Goal: Task Accomplishment & Management: Use online tool/utility

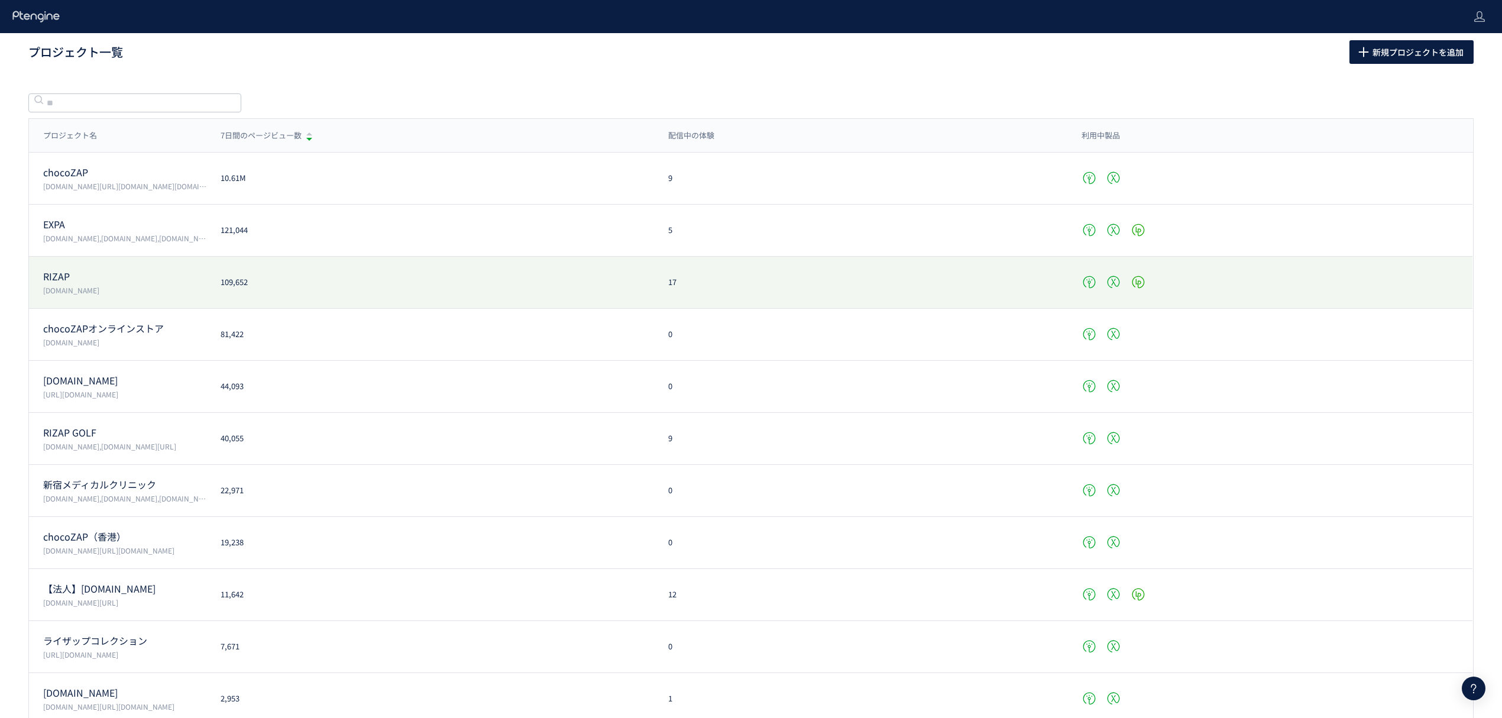
click at [90, 280] on p "RIZAP" at bounding box center [124, 277] width 163 height 14
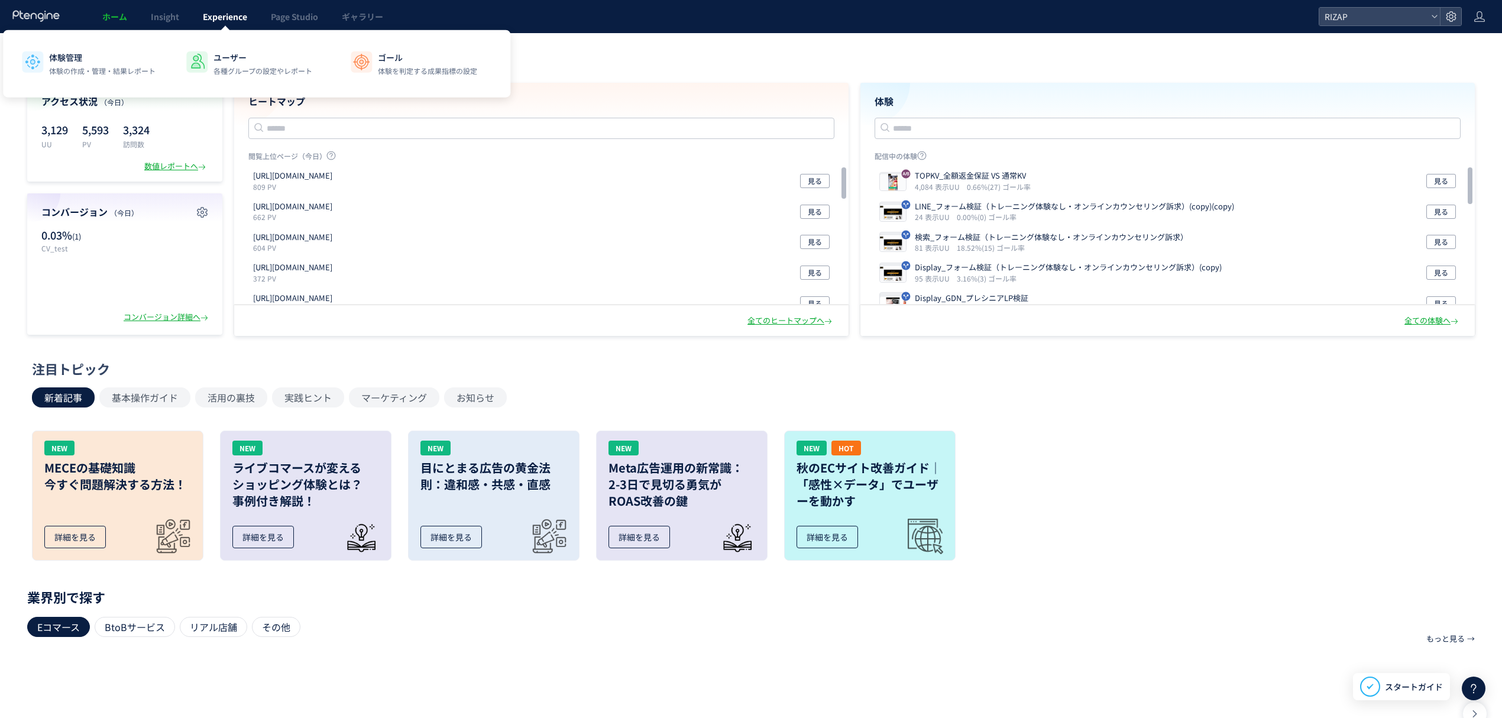
click at [232, 20] on span "Experience" at bounding box center [225, 17] width 44 height 12
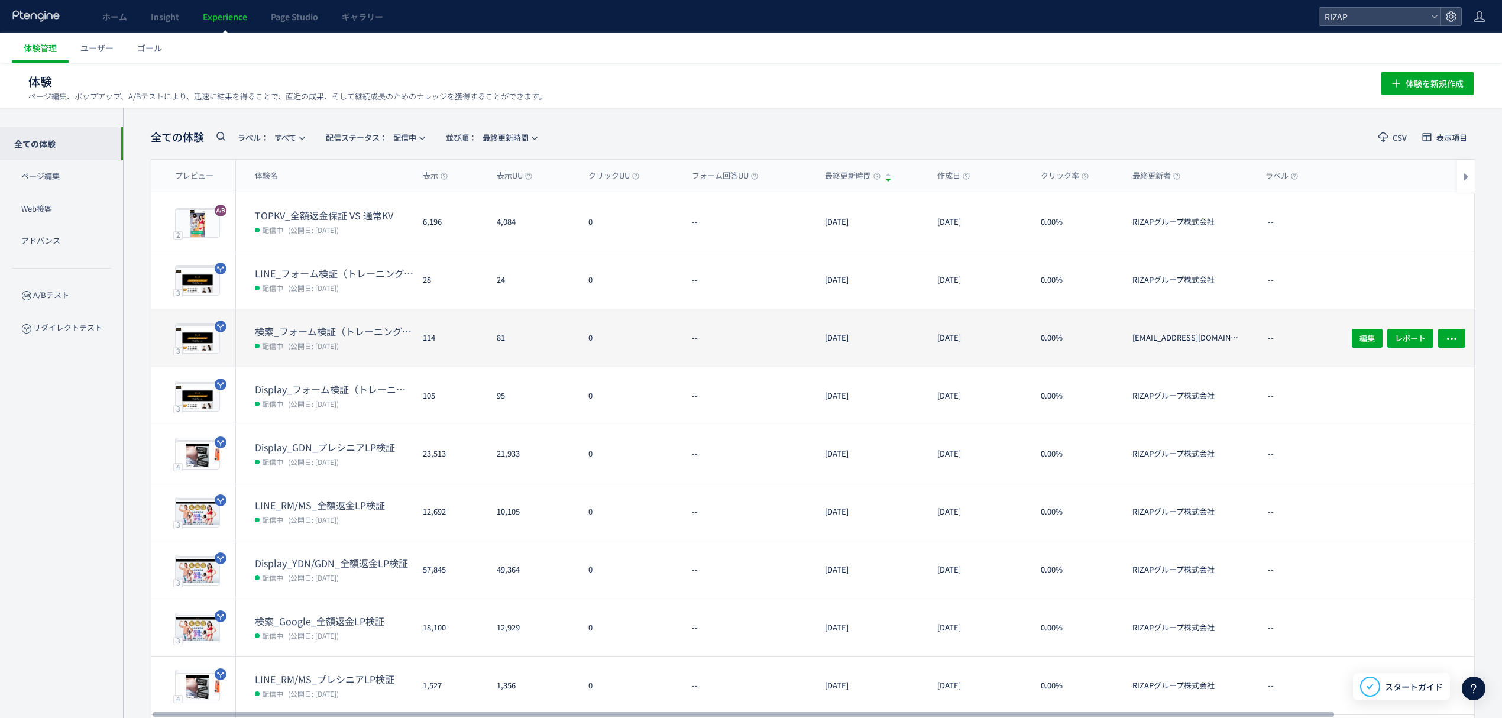
click at [332, 330] on dt "検索_フォーム検証（トレーニング体験なし・オンラインカウンセリング訴求）" at bounding box center [334, 332] width 158 height 14
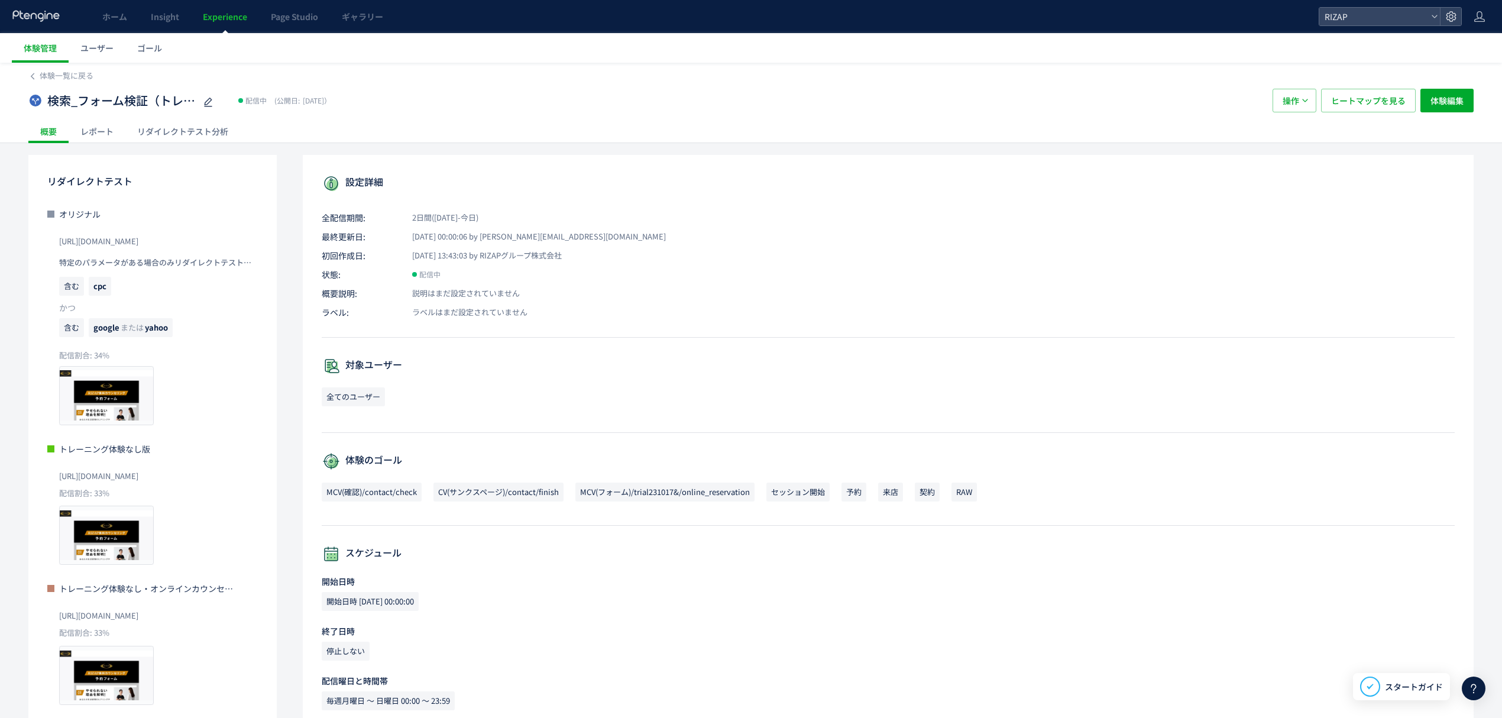
click at [99, 124] on div "レポート" at bounding box center [97, 131] width 57 height 24
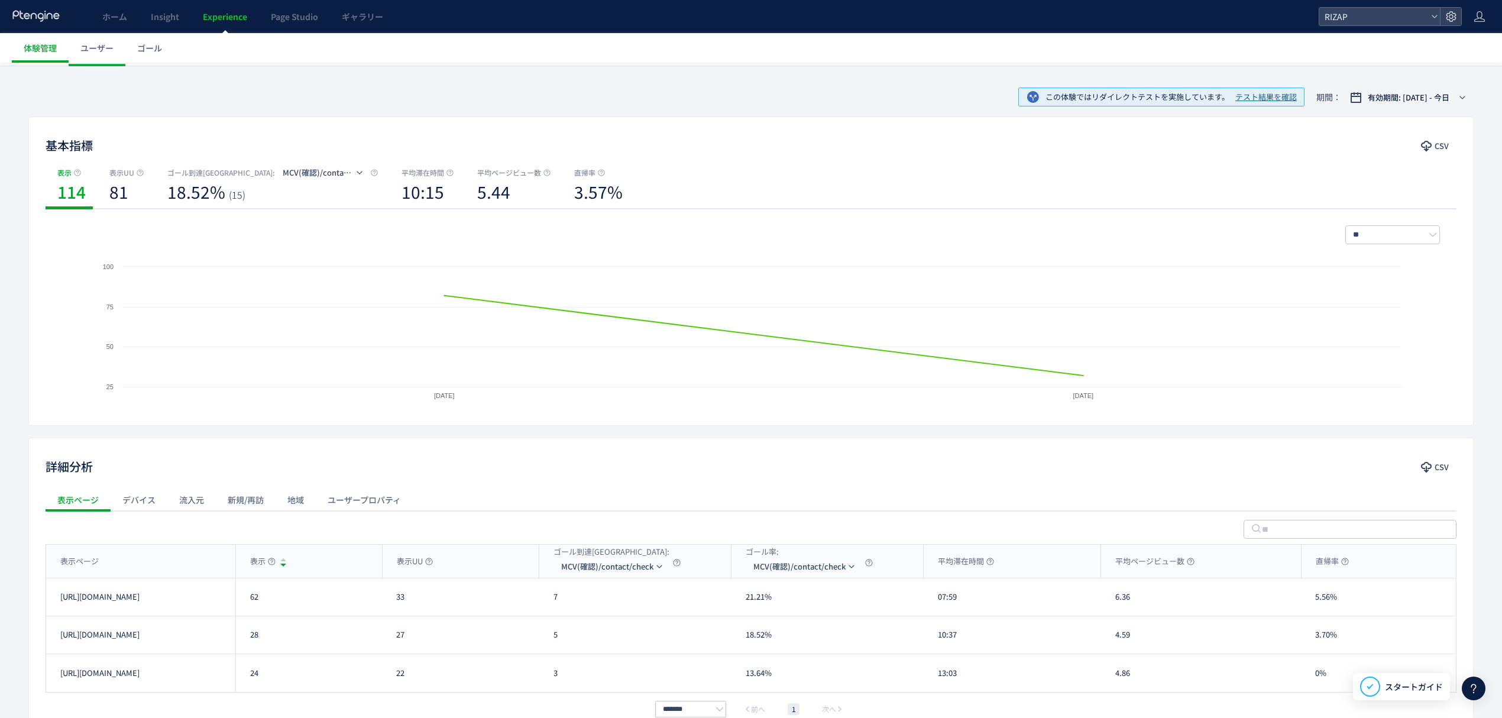
scroll to position [153, 0]
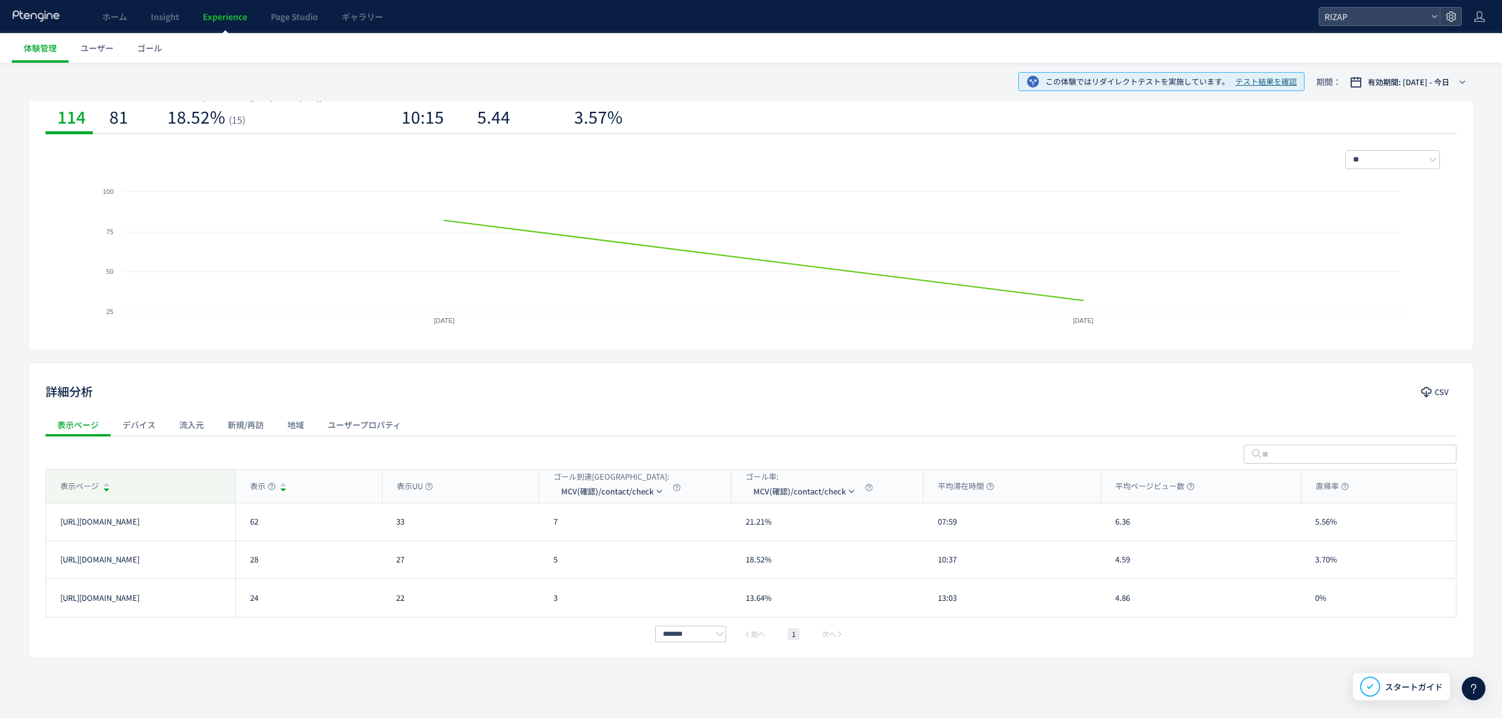
click at [192, 485] on div "表示ページ" at bounding box center [140, 485] width 189 height 33
click at [206, 484] on div "表示ページ" at bounding box center [140, 485] width 189 height 33
drag, startPoint x: 284, startPoint y: 523, endPoint x: 252, endPoint y: 523, distance: 32.5
click at [252, 523] on div "62" at bounding box center [308, 521] width 147 height 37
click at [270, 524] on div "62" at bounding box center [308, 521] width 147 height 37
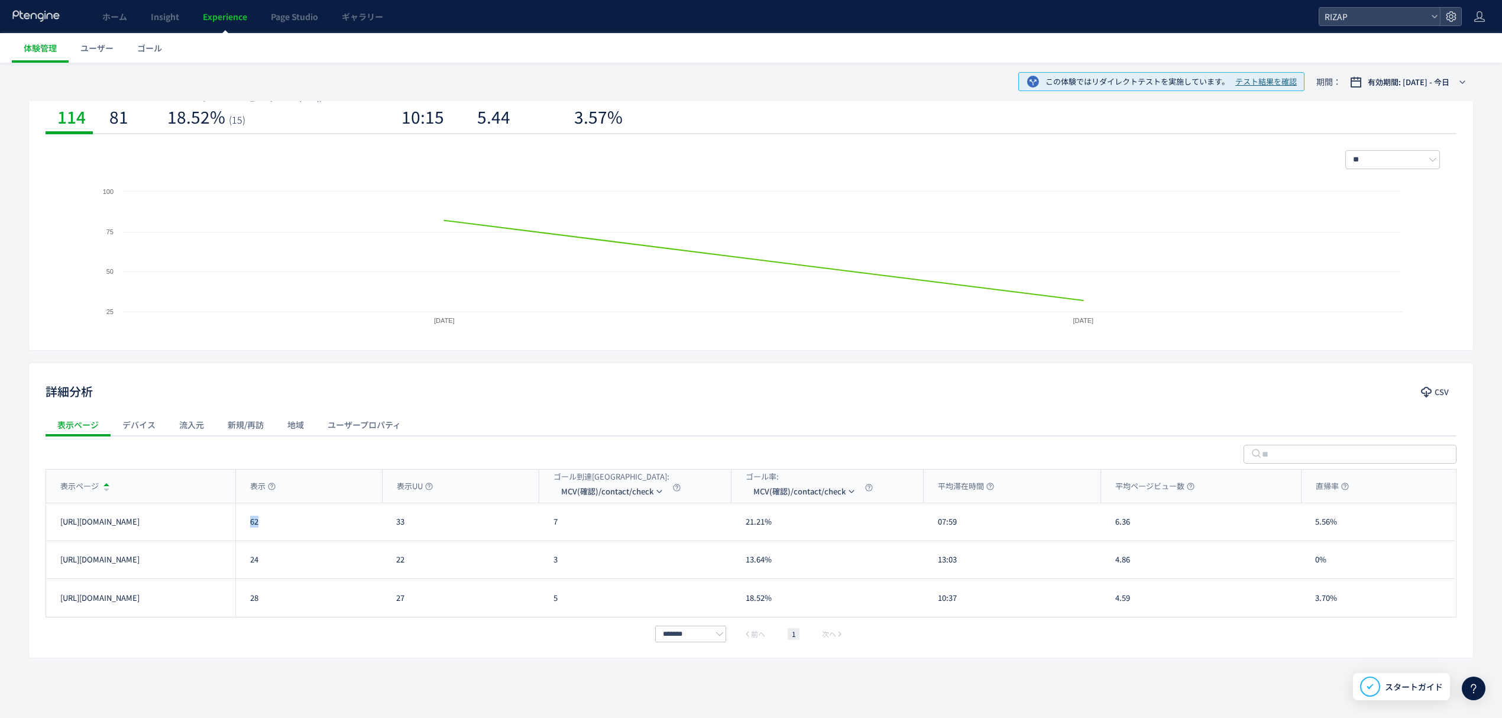
click at [265, 523] on div "62" at bounding box center [308, 521] width 147 height 37
drag, startPoint x: 265, startPoint y: 523, endPoint x: 249, endPoint y: 523, distance: 16.6
click at [249, 523] on div "62" at bounding box center [308, 521] width 147 height 37
copy div "62"
drag, startPoint x: 266, startPoint y: 568, endPoint x: 241, endPoint y: 568, distance: 24.8
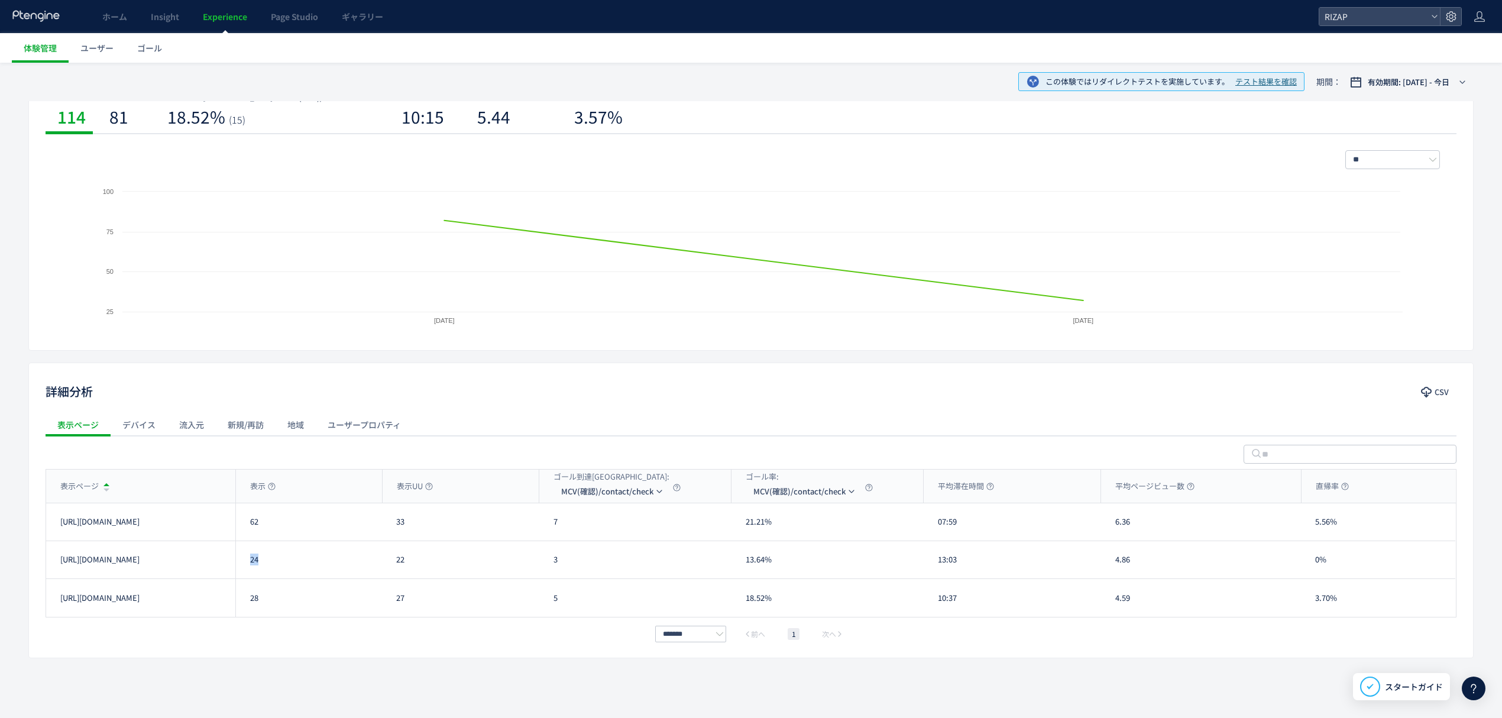
click at [241, 568] on div "24" at bounding box center [308, 559] width 147 height 37
copy div "24"
drag, startPoint x: 260, startPoint y: 599, endPoint x: 246, endPoint y: 601, distance: 14.4
click at [246, 601] on div "28" at bounding box center [308, 598] width 147 height 38
copy div "28"
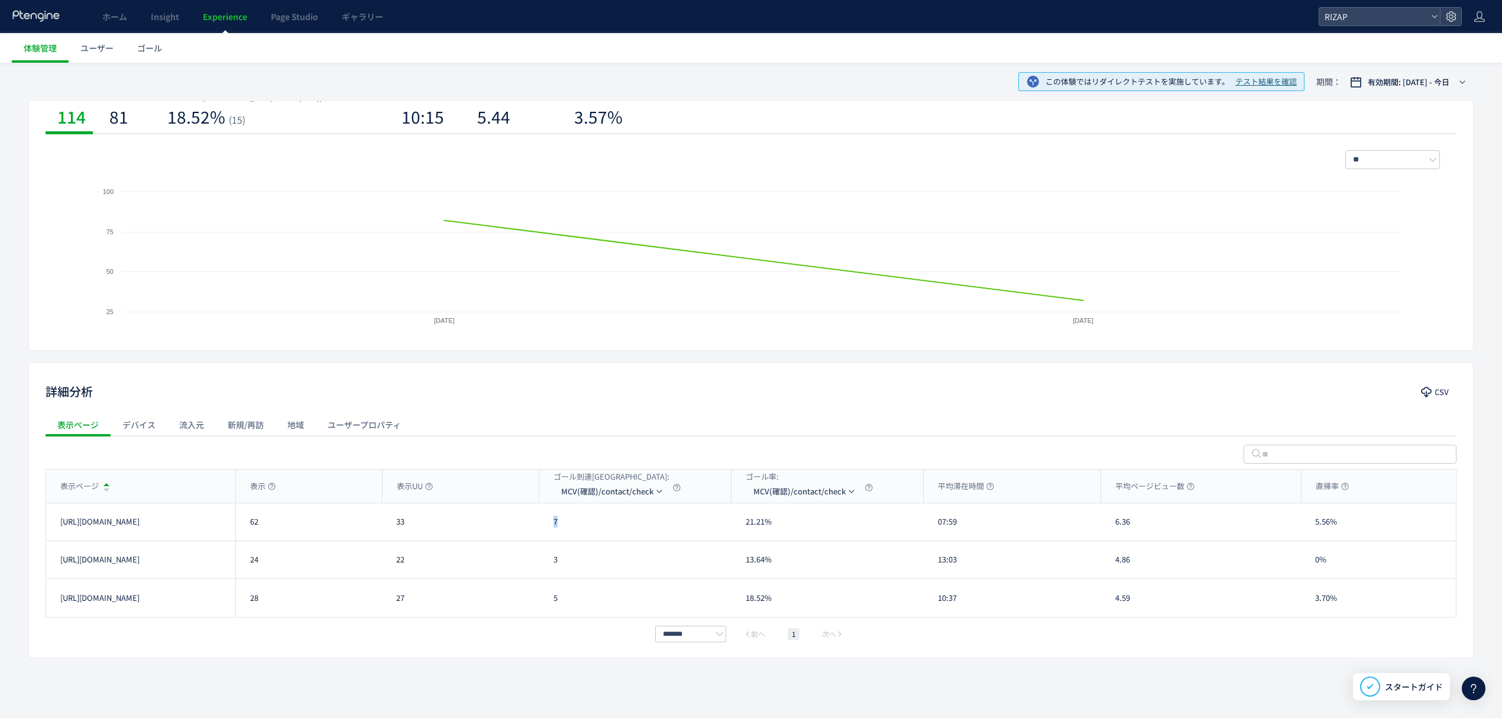
click at [551, 526] on div "7" at bounding box center [635, 521] width 192 height 37
copy div "7"
drag, startPoint x: 564, startPoint y: 557, endPoint x: 553, endPoint y: 557, distance: 10.6
click at [553, 557] on div "3" at bounding box center [635, 559] width 192 height 37
copy div "3"
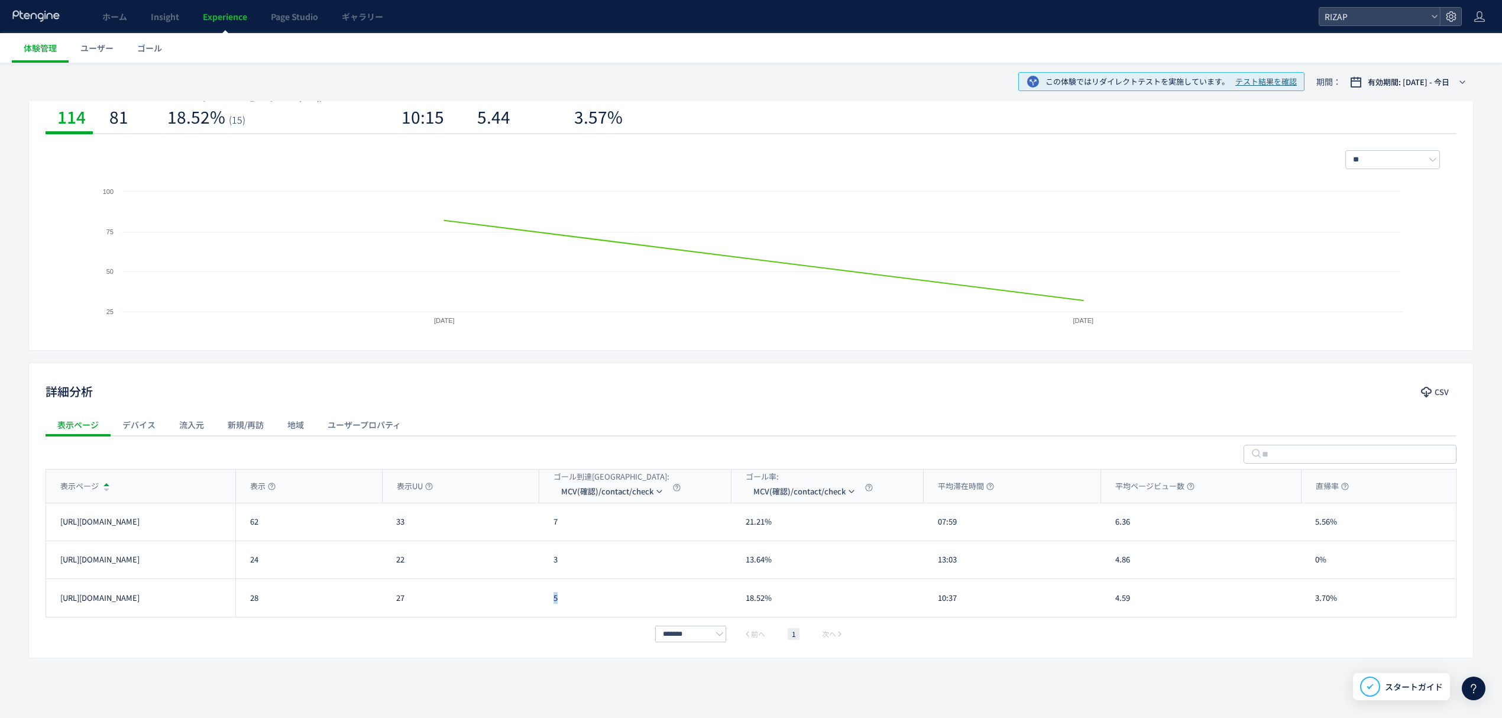
drag, startPoint x: 562, startPoint y: 597, endPoint x: 555, endPoint y: 597, distance: 7.1
click at [555, 597] on div "5" at bounding box center [635, 598] width 192 height 38
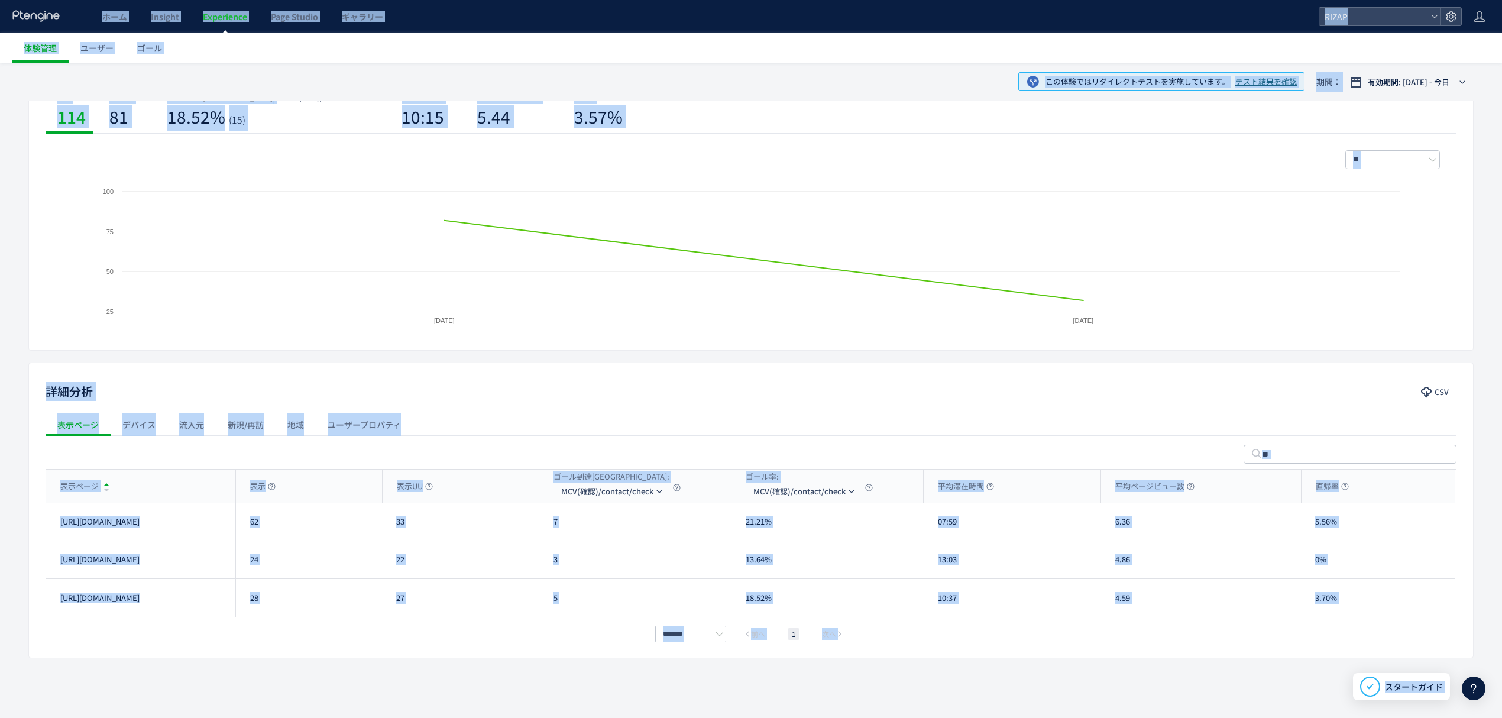
click at [344, 606] on div "28" at bounding box center [308, 598] width 147 height 38
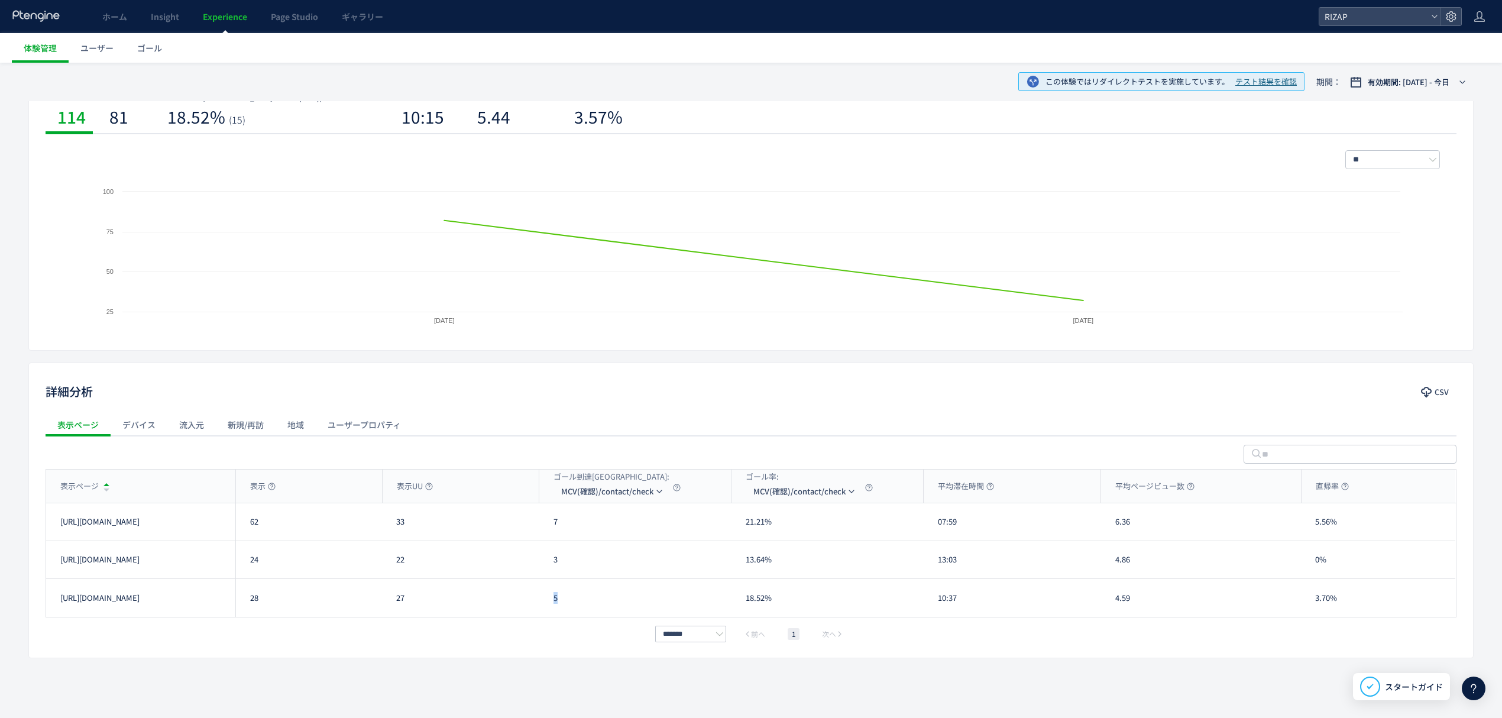
drag, startPoint x: 576, startPoint y: 610, endPoint x: 550, endPoint y: 608, distance: 26.1
click at [550, 608] on div "5" at bounding box center [635, 598] width 192 height 38
copy div "5"
click at [589, 514] on div "7" at bounding box center [635, 521] width 192 height 37
click at [587, 499] on span "MCV(確認)/contact/check" at bounding box center [607, 491] width 92 height 19
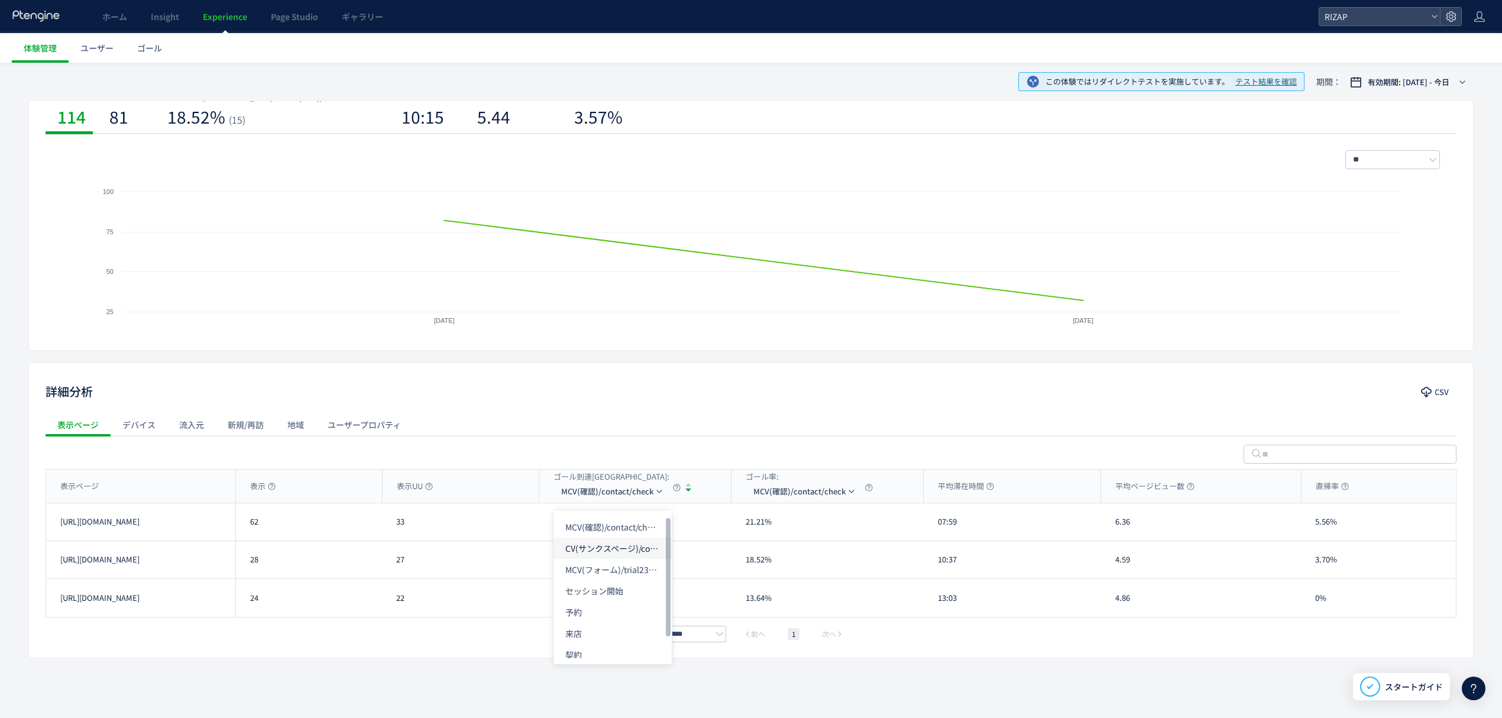
click at [584, 553] on li "CV(サンクスページ)/contact/finish" at bounding box center [612, 547] width 118 height 21
click at [195, 471] on div "表示ページ" at bounding box center [140, 485] width 189 height 33
drag, startPoint x: 565, startPoint y: 531, endPoint x: 546, endPoint y: 529, distance: 19.1
click at [546, 529] on div "6" at bounding box center [635, 521] width 192 height 37
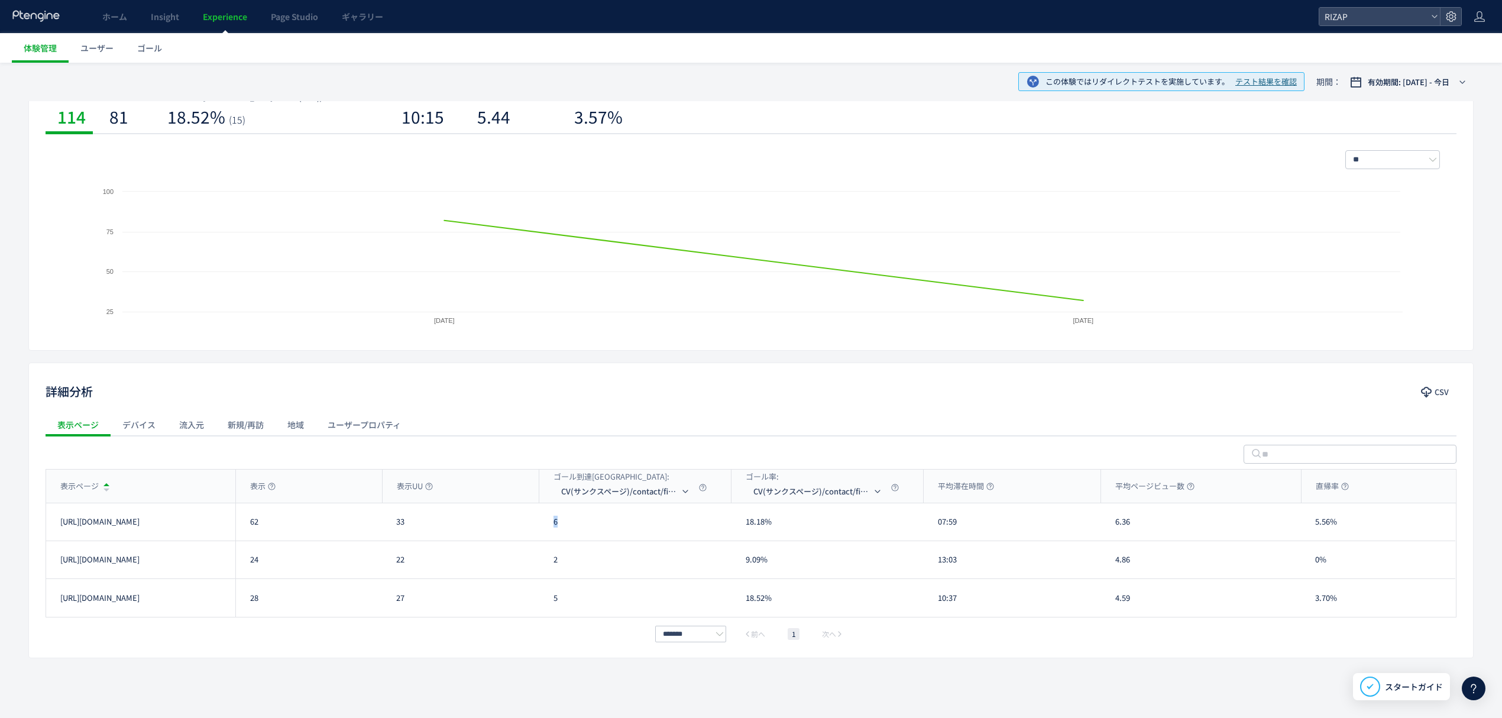
copy div "6"
drag, startPoint x: 584, startPoint y: 559, endPoint x: 547, endPoint y: 559, distance: 37.3
click at [547, 559] on div "2" at bounding box center [635, 559] width 192 height 37
copy div "2"
click at [556, 599] on div "5" at bounding box center [635, 598] width 192 height 38
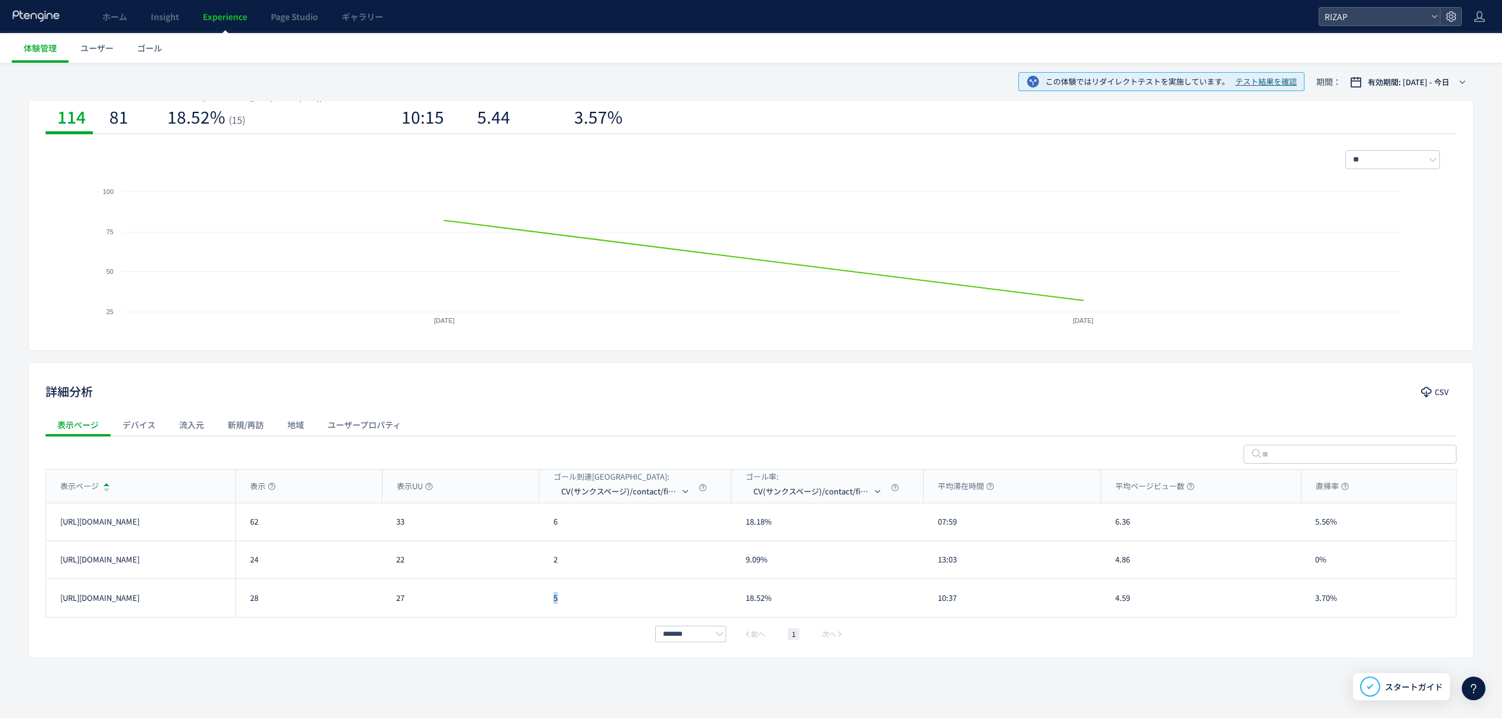
copy div "5"
drag, startPoint x: 939, startPoint y: 530, endPoint x: 913, endPoint y: 529, distance: 26.0
click at [925, 529] on div "07:59" at bounding box center [1011, 521] width 177 height 37
copy div "07:59"
drag, startPoint x: 968, startPoint y: 554, endPoint x: 926, endPoint y: 557, distance: 42.1
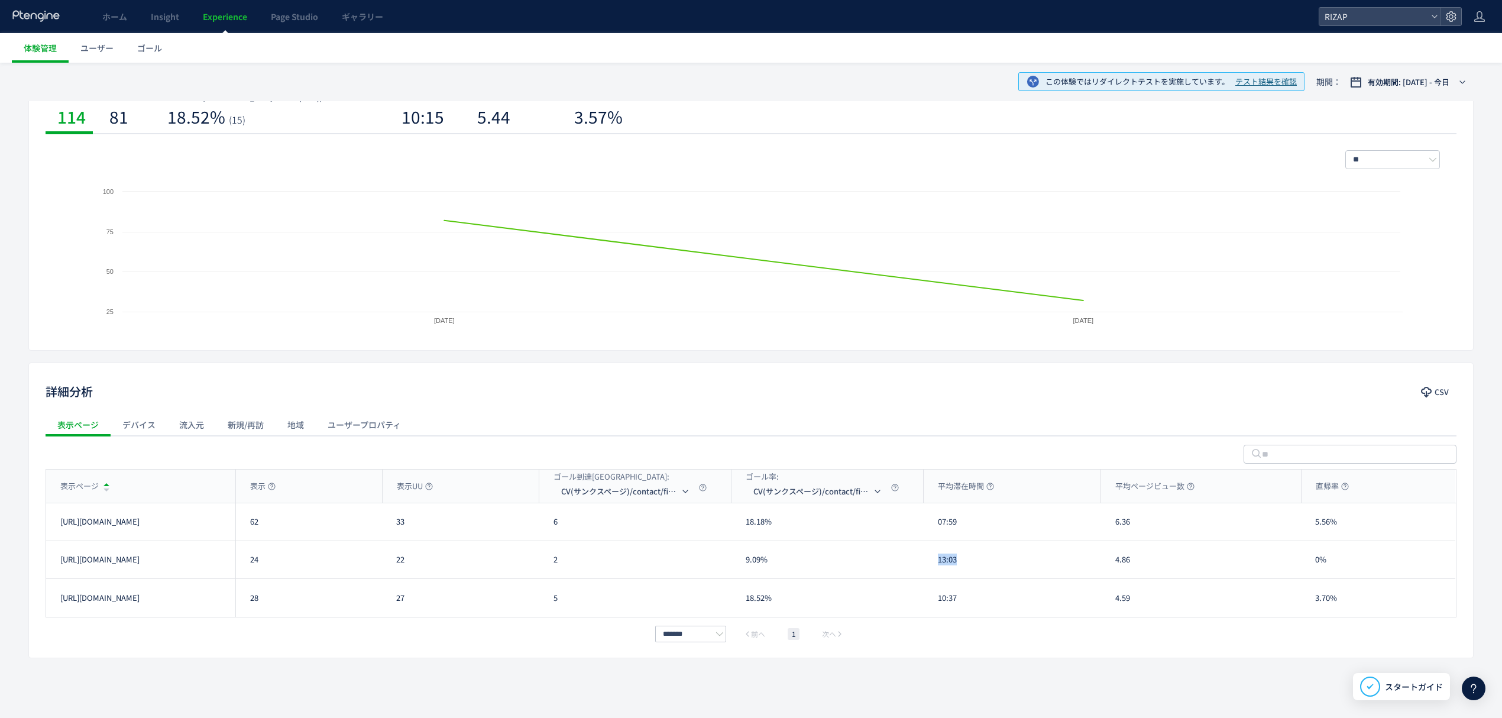
click at [930, 554] on div "13:03" at bounding box center [1011, 559] width 177 height 37
drag, startPoint x: 972, startPoint y: 602, endPoint x: 925, endPoint y: 597, distance: 47.5
click at [925, 597] on div "10:37" at bounding box center [1011, 598] width 177 height 38
drag, startPoint x: 1143, startPoint y: 526, endPoint x: 1114, endPoint y: 526, distance: 29.0
click at [1114, 526] on div "6.36" at bounding box center [1201, 521] width 200 height 37
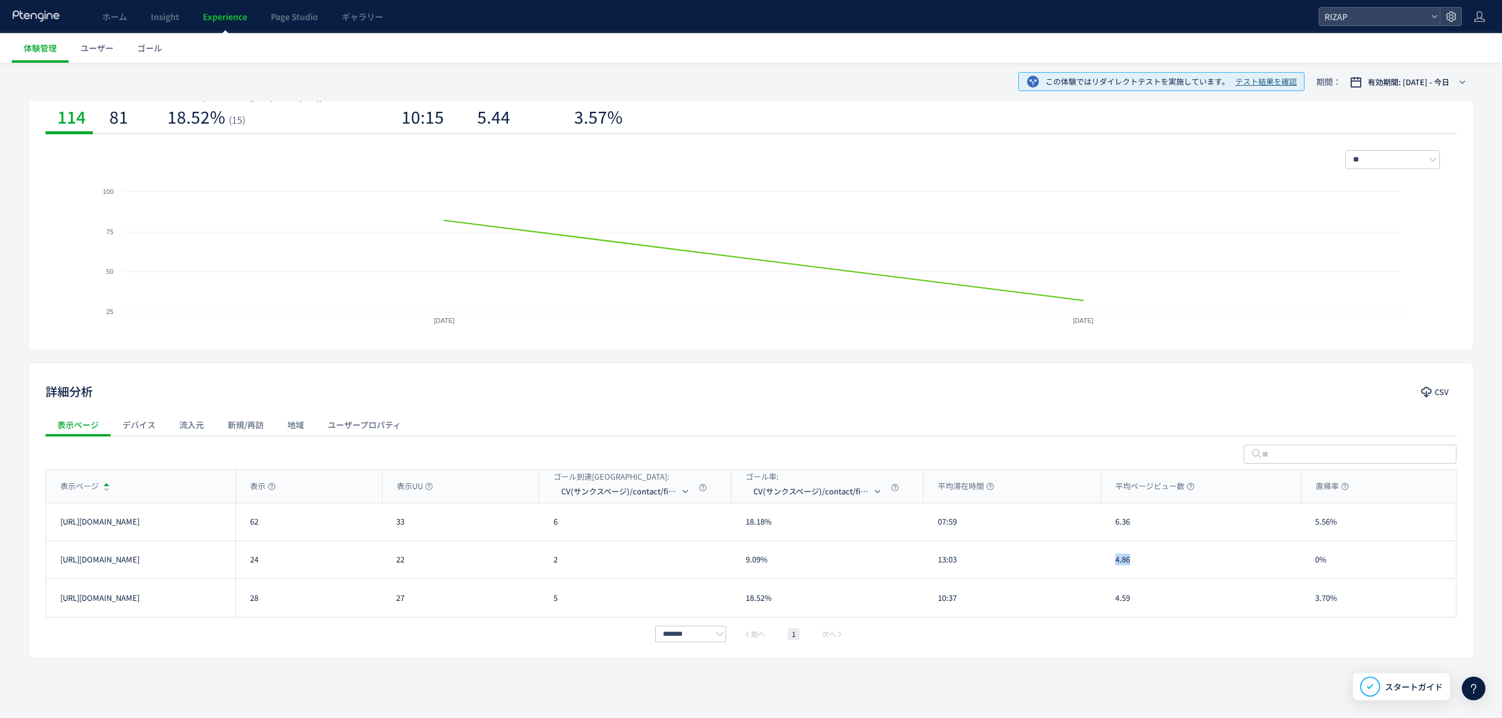
drag, startPoint x: 1153, startPoint y: 564, endPoint x: 1107, endPoint y: 560, distance: 45.7
click at [1107, 560] on div "4.86" at bounding box center [1201, 559] width 200 height 37
drag, startPoint x: 1130, startPoint y: 602, endPoint x: 1113, endPoint y: 600, distance: 17.9
click at [1113, 600] on div "4.59" at bounding box center [1201, 598] width 200 height 38
drag, startPoint x: 1336, startPoint y: 528, endPoint x: 1310, endPoint y: 528, distance: 26.0
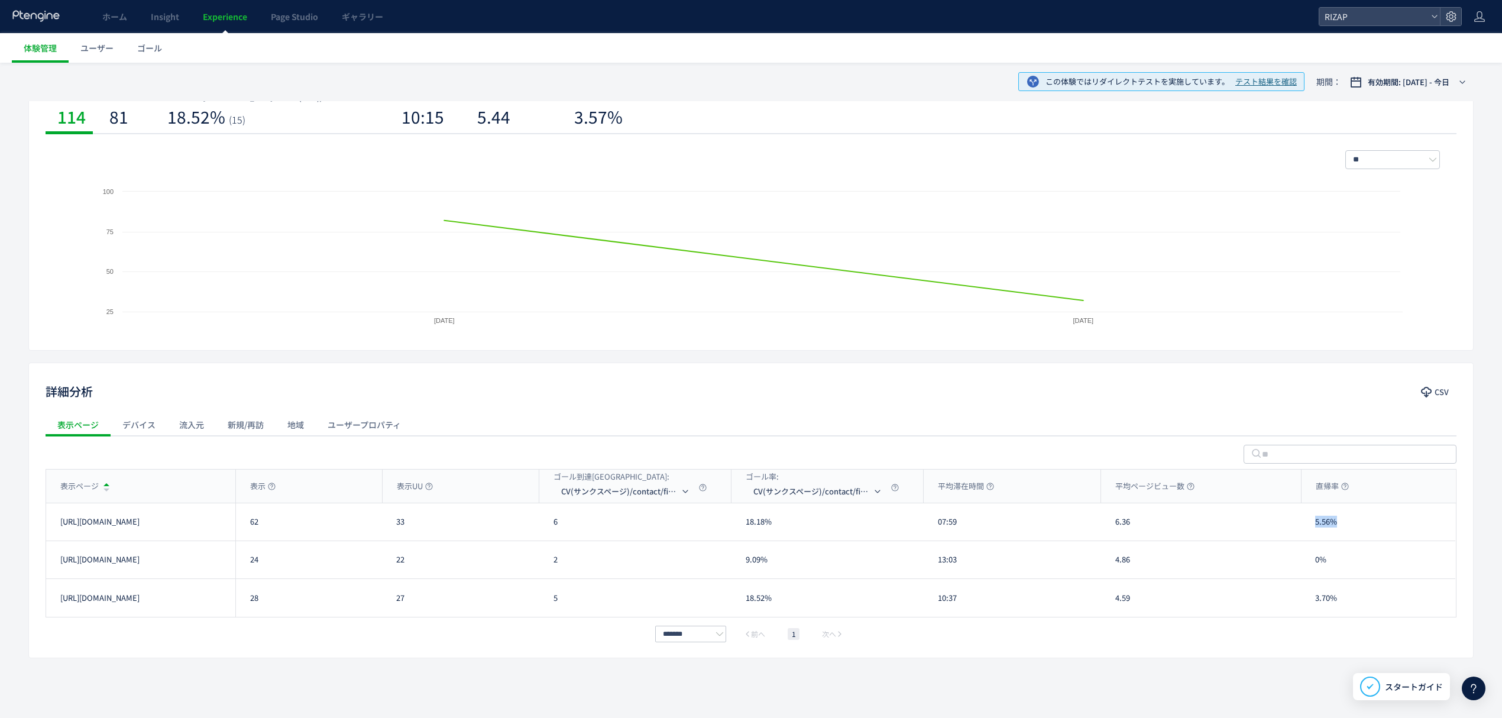
click at [1310, 528] on div "5.56%" at bounding box center [1378, 521] width 154 height 37
drag, startPoint x: 1326, startPoint y: 563, endPoint x: 1315, endPoint y: 563, distance: 10.6
click at [1315, 563] on div "0%" at bounding box center [1378, 559] width 154 height 37
drag, startPoint x: 1346, startPoint y: 600, endPoint x: 1306, endPoint y: 603, distance: 39.8
click at [1306, 603] on div "3.70%" at bounding box center [1378, 598] width 154 height 38
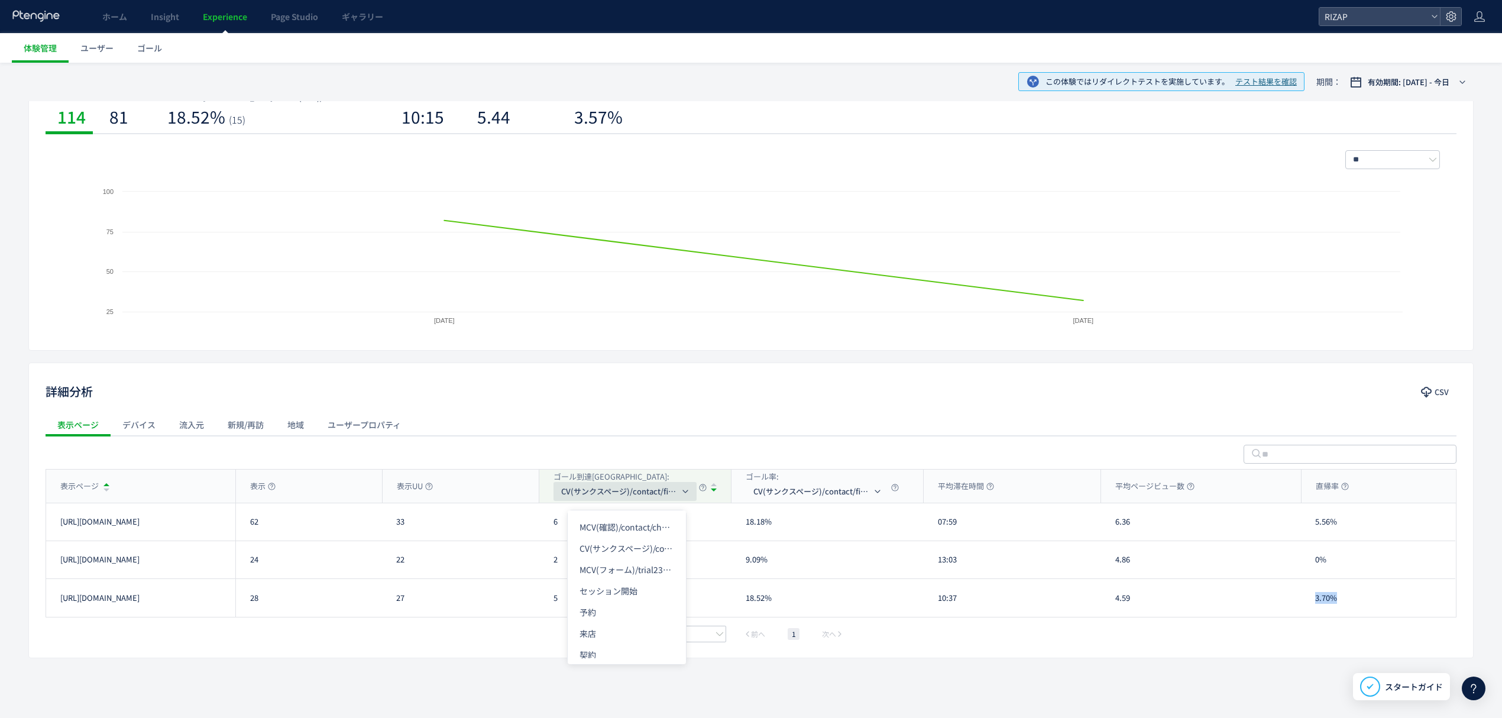
click at [610, 495] on span "CV(サンクスページ)/contact/finish" at bounding box center [620, 491] width 118 height 19
click at [597, 642] on li "RAW" at bounding box center [627, 647] width 118 height 21
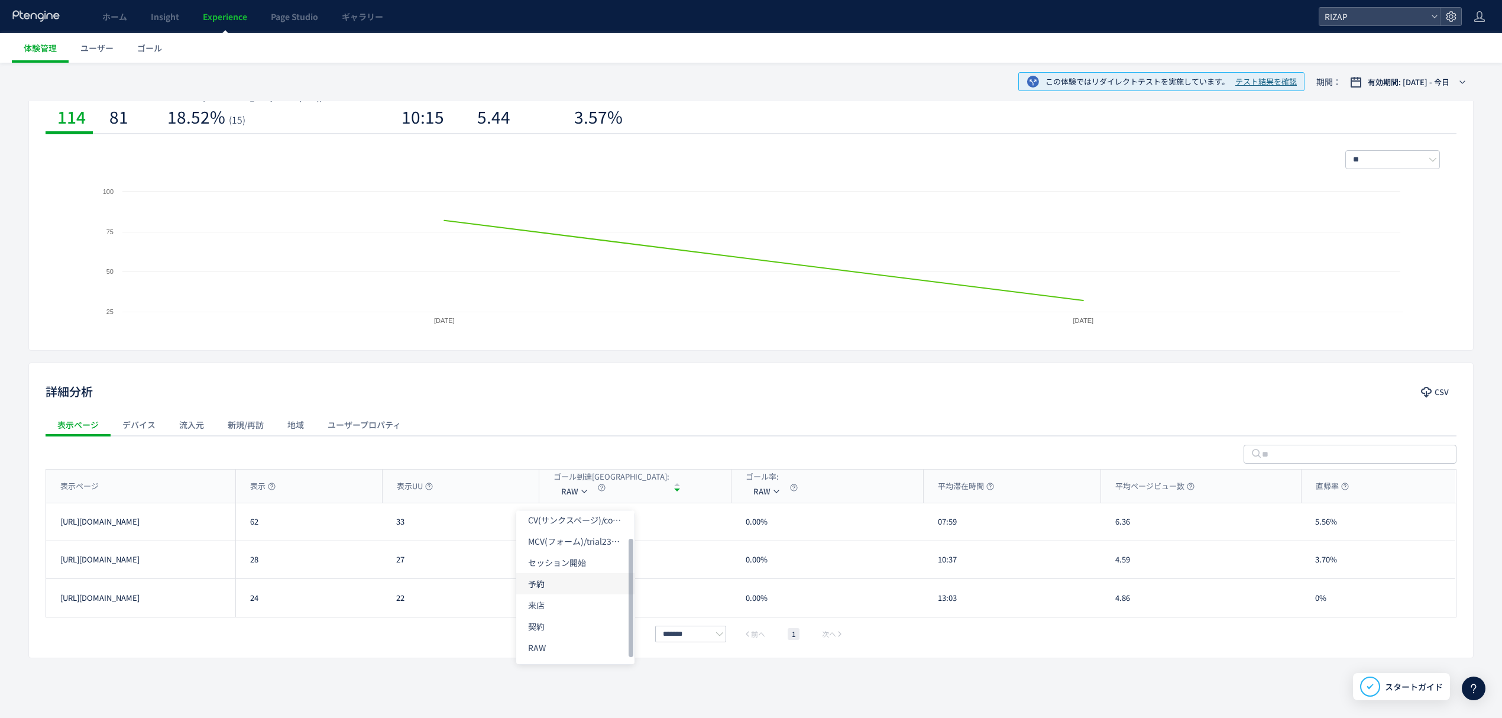
click at [563, 582] on li "予約" at bounding box center [575, 583] width 118 height 21
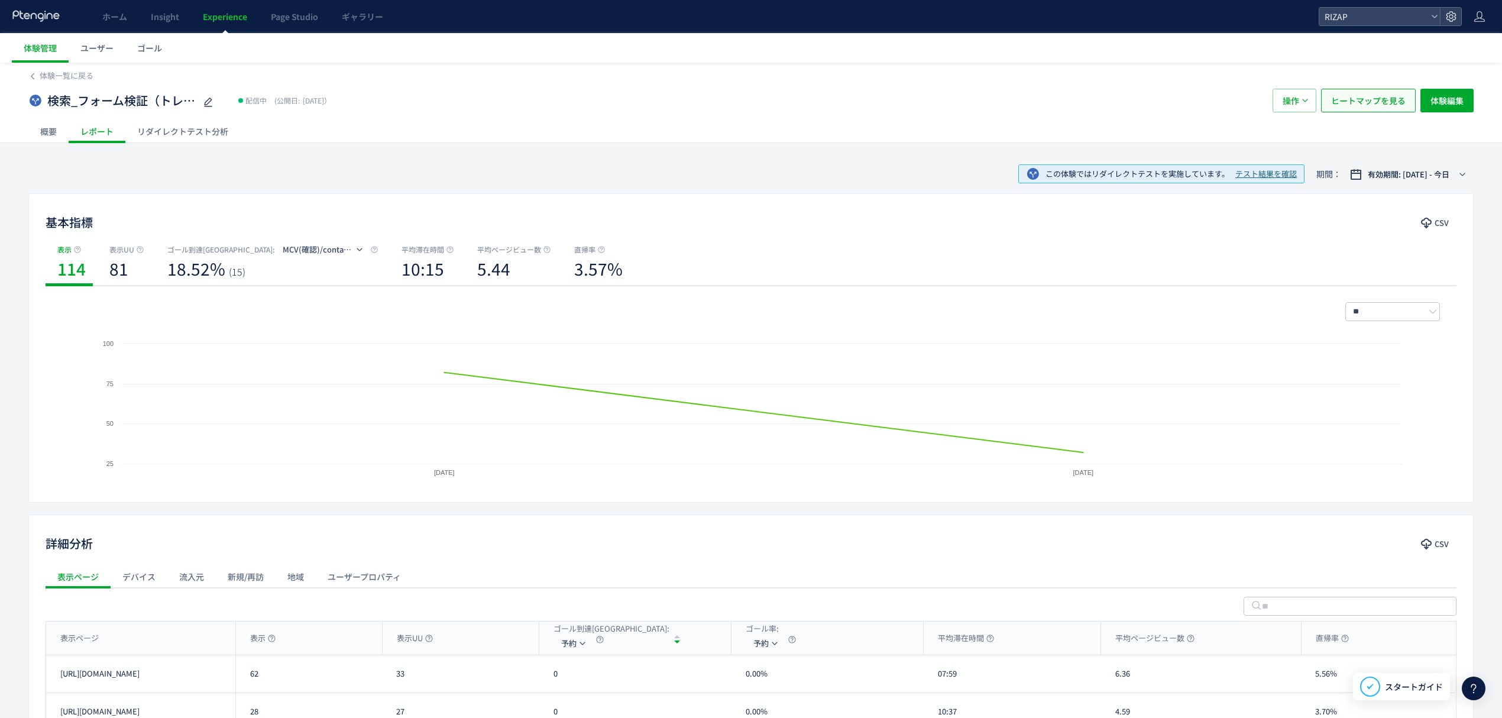
click at [1336, 102] on span "ヒートマップを見る" at bounding box center [1368, 101] width 74 height 24
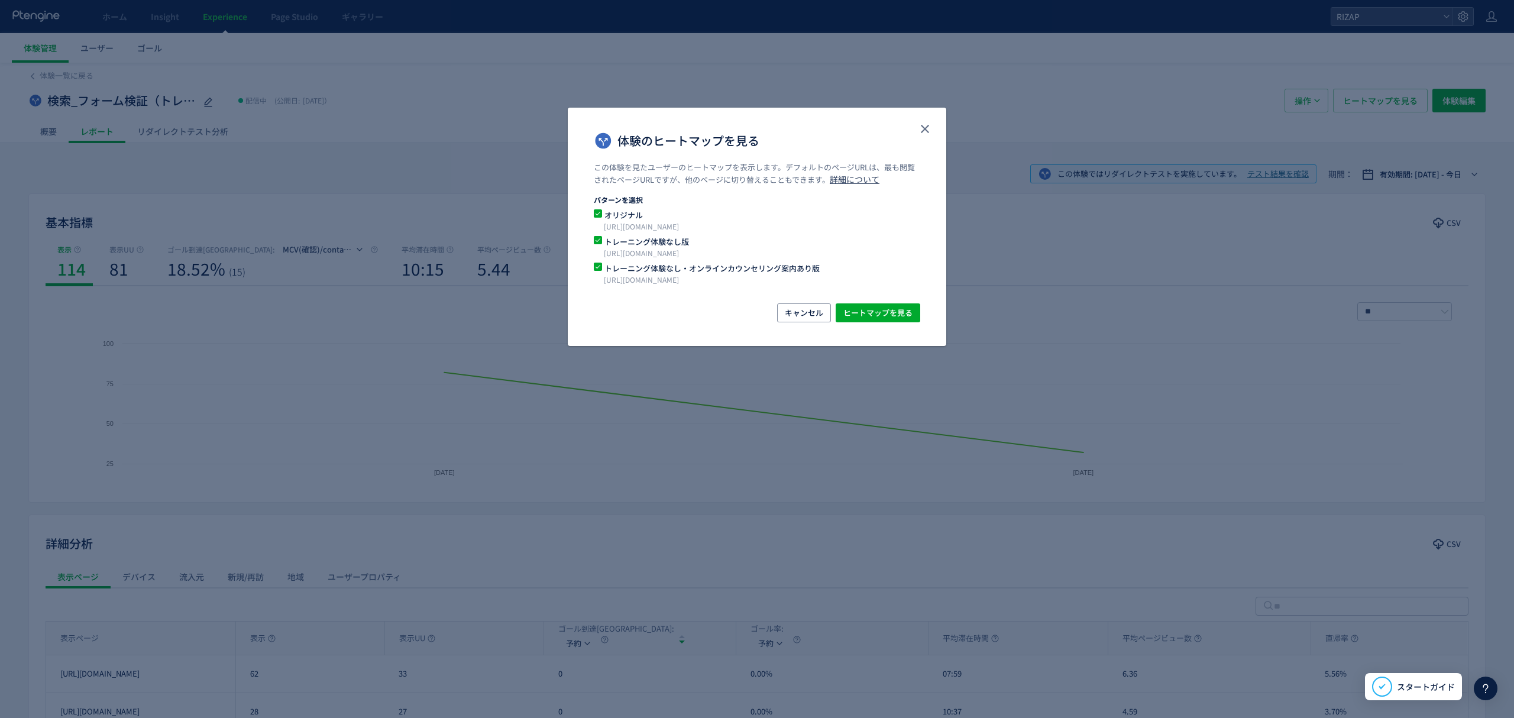
click at [878, 324] on div "キャンセル ヒートマップを見る" at bounding box center [757, 324] width 378 height 43
click at [885, 312] on span "ヒートマップを見る" at bounding box center [877, 312] width 69 height 19
click at [920, 131] on icon "close" at bounding box center [925, 129] width 14 height 14
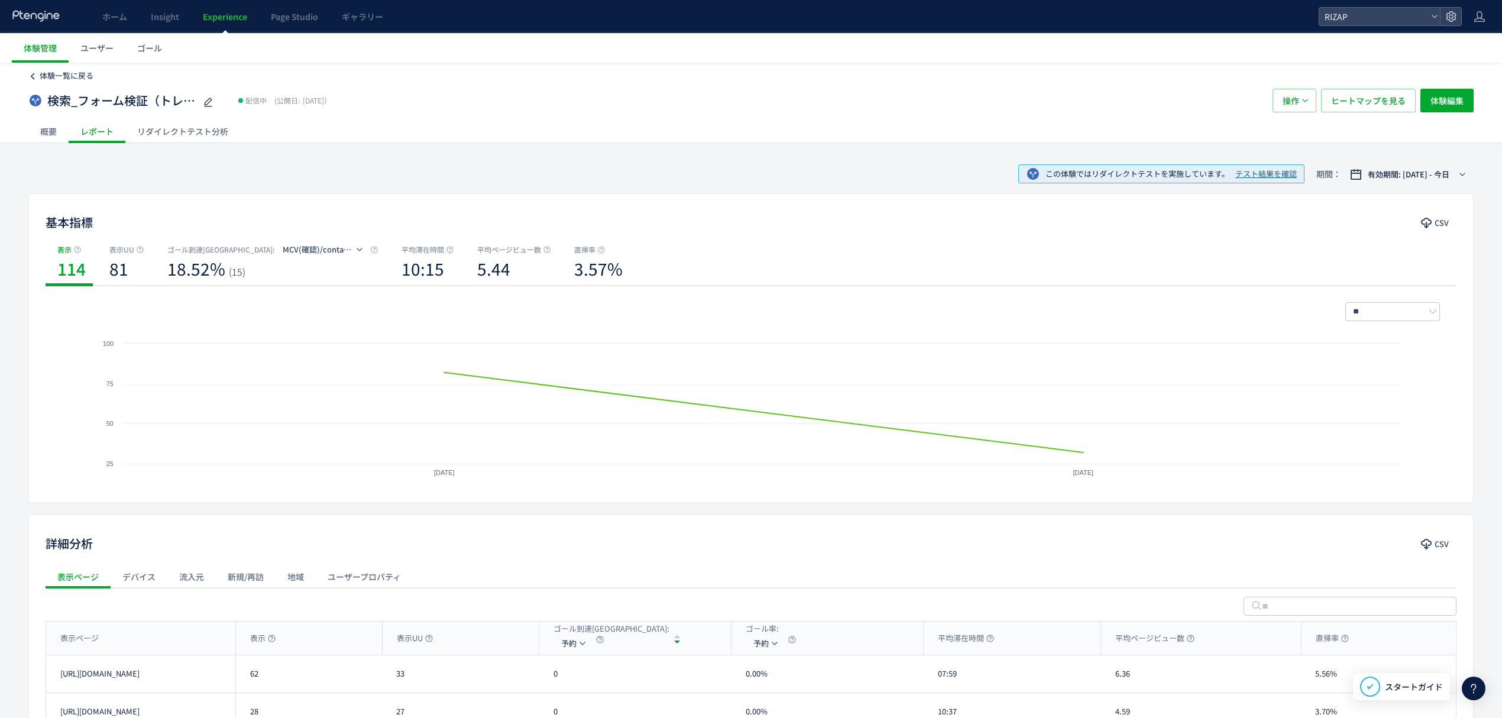
click at [72, 71] on span "体験一覧に戻る" at bounding box center [67, 75] width 54 height 11
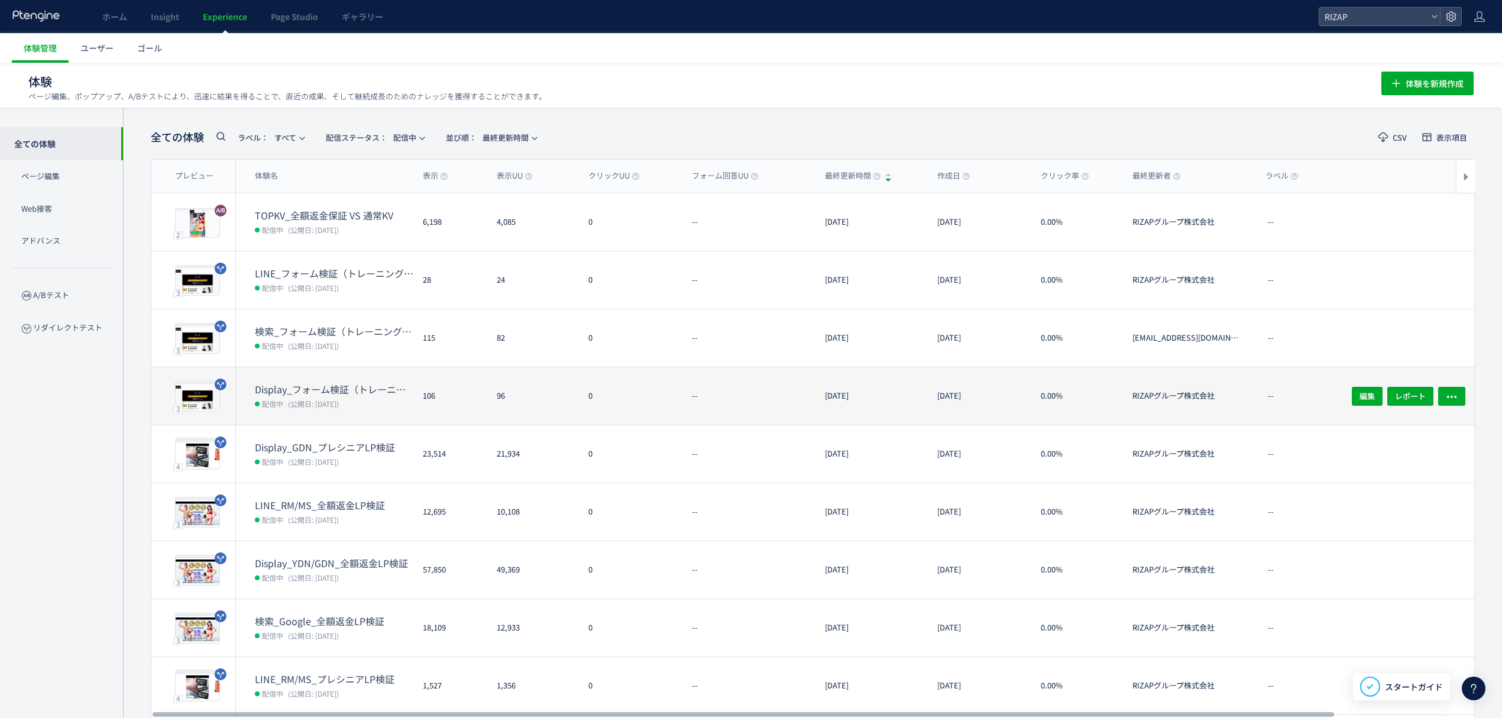
click at [311, 396] on dd "配信中 (公開日: [DATE])" at bounding box center [334, 403] width 158 height 15
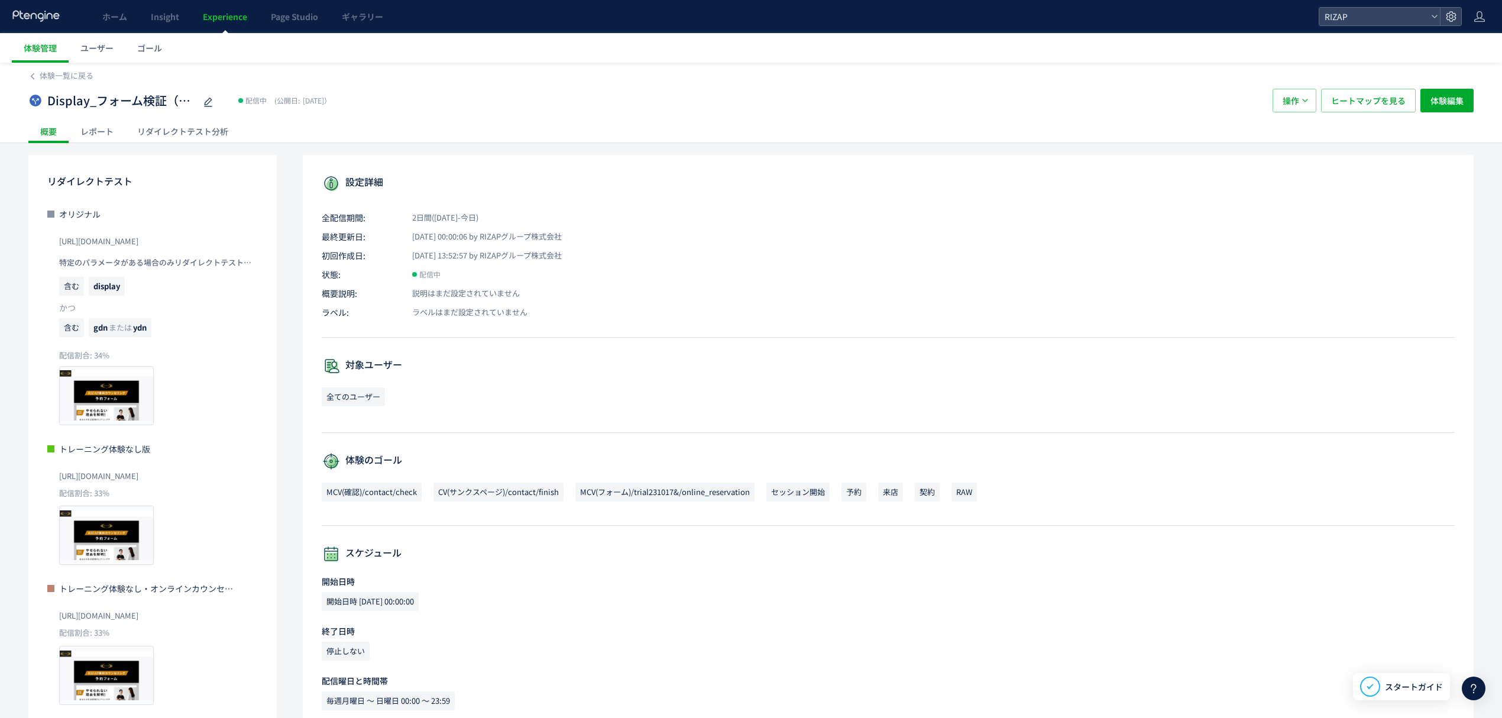
click at [91, 128] on div "レポート" at bounding box center [97, 131] width 57 height 24
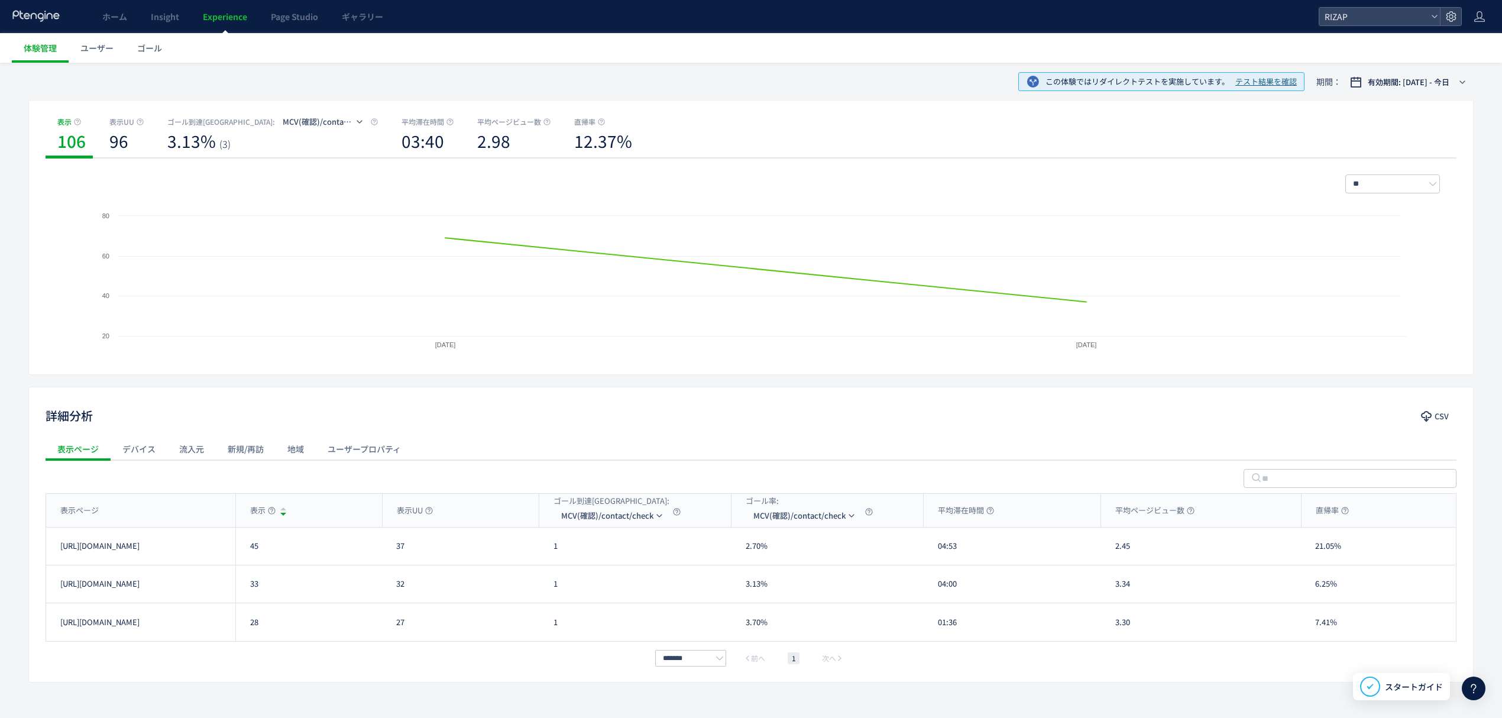
scroll to position [128, 0]
click at [186, 518] on div "表示ページ" at bounding box center [140, 509] width 189 height 33
click at [186, 517] on div "表示ページ" at bounding box center [140, 509] width 189 height 33
drag, startPoint x: 270, startPoint y: 545, endPoint x: 244, endPoint y: 542, distance: 26.8
click at [244, 542] on div "45" at bounding box center [308, 545] width 147 height 37
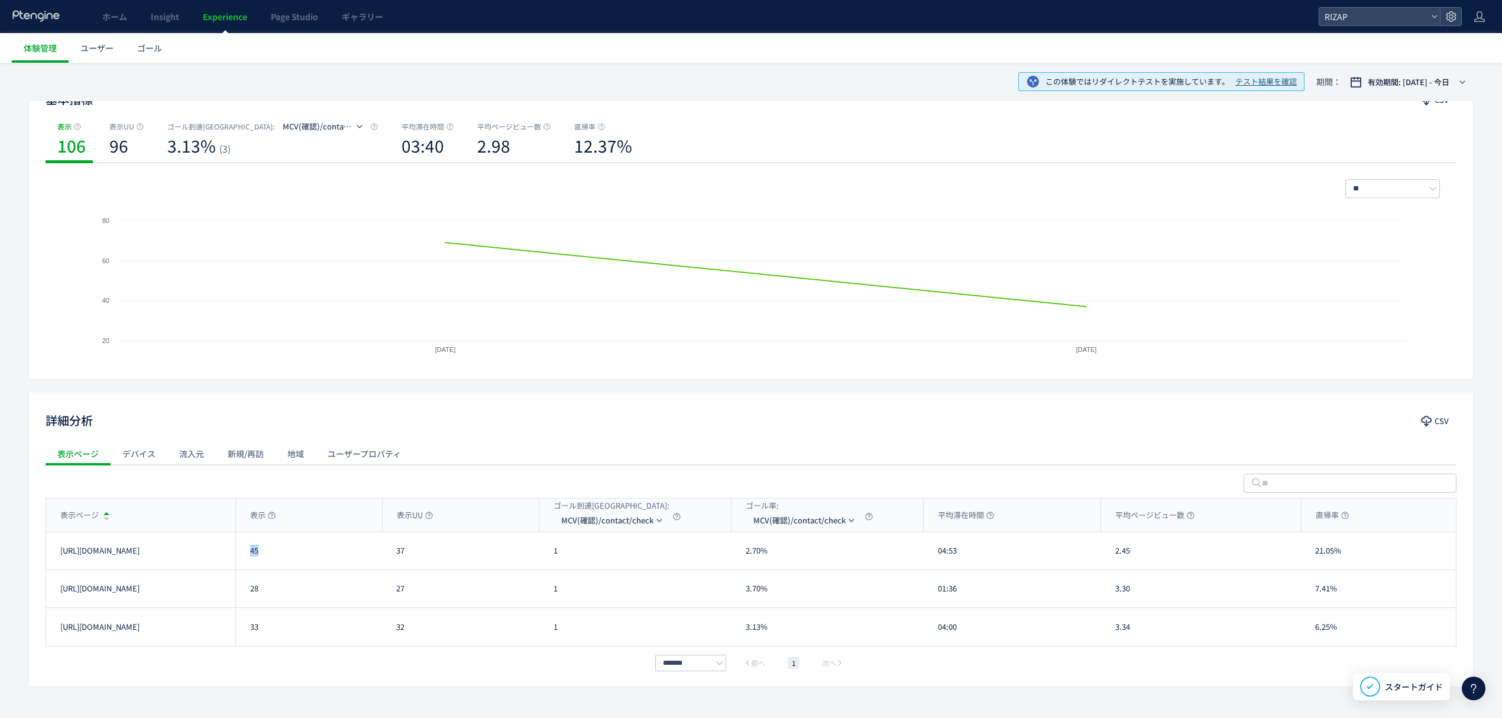
scroll to position [0, 0]
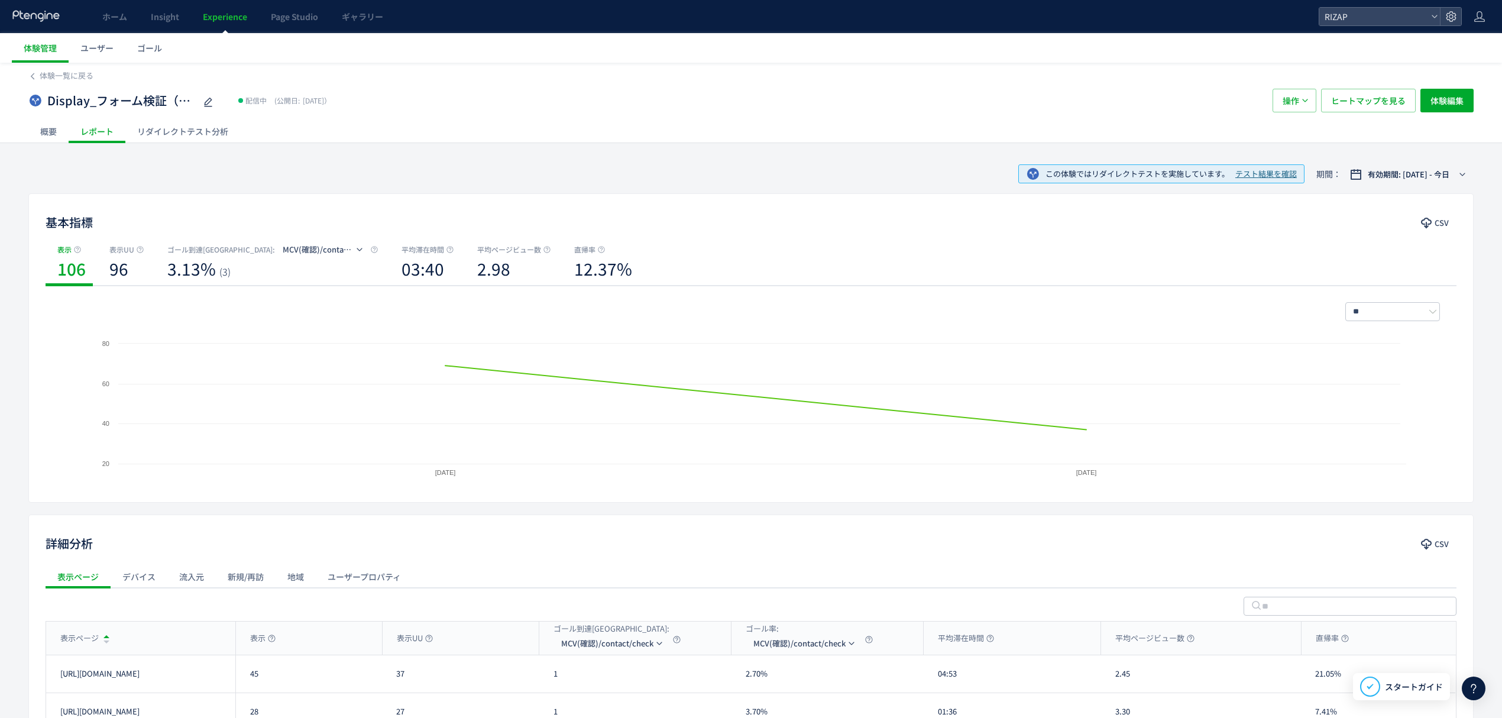
click at [53, 133] on div "概要" at bounding box center [48, 131] width 40 height 24
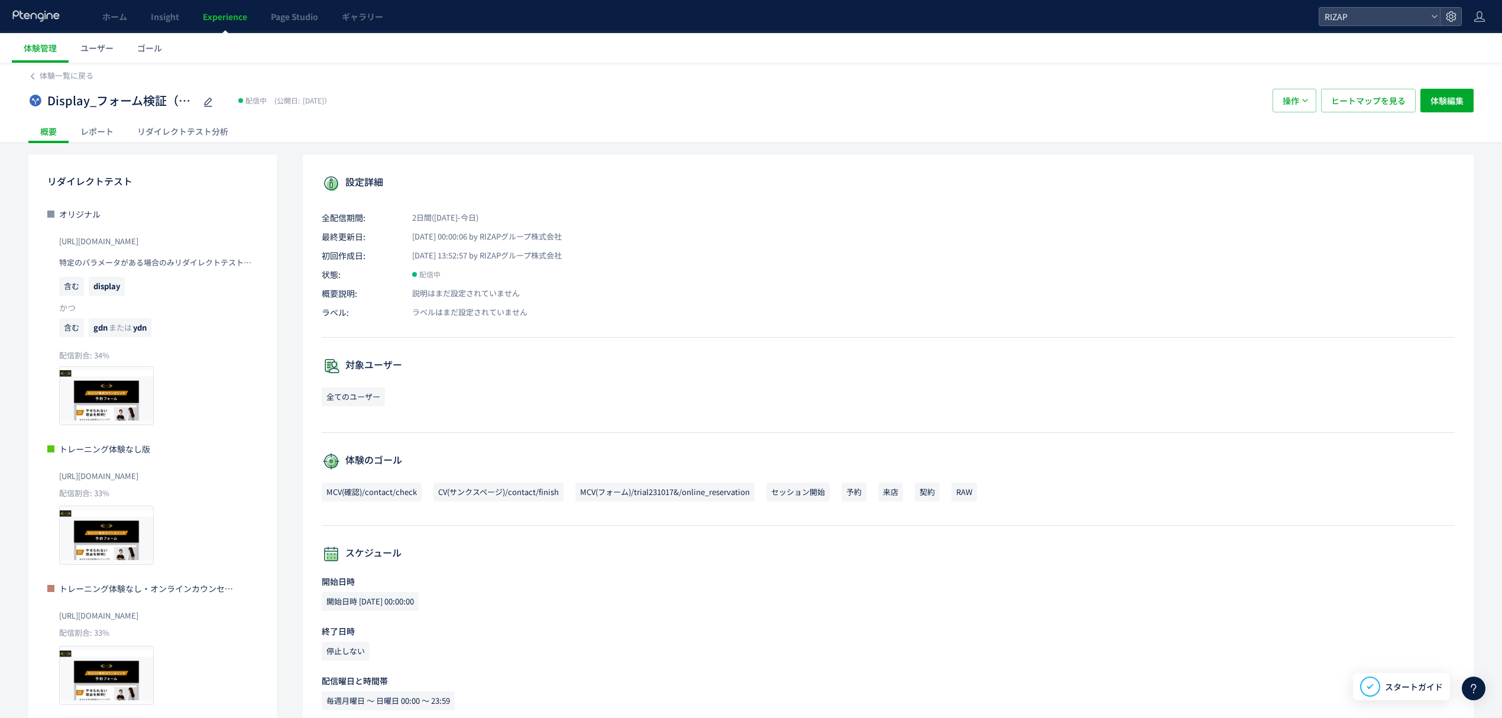
click at [91, 132] on div "レポート" at bounding box center [97, 131] width 57 height 24
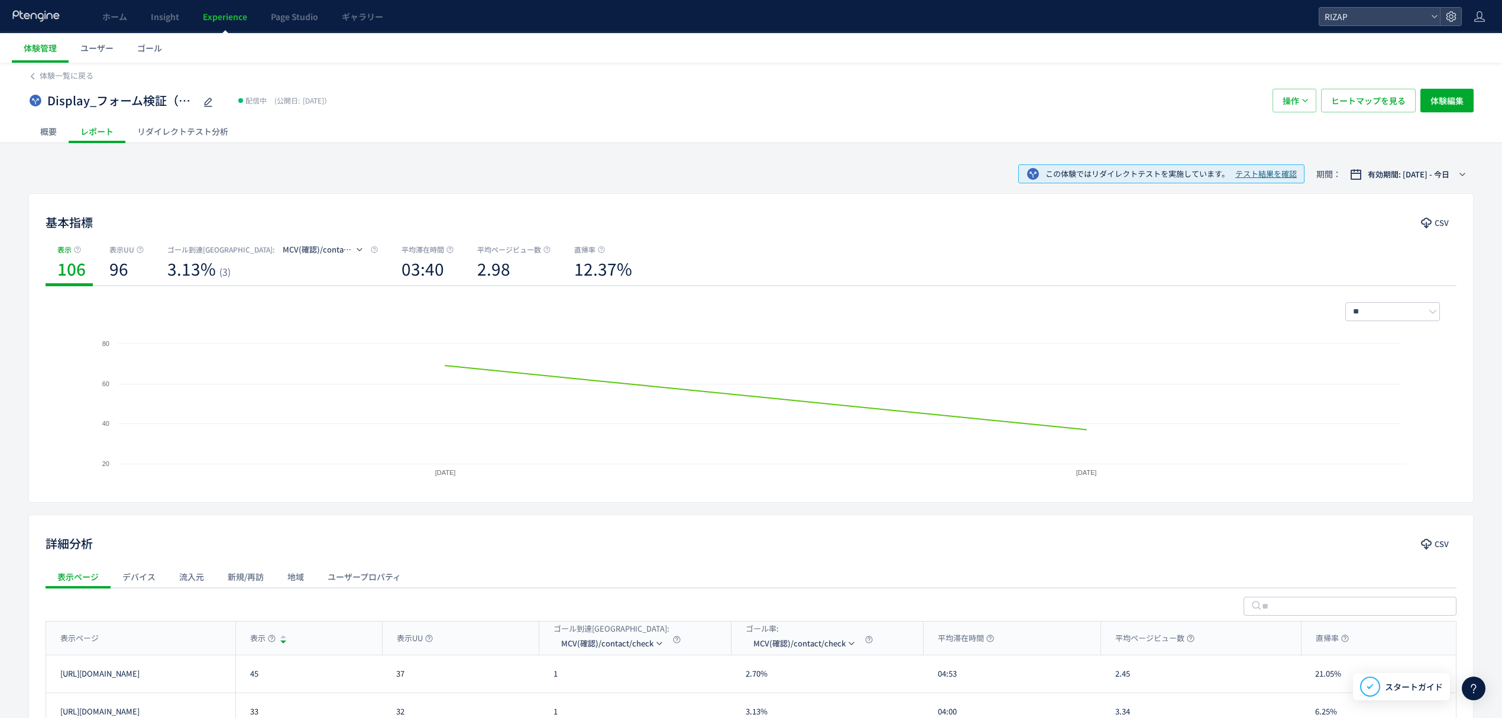
click at [44, 128] on div "概要" at bounding box center [48, 131] width 40 height 24
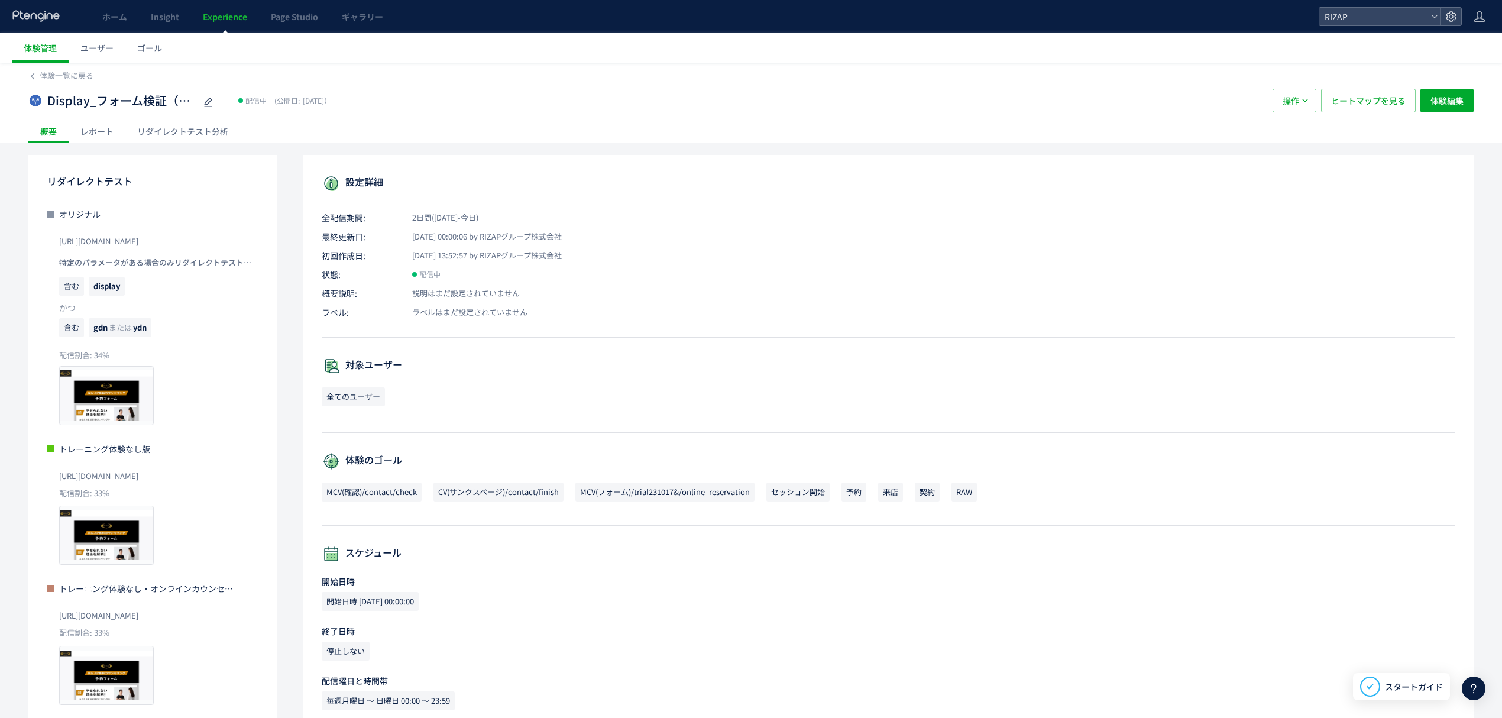
click at [79, 83] on div "Display_フォーム検証（トレーニング体験なし・オンラインカウンセリング訴求）(copy) 配信中 (公開日: [DATE]） 操作 ヒートマップを見る …" at bounding box center [750, 101] width 1445 height 38
click at [79, 72] on span "体験一覧に戻る" at bounding box center [67, 75] width 54 height 11
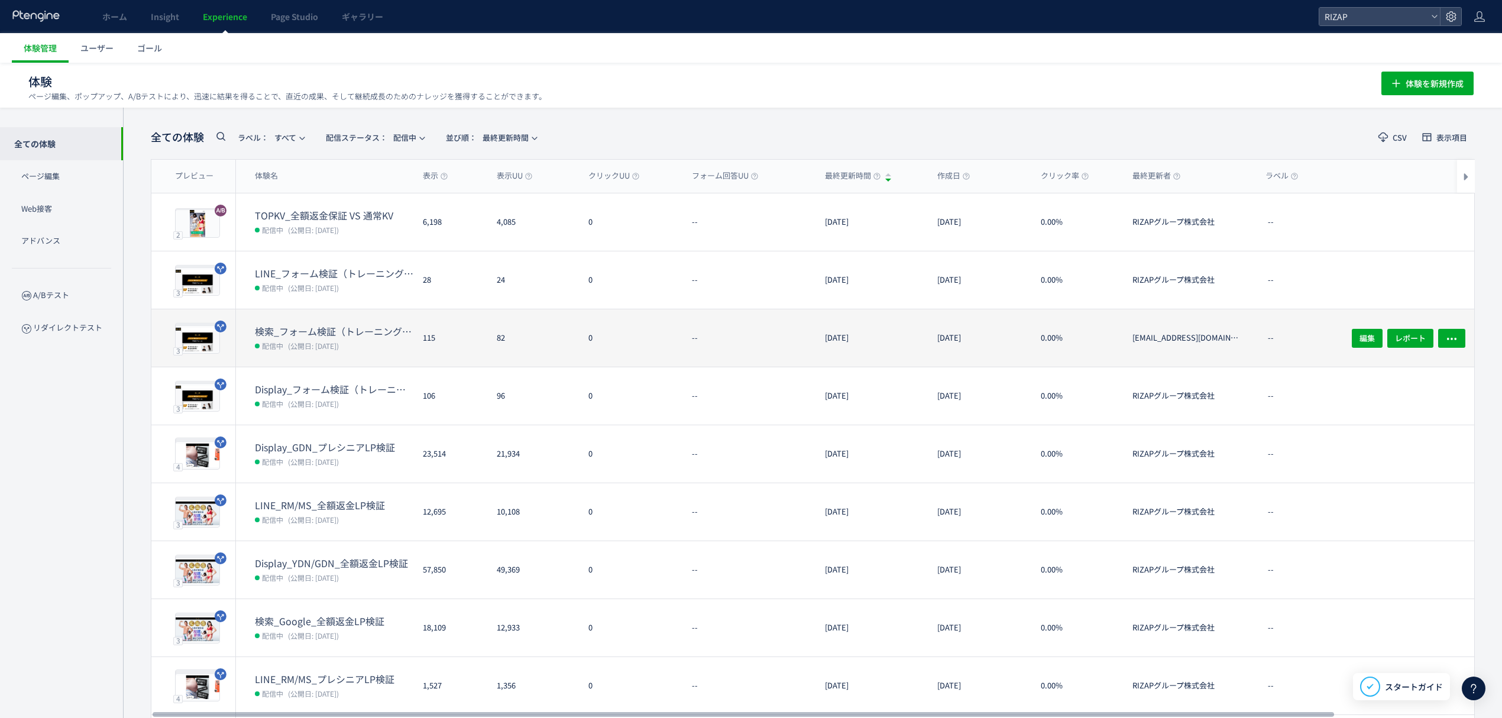
click at [324, 325] on dt "検索_フォーム検証（トレーニング体験なし・オンラインカウンセリング訴求）" at bounding box center [334, 332] width 158 height 14
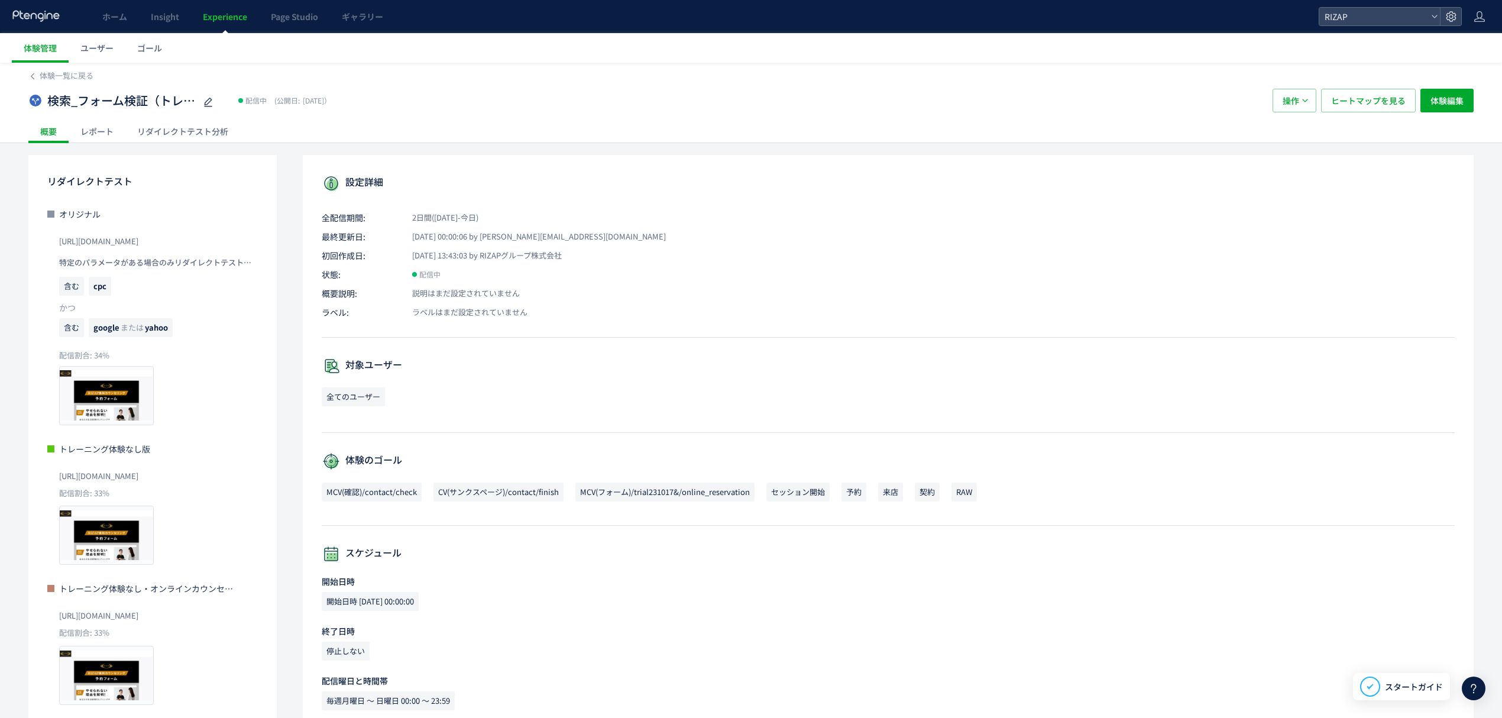
click at [64, 67] on div "体験一覧に戻る" at bounding box center [750, 72] width 1445 height 19
click at [64, 76] on span "体験一覧に戻る" at bounding box center [67, 75] width 54 height 11
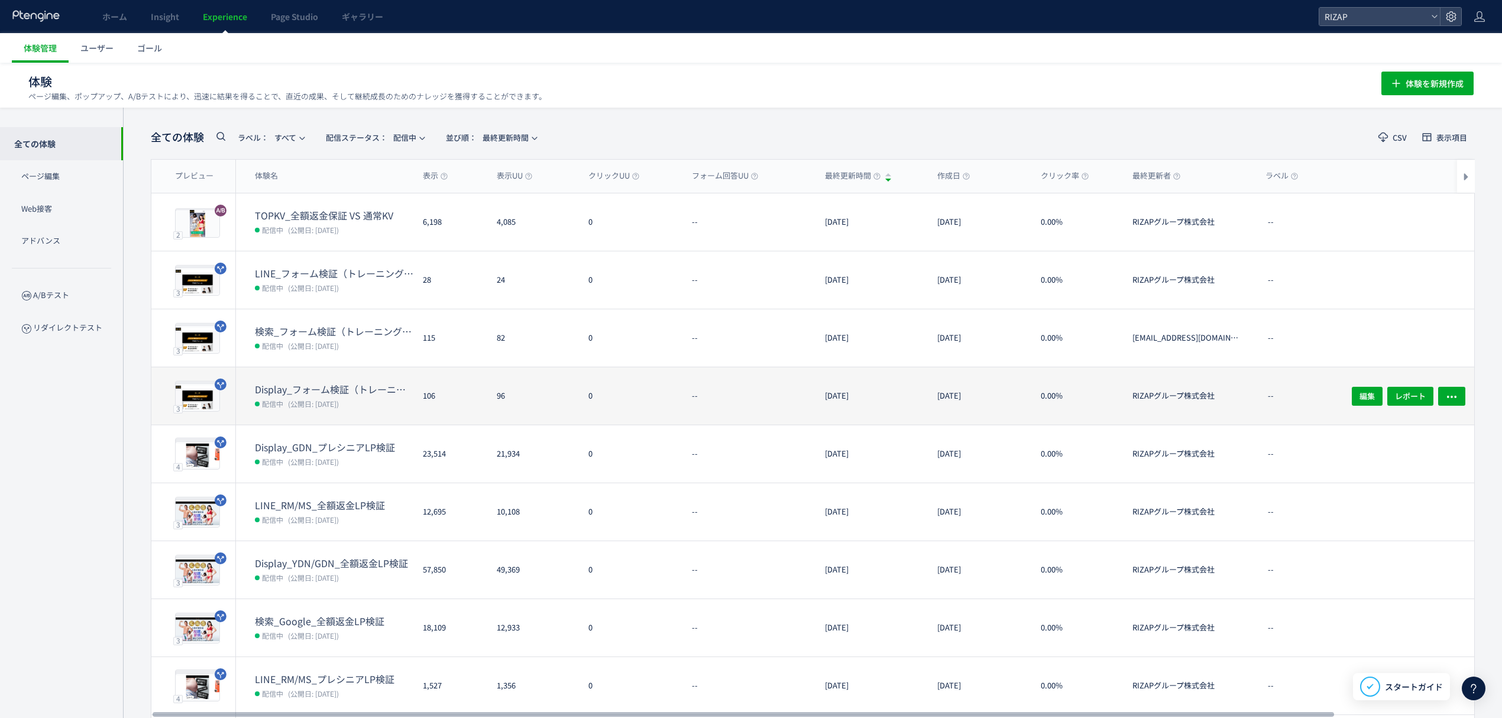
click at [322, 388] on dt "Display_フォーム検証（トレーニング体験なし・オンラインカウンセリング訴求）(copy)" at bounding box center [334, 390] width 158 height 14
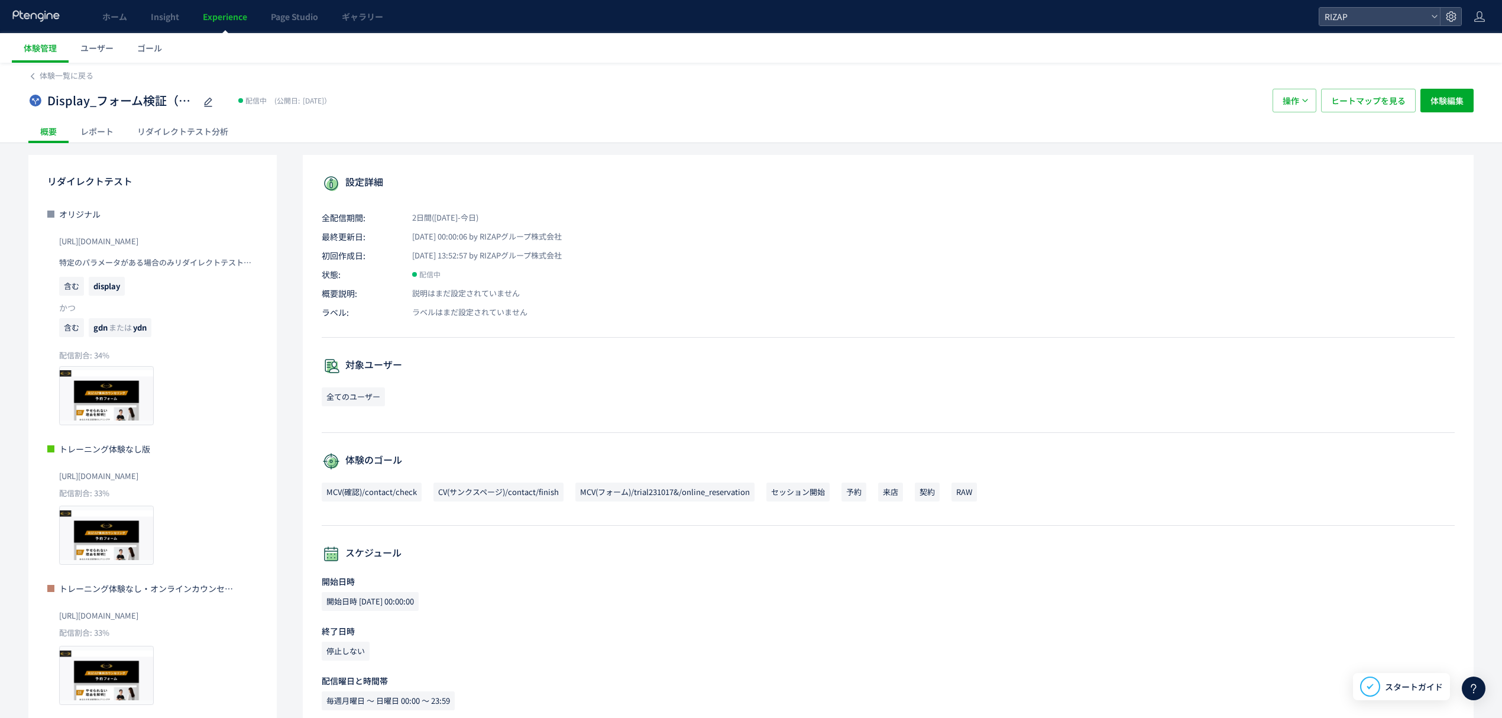
click at [108, 121] on div "レポート" at bounding box center [97, 131] width 57 height 24
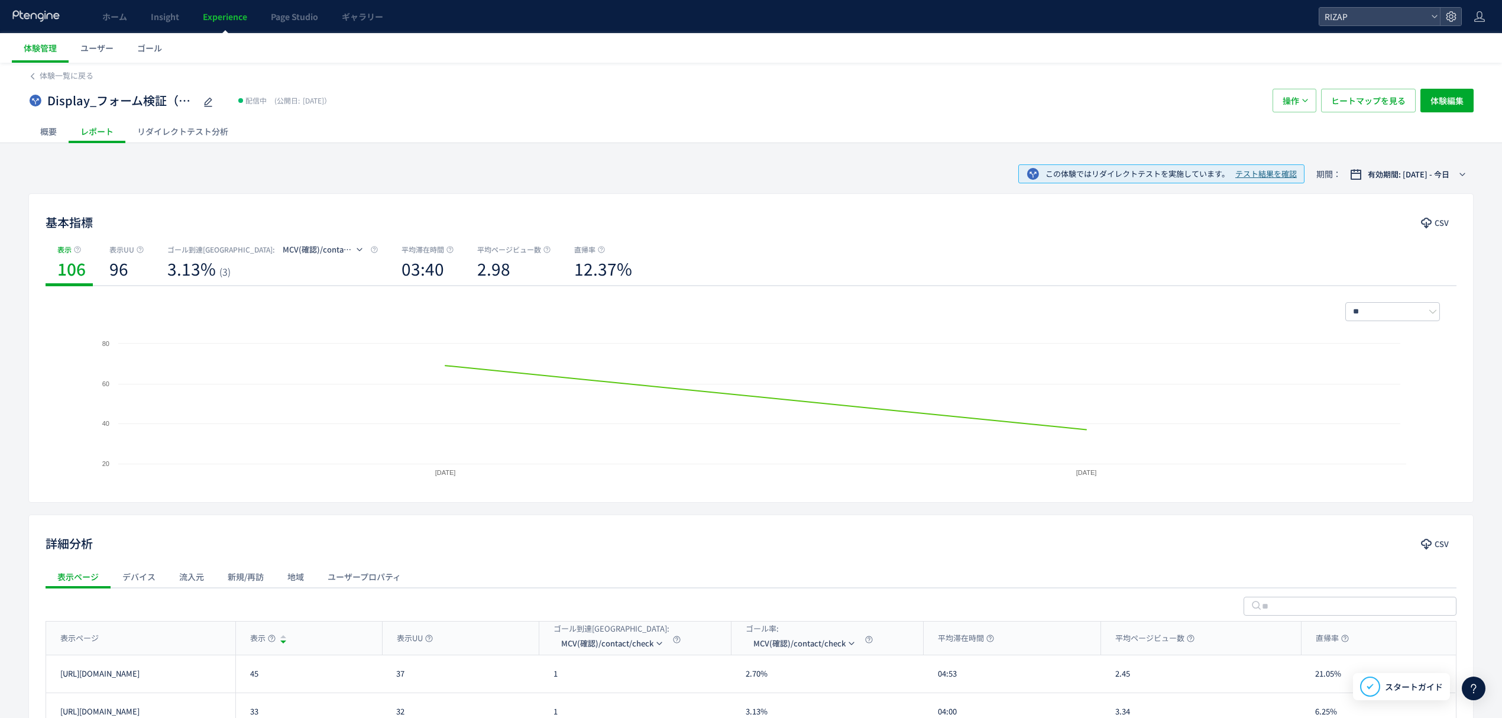
scroll to position [153, 0]
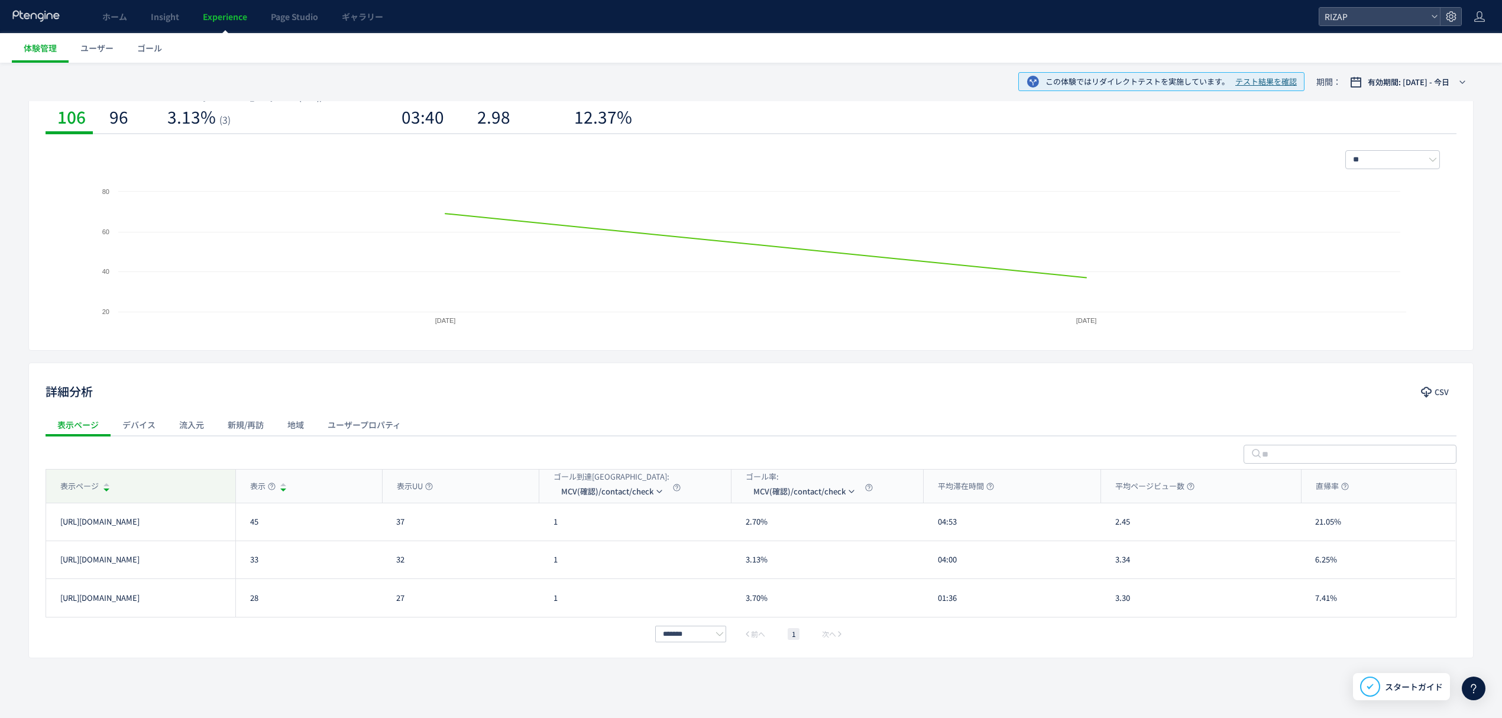
click at [178, 478] on div "表示ページ" at bounding box center [140, 485] width 189 height 33
drag, startPoint x: 268, startPoint y: 529, endPoint x: 248, endPoint y: 529, distance: 20.1
click at [248, 529] on div "45" at bounding box center [308, 521] width 147 height 37
drag, startPoint x: 265, startPoint y: 560, endPoint x: 251, endPoint y: 562, distance: 14.2
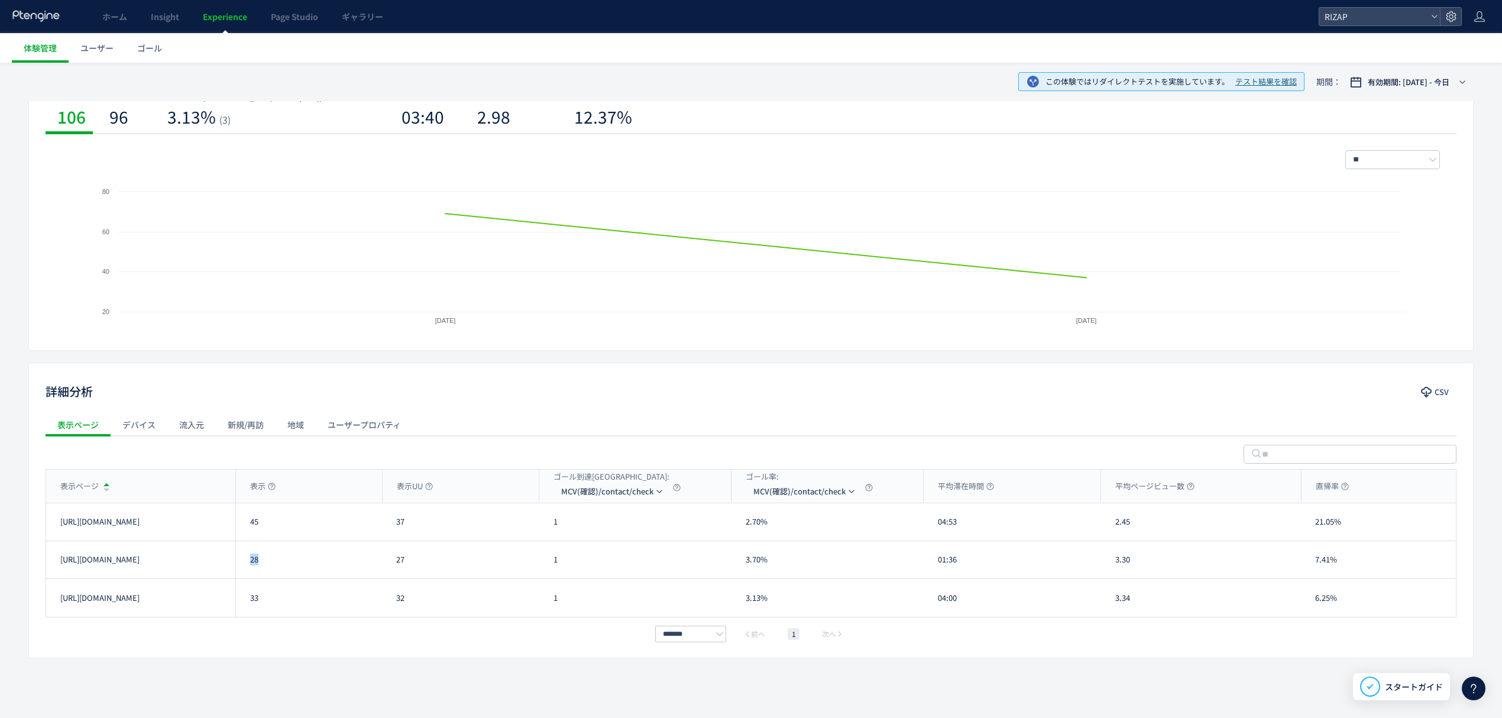
click at [251, 562] on div "28" at bounding box center [308, 559] width 147 height 37
drag, startPoint x: 265, startPoint y: 594, endPoint x: 244, endPoint y: 594, distance: 21.3
click at [244, 594] on div "33" at bounding box center [308, 598] width 147 height 38
click at [585, 542] on li "CV(サンクスページ)/contact/finish" at bounding box center [612, 547] width 118 height 21
click at [613, 495] on span "CV(サンクスページ)/contact/finish" at bounding box center [620, 491] width 118 height 19
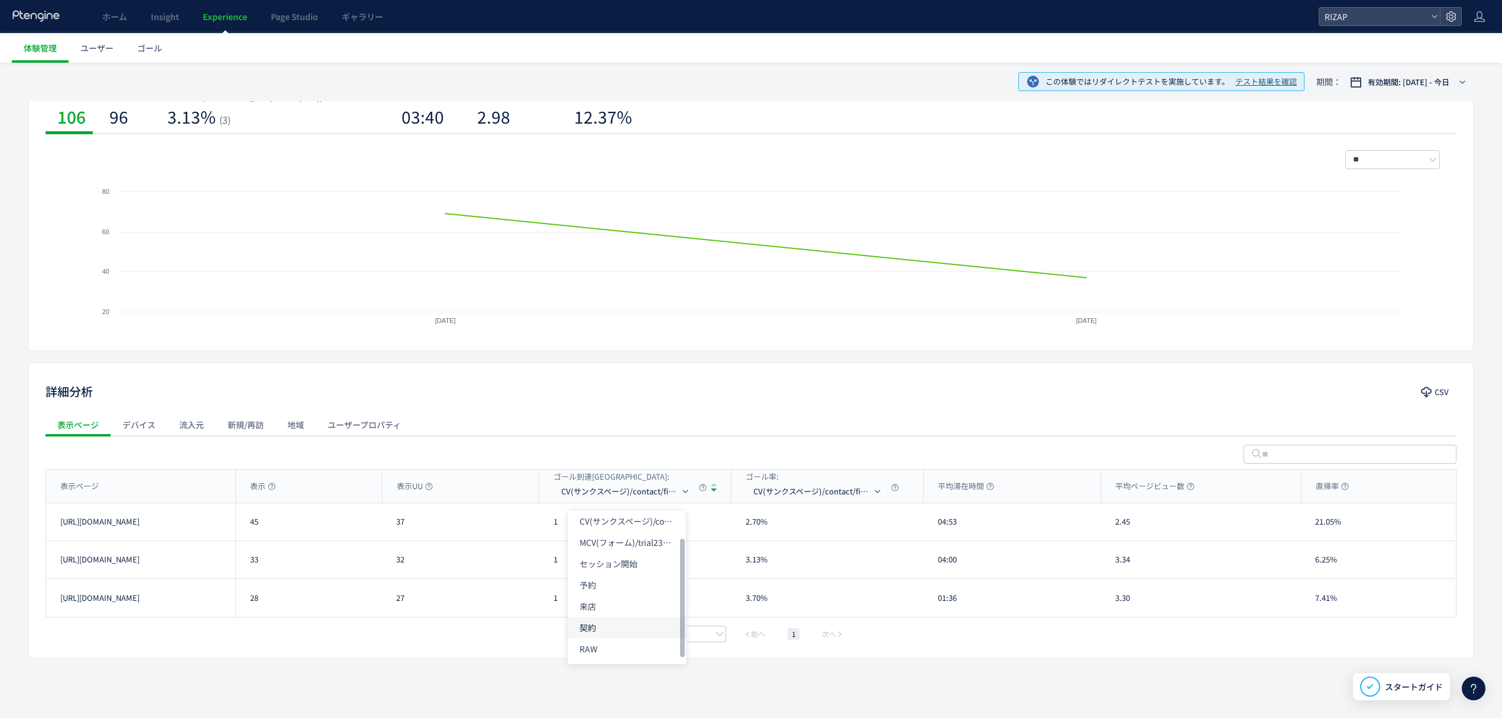
scroll to position [28, 0]
click at [610, 646] on li "RAW" at bounding box center [627, 647] width 118 height 21
click at [578, 492] on span "RAW" at bounding box center [569, 491] width 17 height 19
click at [578, 582] on li "予約" at bounding box center [575, 583] width 118 height 21
click at [190, 484] on div "表示ページ" at bounding box center [140, 485] width 189 height 33
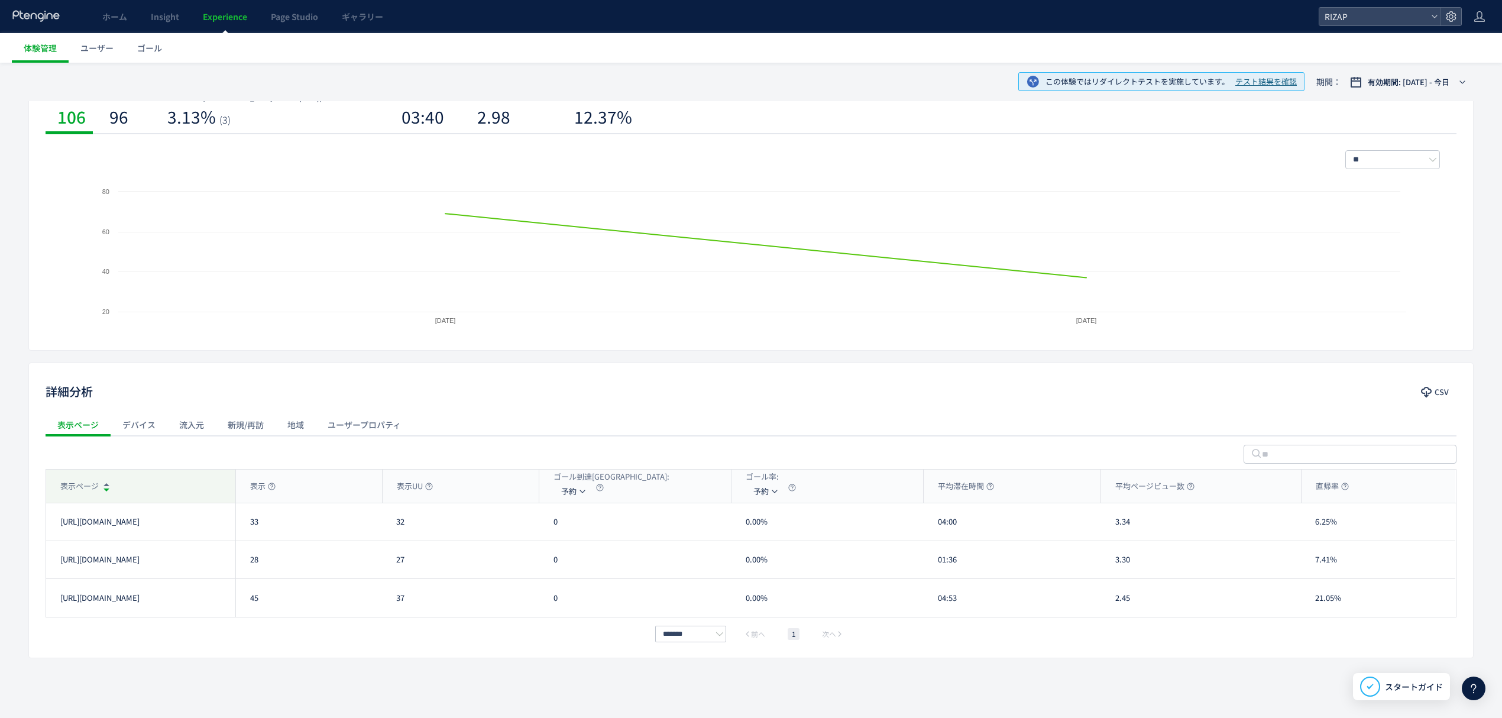
click at [190, 484] on div "表示ページ" at bounding box center [140, 485] width 189 height 33
drag, startPoint x: 951, startPoint y: 530, endPoint x: 932, endPoint y: 531, distance: 18.9
click at [932, 531] on div "04:53" at bounding box center [1011, 521] width 177 height 37
drag, startPoint x: 961, startPoint y: 568, endPoint x: 934, endPoint y: 568, distance: 27.2
click at [934, 568] on div "01:36" at bounding box center [1011, 559] width 177 height 37
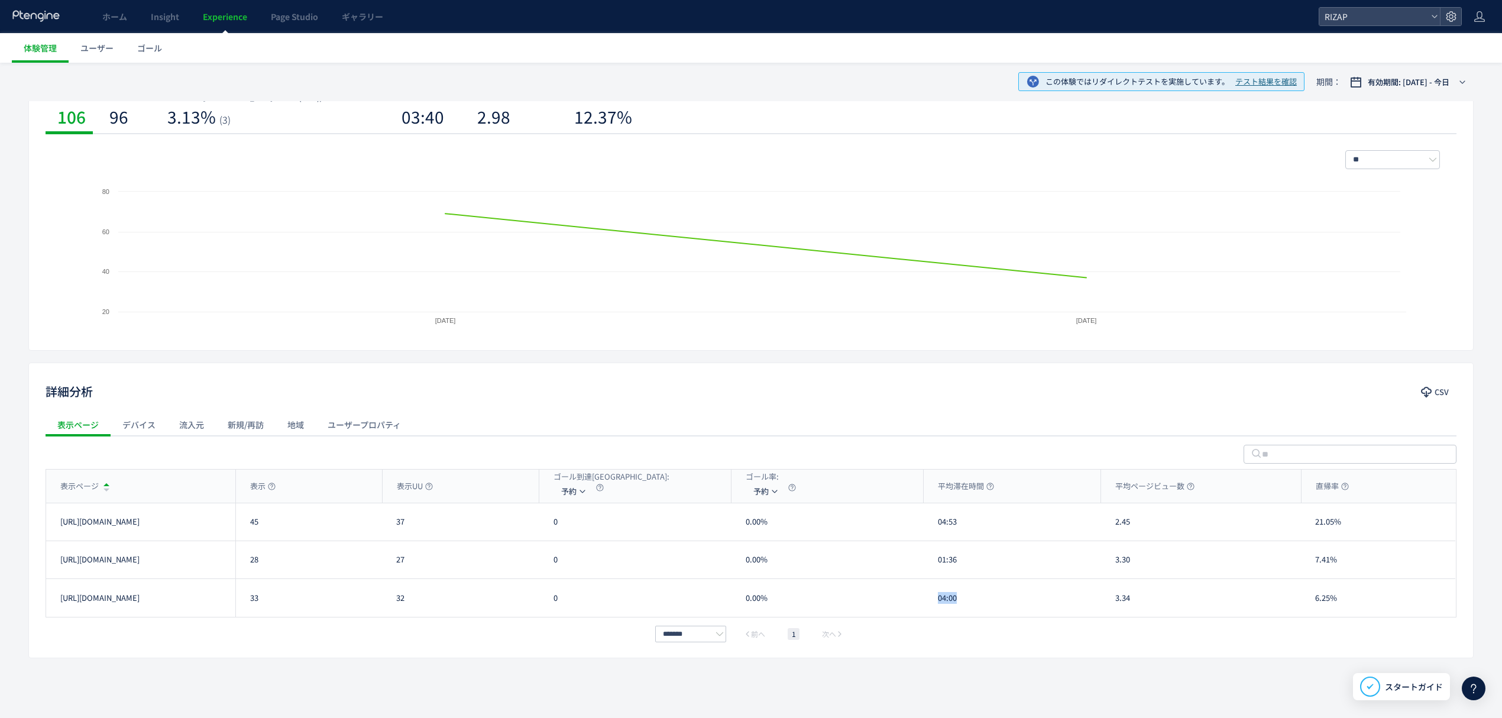
drag, startPoint x: 958, startPoint y: 604, endPoint x: 920, endPoint y: 597, distance: 39.2
click at [920, 597] on div "[URL][DOMAIN_NAME] 33 32 0 0.00% 04:00 3.34 6.25% [URL][DOMAIN_NAME]" at bounding box center [750, 598] width 1409 height 38
drag, startPoint x: 1138, startPoint y: 527, endPoint x: 1116, endPoint y: 523, distance: 22.3
click at [1116, 523] on div "2.45" at bounding box center [1201, 521] width 200 height 37
drag, startPoint x: 1124, startPoint y: 569, endPoint x: 1114, endPoint y: 569, distance: 10.1
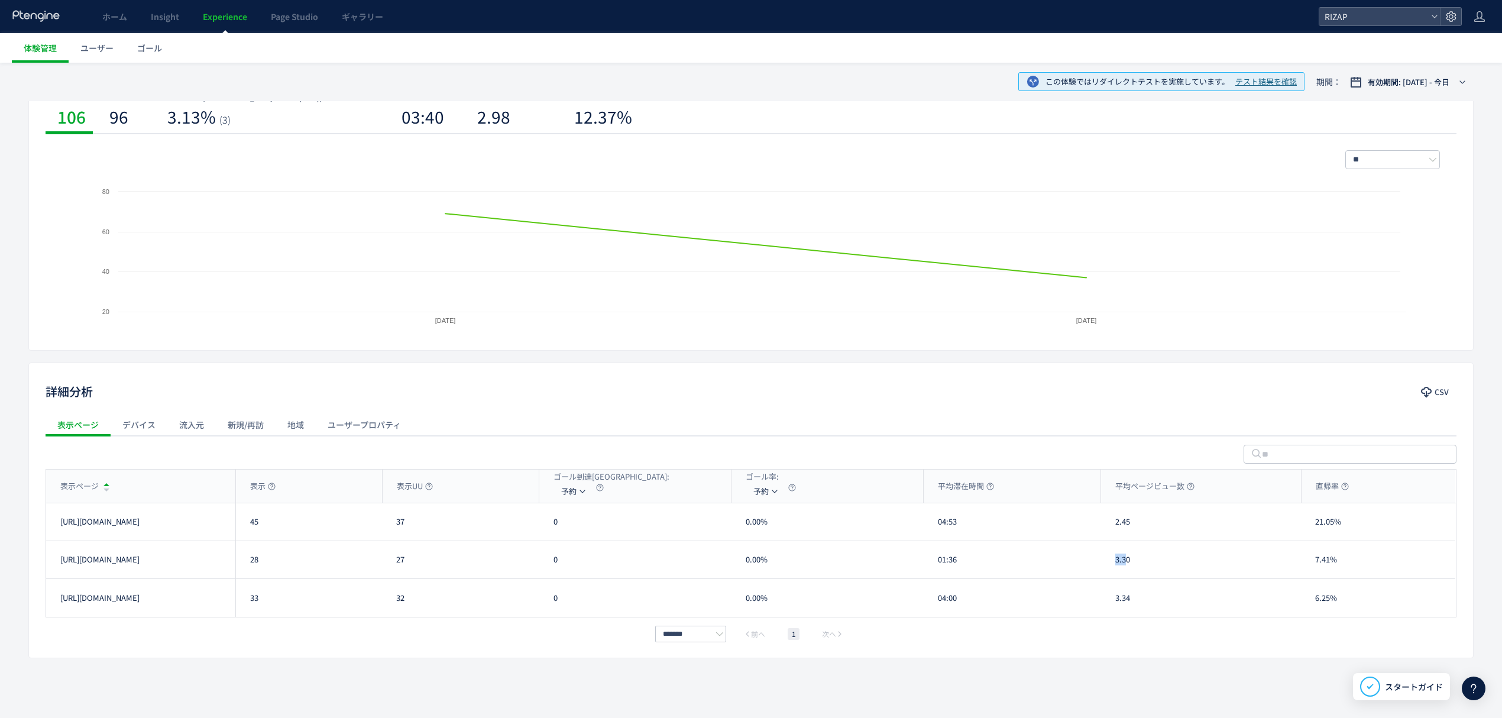
click at [1114, 569] on div "3.30" at bounding box center [1201, 559] width 200 height 37
drag, startPoint x: 1136, startPoint y: 571, endPoint x: 1116, endPoint y: 568, distance: 20.3
click at [1116, 568] on div "3.30" at bounding box center [1201, 559] width 200 height 37
drag, startPoint x: 1136, startPoint y: 601, endPoint x: 1114, endPoint y: 604, distance: 22.2
click at [1114, 604] on div "3.34" at bounding box center [1201, 598] width 200 height 38
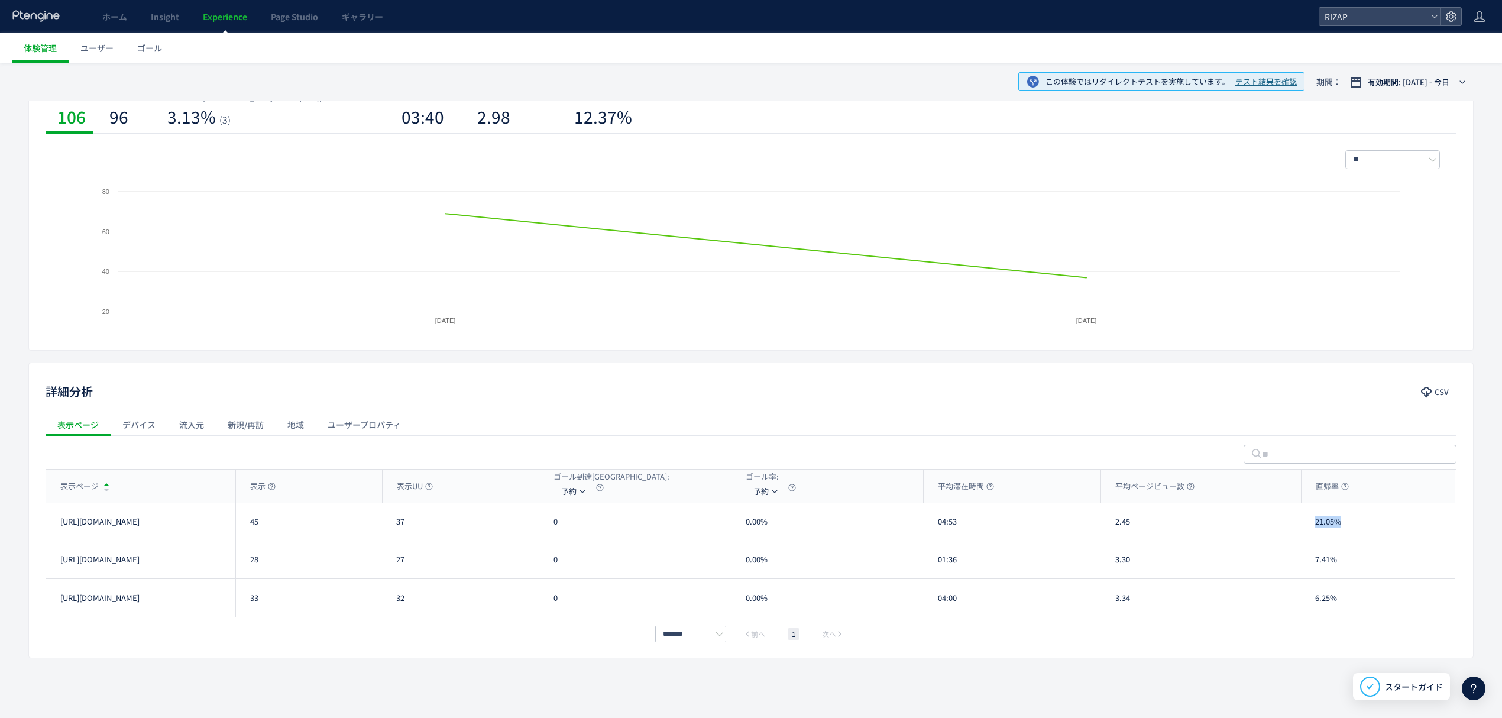
drag, startPoint x: 1350, startPoint y: 532, endPoint x: 1313, endPoint y: 532, distance: 37.2
click at [1313, 532] on div "21.05%" at bounding box center [1378, 521] width 154 height 37
drag, startPoint x: 1340, startPoint y: 568, endPoint x: 1309, endPoint y: 568, distance: 30.7
click at [1309, 568] on div "7.41%" at bounding box center [1378, 559] width 154 height 37
drag, startPoint x: 1334, startPoint y: 597, endPoint x: 1315, endPoint y: 597, distance: 19.5
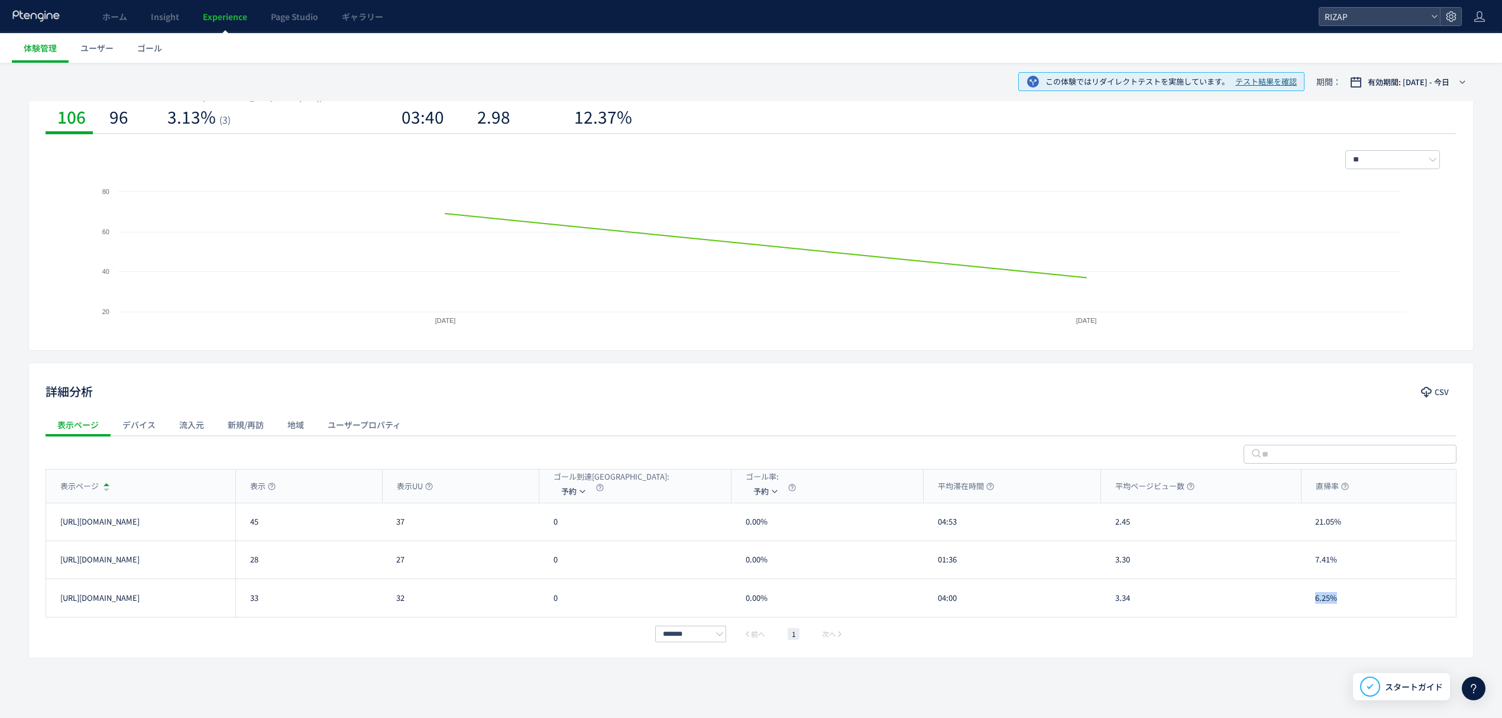
click at [1315, 597] on div "6.25%" at bounding box center [1378, 598] width 154 height 38
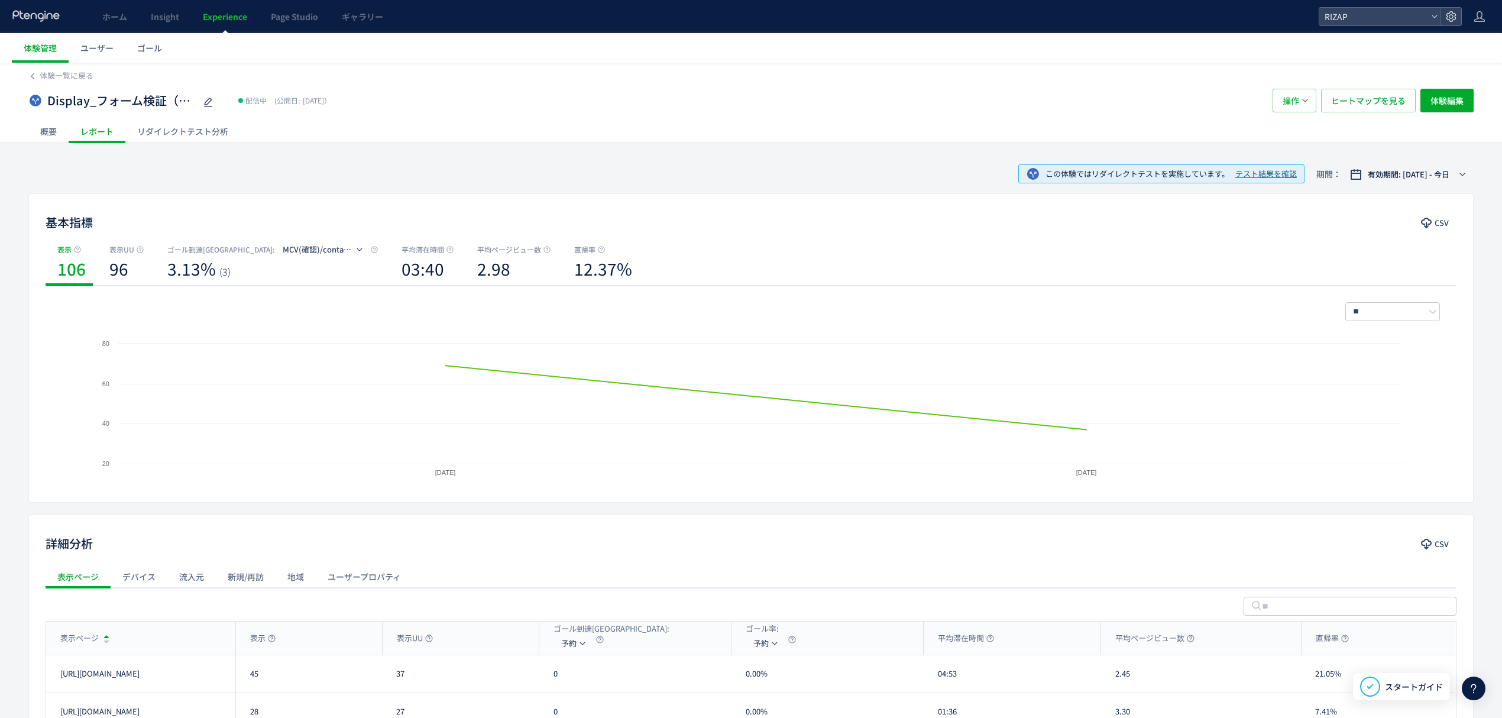
click at [1348, 115] on div "Display_フォーム検証（トレーニング体験なし・オンラインカウンセリング訴求）(copy) 配信中 (公開日: [DATE]） 操作 ヒートマップを見る …" at bounding box center [750, 101] width 1445 height 38
click at [1356, 101] on span "ヒートマップを見る" at bounding box center [1368, 101] width 74 height 24
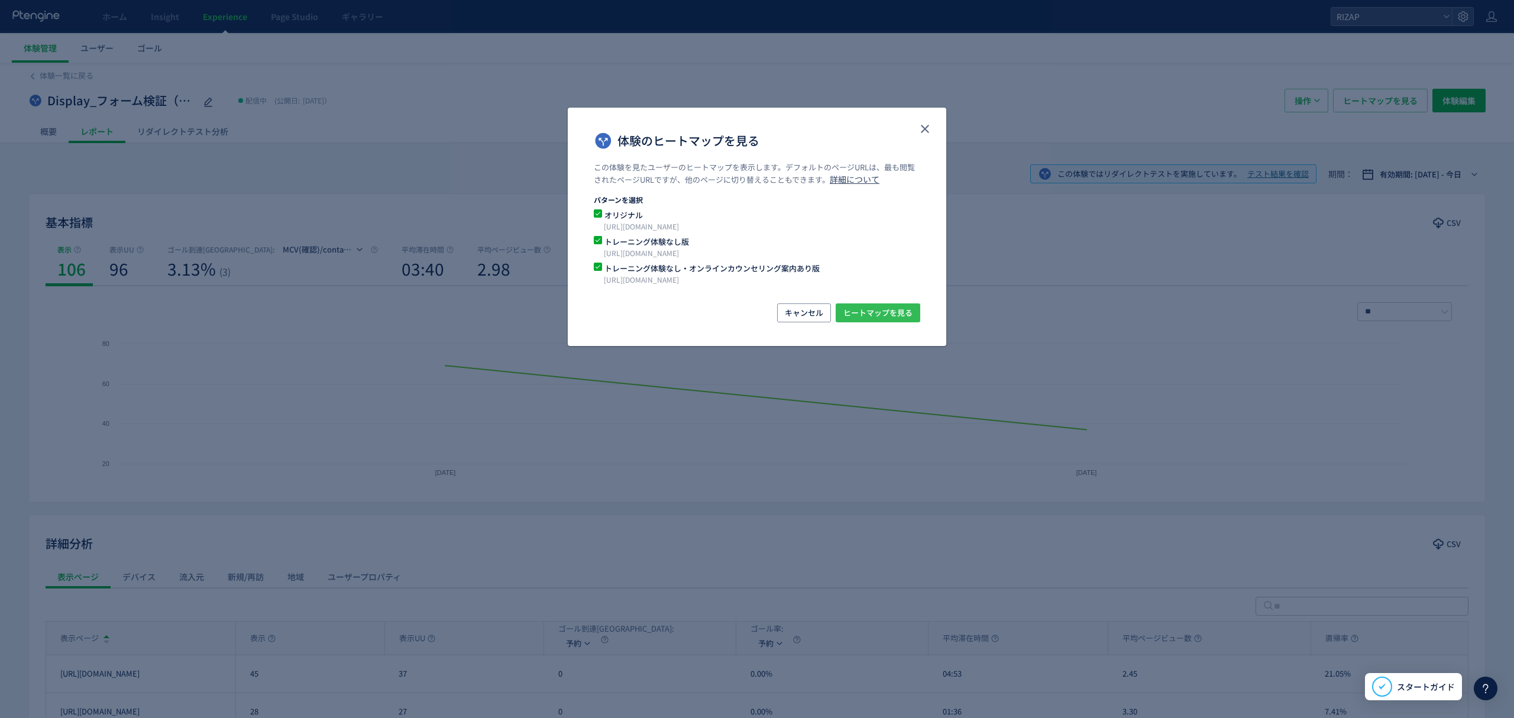
click at [892, 312] on span "ヒートマップを見る" at bounding box center [877, 312] width 69 height 19
click at [462, 150] on div "体験のヒートマップを見る この体験を見たユーザーのヒートマップを表示します。デフォルトのページURLは、最も閲覧されたページURLですが、他のページに切り替え…" at bounding box center [757, 359] width 1514 height 718
click at [918, 135] on icon "close" at bounding box center [925, 129] width 14 height 14
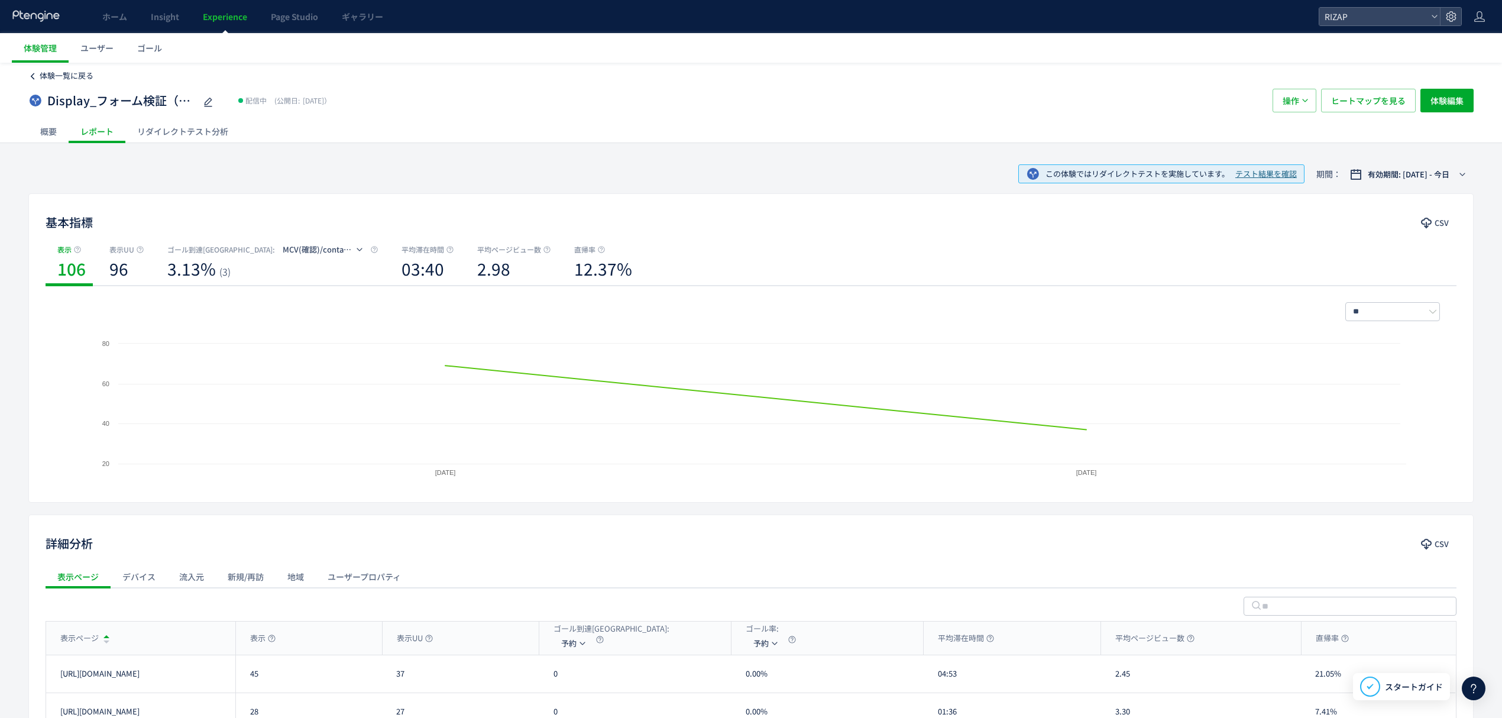
click at [60, 79] on span "体験一覧に戻る" at bounding box center [67, 75] width 54 height 11
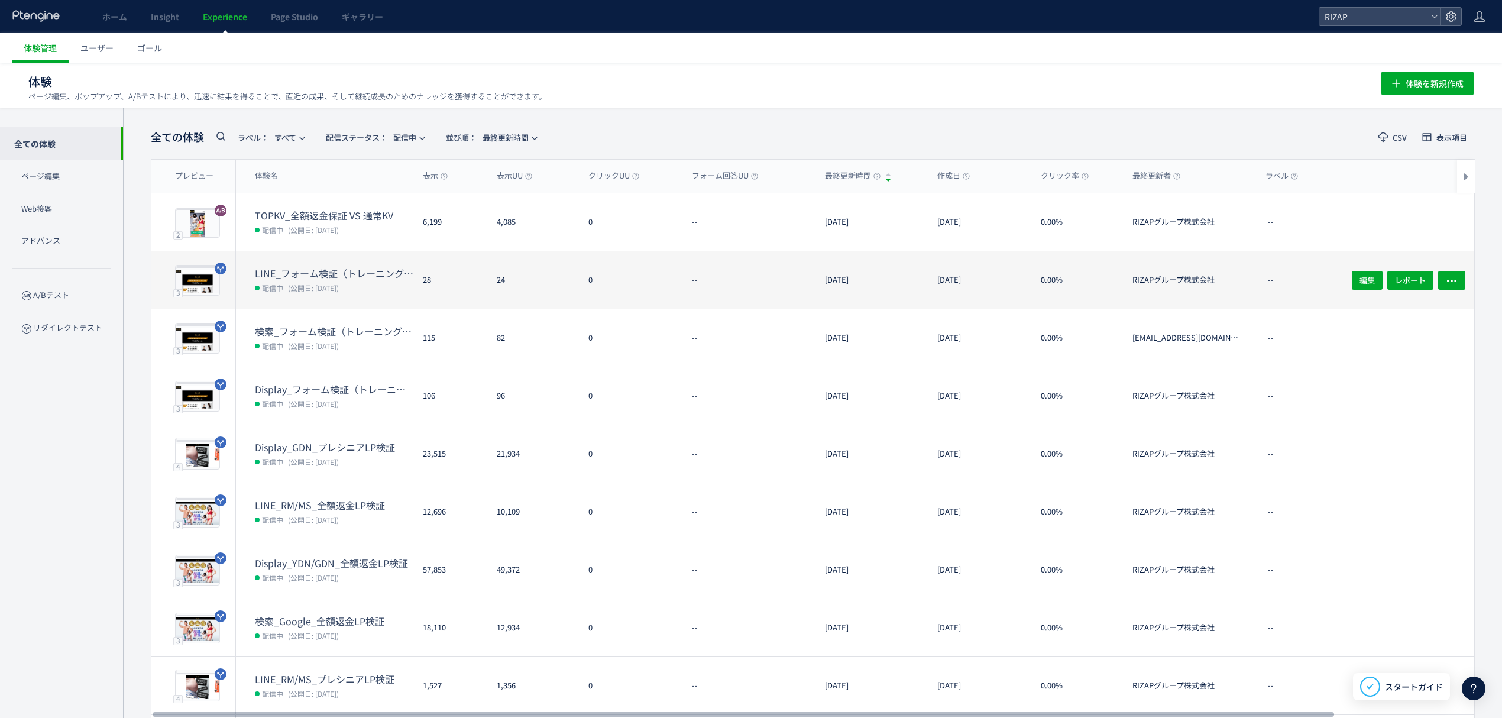
click at [308, 286] on span "(公開日: [DATE])" at bounding box center [313, 288] width 51 height 10
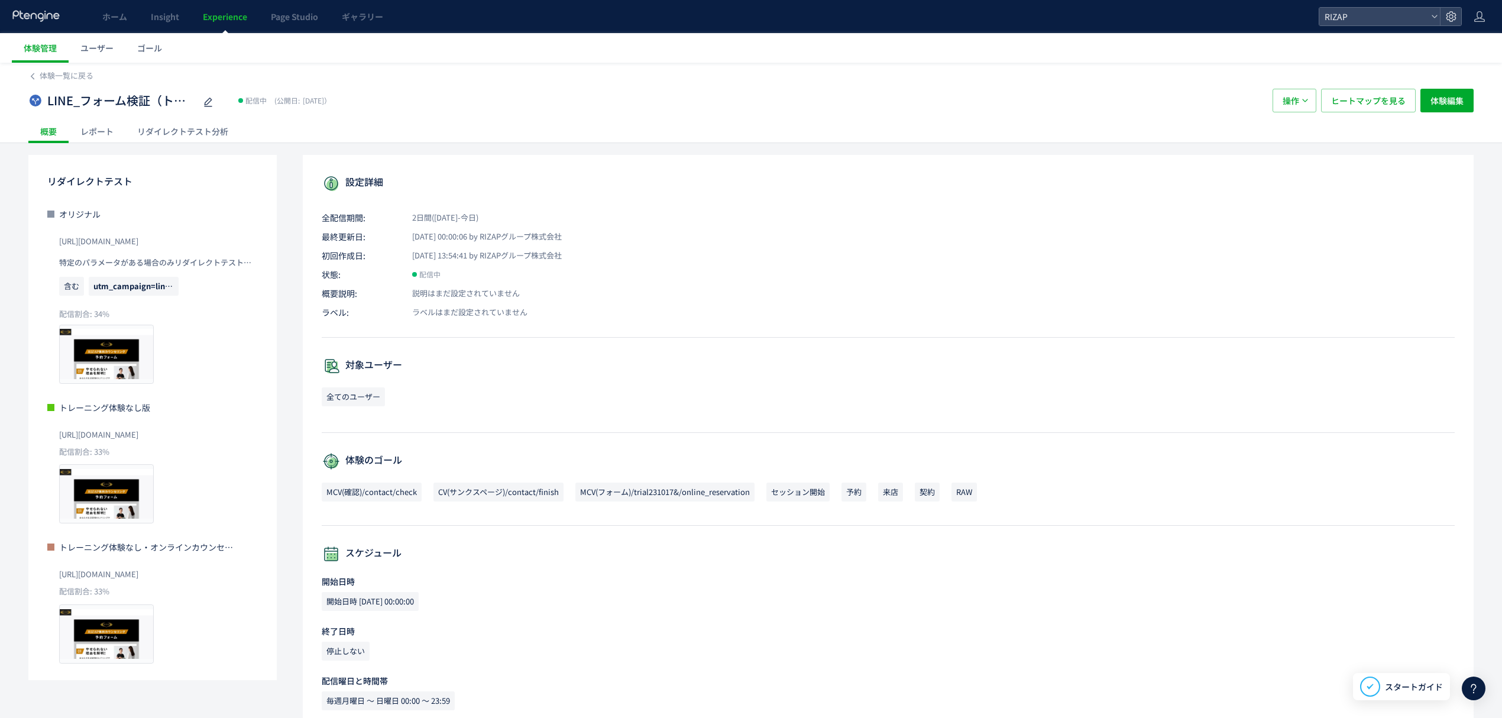
click at [89, 138] on div "レポート" at bounding box center [97, 131] width 57 height 24
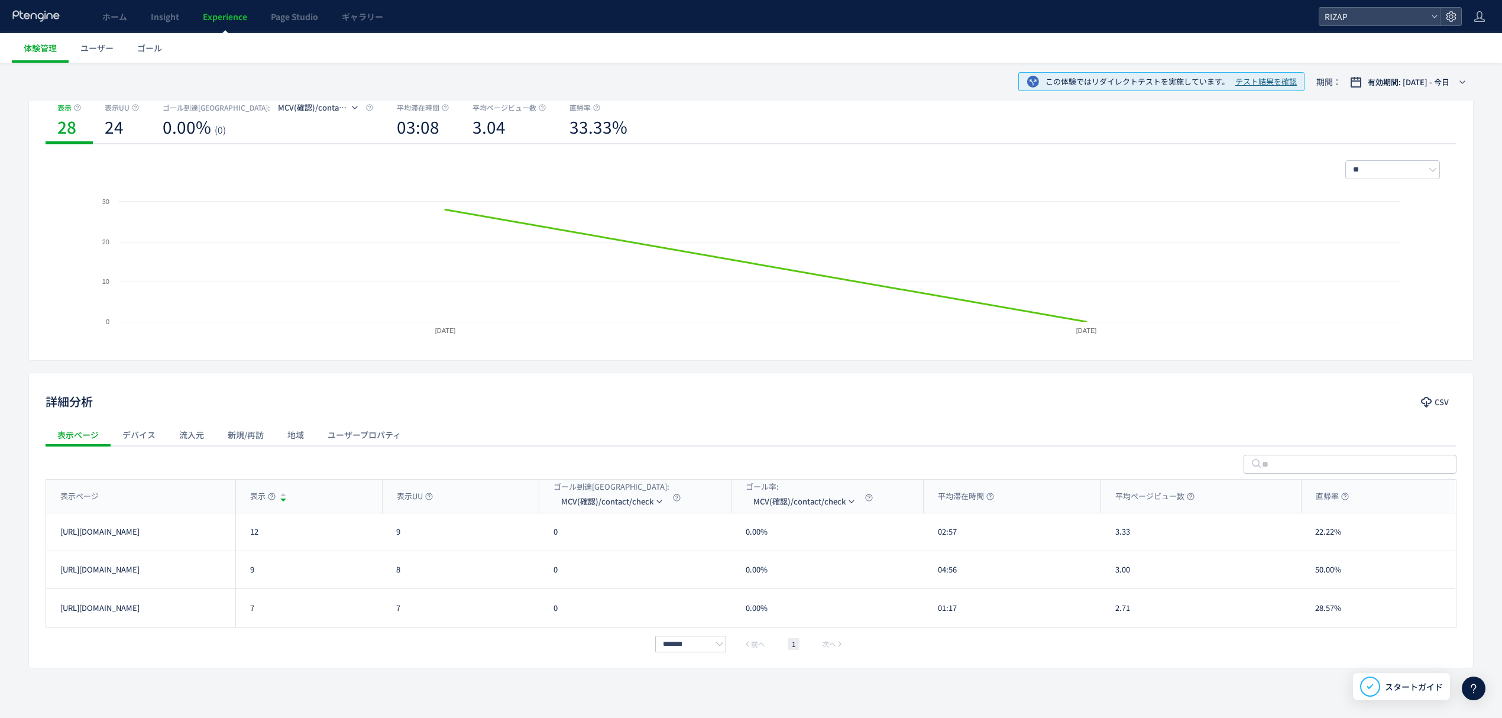
scroll to position [153, 0]
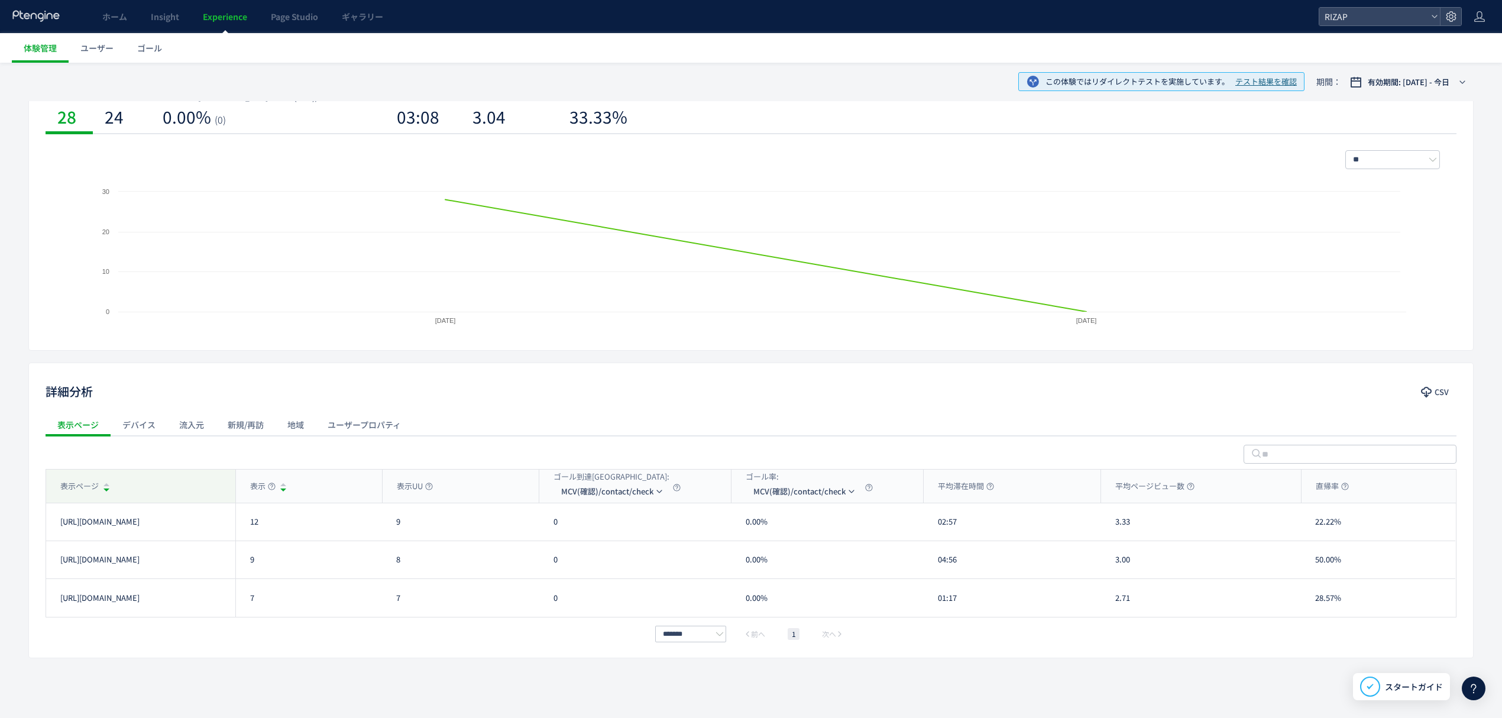
click at [202, 490] on div "表示ページ" at bounding box center [140, 485] width 189 height 33
drag, startPoint x: 270, startPoint y: 524, endPoint x: 249, endPoint y: 526, distance: 20.8
click at [249, 526] on div "12" at bounding box center [308, 521] width 147 height 37
click at [598, 550] on li "CV(サンクスページ)/contact/finish" at bounding box center [612, 547] width 118 height 21
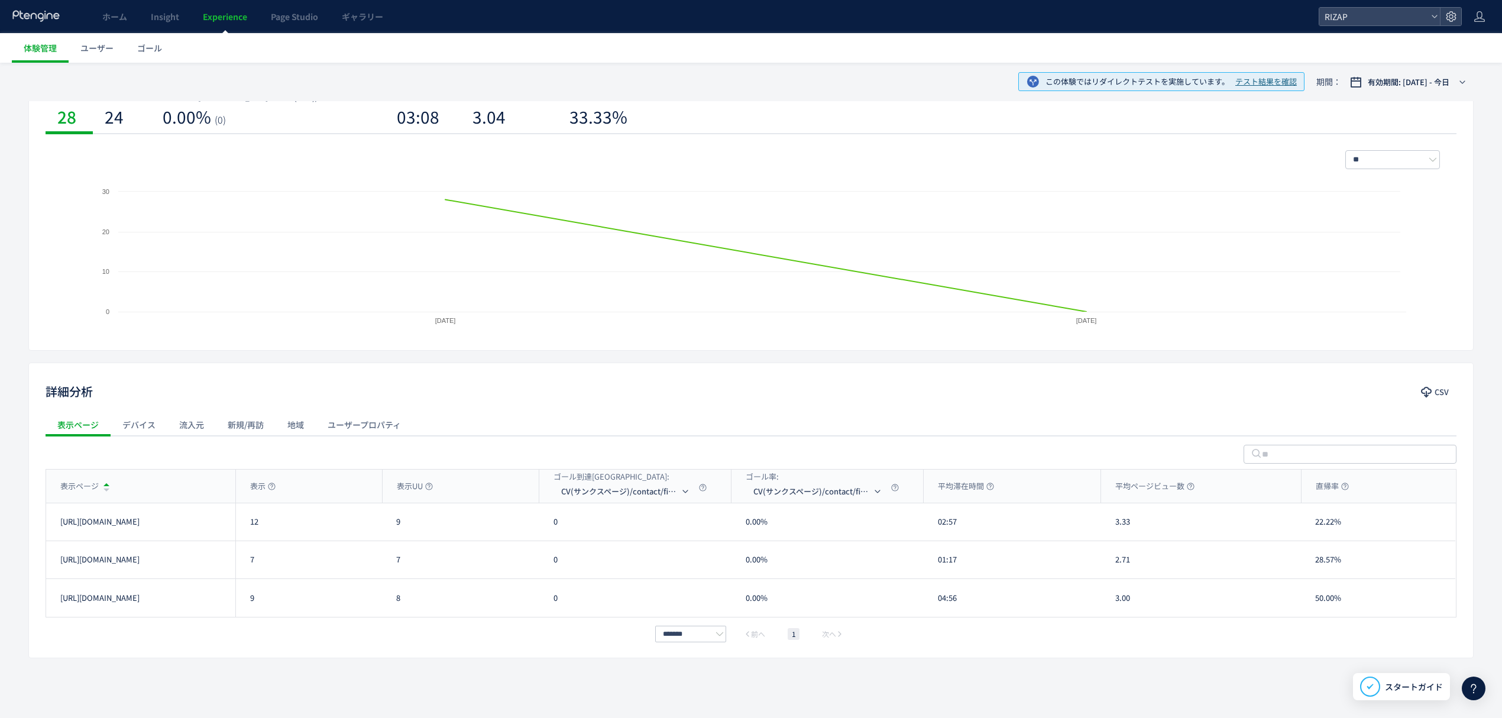
scroll to position [0, 0]
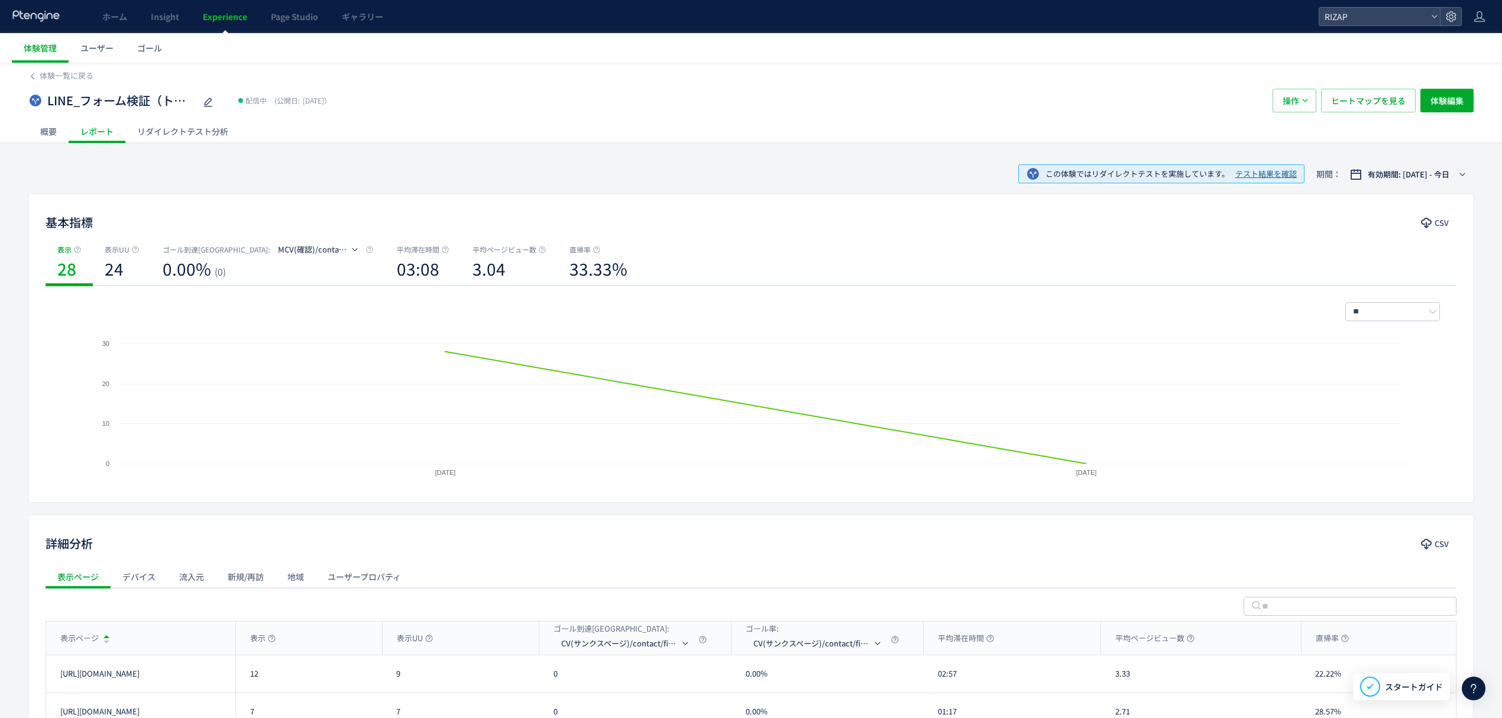
click at [41, 137] on div "概要" at bounding box center [48, 131] width 40 height 24
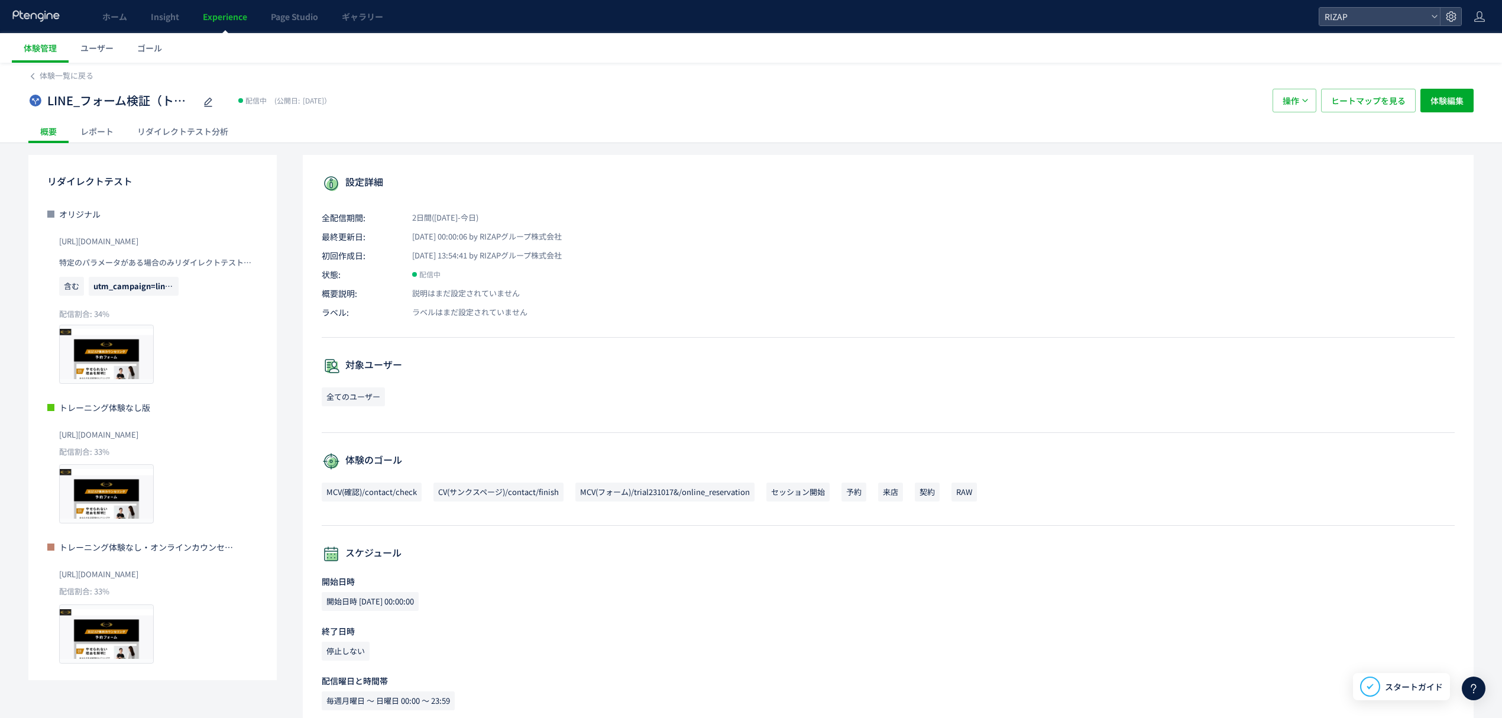
click at [67, 86] on div "LINE_フォーム検証（トレーニング体験なし・オンラインカウンセリング訴求）(copy)(copy) 配信中 (公開日: [DATE]） 操作 ヒートマップを…" at bounding box center [750, 101] width 1445 height 38
click at [62, 76] on span "体験一覧に戻る" at bounding box center [67, 75] width 54 height 11
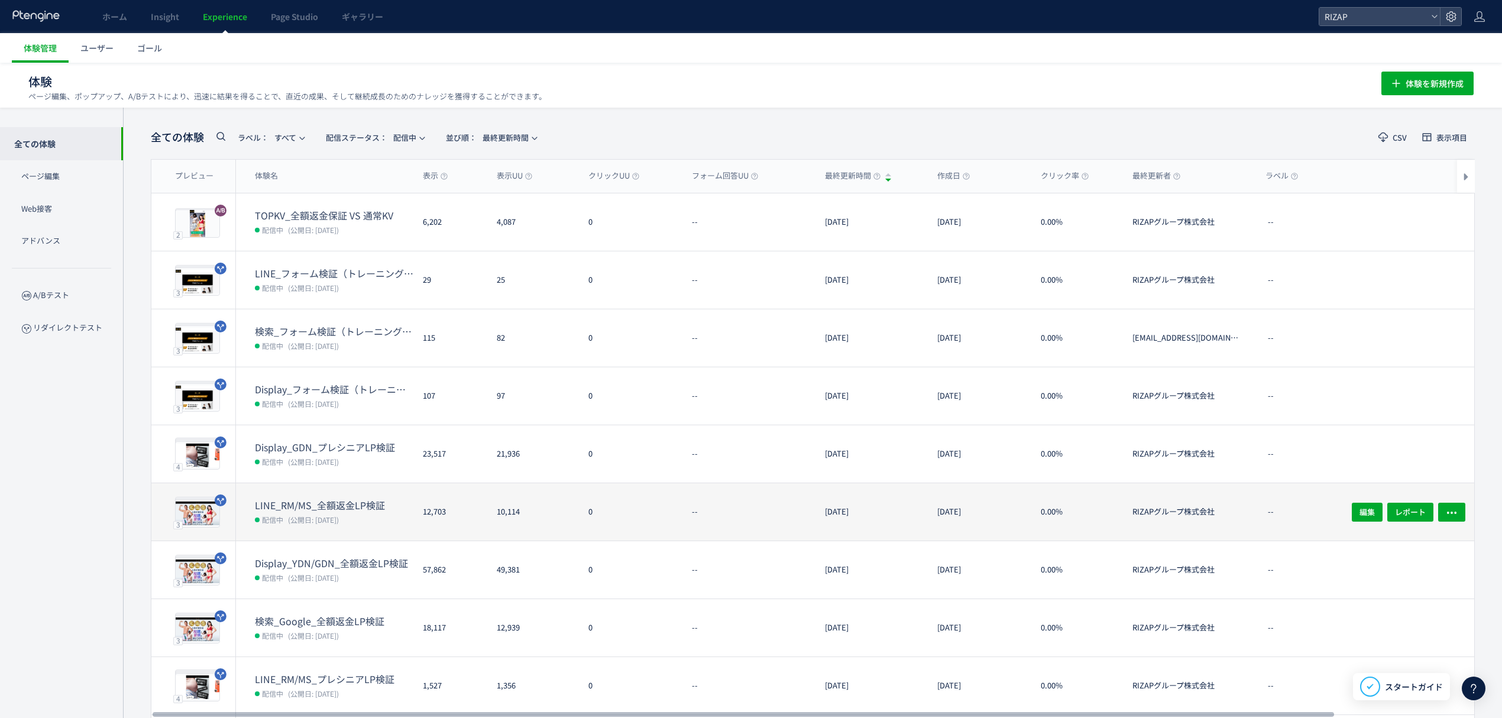
scroll to position [98, 0]
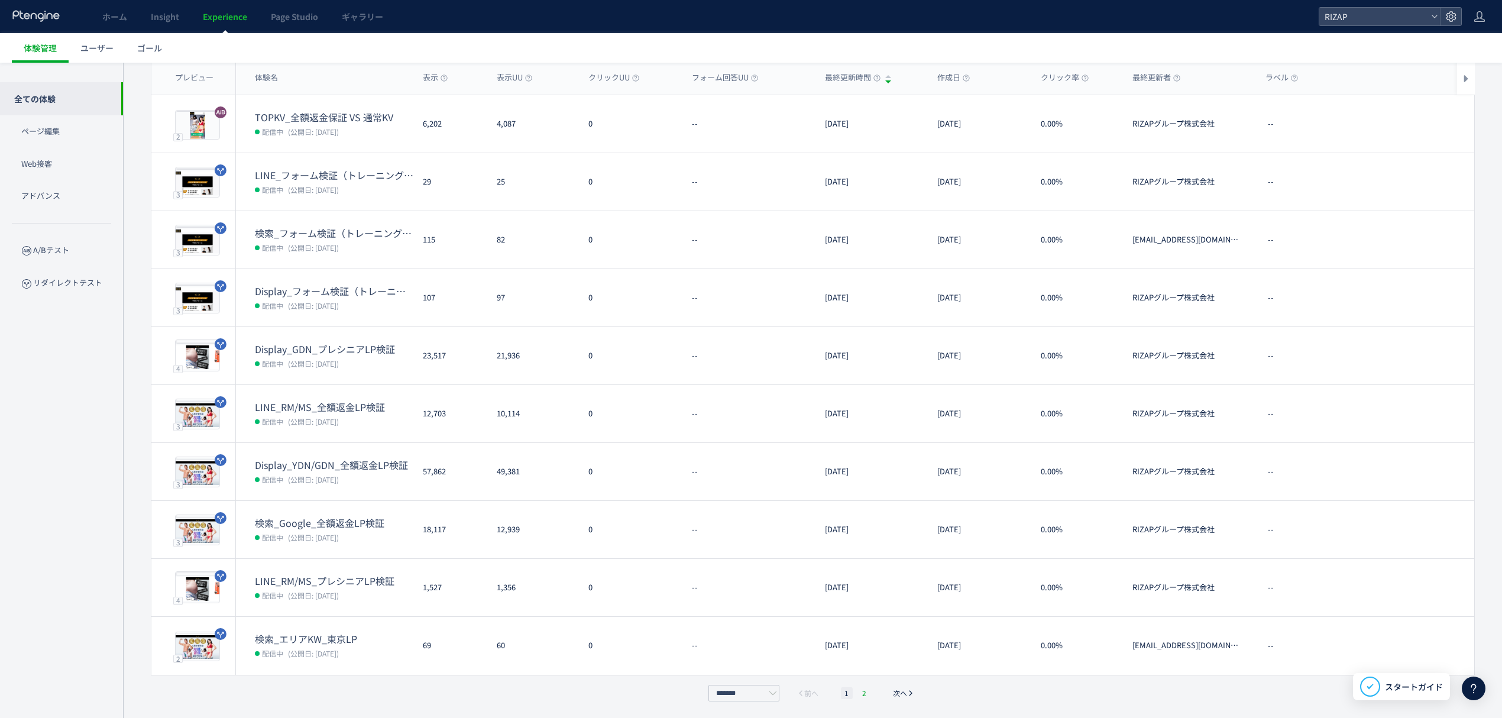
click at [866, 693] on li "2" at bounding box center [864, 693] width 12 height 12
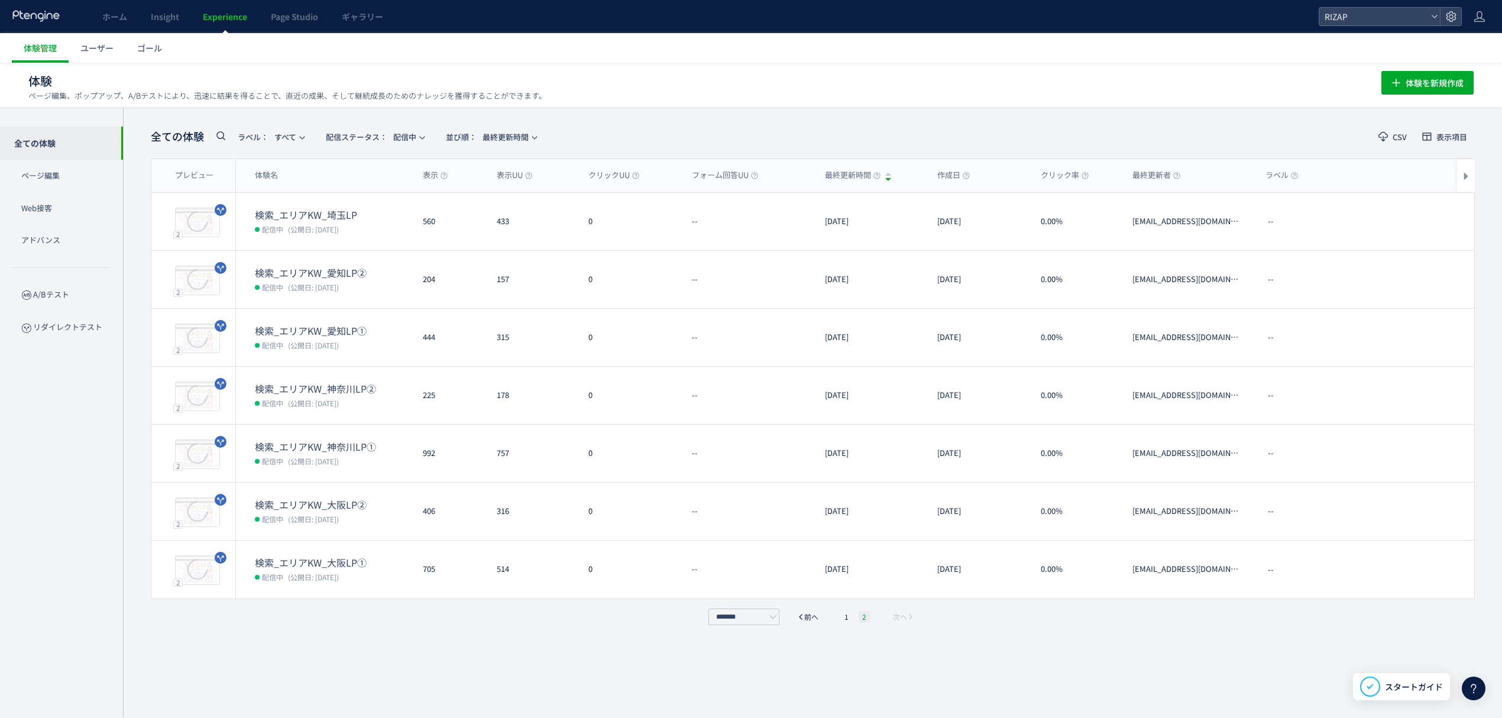
scroll to position [1, 0]
click at [842, 613] on li "1" at bounding box center [847, 617] width 12 height 12
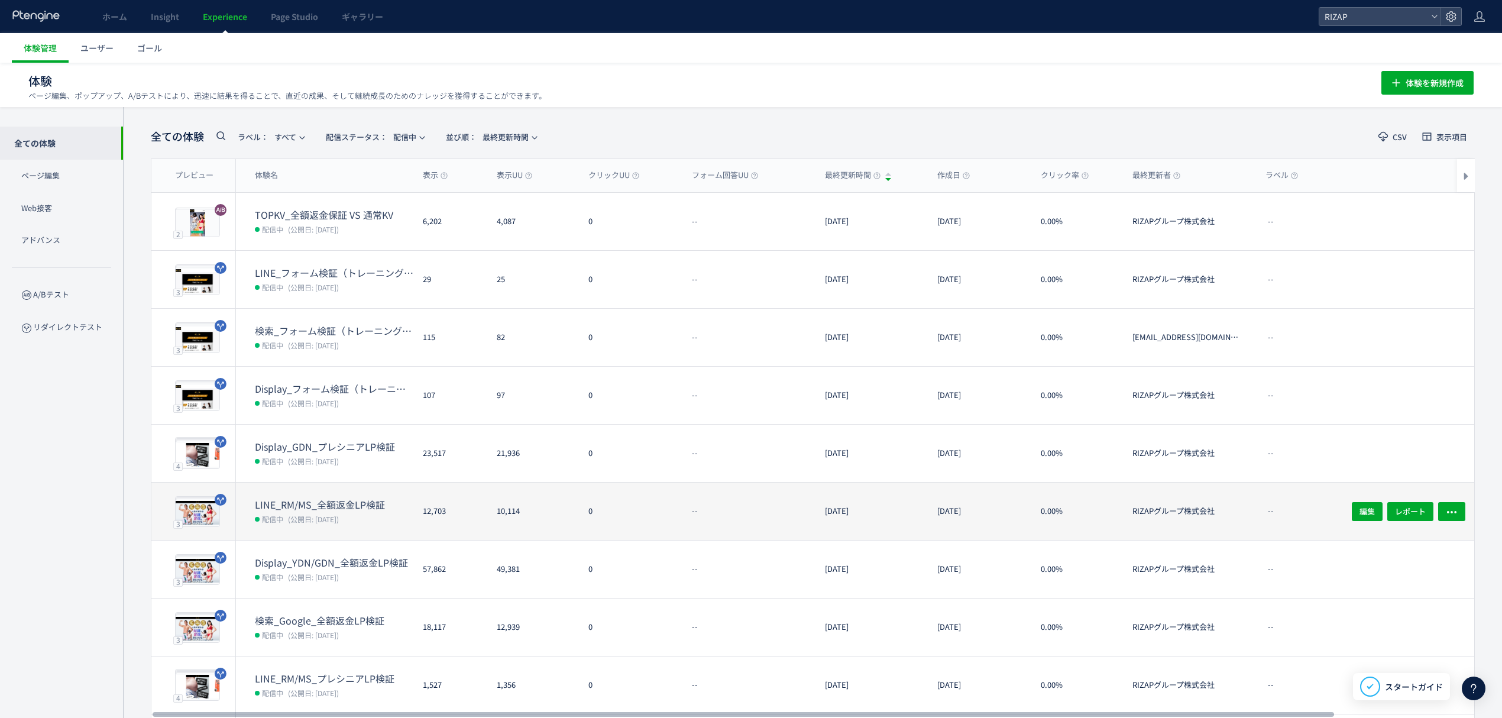
scroll to position [98, 0]
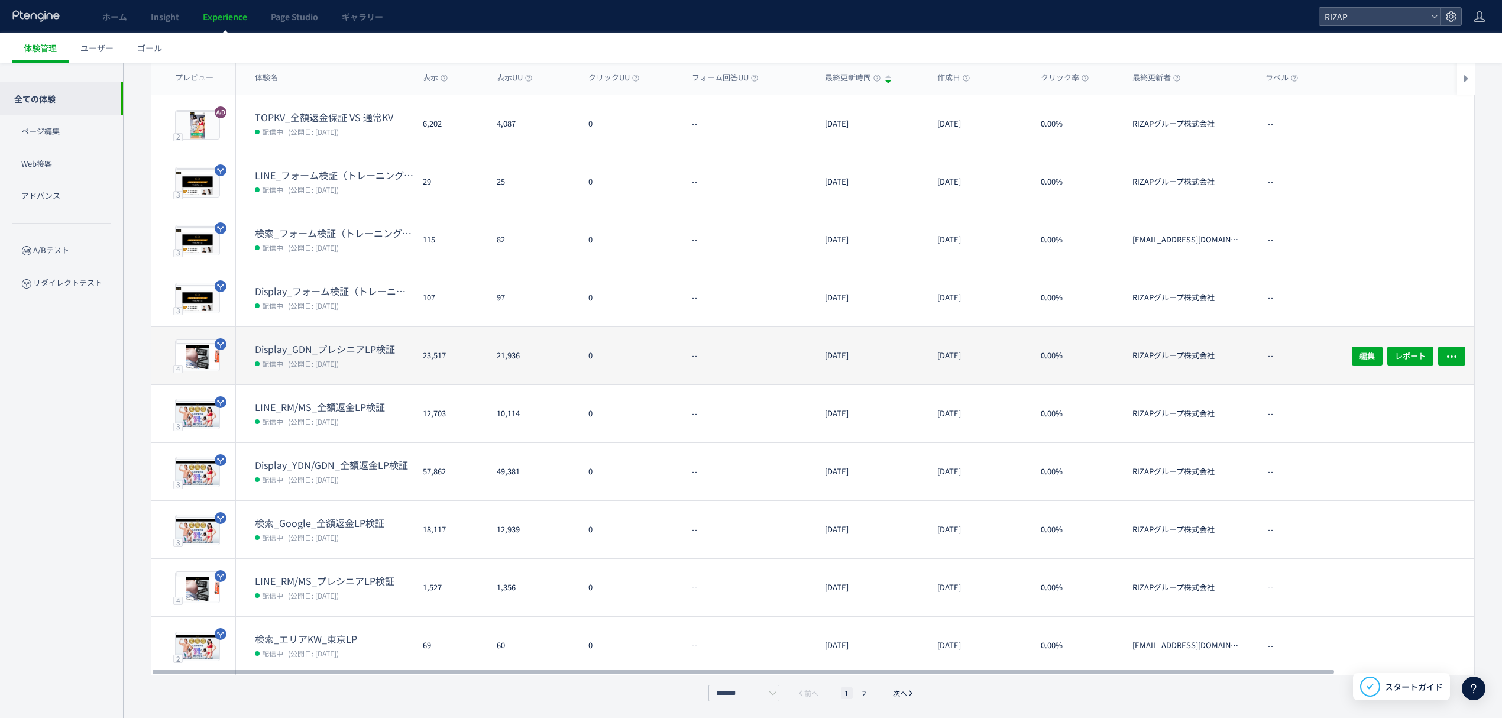
click at [356, 349] on dt "Display_GDN_プレシニアLP検証" at bounding box center [334, 349] width 158 height 14
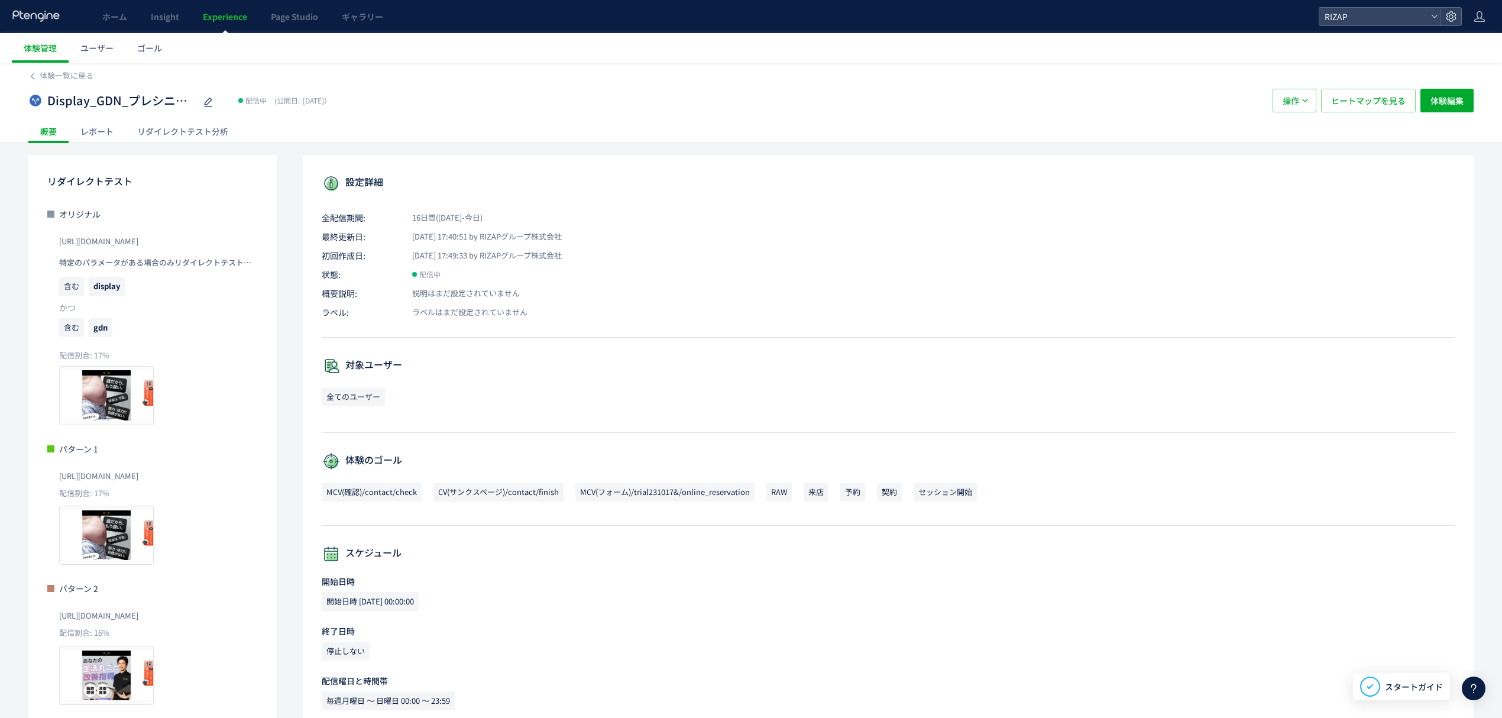
click at [106, 131] on div "レポート" at bounding box center [97, 131] width 57 height 24
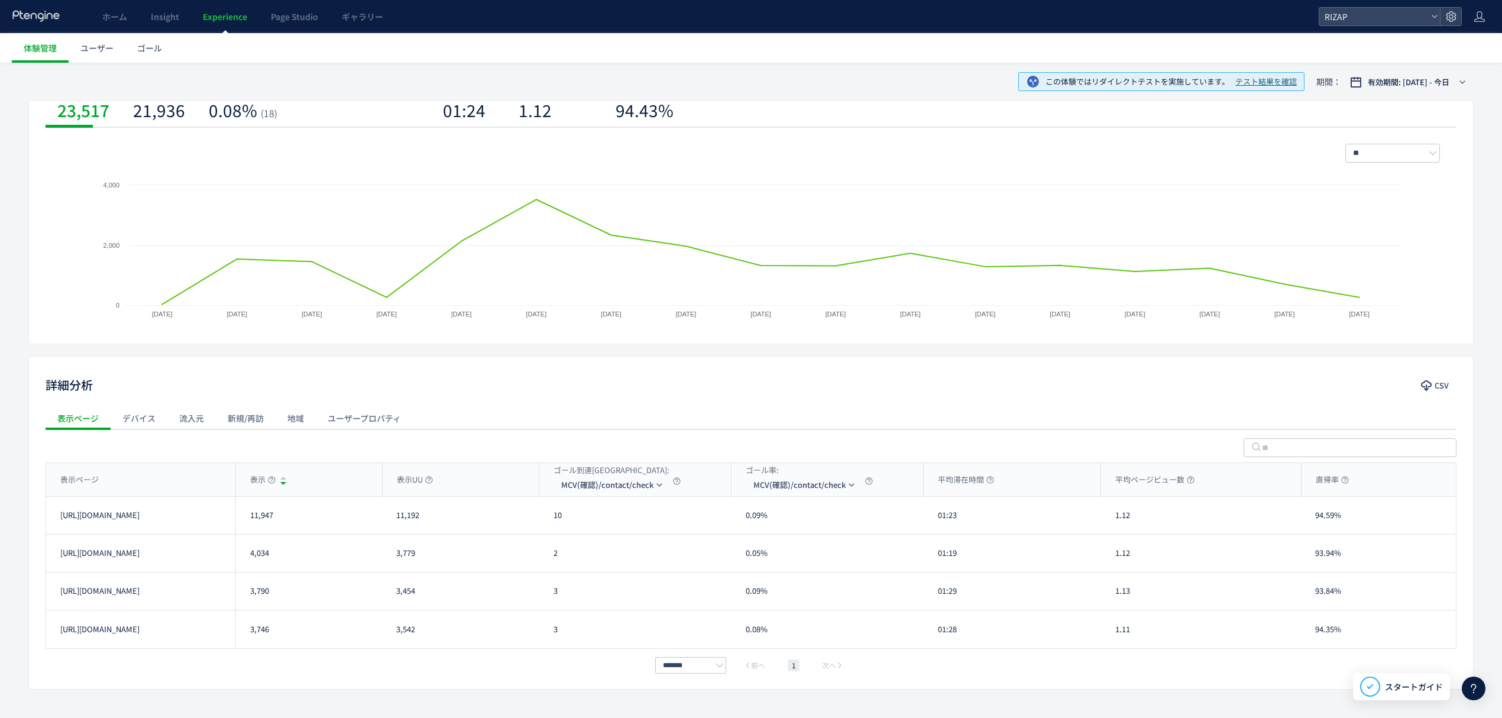
scroll to position [159, 0]
click at [184, 474] on div "表示ページ" at bounding box center [140, 478] width 189 height 33
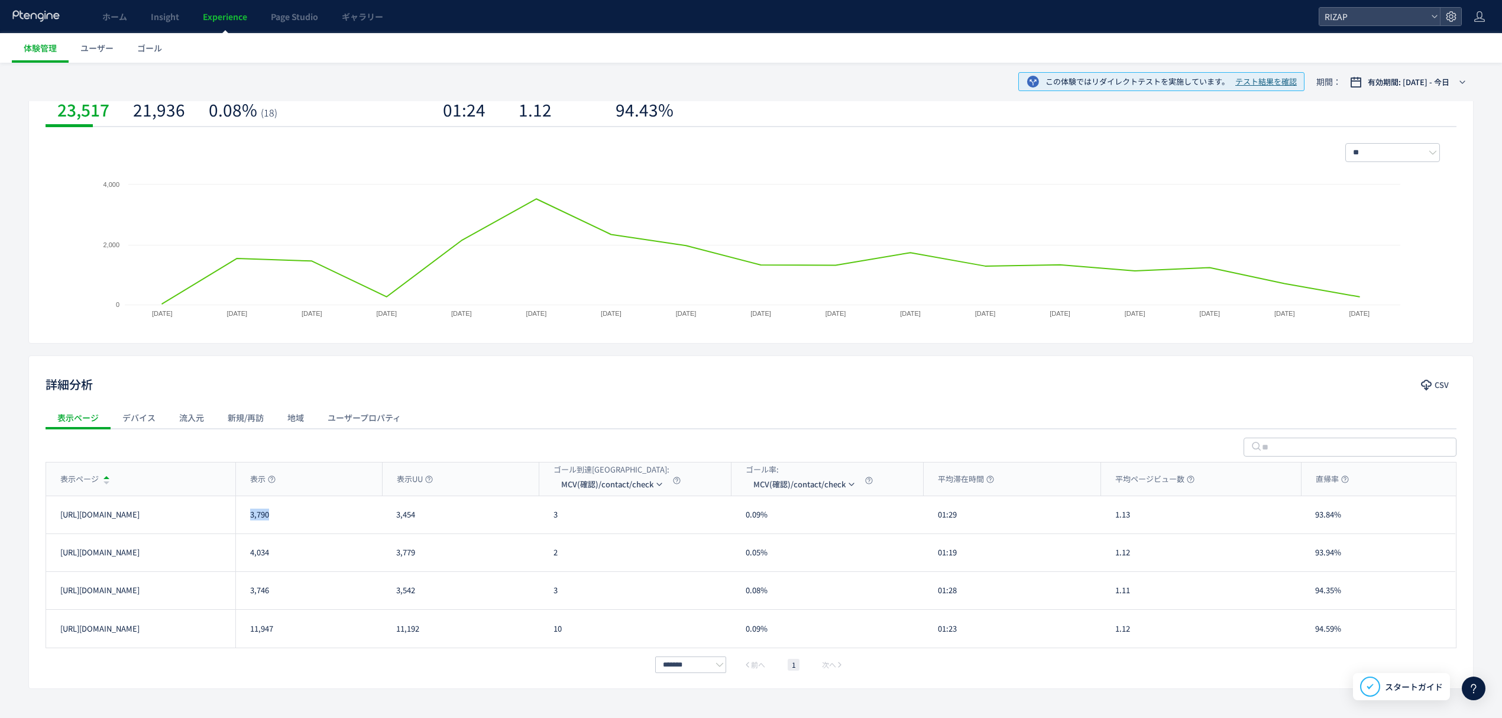
drag, startPoint x: 268, startPoint y: 526, endPoint x: 244, endPoint y: 526, distance: 24.8
click at [244, 526] on div "3,790" at bounding box center [308, 514] width 147 height 37
drag, startPoint x: 268, startPoint y: 564, endPoint x: 254, endPoint y: 562, distance: 14.4
click at [254, 562] on div "4,034" at bounding box center [308, 552] width 147 height 37
click at [284, 568] on div "4,034" at bounding box center [308, 552] width 147 height 37
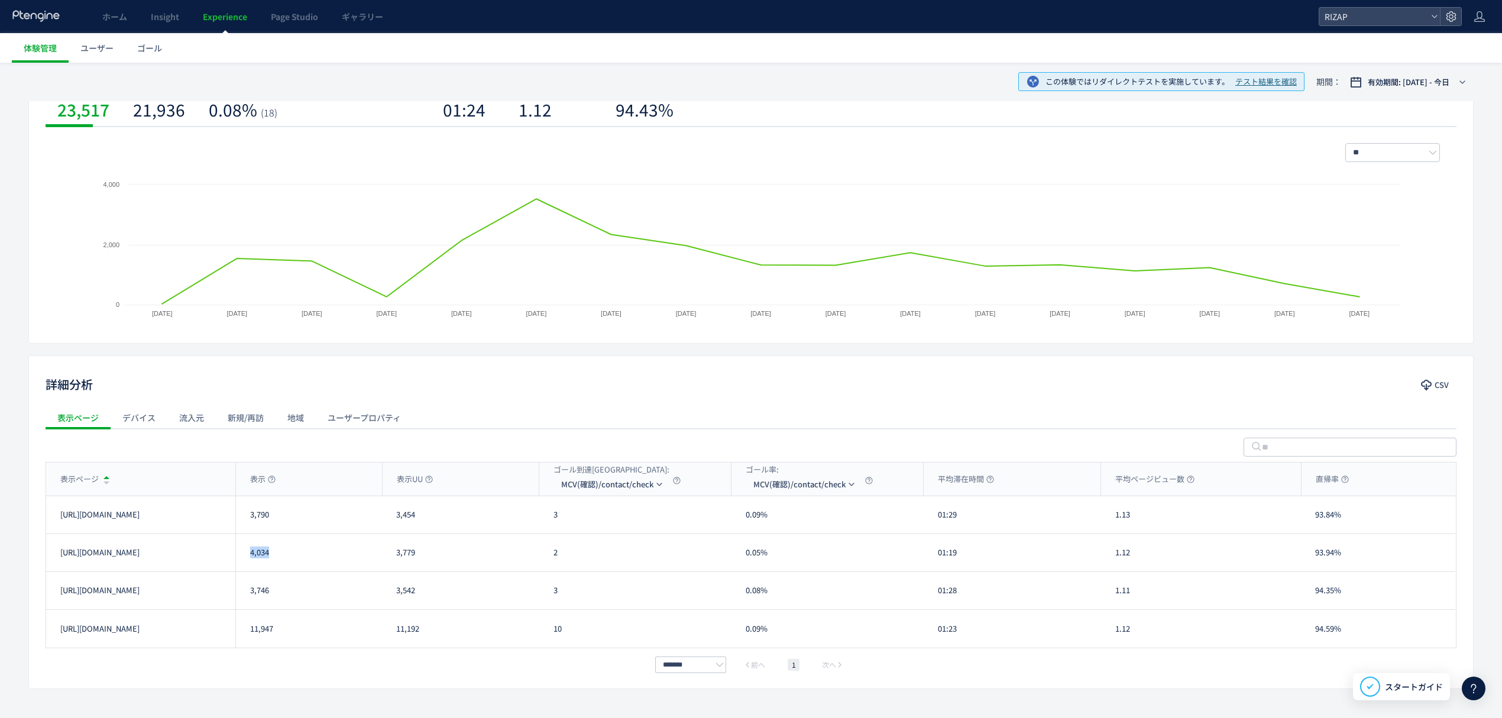
drag, startPoint x: 275, startPoint y: 559, endPoint x: 251, endPoint y: 556, distance: 24.4
click at [251, 556] on div "4,034" at bounding box center [308, 552] width 147 height 37
drag, startPoint x: 270, startPoint y: 595, endPoint x: 252, endPoint y: 592, distance: 18.0
click at [252, 592] on div "3,746" at bounding box center [308, 590] width 147 height 37
drag, startPoint x: 263, startPoint y: 630, endPoint x: 249, endPoint y: 633, distance: 14.4
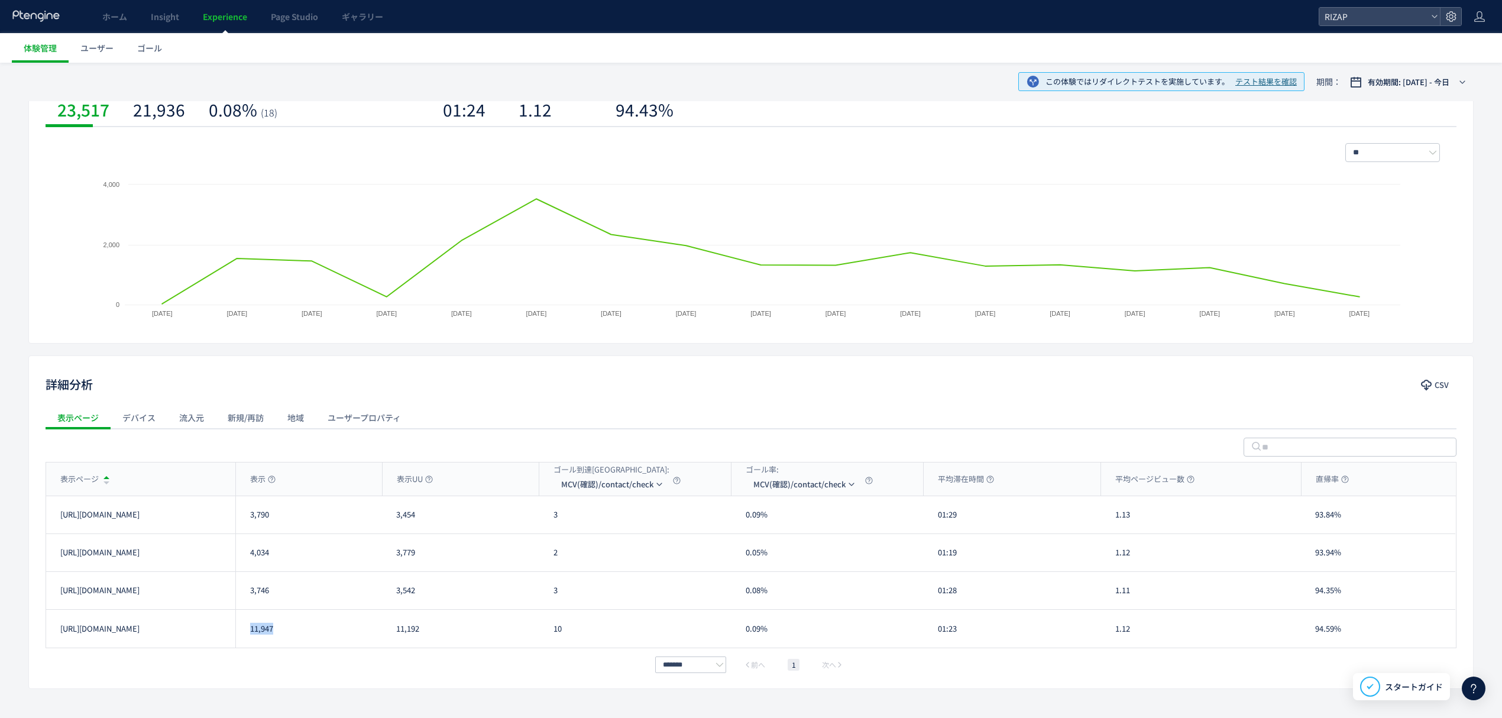
click at [249, 633] on div "11,947" at bounding box center [308, 629] width 147 height 38
click at [616, 559] on li "MCV(フォーム)/trial231017&/online_reservation" at bounding box center [612, 562] width 118 height 21
drag, startPoint x: 565, startPoint y: 519, endPoint x: 547, endPoint y: 521, distance: 17.8
click at [547, 521] on div "62" at bounding box center [635, 514] width 192 height 37
drag, startPoint x: 563, startPoint y: 563, endPoint x: 555, endPoint y: 563, distance: 8.3
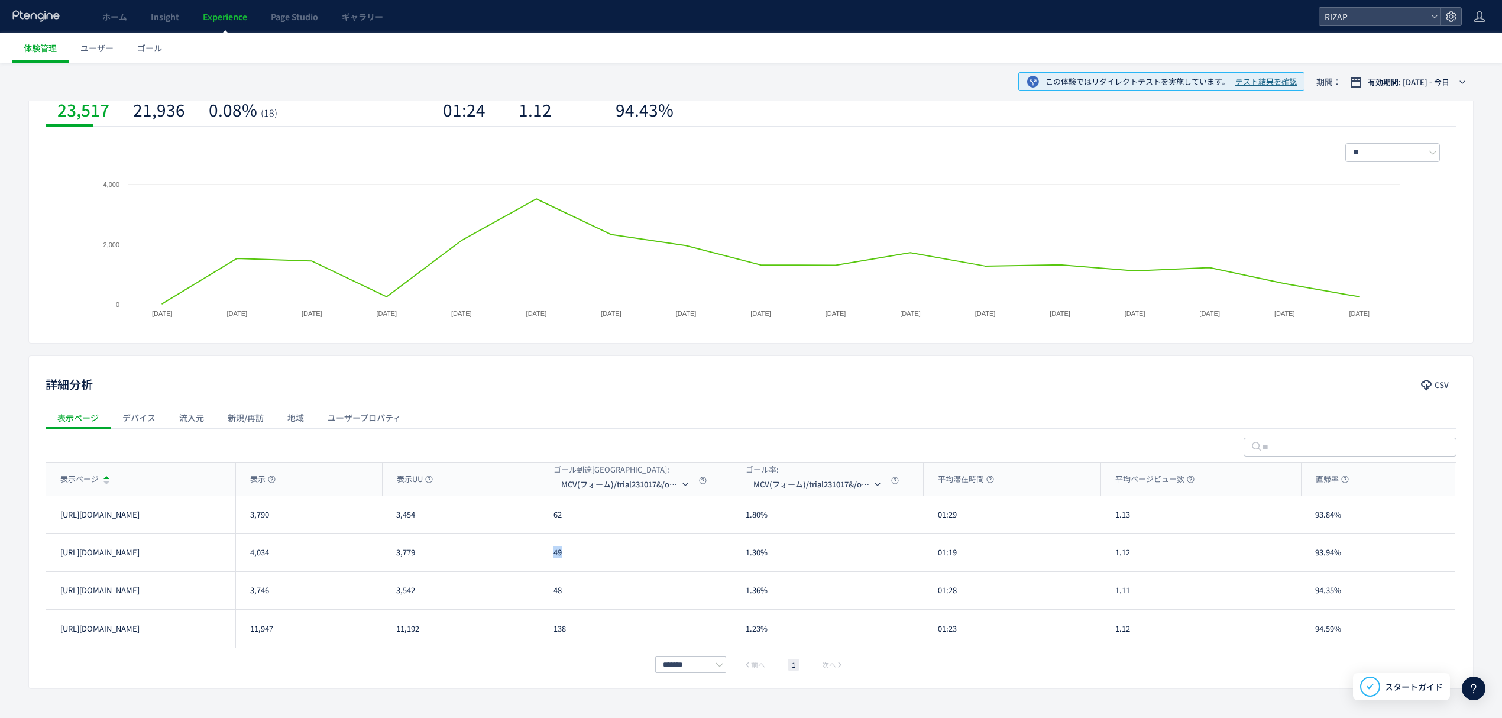
click at [555, 563] on div "49" at bounding box center [635, 552] width 192 height 37
drag, startPoint x: 573, startPoint y: 594, endPoint x: 554, endPoint y: 596, distance: 19.1
click at [554, 596] on div "48" at bounding box center [635, 590] width 192 height 37
drag, startPoint x: 577, startPoint y: 641, endPoint x: 549, endPoint y: 644, distance: 28.0
click at [549, 644] on div "138" at bounding box center [635, 629] width 192 height 38
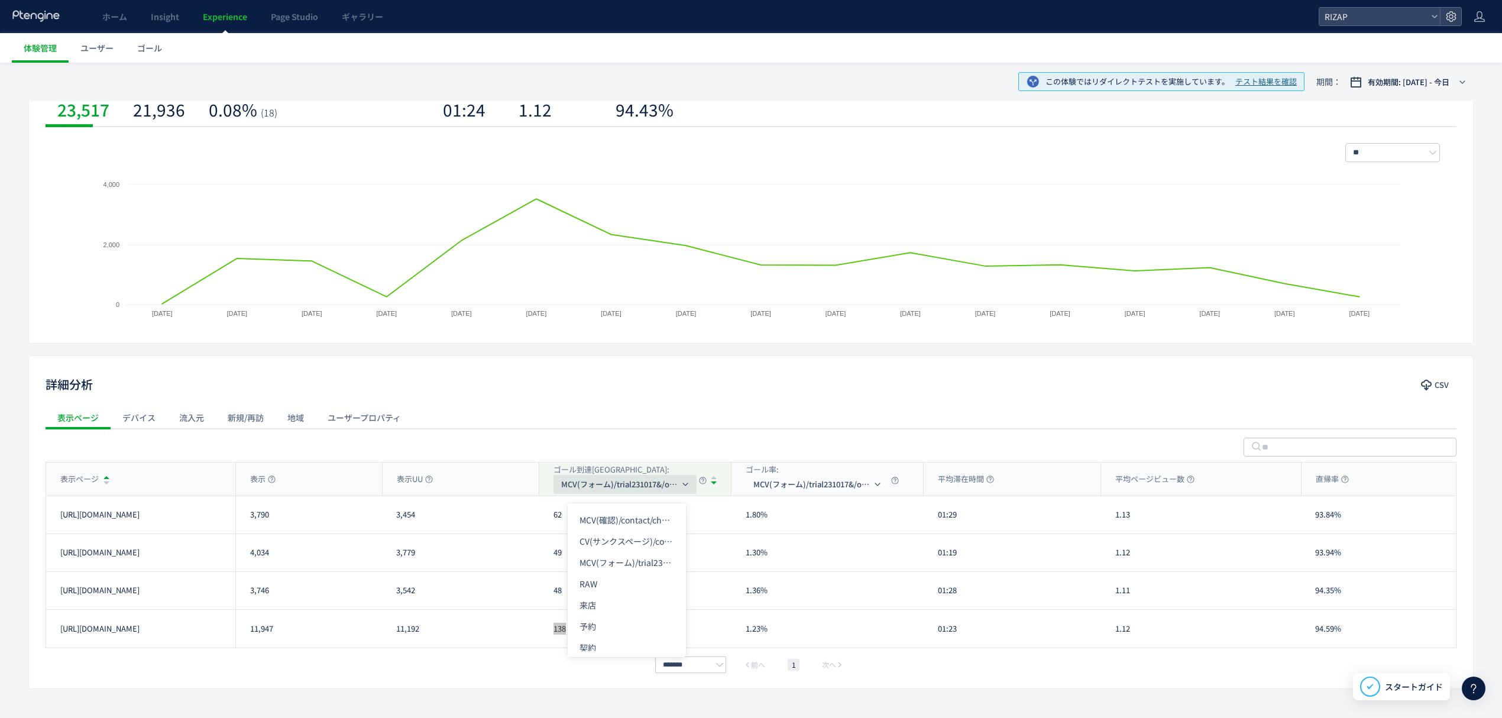
click at [584, 479] on span "MCV(フォーム)/trial231017&/online_reservation" at bounding box center [620, 484] width 118 height 19
click at [599, 531] on li "CV(サンクスページ)/contact/finish" at bounding box center [627, 540] width 118 height 21
click at [166, 482] on div "表示ページ" at bounding box center [140, 478] width 189 height 33
drag, startPoint x: 568, startPoint y: 524, endPoint x: 549, endPoint y: 524, distance: 18.3
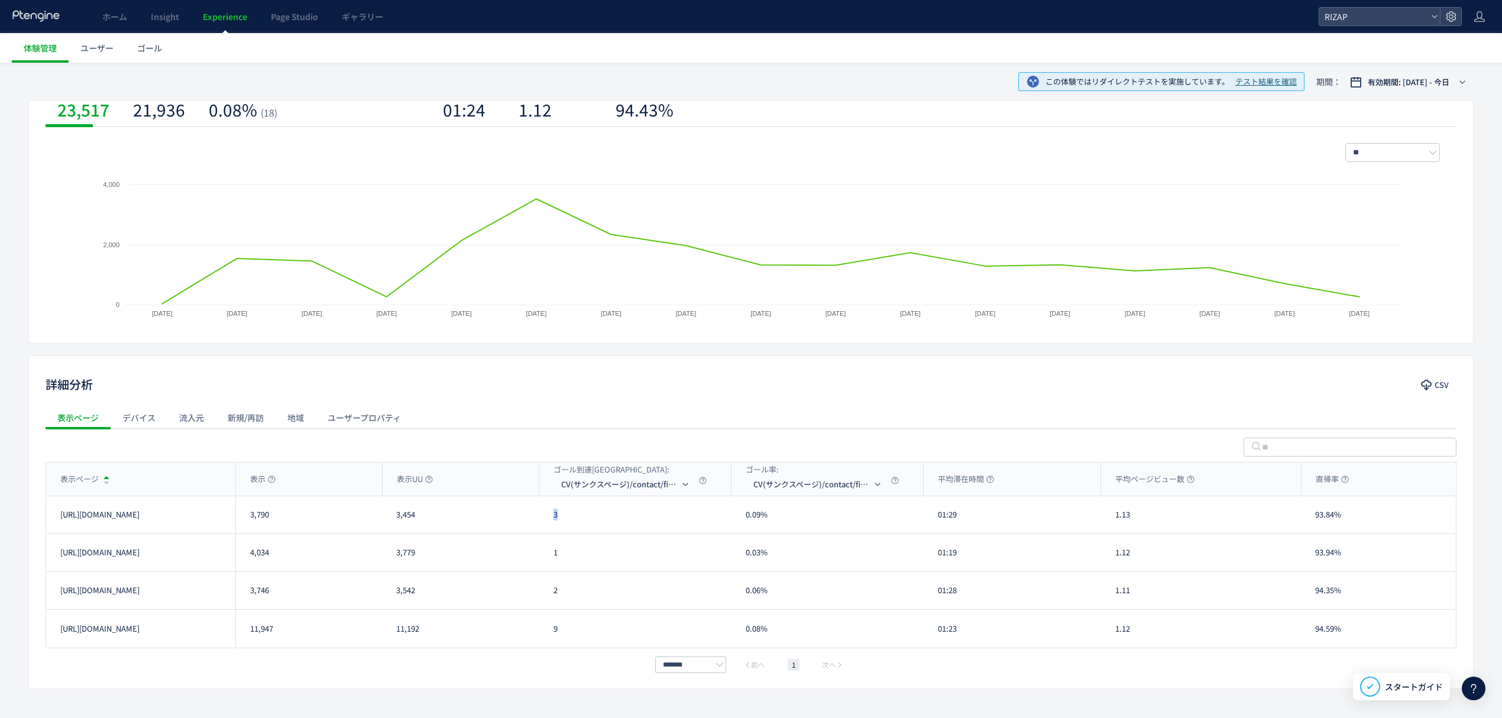
click at [549, 524] on div "3" at bounding box center [635, 514] width 192 height 37
drag, startPoint x: 569, startPoint y: 553, endPoint x: 546, endPoint y: 556, distance: 22.6
click at [546, 556] on div "1" at bounding box center [635, 552] width 192 height 37
click at [600, 585] on li "RAW" at bounding box center [627, 583] width 118 height 21
click at [550, 627] on li "予約" at bounding box center [575, 625] width 118 height 21
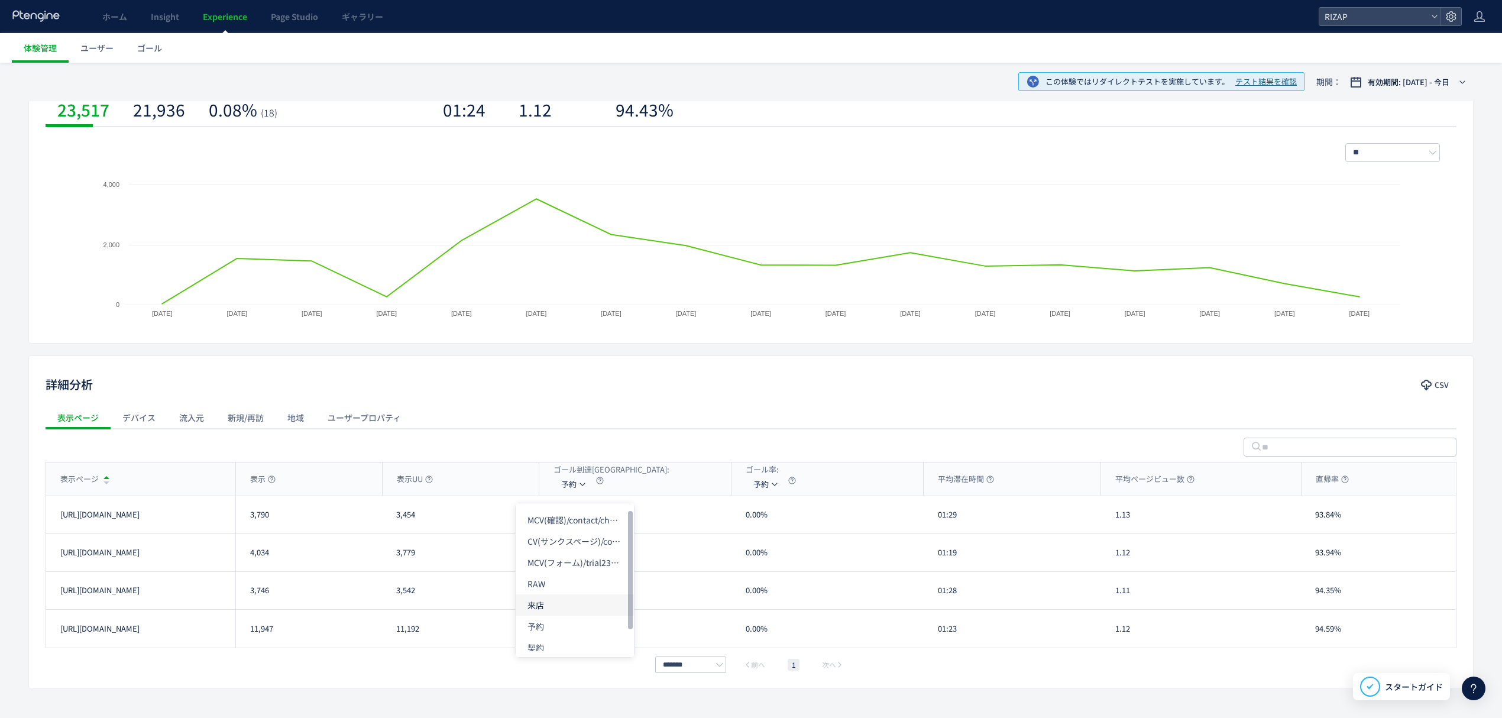
click at [547, 600] on li "来店" at bounding box center [575, 604] width 118 height 21
click at [545, 620] on li "契約" at bounding box center [575, 618] width 118 height 21
click at [556, 636] on li "セッション開始" at bounding box center [575, 640] width 118 height 21
click at [578, 558] on li "RAW" at bounding box center [594, 555] width 118 height 21
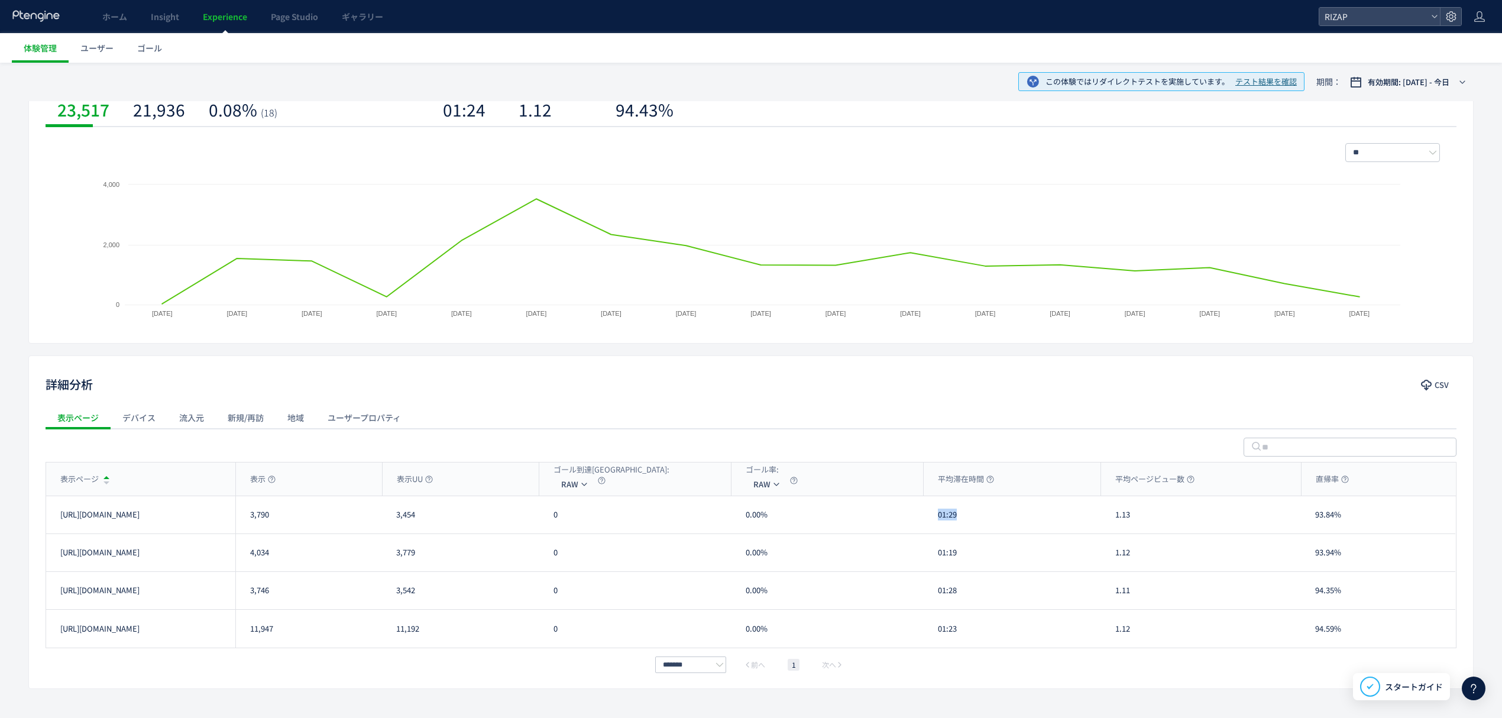
drag, startPoint x: 983, startPoint y: 519, endPoint x: 937, endPoint y: 524, distance: 45.8
click at [937, 524] on div "01:29" at bounding box center [1011, 514] width 177 height 37
drag, startPoint x: 968, startPoint y: 551, endPoint x: 935, endPoint y: 552, distance: 32.5
click at [935, 552] on div "01:19" at bounding box center [1011, 552] width 177 height 37
drag, startPoint x: 961, startPoint y: 599, endPoint x: 932, endPoint y: 599, distance: 28.4
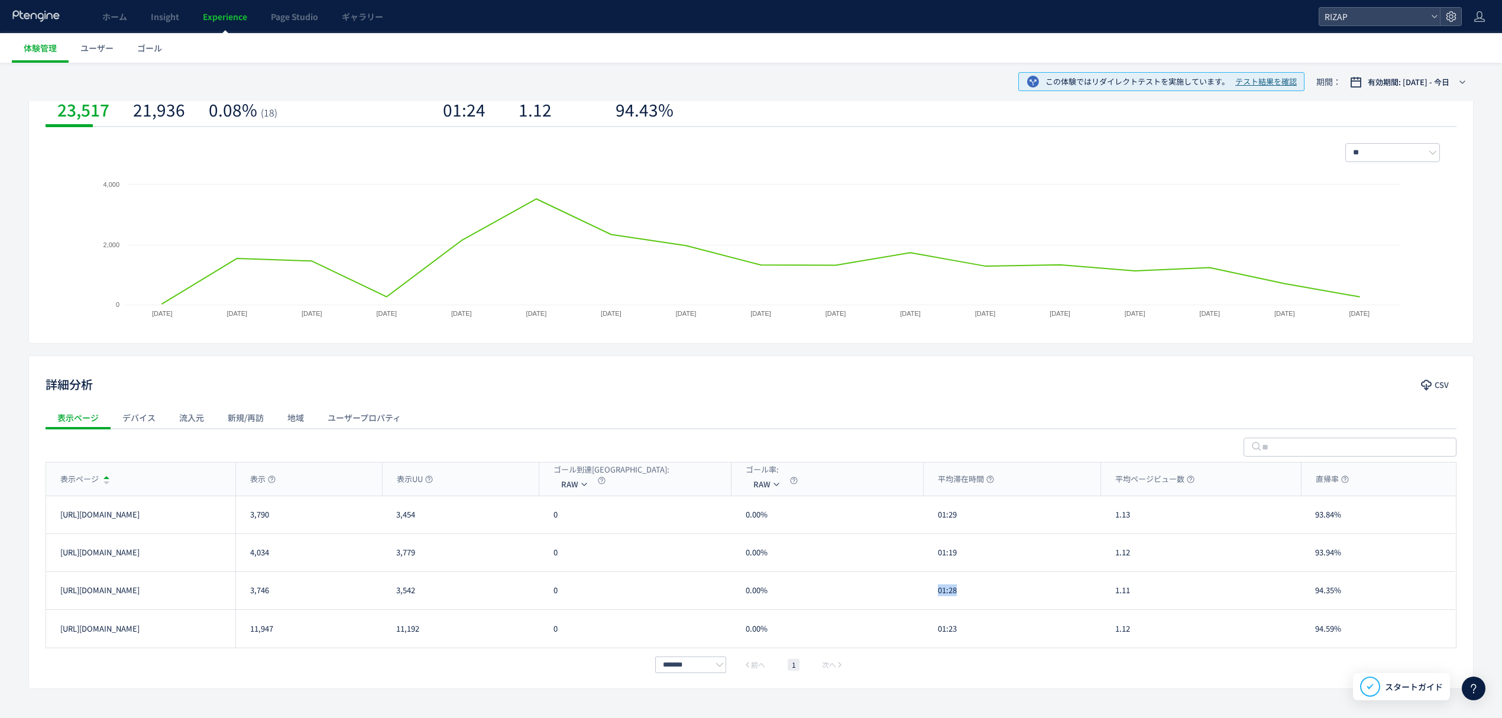
click at [932, 599] on div "01:28" at bounding box center [1011, 590] width 177 height 37
drag, startPoint x: 957, startPoint y: 637, endPoint x: 937, endPoint y: 634, distance: 20.3
click at [937, 634] on div "01:23" at bounding box center [1011, 629] width 177 height 38
drag, startPoint x: 1141, startPoint y: 520, endPoint x: 1110, endPoint y: 520, distance: 31.3
click at [1110, 520] on div "1.13" at bounding box center [1201, 514] width 200 height 37
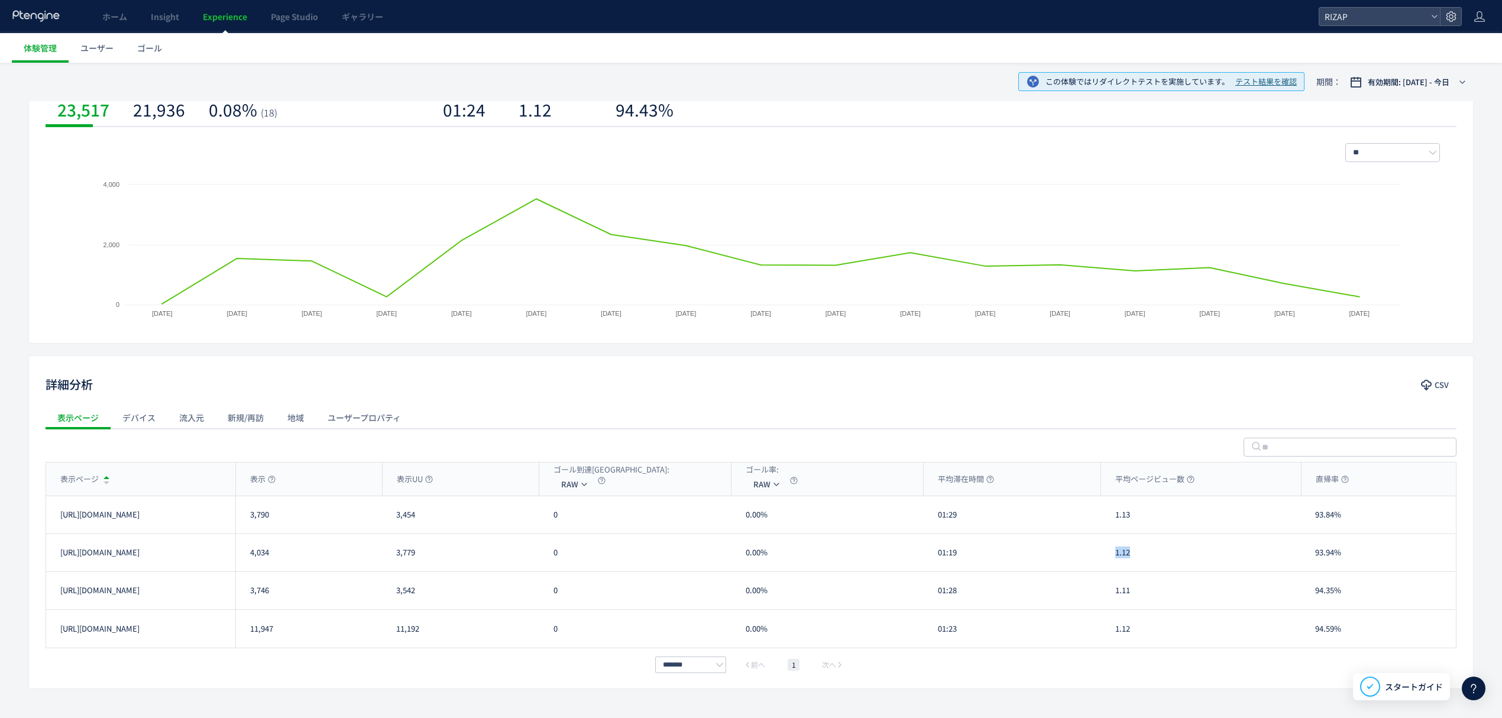
drag, startPoint x: 1148, startPoint y: 559, endPoint x: 1114, endPoint y: 557, distance: 34.4
click at [1114, 557] on div "1.12" at bounding box center [1201, 552] width 200 height 37
drag, startPoint x: 1142, startPoint y: 602, endPoint x: 1112, endPoint y: 595, distance: 31.6
click at [1112, 595] on div "1.11" at bounding box center [1201, 590] width 200 height 37
drag, startPoint x: 1130, startPoint y: 634, endPoint x: 1108, endPoint y: 630, distance: 22.7
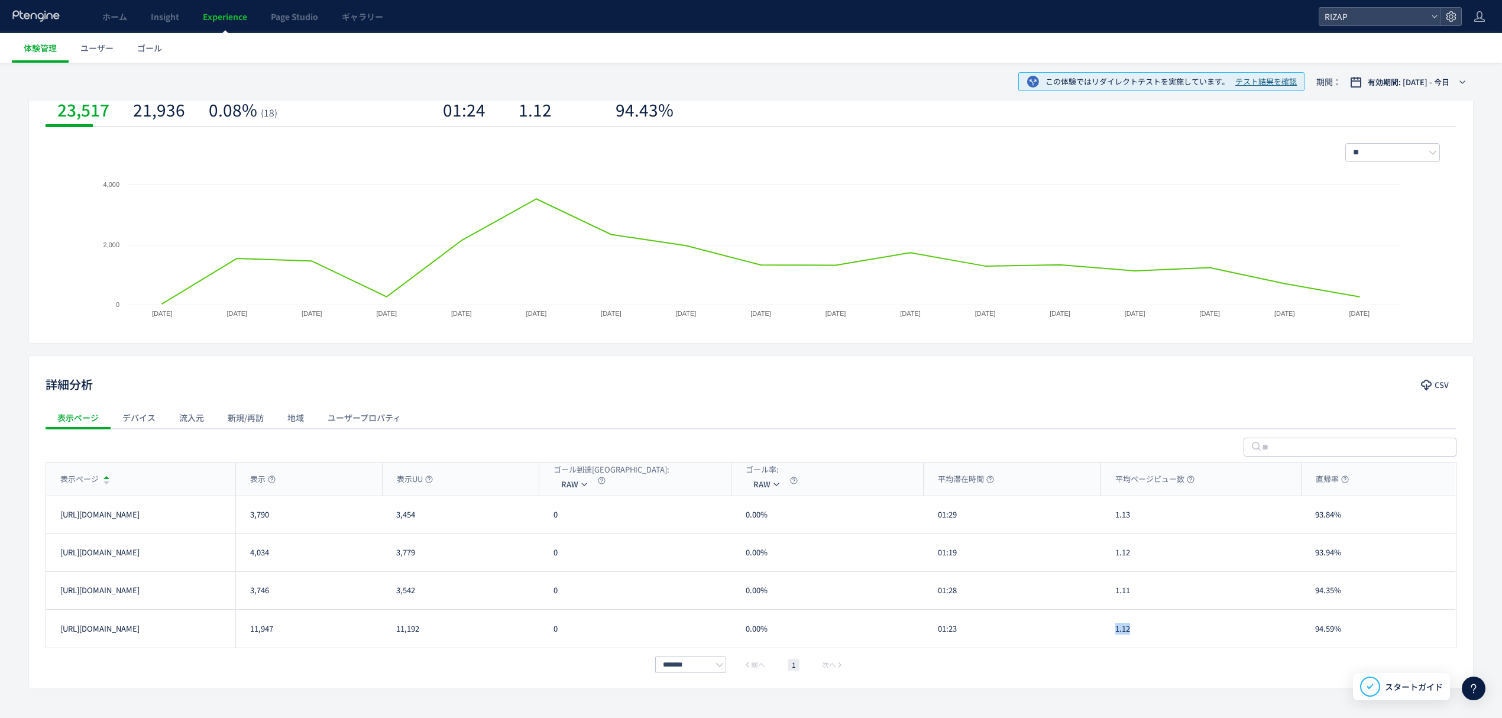
click at [1108, 630] on div "1.12" at bounding box center [1201, 629] width 200 height 38
drag, startPoint x: 1353, startPoint y: 525, endPoint x: 1303, endPoint y: 524, distance: 50.3
click at [1313, 523] on div "93.84%" at bounding box center [1378, 514] width 154 height 37
drag, startPoint x: 1327, startPoint y: 561, endPoint x: 1304, endPoint y: 562, distance: 23.1
click at [1304, 562] on div "93.94%" at bounding box center [1378, 552] width 154 height 37
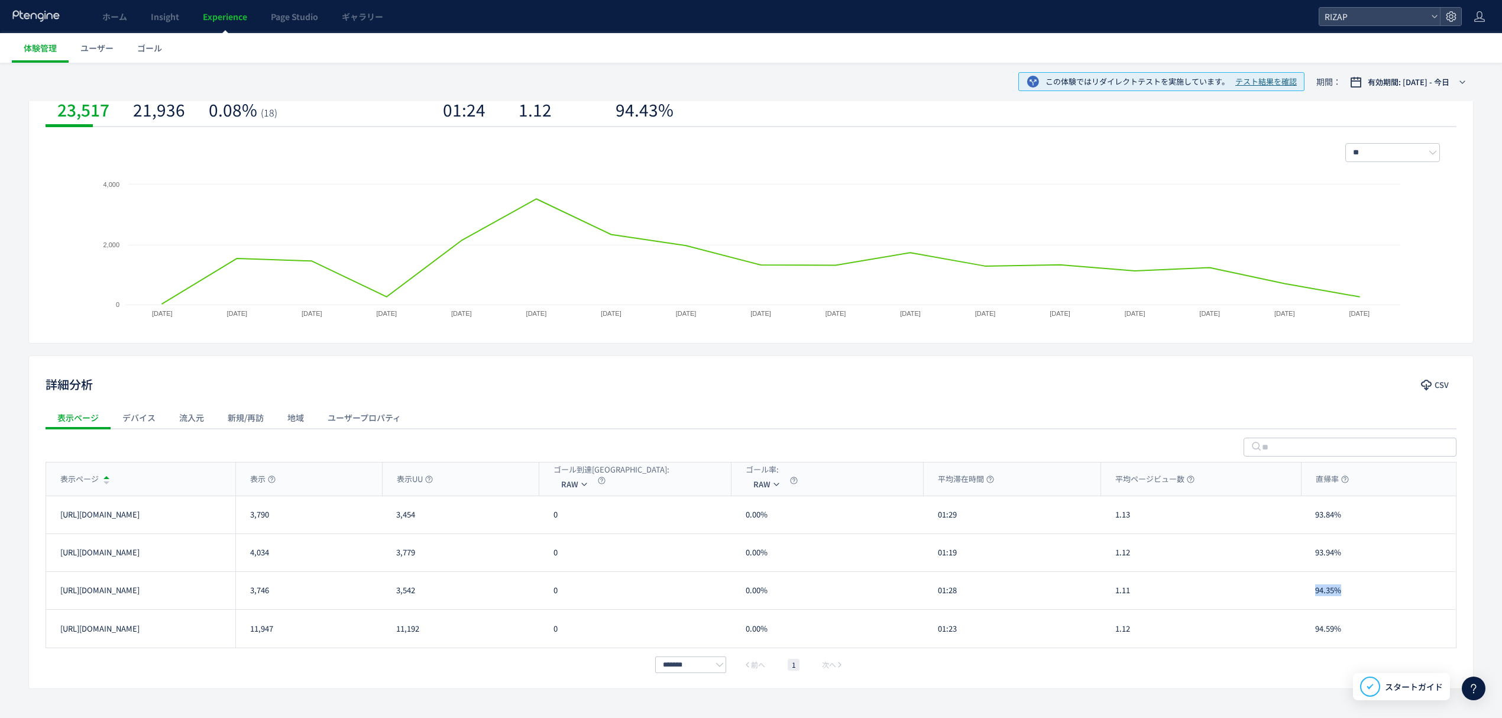
drag, startPoint x: 1341, startPoint y: 589, endPoint x: 1311, endPoint y: 589, distance: 29.6
click at [1311, 589] on div "94.35%" at bounding box center [1378, 590] width 154 height 37
drag, startPoint x: 1346, startPoint y: 630, endPoint x: 1310, endPoint y: 630, distance: 36.1
click at [1310, 630] on div "94.59%" at bounding box center [1378, 629] width 154 height 38
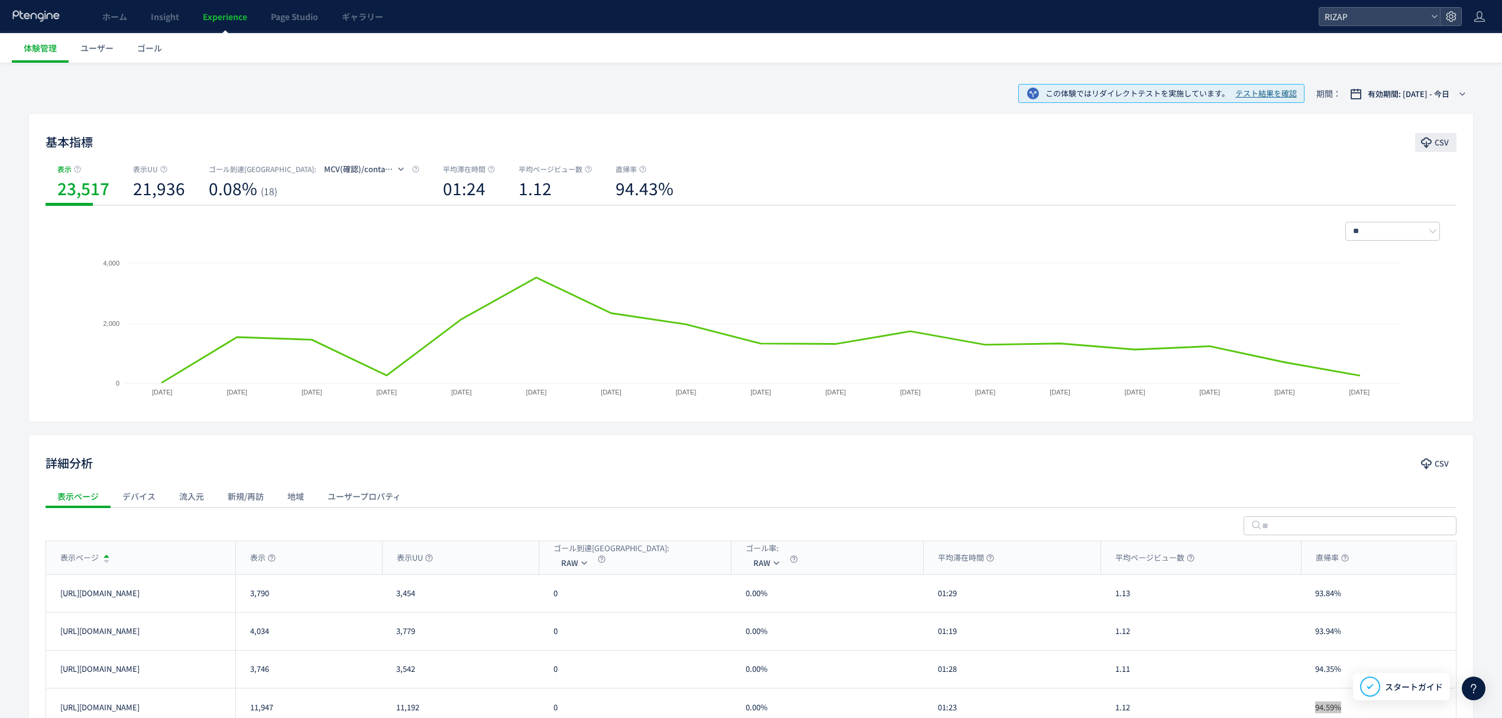
scroll to position [0, 0]
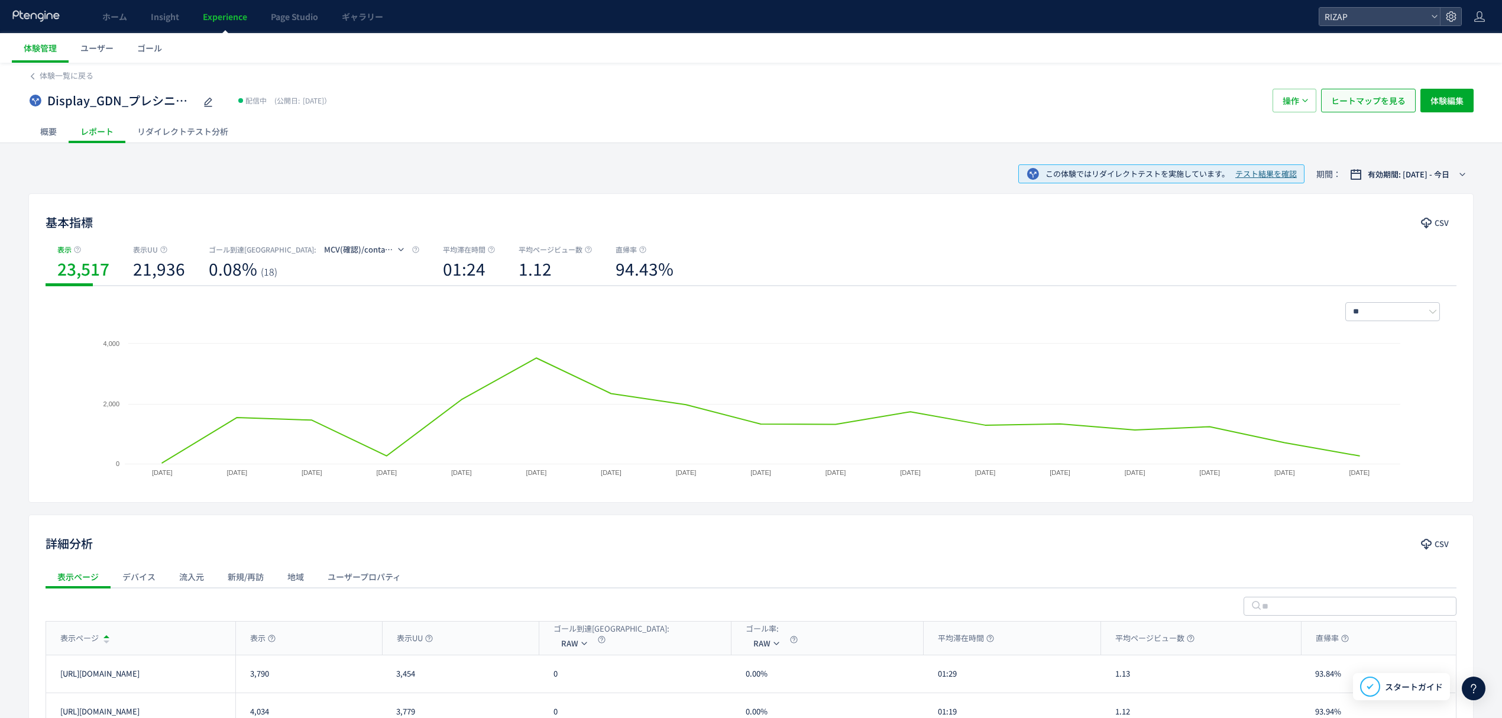
click at [1370, 97] on span "ヒートマップを見る" at bounding box center [1368, 101] width 74 height 24
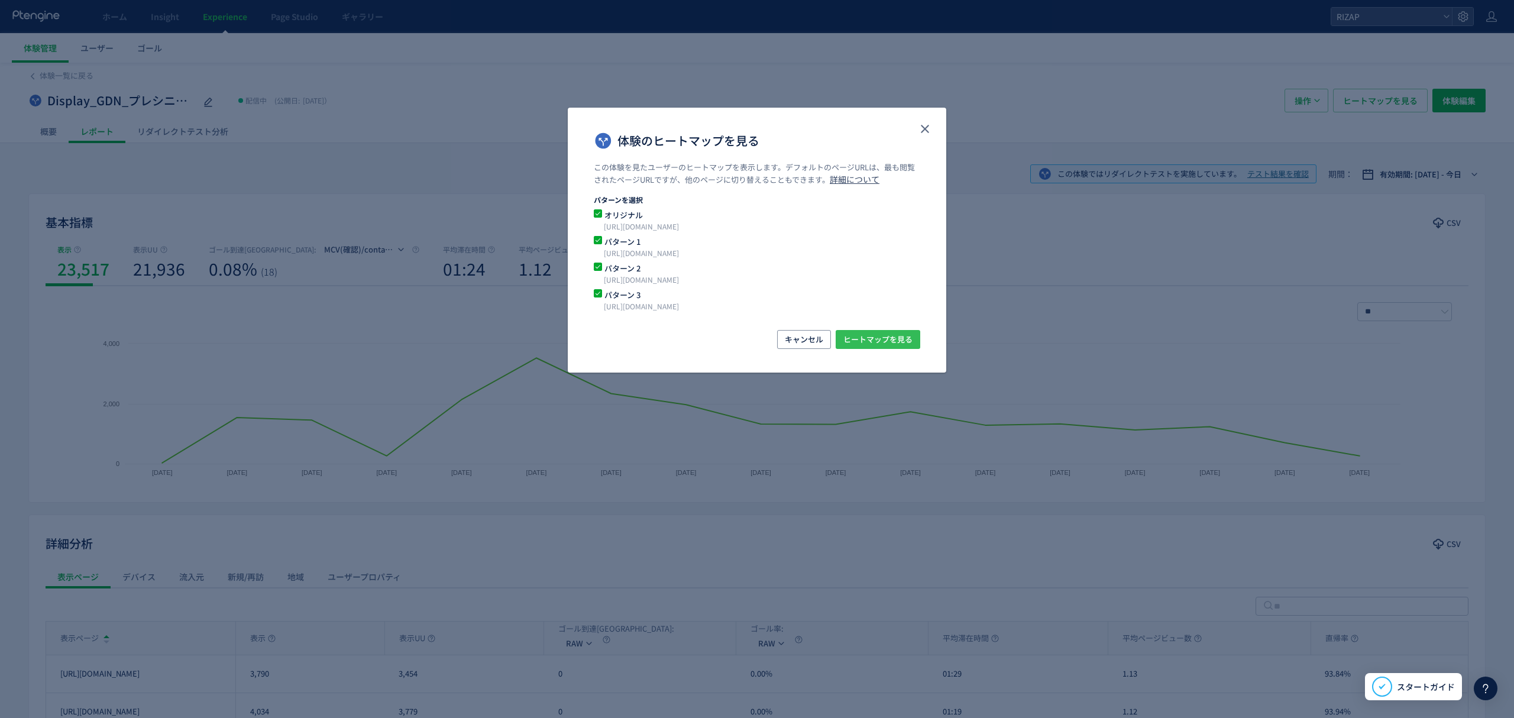
click at [890, 339] on span "ヒートマップを見る" at bounding box center [877, 339] width 69 height 19
click at [918, 128] on icon "close" at bounding box center [925, 129] width 14 height 14
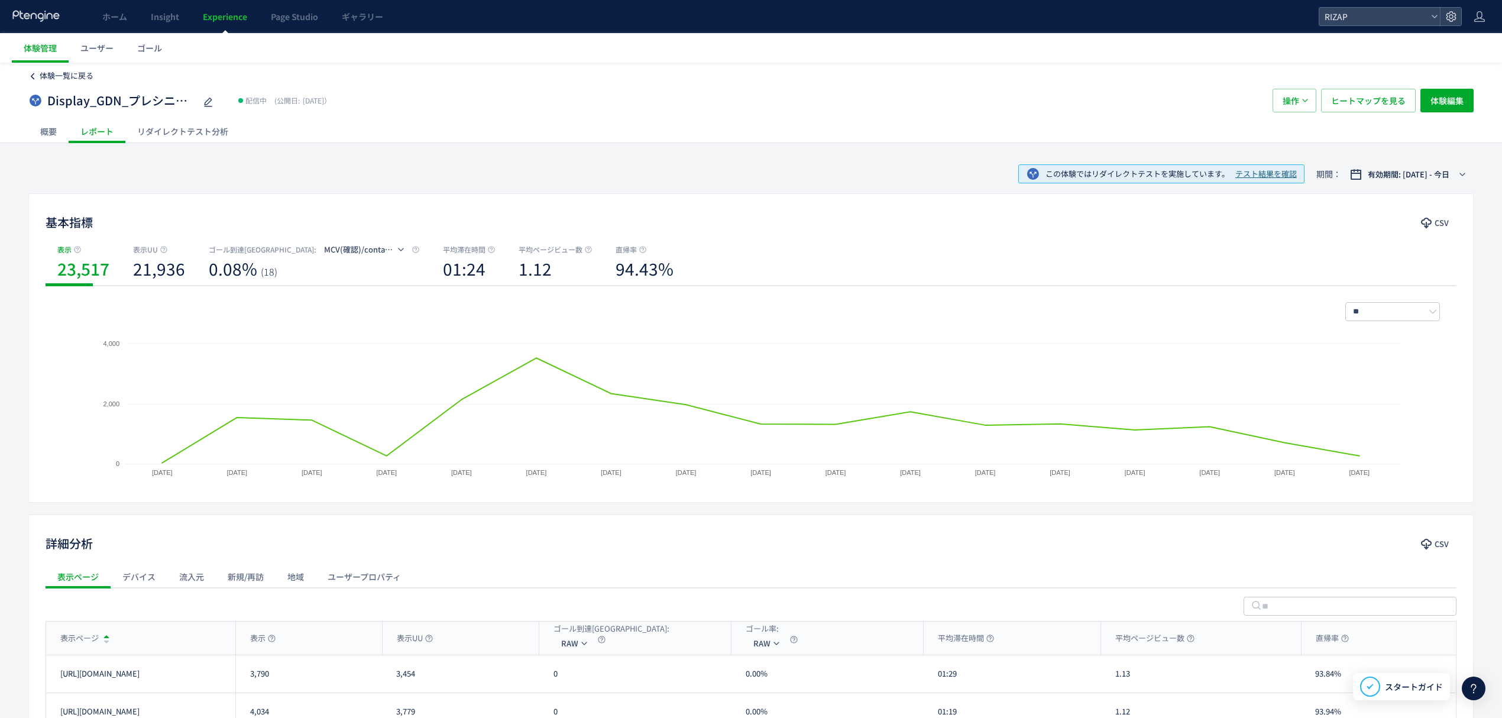
click at [70, 71] on span "体験一覧に戻る" at bounding box center [67, 75] width 54 height 11
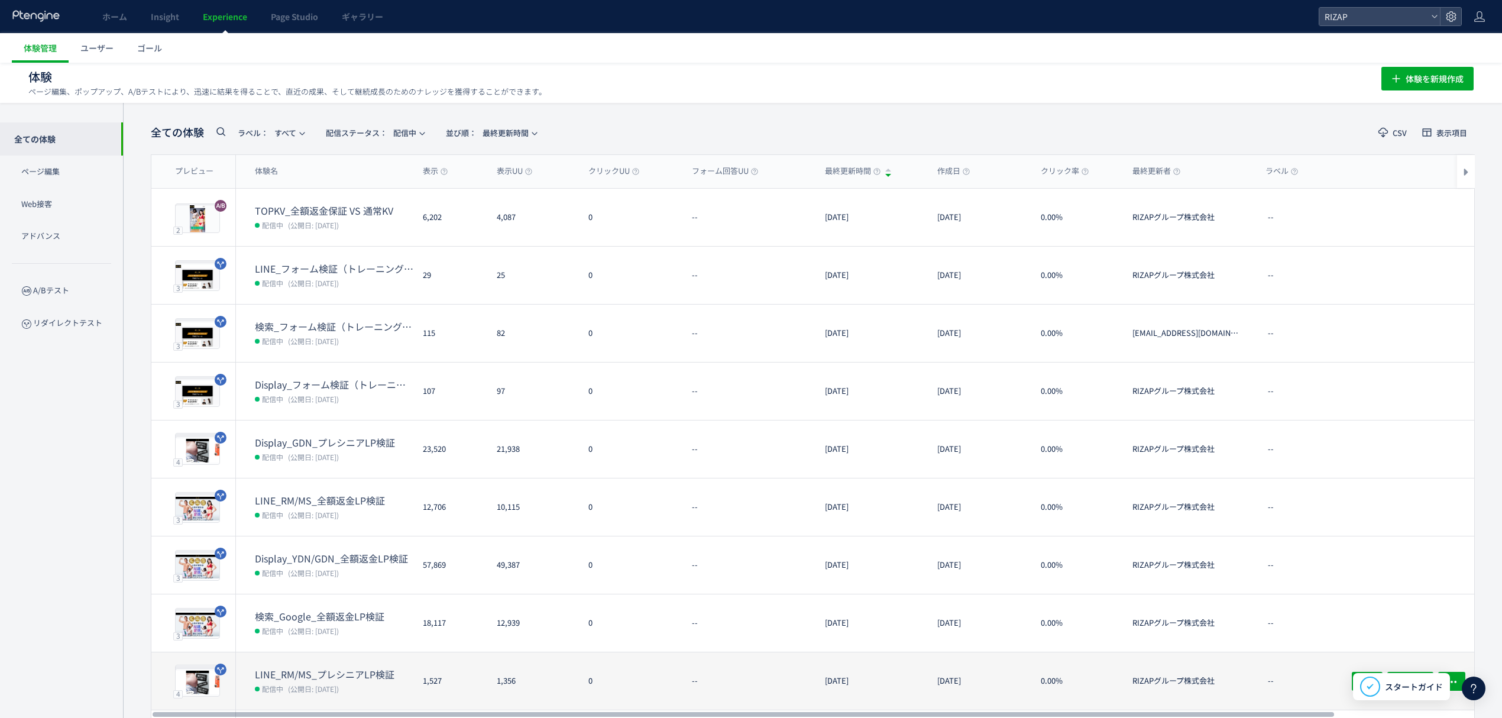
scroll to position [5, 0]
click at [330, 676] on dt "LINE_RM/MS_プレシニアLP検証" at bounding box center [334, 674] width 158 height 14
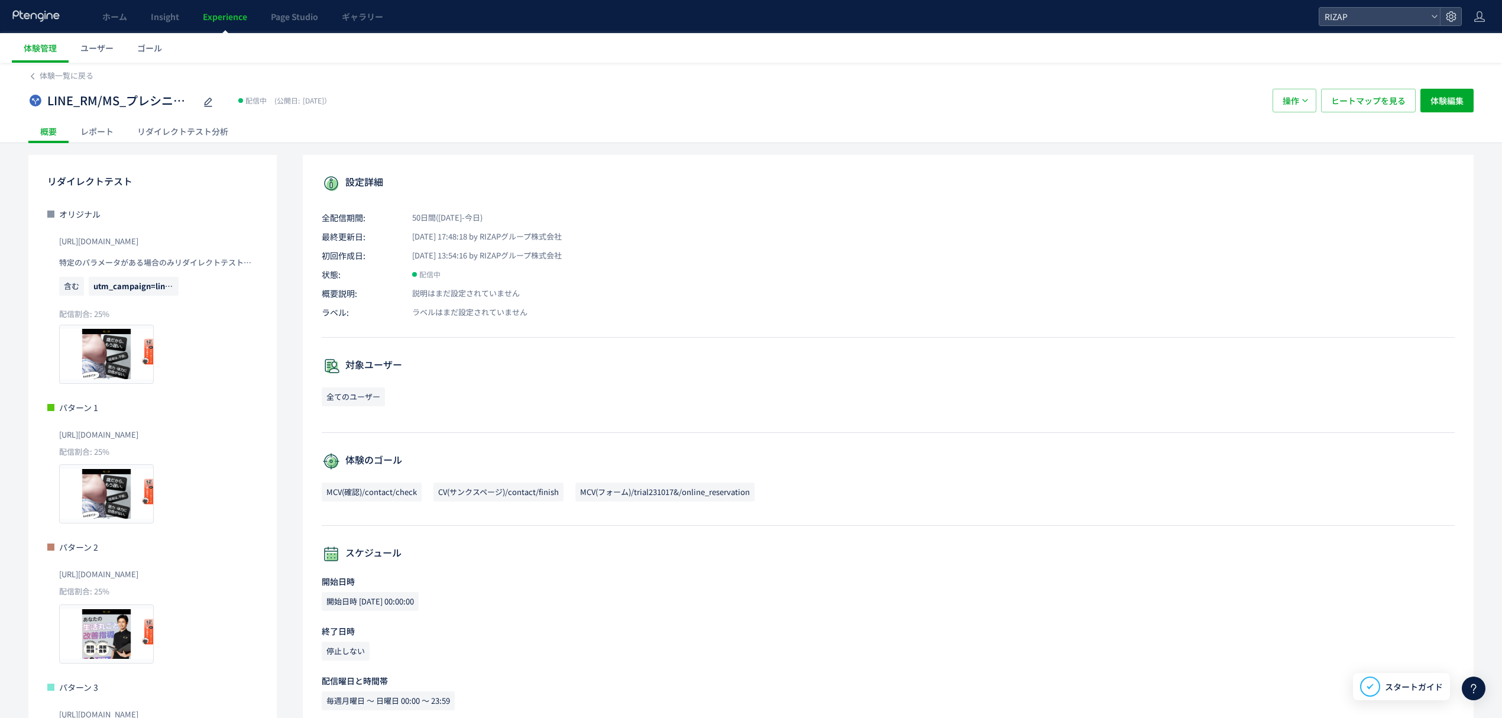
click at [93, 133] on div "レポート" at bounding box center [97, 131] width 57 height 24
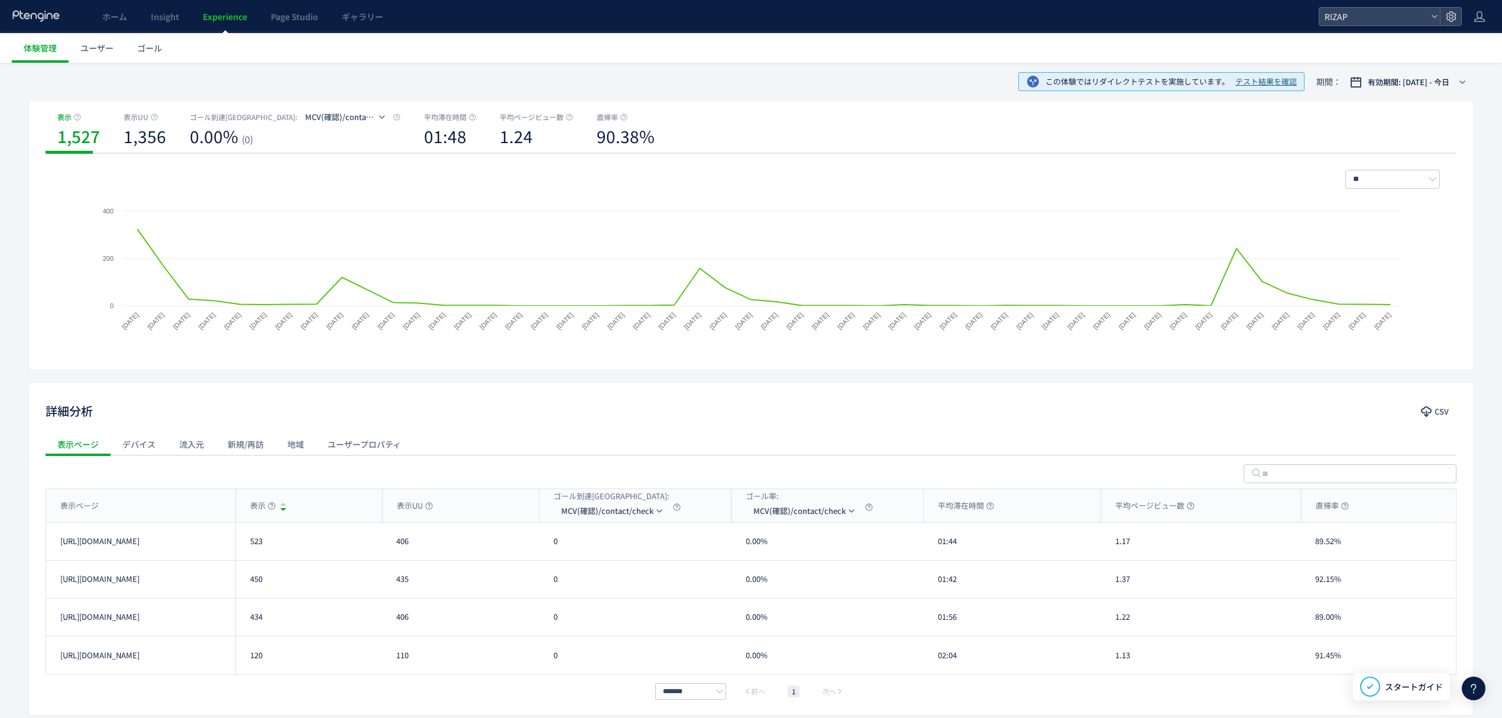
scroll to position [133, 0]
click at [167, 507] on div "表示ページ" at bounding box center [140, 504] width 189 height 33
click at [170, 507] on div "表示ページ" at bounding box center [140, 504] width 189 height 33
drag, startPoint x: 407, startPoint y: 542, endPoint x: 393, endPoint y: 543, distance: 14.2
click at [393, 543] on div "406" at bounding box center [460, 540] width 157 height 37
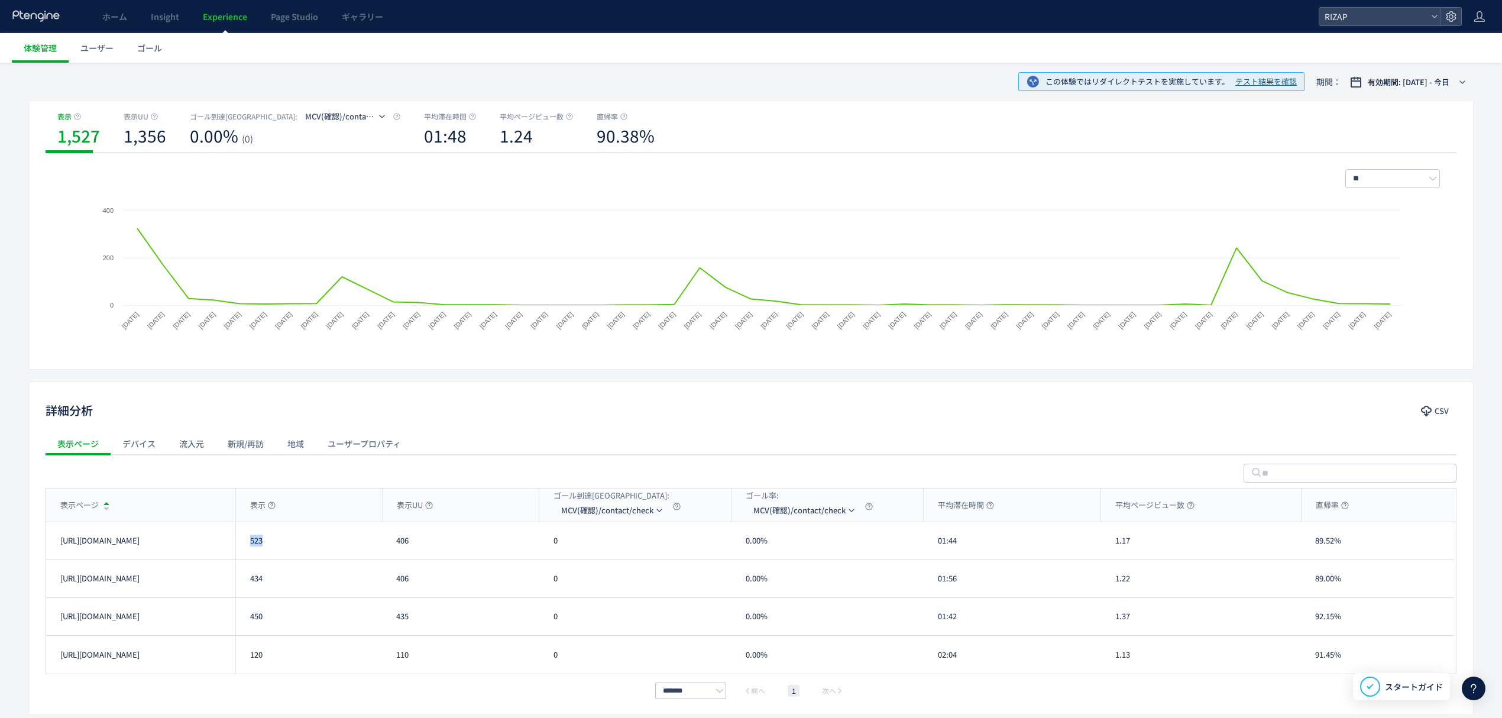
drag, startPoint x: 263, startPoint y: 542, endPoint x: 251, endPoint y: 542, distance: 11.8
click at [251, 542] on div "523" at bounding box center [308, 540] width 147 height 37
drag, startPoint x: 266, startPoint y: 583, endPoint x: 244, endPoint y: 583, distance: 21.9
click at [244, 583] on div "434" at bounding box center [308, 578] width 147 height 37
click at [247, 621] on div "450" at bounding box center [308, 616] width 147 height 37
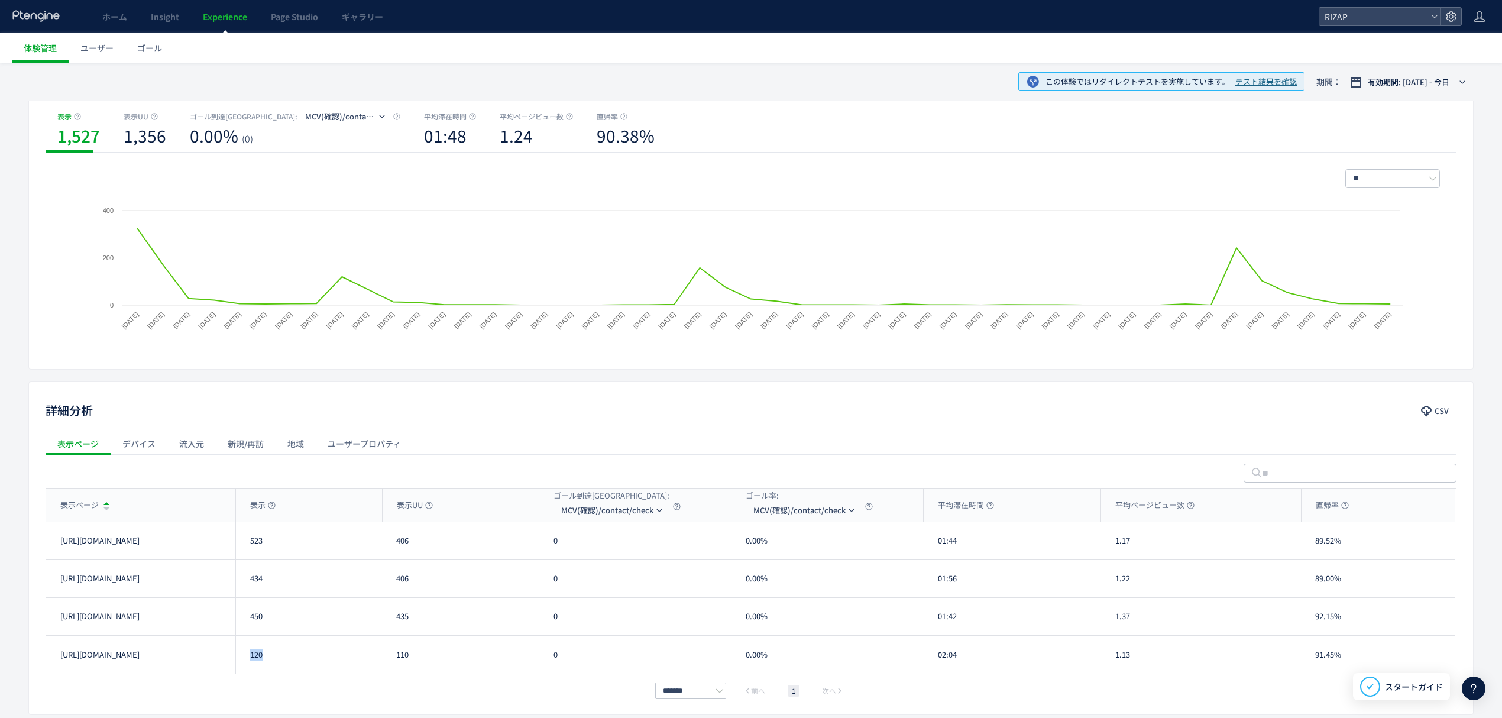
drag, startPoint x: 265, startPoint y: 663, endPoint x: 251, endPoint y: 663, distance: 14.8
click at [251, 663] on div "120" at bounding box center [308, 655] width 147 height 38
click at [609, 582] on li "MCV(フォーム)/trial231017&/online_reservation" at bounding box center [612, 588] width 118 height 21
drag, startPoint x: 559, startPoint y: 550, endPoint x: 546, endPoint y: 550, distance: 12.4
click at [546, 550] on div "6" at bounding box center [635, 540] width 192 height 37
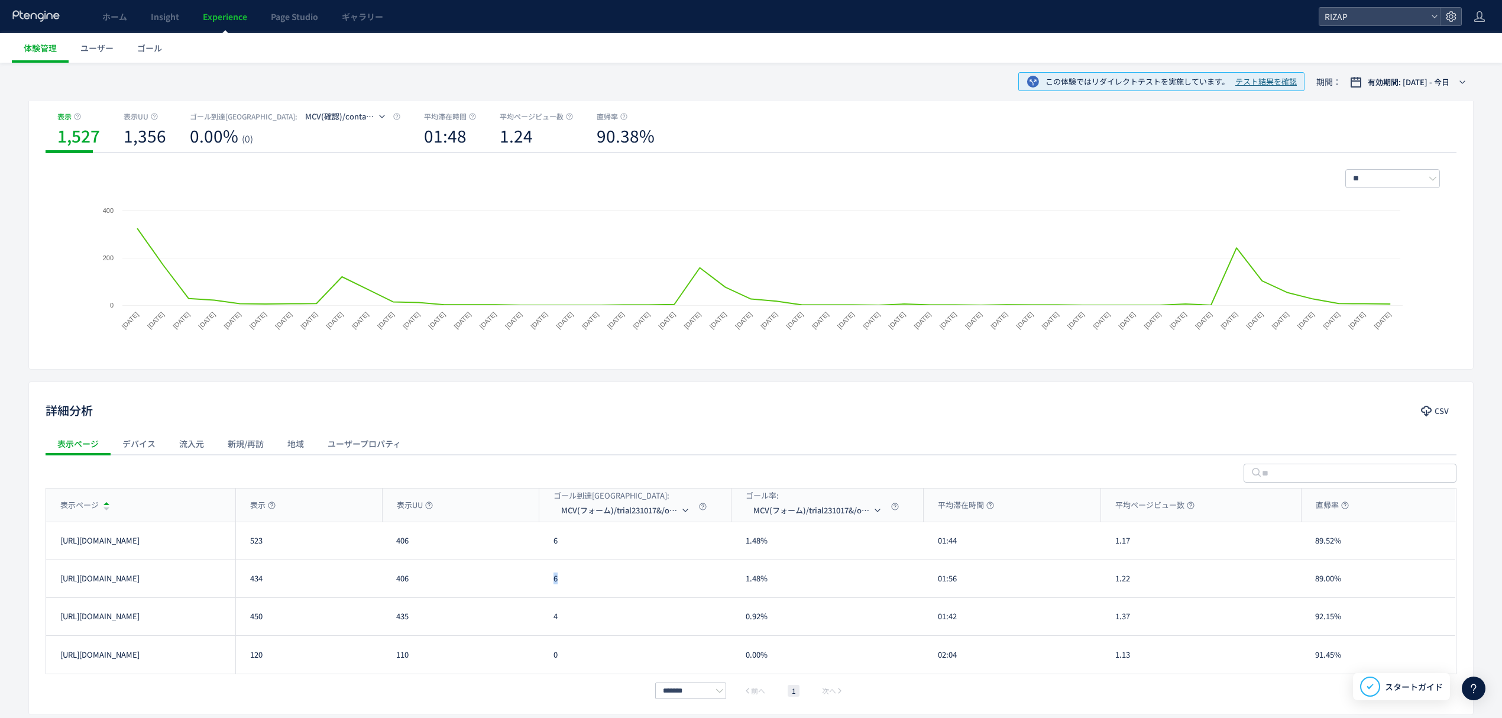
drag, startPoint x: 562, startPoint y: 585, endPoint x: 552, endPoint y: 585, distance: 9.5
click at [552, 585] on div "6" at bounding box center [635, 578] width 192 height 37
drag, startPoint x: 564, startPoint y: 625, endPoint x: 543, endPoint y: 624, distance: 21.3
click at [543, 624] on div "4" at bounding box center [635, 616] width 192 height 37
click at [594, 562] on li "CV(サンクスページ)/contact/finish" at bounding box center [627, 566] width 118 height 21
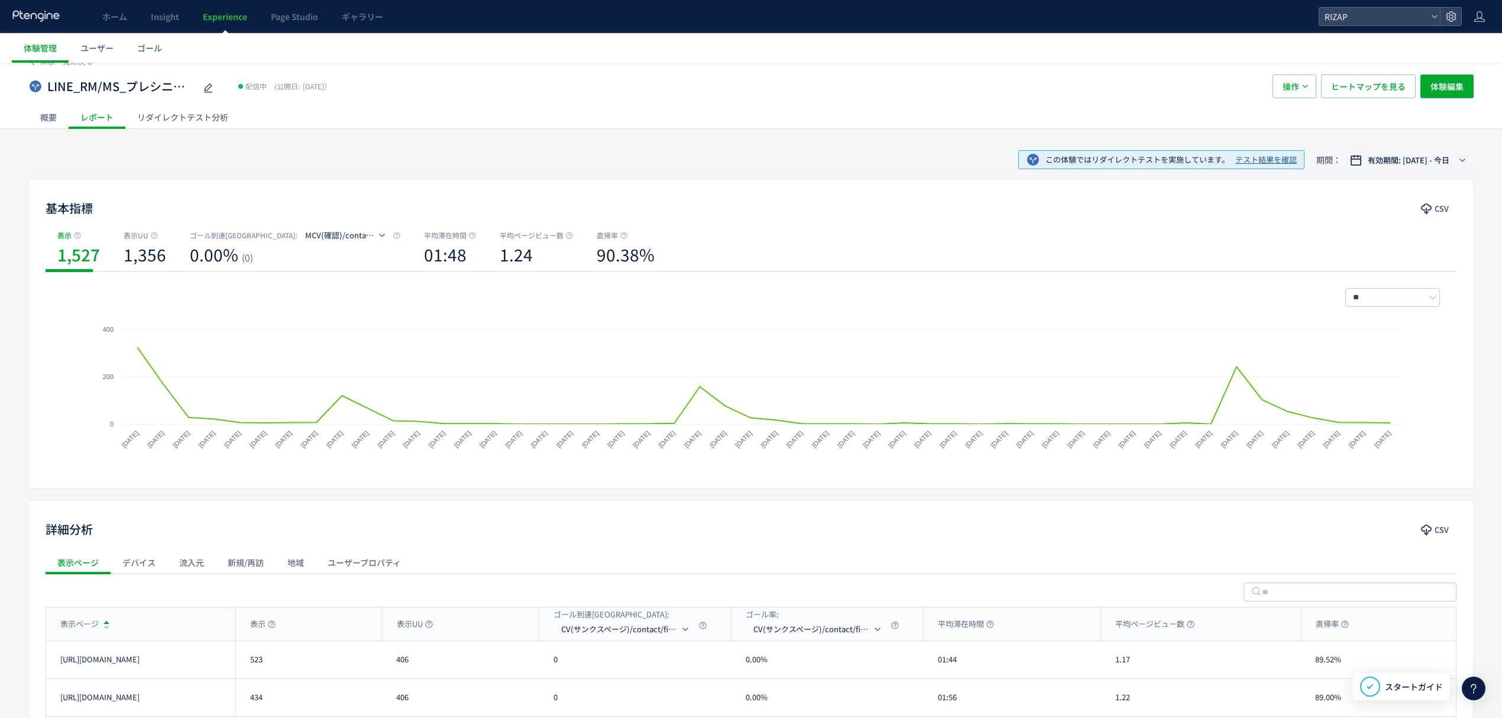
scroll to position [0, 0]
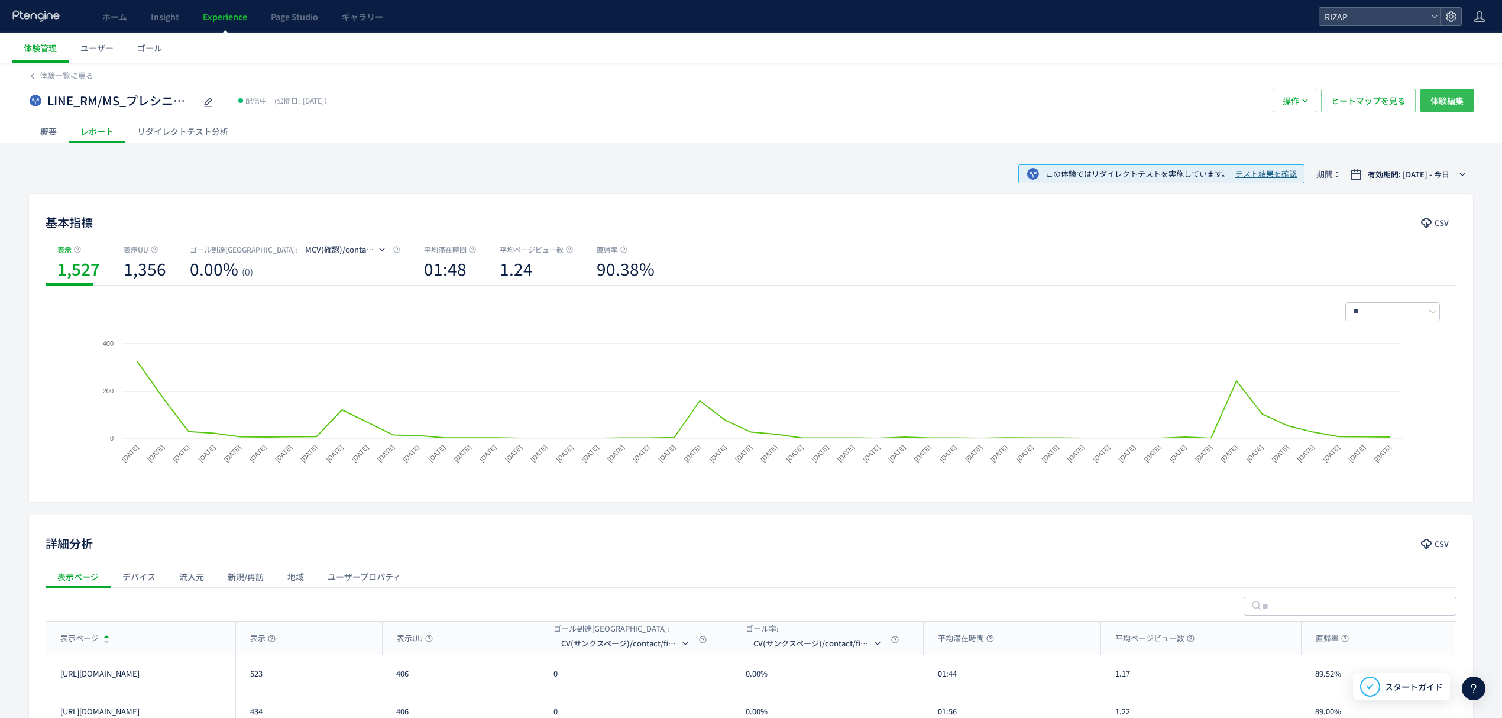
click at [1459, 91] on span "体験編集" at bounding box center [1446, 101] width 33 height 24
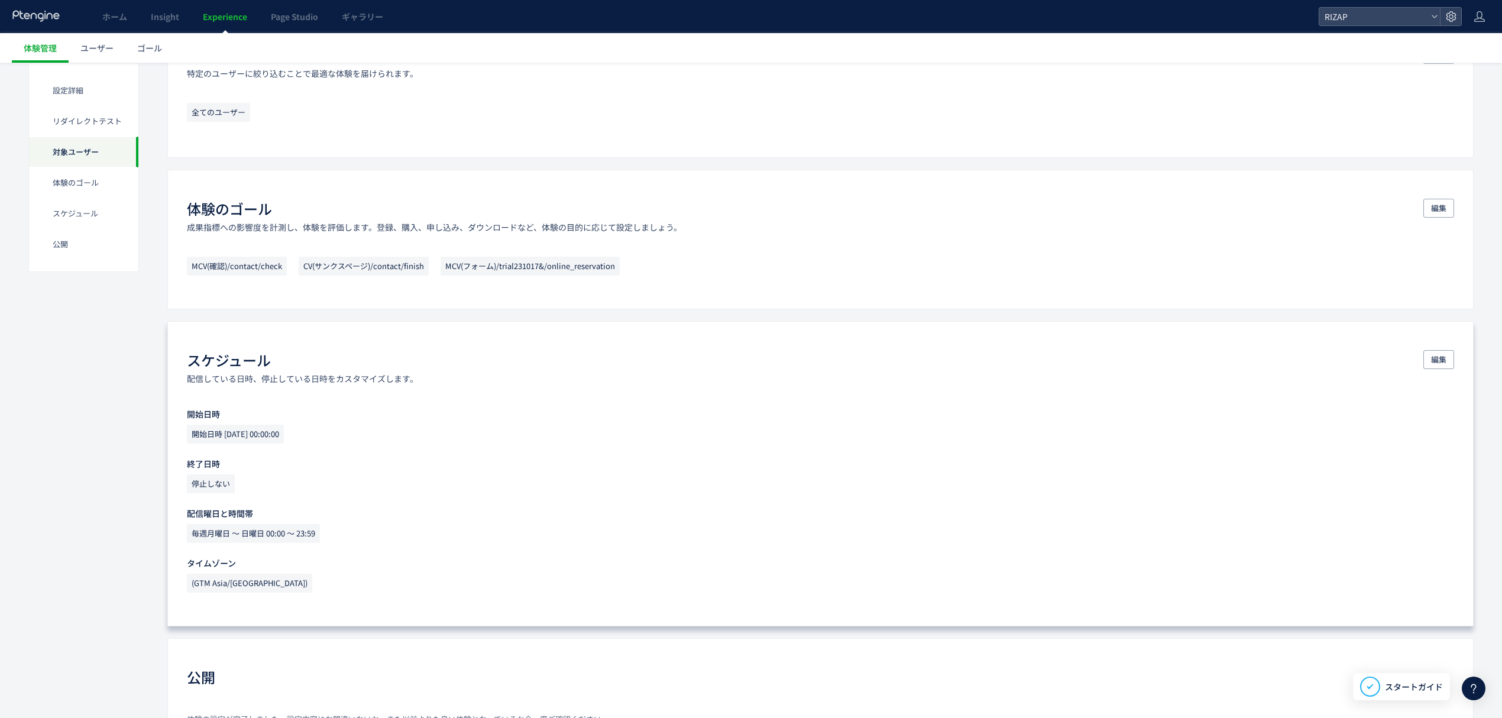
scroll to position [630, 0]
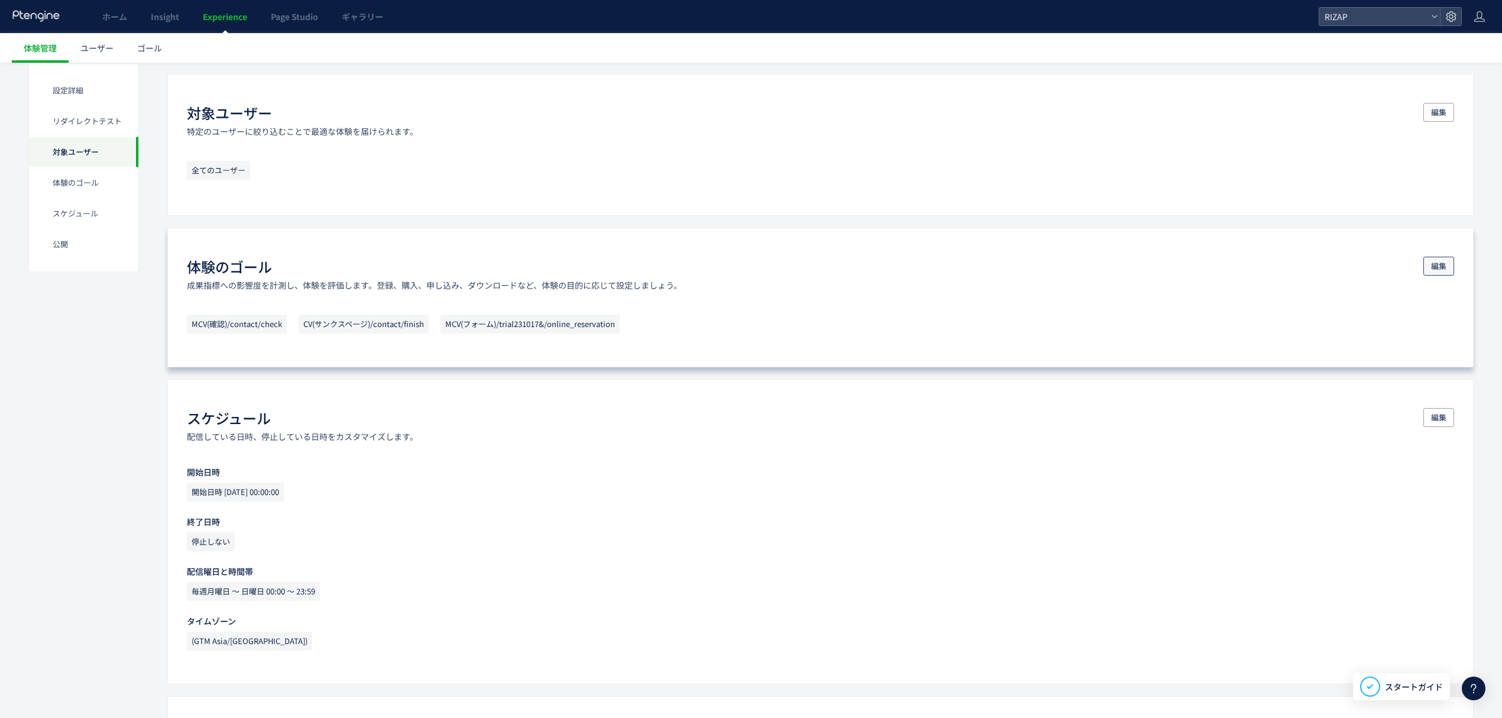
click at [1438, 270] on span "編集" at bounding box center [1438, 266] width 15 height 19
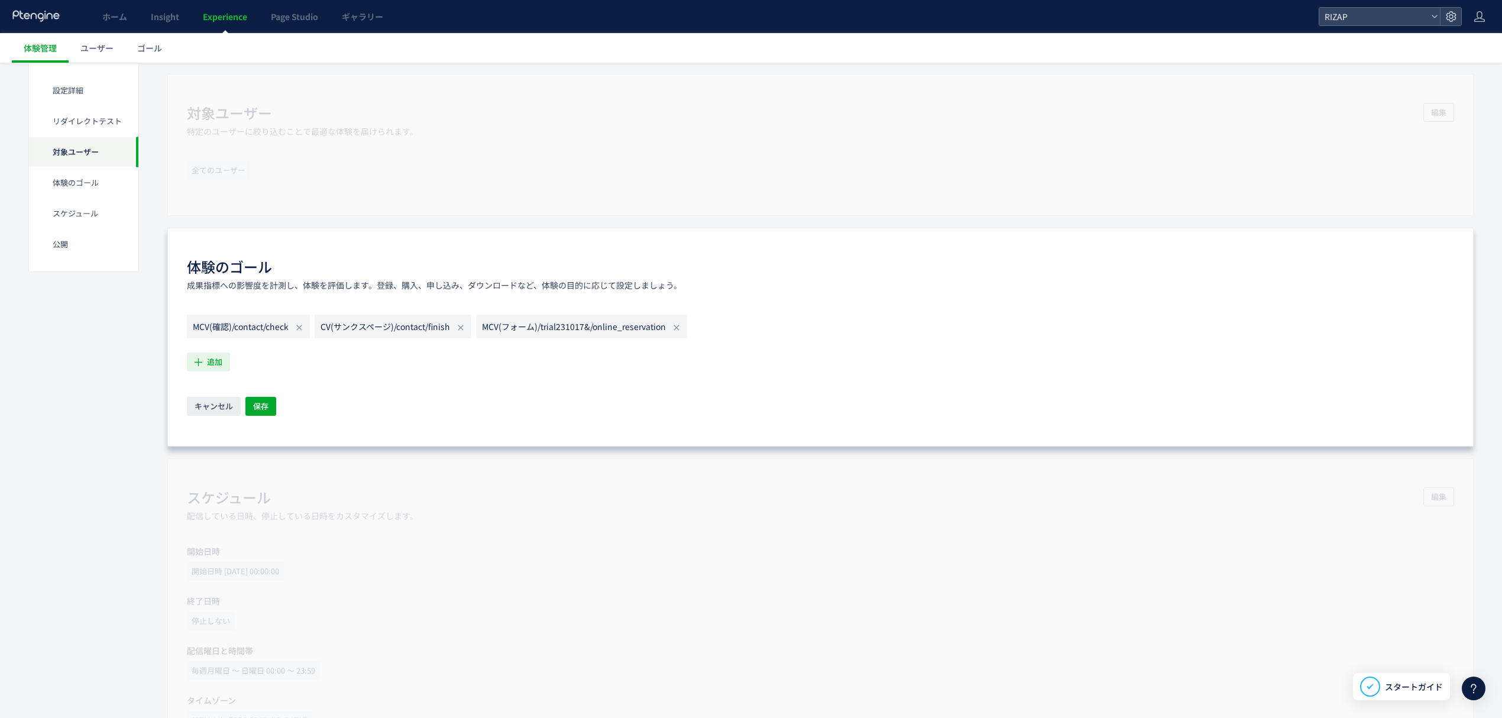
click at [204, 362] on icon "button" at bounding box center [198, 362] width 12 height 12
click at [258, 476] on li "RAW RAW 条件： イベント 「RAW」 が発生した場合 説明： google sheetからインポートしたRAW user状況です。" at bounding box center [299, 480] width 214 height 19
click at [213, 370] on span "追加" at bounding box center [214, 361] width 15 height 19
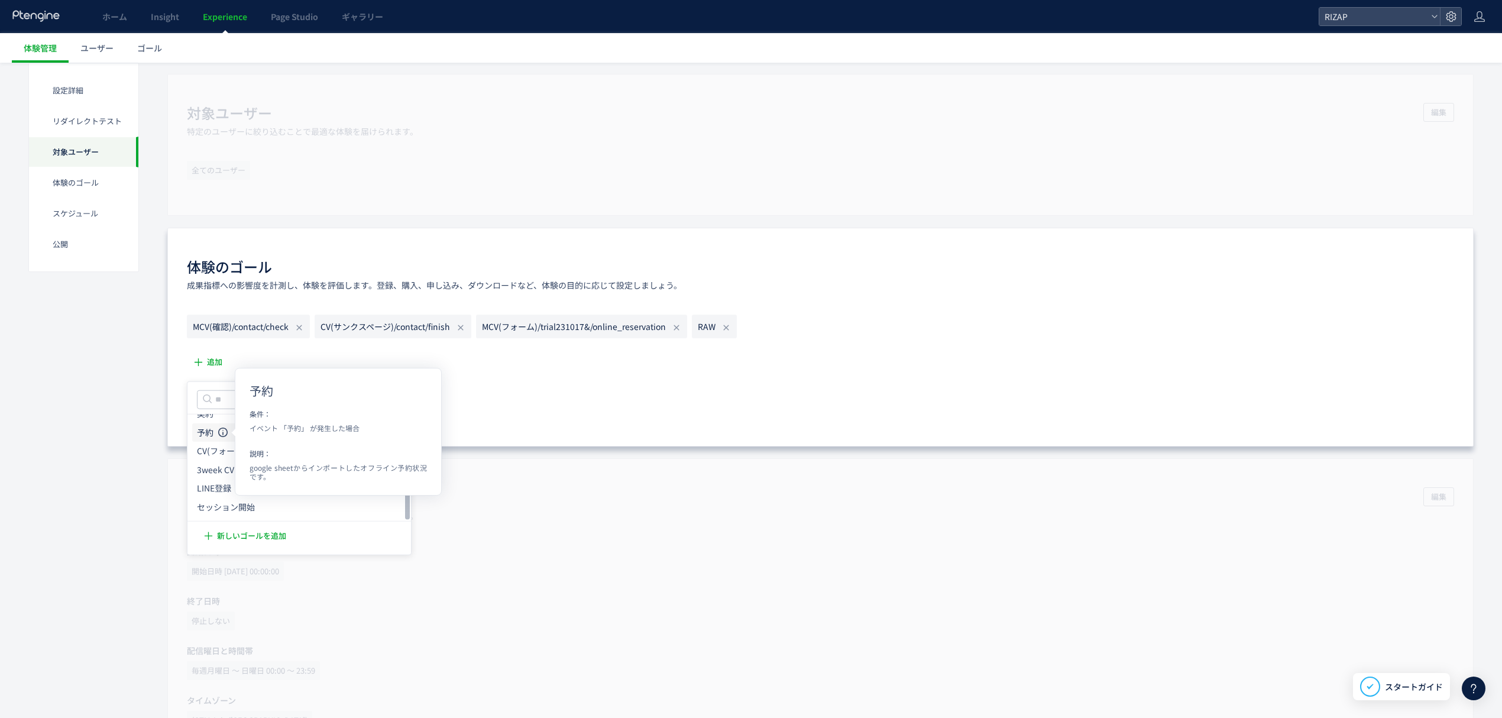
click at [225, 431] on icon at bounding box center [222, 431] width 9 height 9
click at [202, 357] on button "追加" at bounding box center [208, 361] width 43 height 19
click at [221, 419] on icon at bounding box center [222, 417] width 9 height 9
click at [197, 363] on icon "button" at bounding box center [198, 362] width 12 height 12
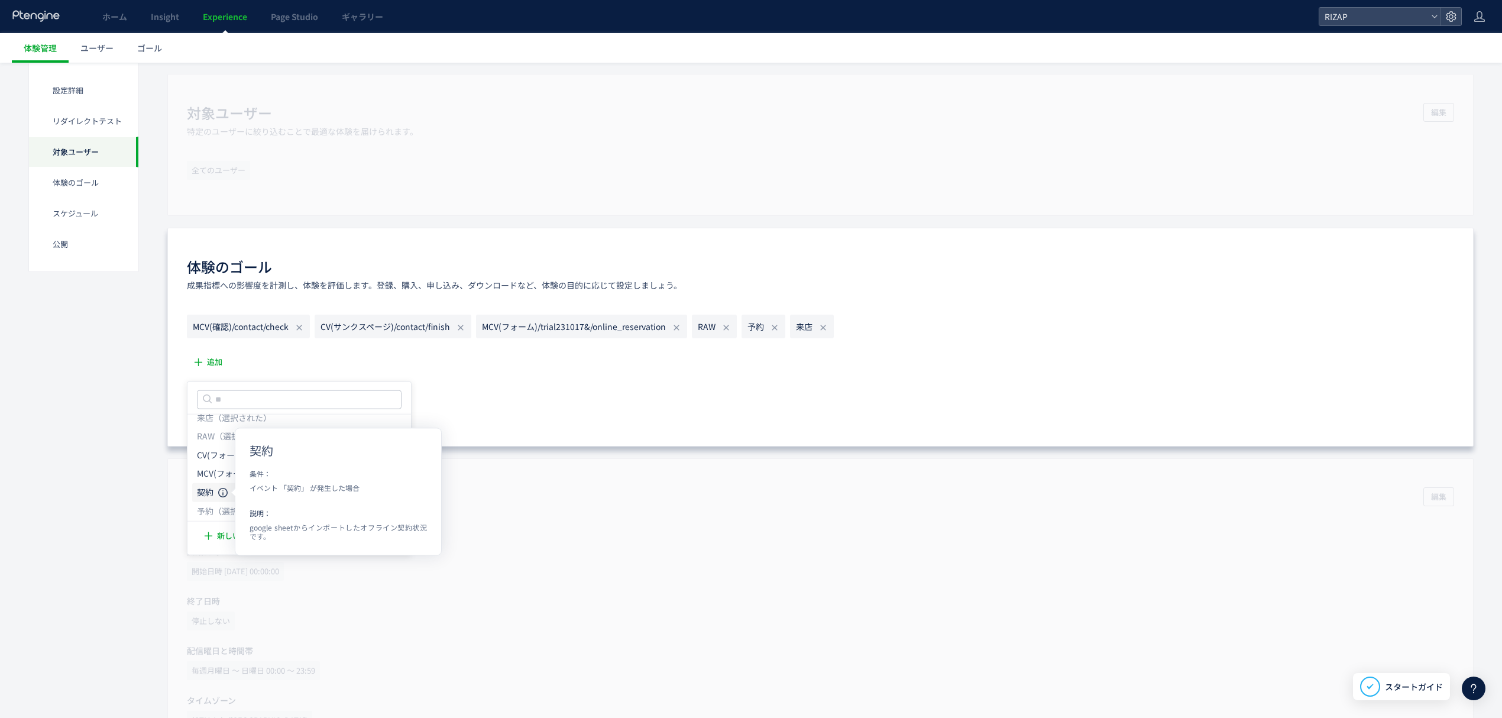
click at [222, 492] on icon at bounding box center [222, 491] width 9 height 9
click at [199, 364] on use "button" at bounding box center [199, 362] width 8 height 8
click at [249, 498] on li "セッション開始 セッション開始 条件： イベント 「セッション開始」 が発生した場合 説明： google sheetからインポートしたセッション開始状況です。" at bounding box center [299, 507] width 214 height 19
click at [263, 402] on span "保存" at bounding box center [260, 406] width 15 height 19
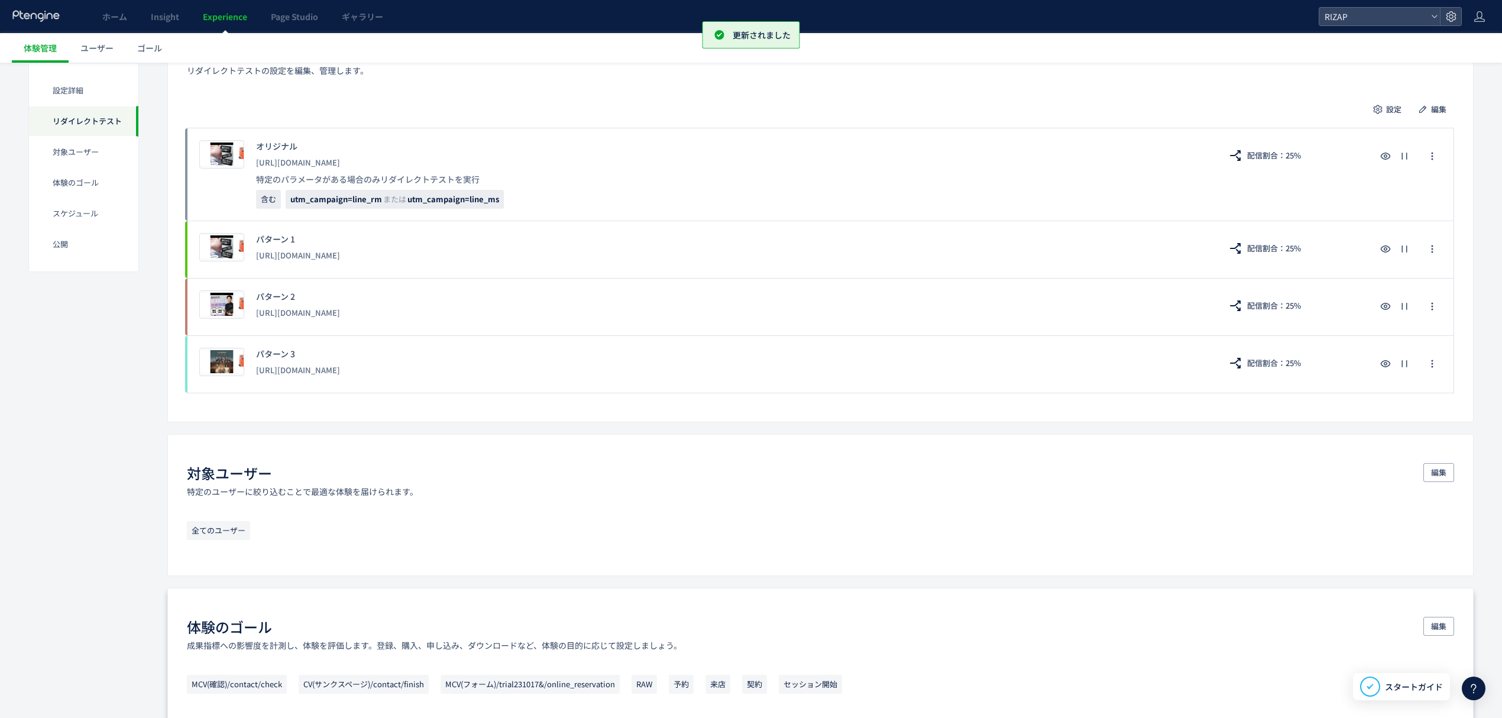
scroll to position [0, 0]
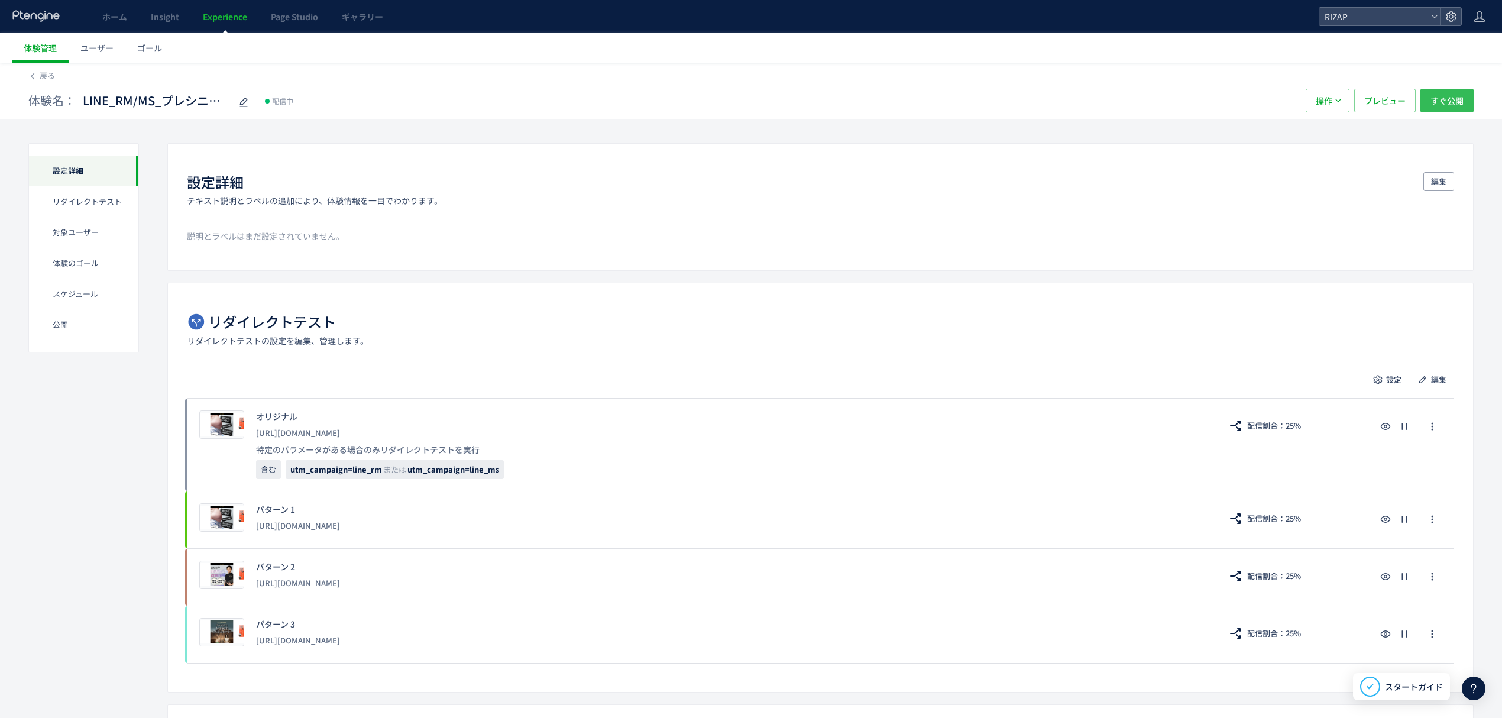
click at [1433, 102] on span "すぐ公開" at bounding box center [1446, 101] width 33 height 24
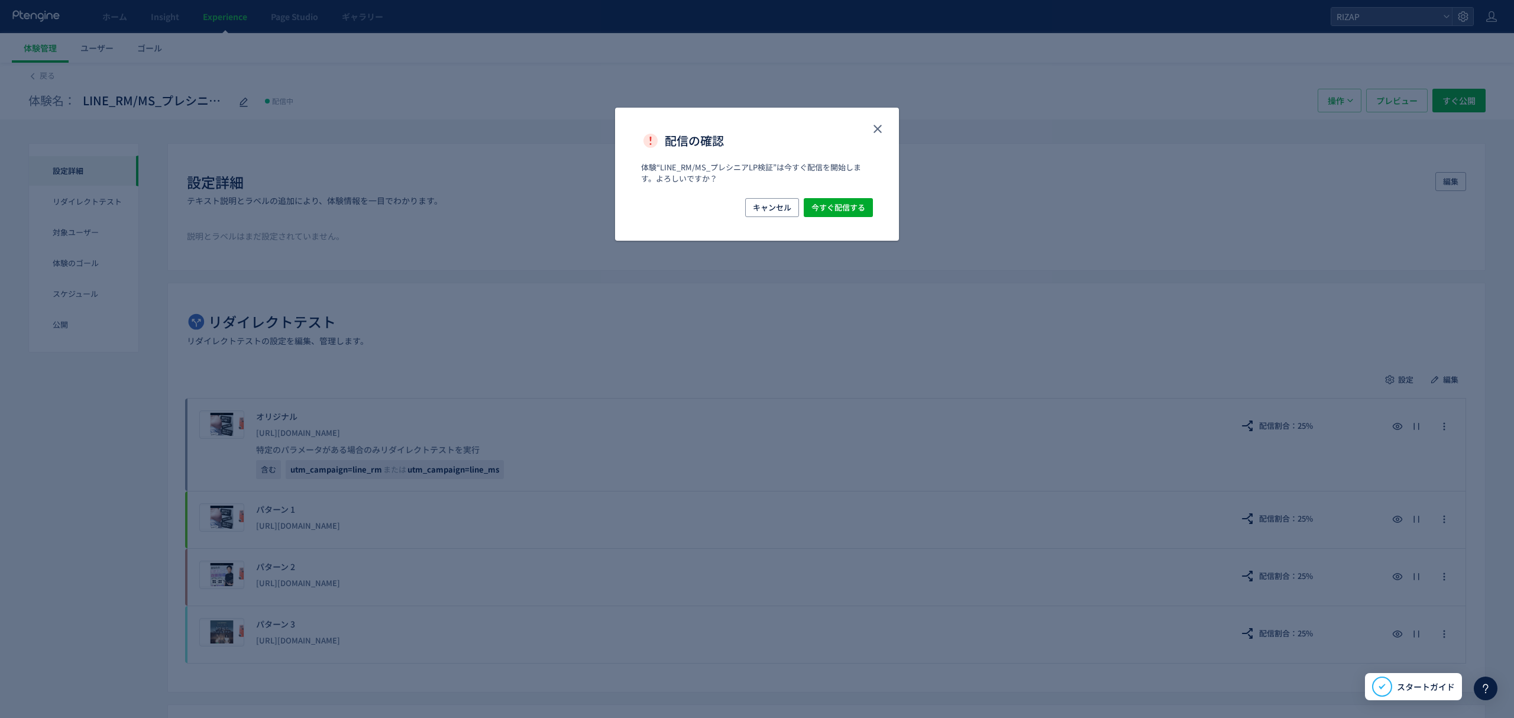
click at [833, 218] on div "キャンセル 今すぐ配信する" at bounding box center [757, 219] width 284 height 43
click at [831, 205] on span "今すぐ配信する" at bounding box center [838, 207] width 54 height 19
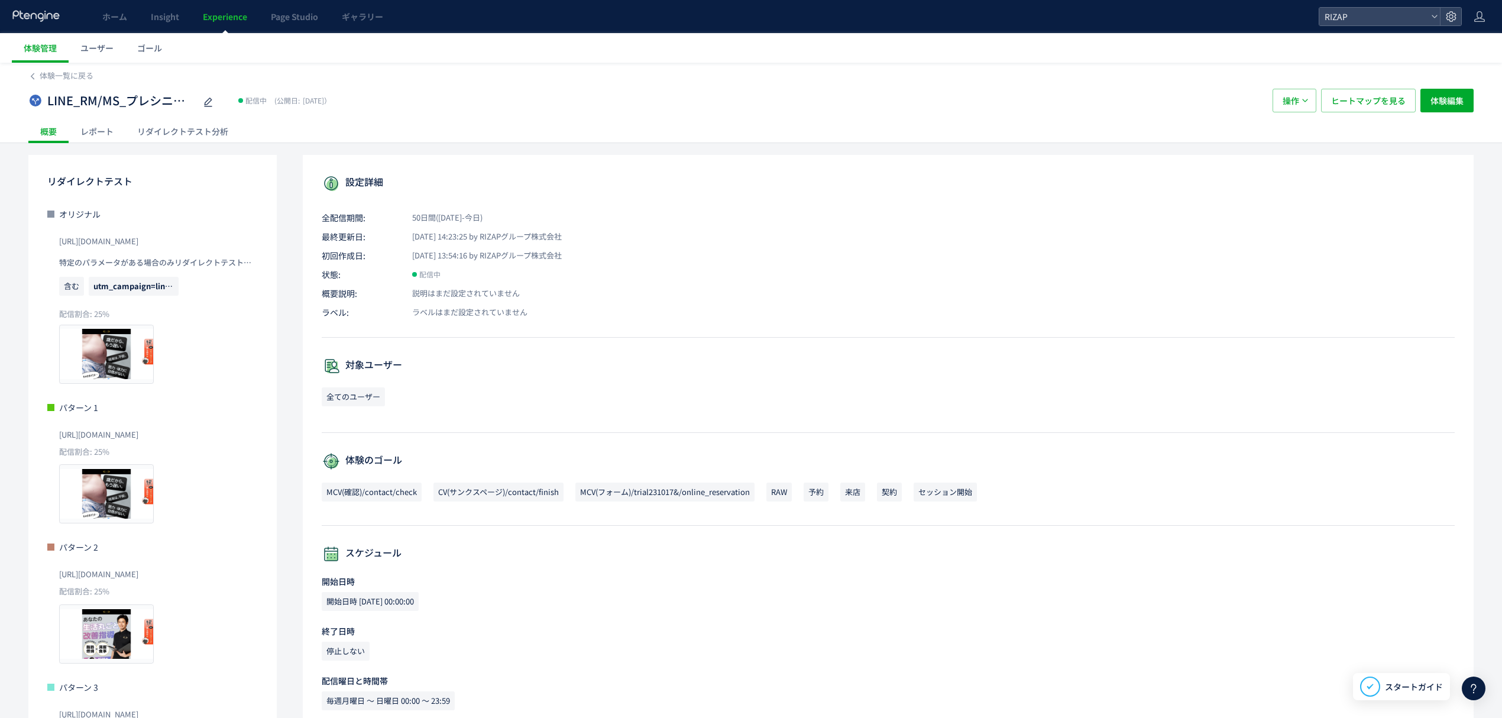
click at [111, 128] on div "レポート" at bounding box center [97, 131] width 57 height 24
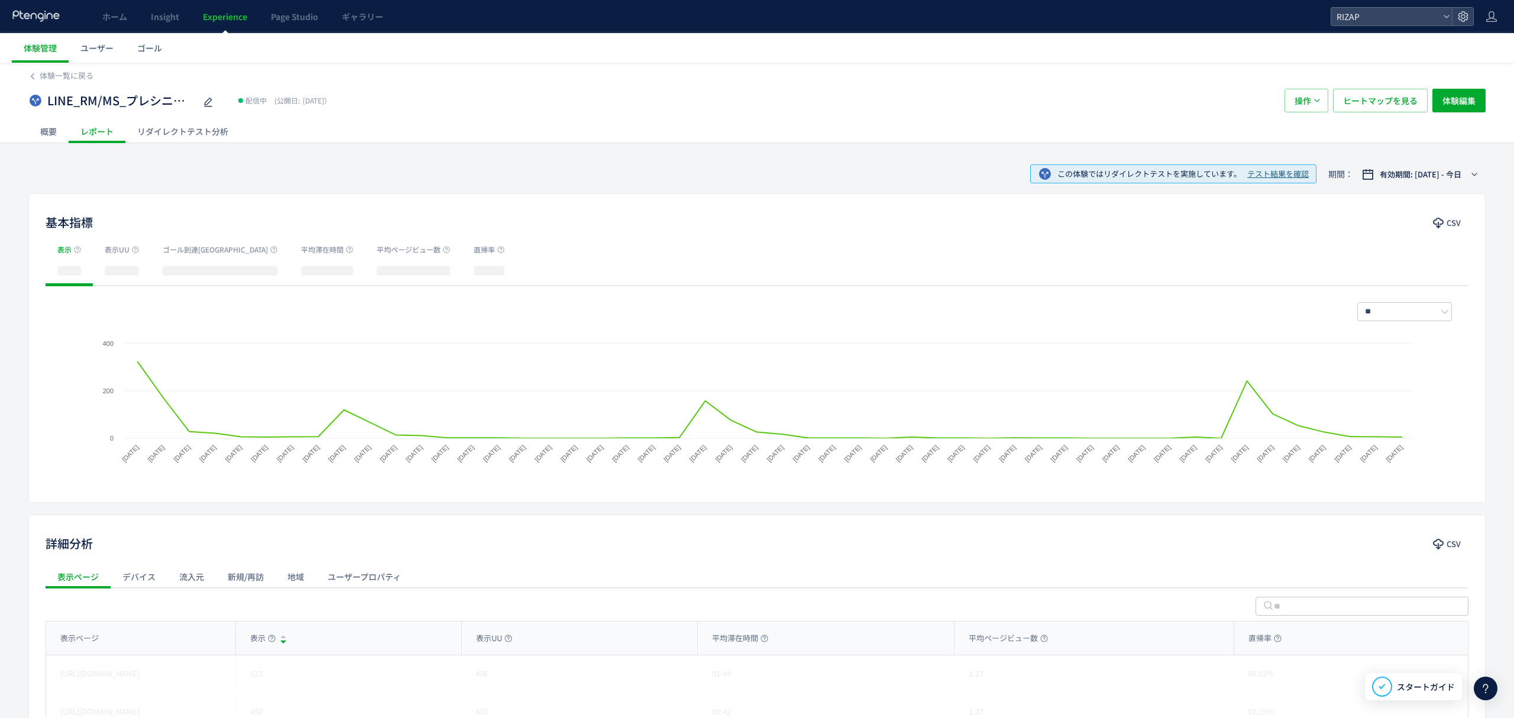
click at [178, 123] on div "リダイレクトテスト分析" at bounding box center [182, 131] width 115 height 24
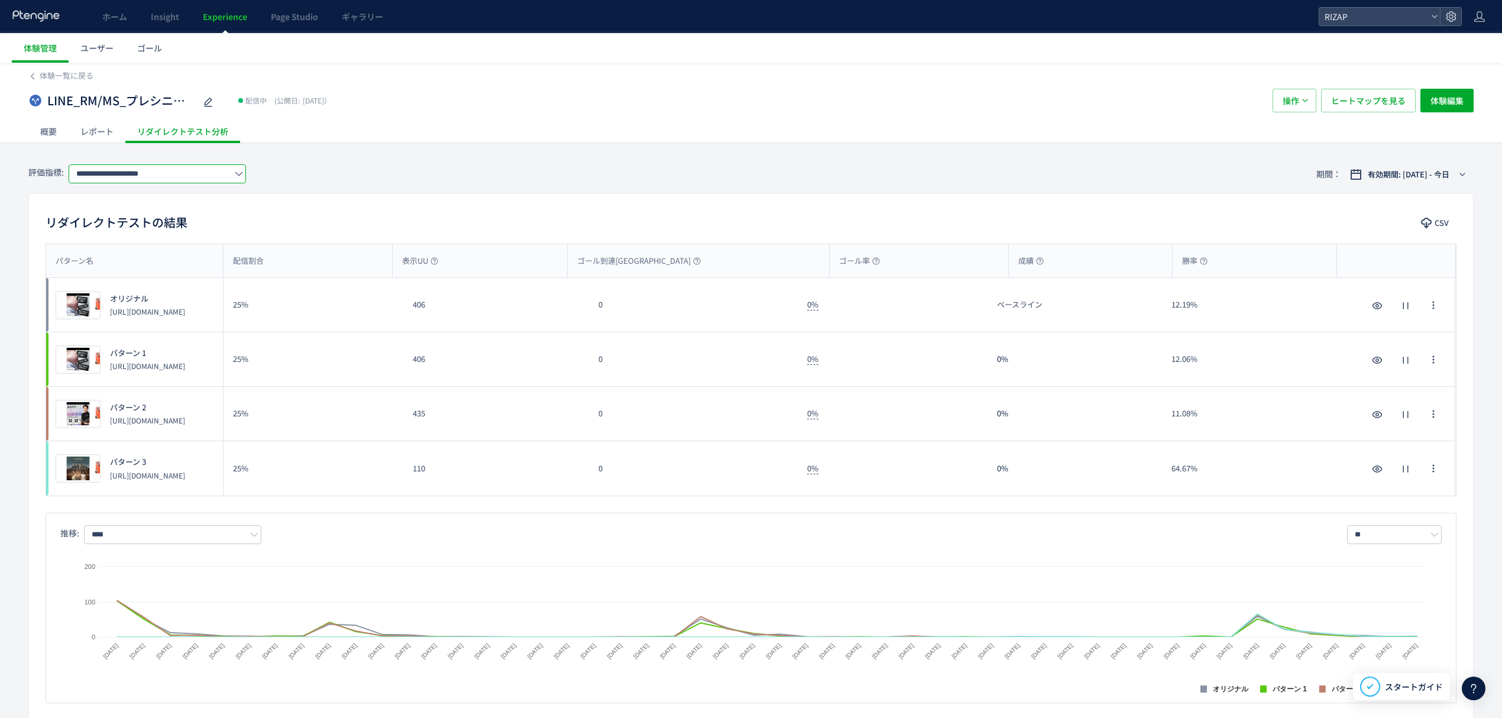
click at [128, 175] on input "**********" at bounding box center [157, 173] width 177 height 19
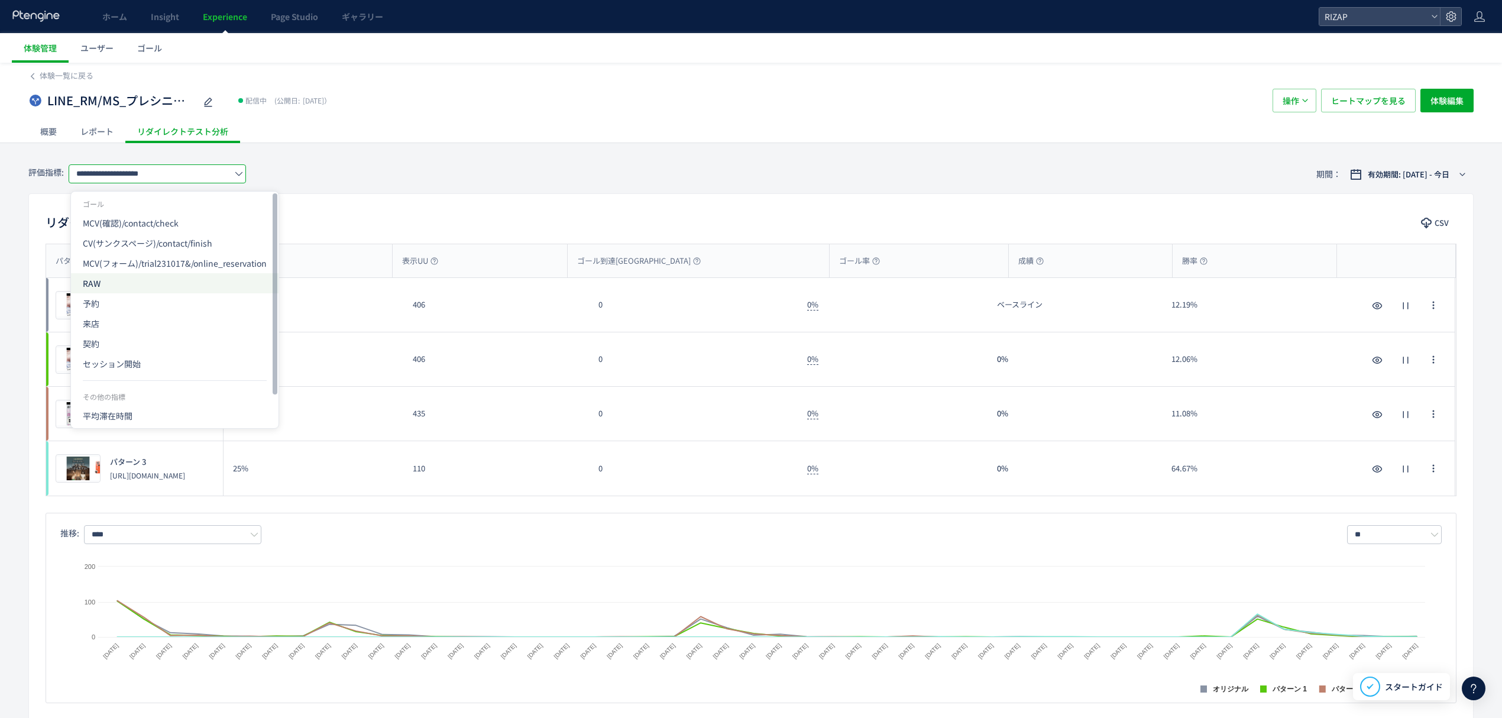
click at [106, 290] on span "RAW" at bounding box center [175, 283] width 184 height 20
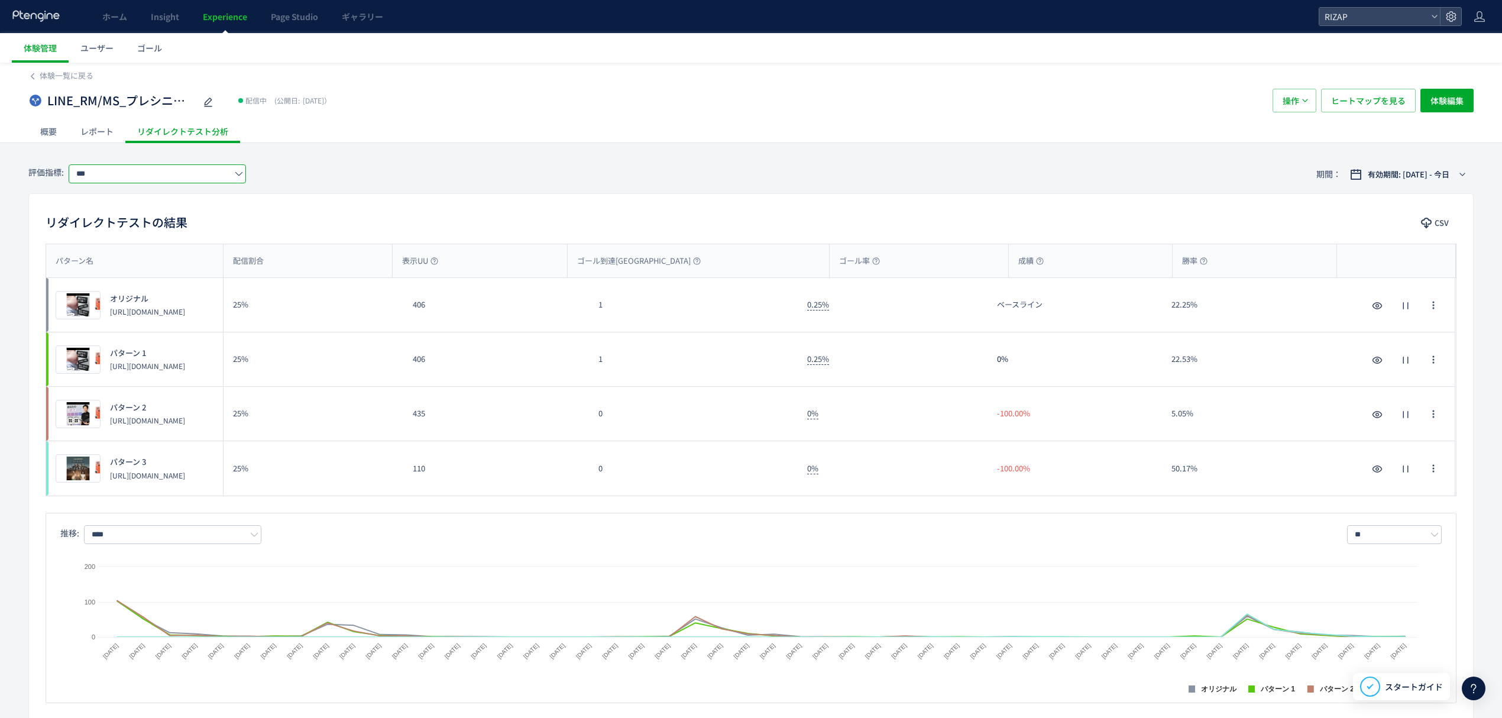
click at [115, 173] on input "***" at bounding box center [157, 173] width 177 height 19
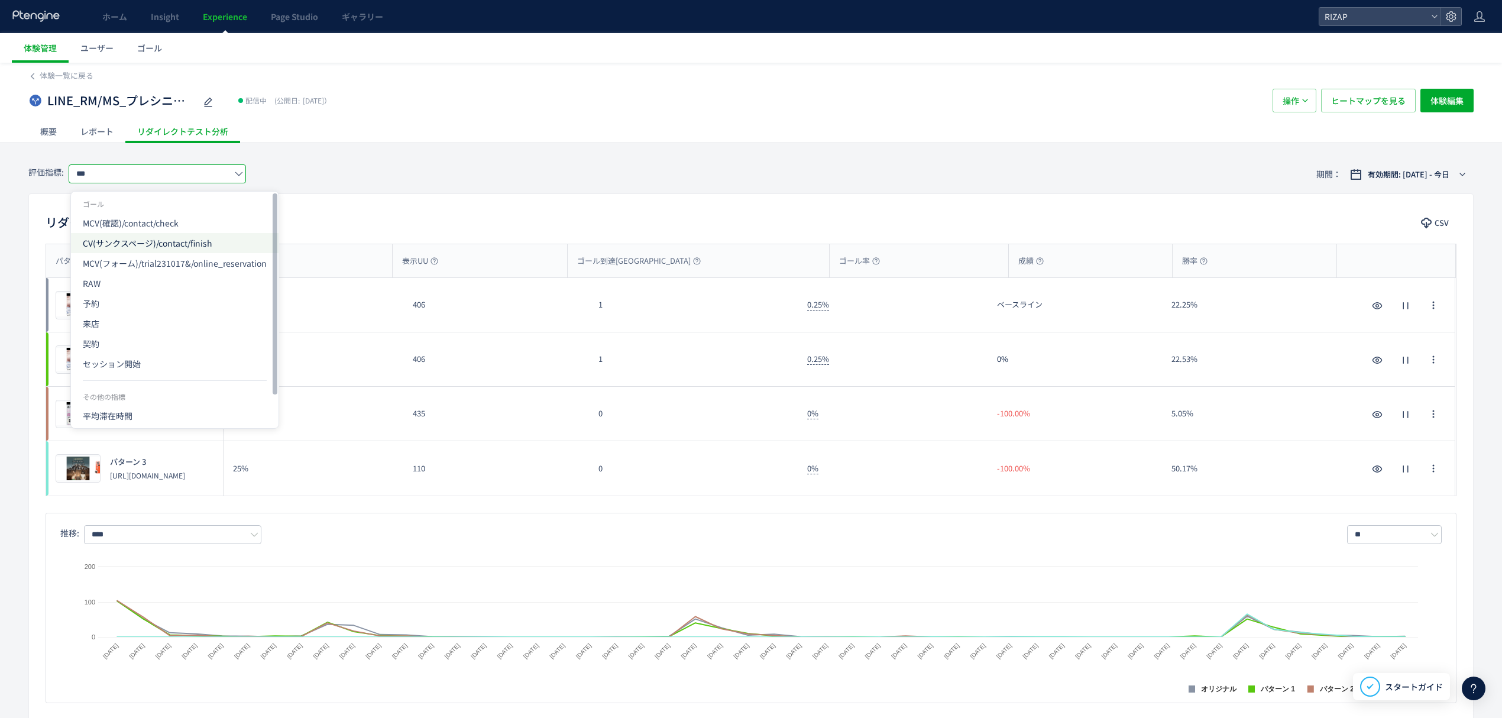
click at [115, 244] on span "CV(サンクスページ)/contact/finish" at bounding box center [175, 243] width 184 height 20
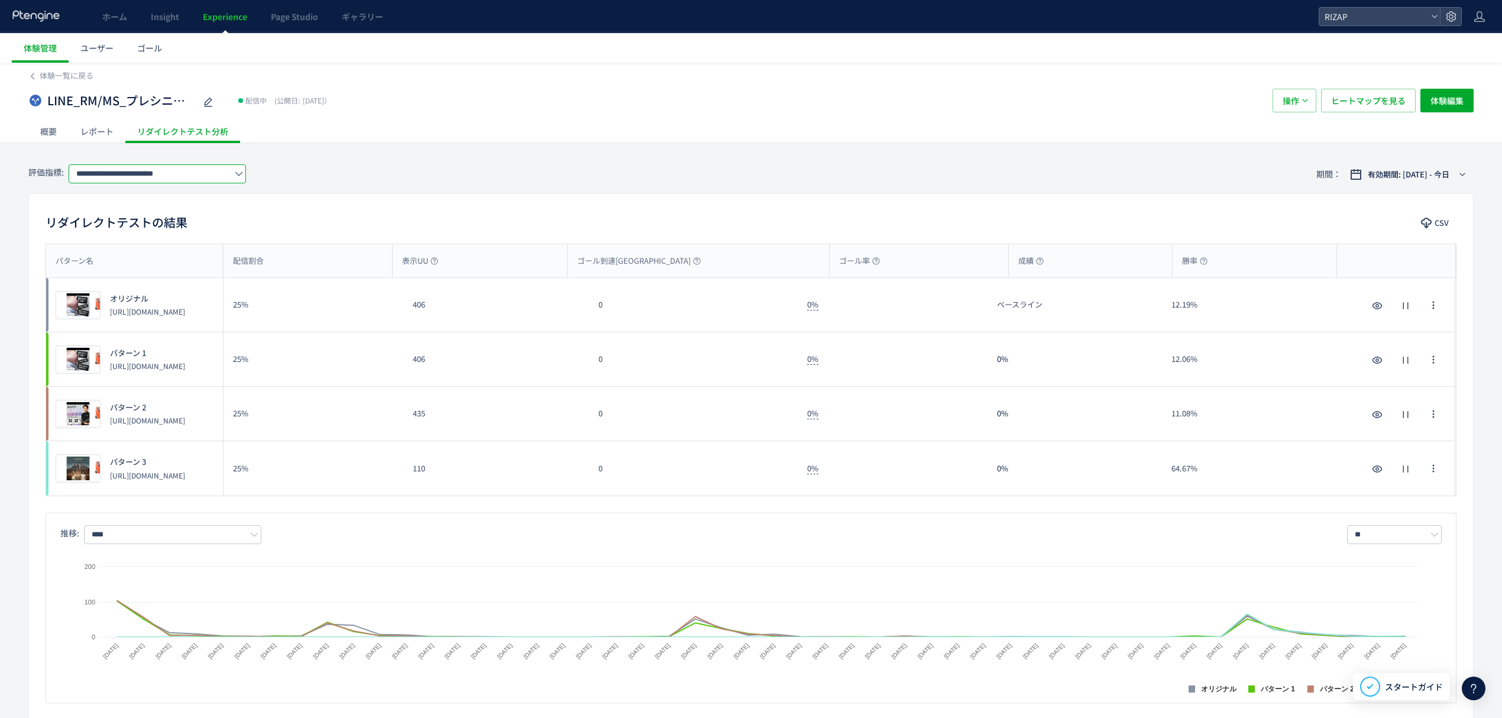
click at [127, 180] on input "**********" at bounding box center [157, 173] width 177 height 19
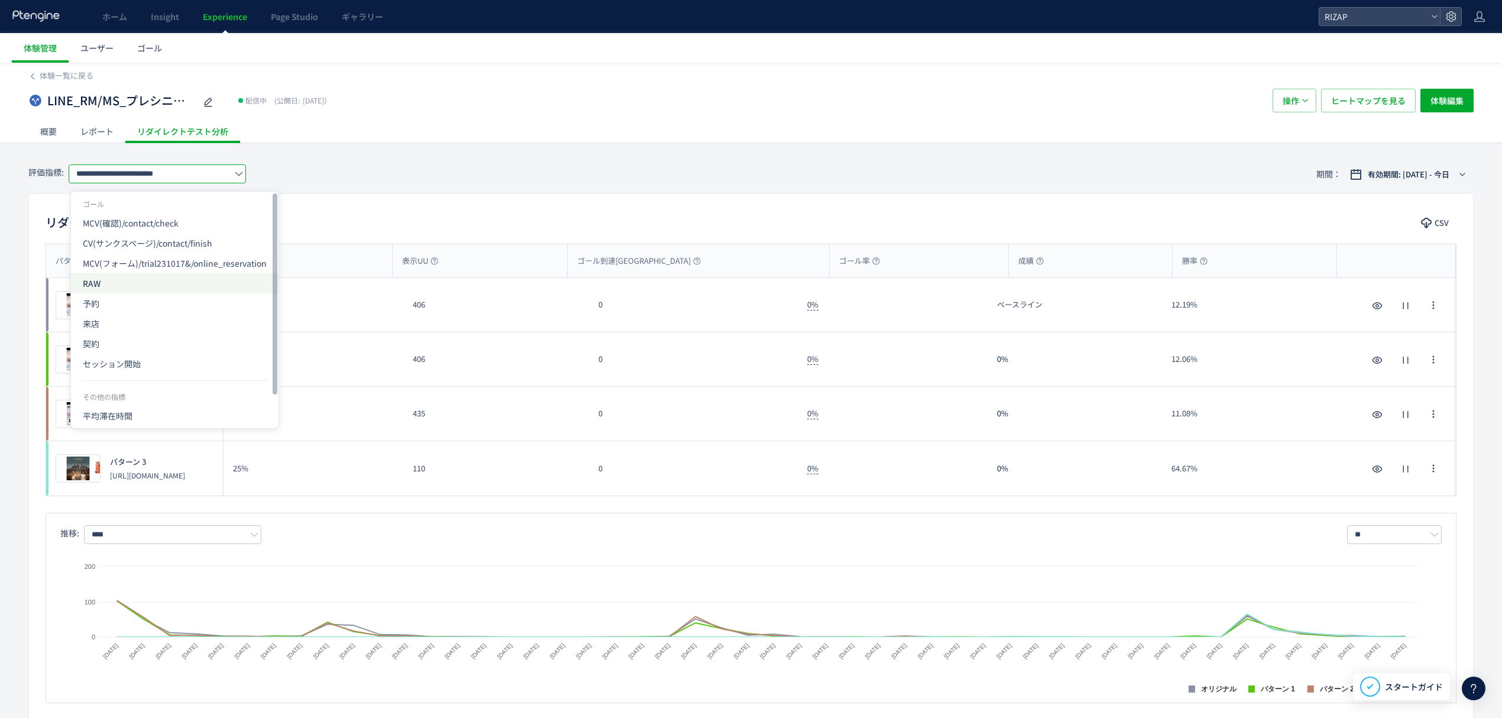
click at [112, 284] on span "RAW" at bounding box center [175, 283] width 184 height 20
type input "***"
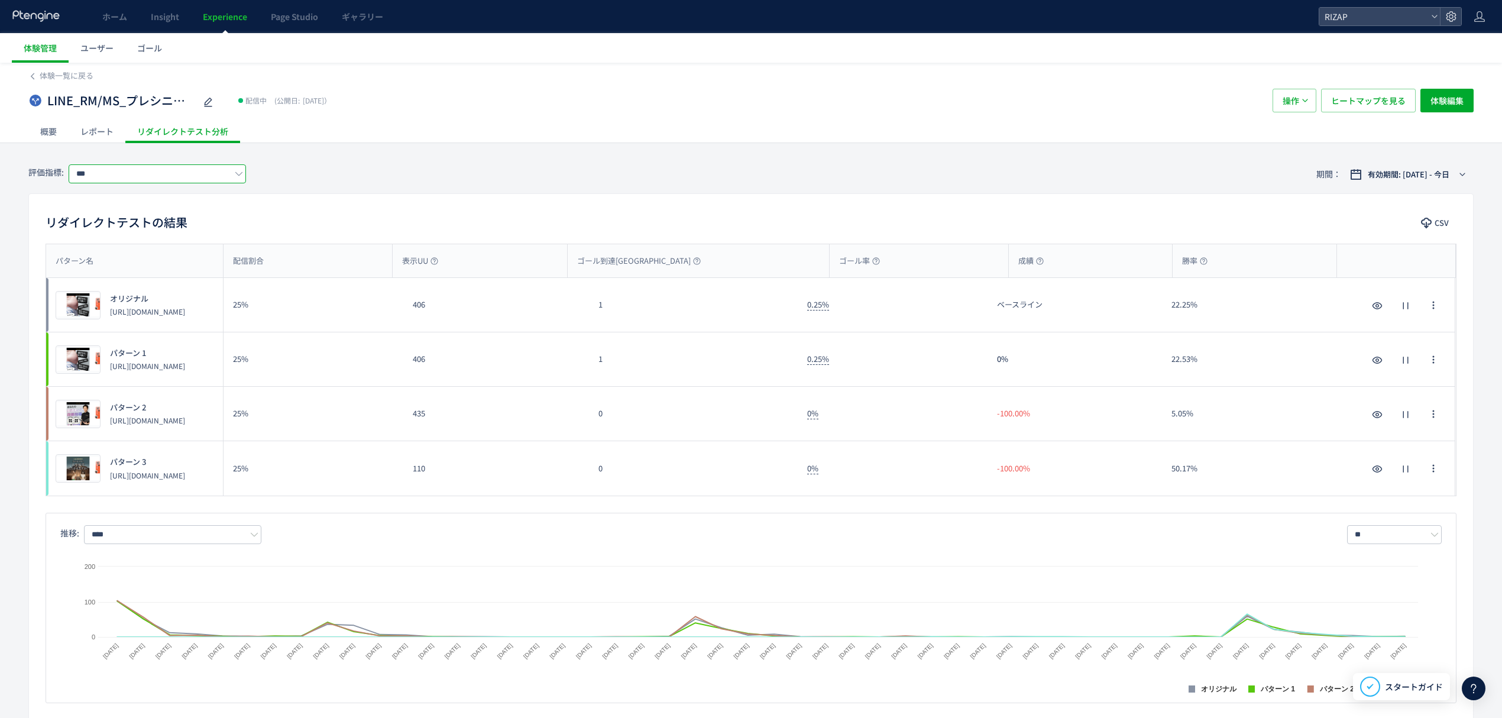
click at [122, 167] on input "***" at bounding box center [157, 173] width 177 height 19
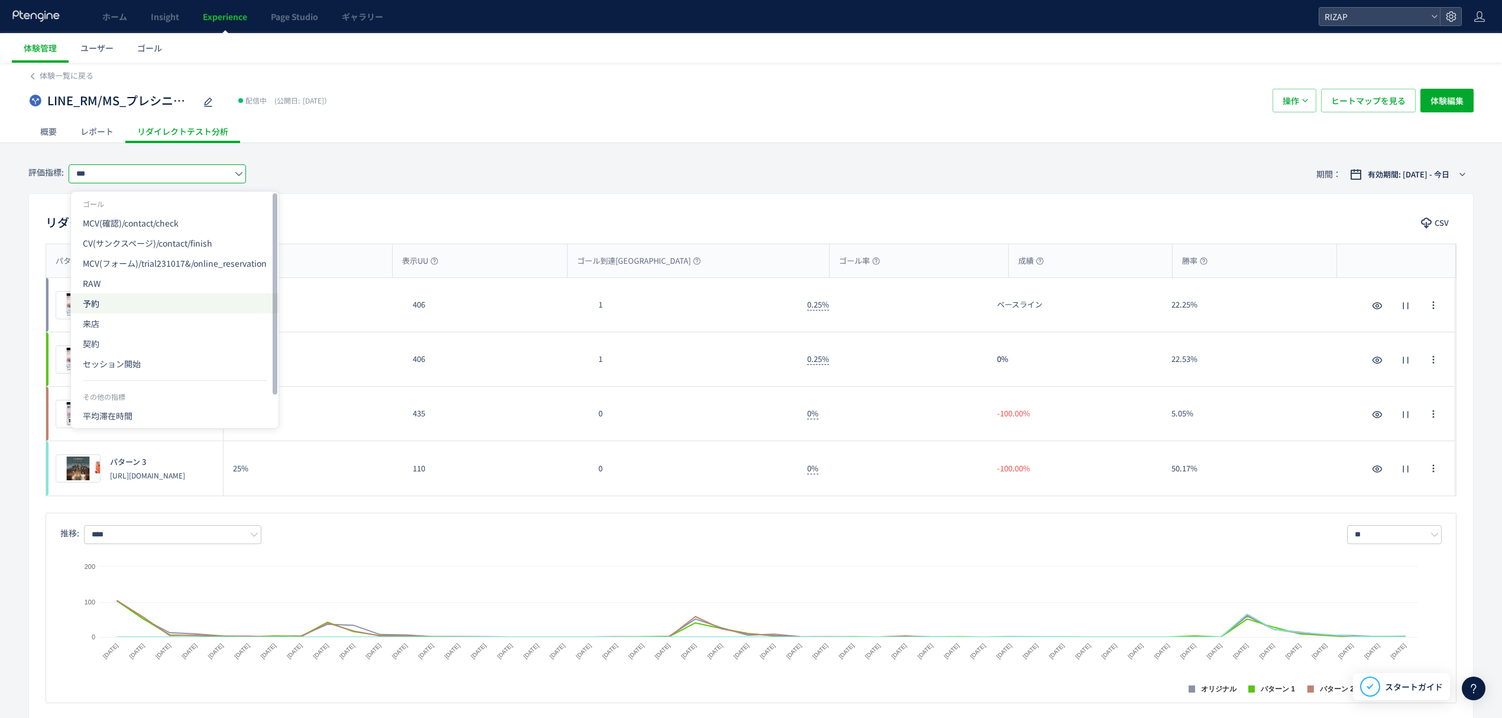
click at [112, 306] on span "予約" at bounding box center [175, 303] width 184 height 20
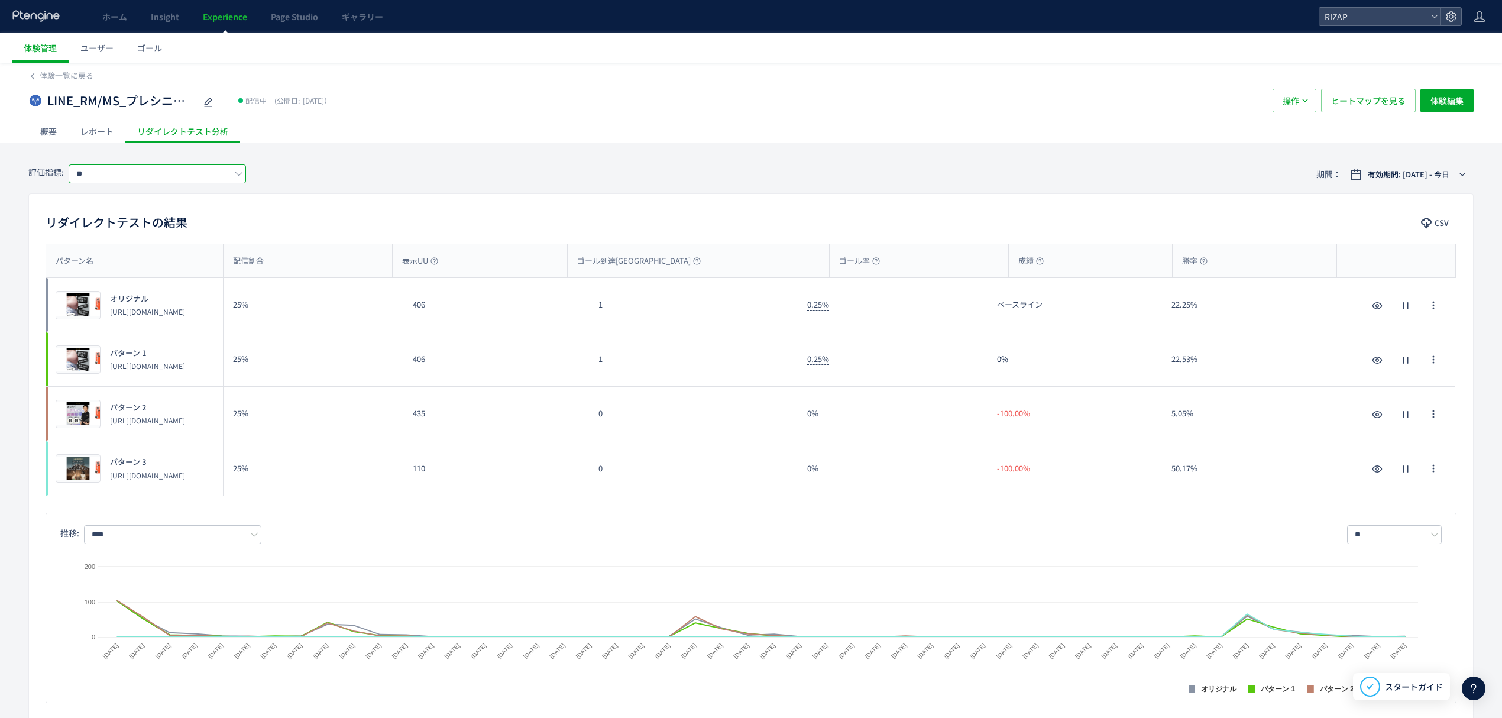
click at [90, 173] on input "**" at bounding box center [157, 173] width 177 height 19
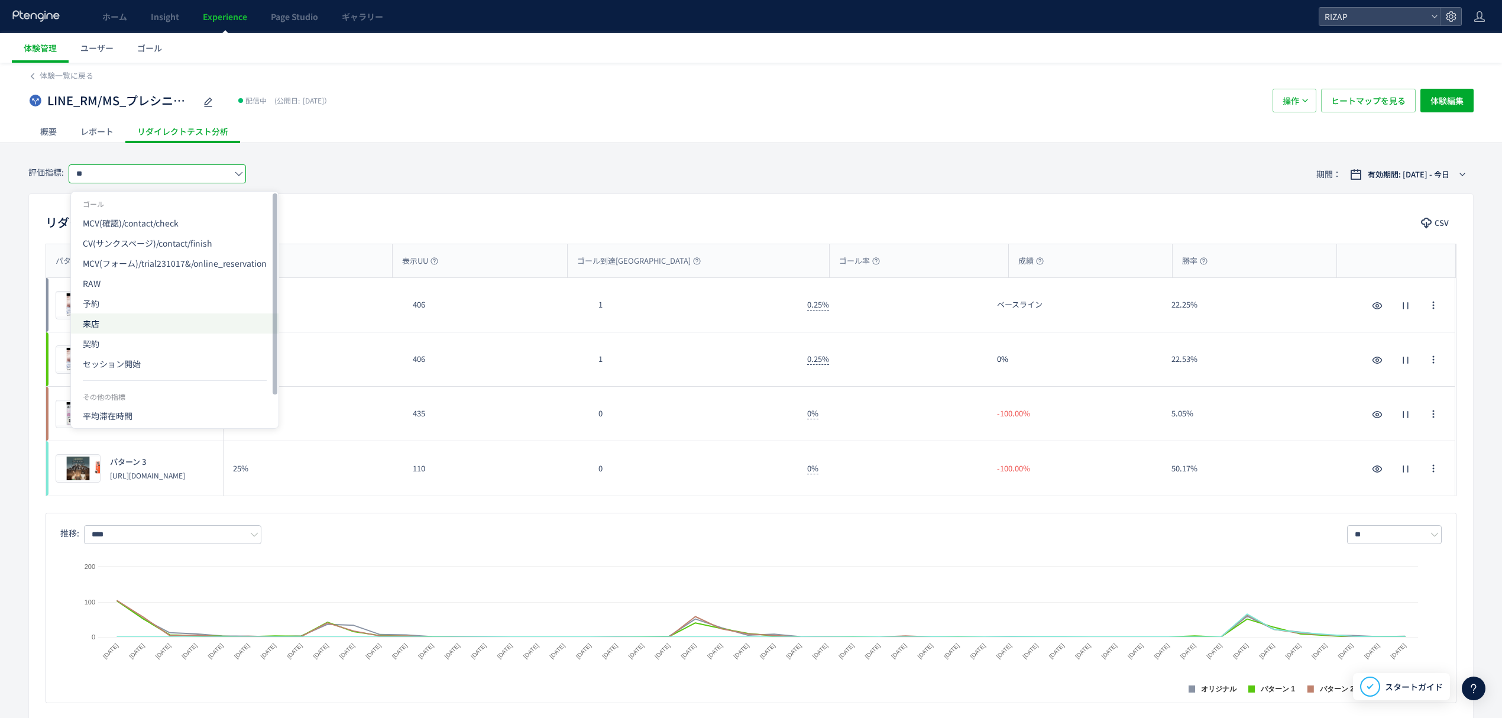
click at [119, 325] on span "来店" at bounding box center [175, 323] width 184 height 20
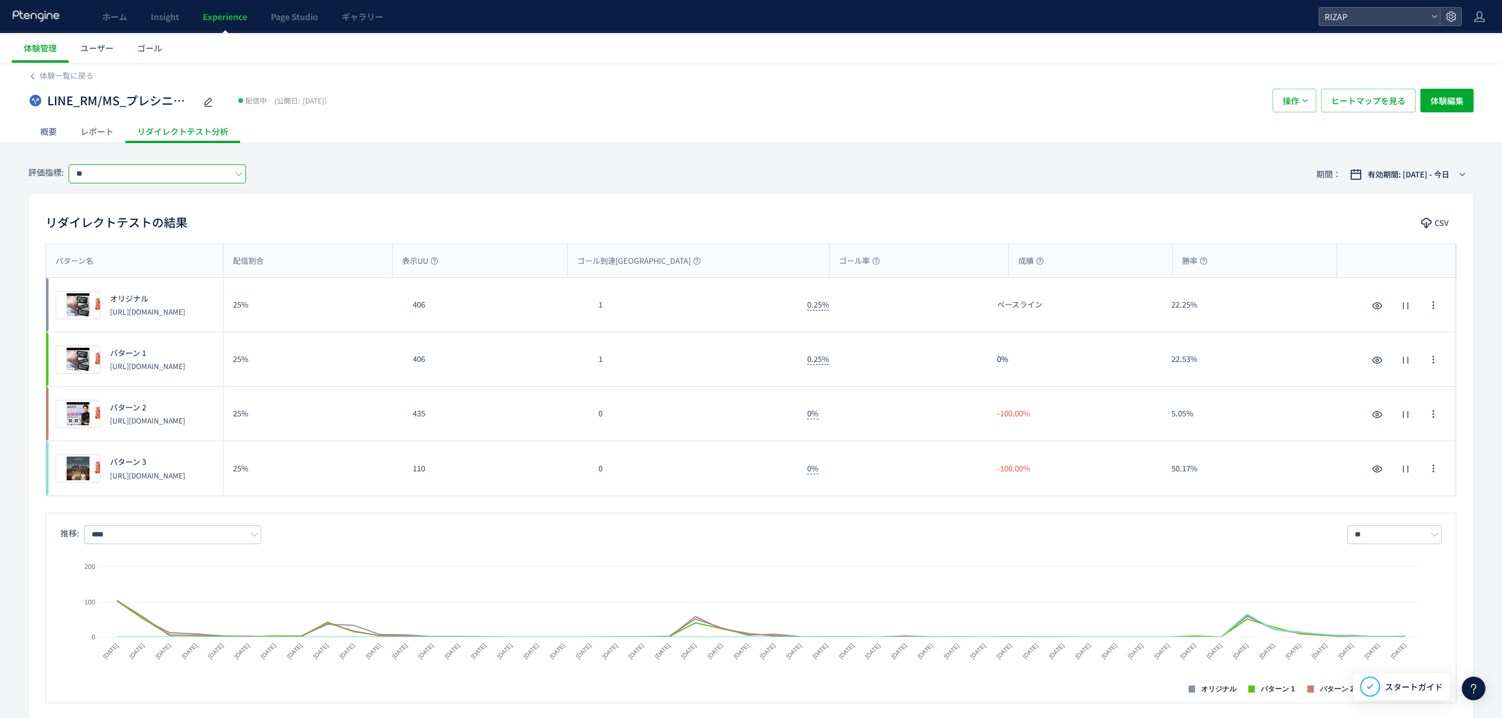
click at [131, 180] on input "**" at bounding box center [157, 173] width 177 height 19
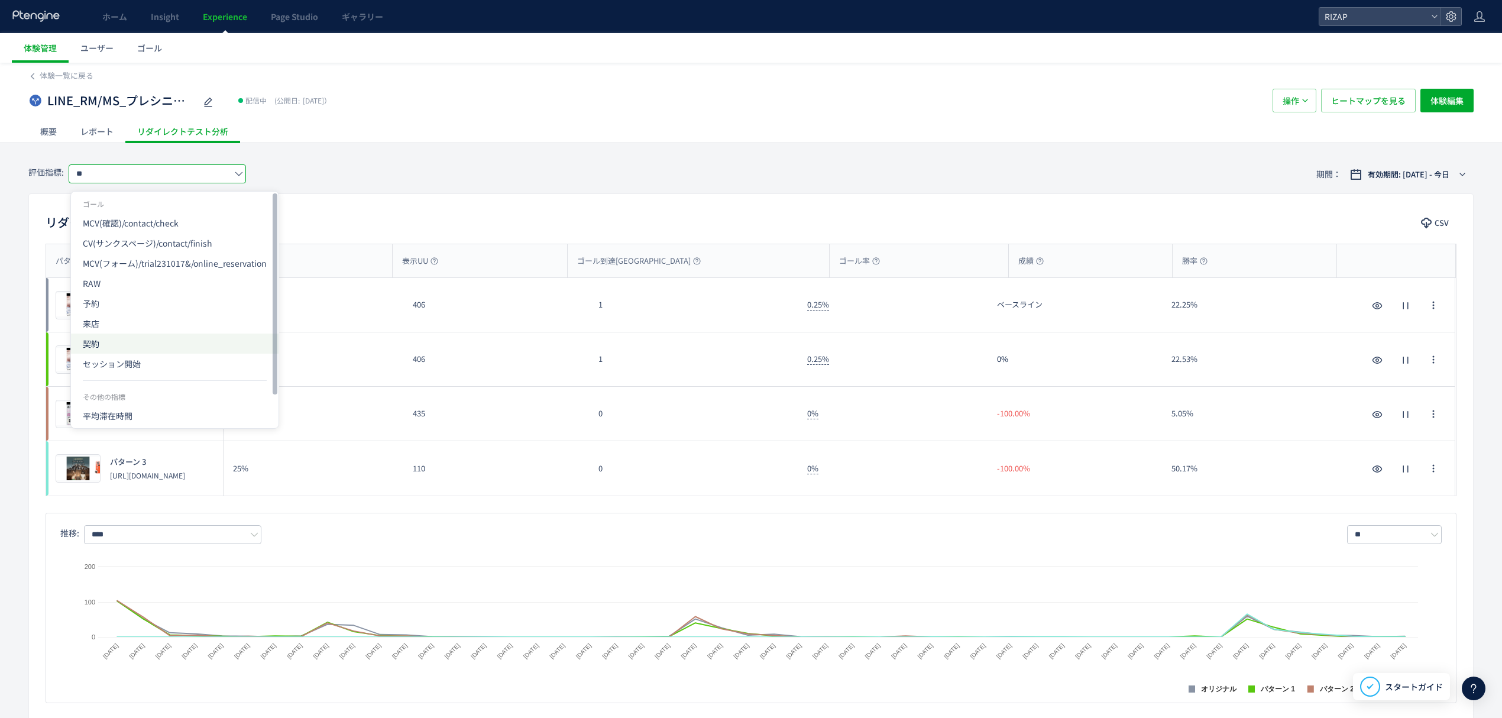
click at [95, 339] on span "契約" at bounding box center [175, 343] width 184 height 20
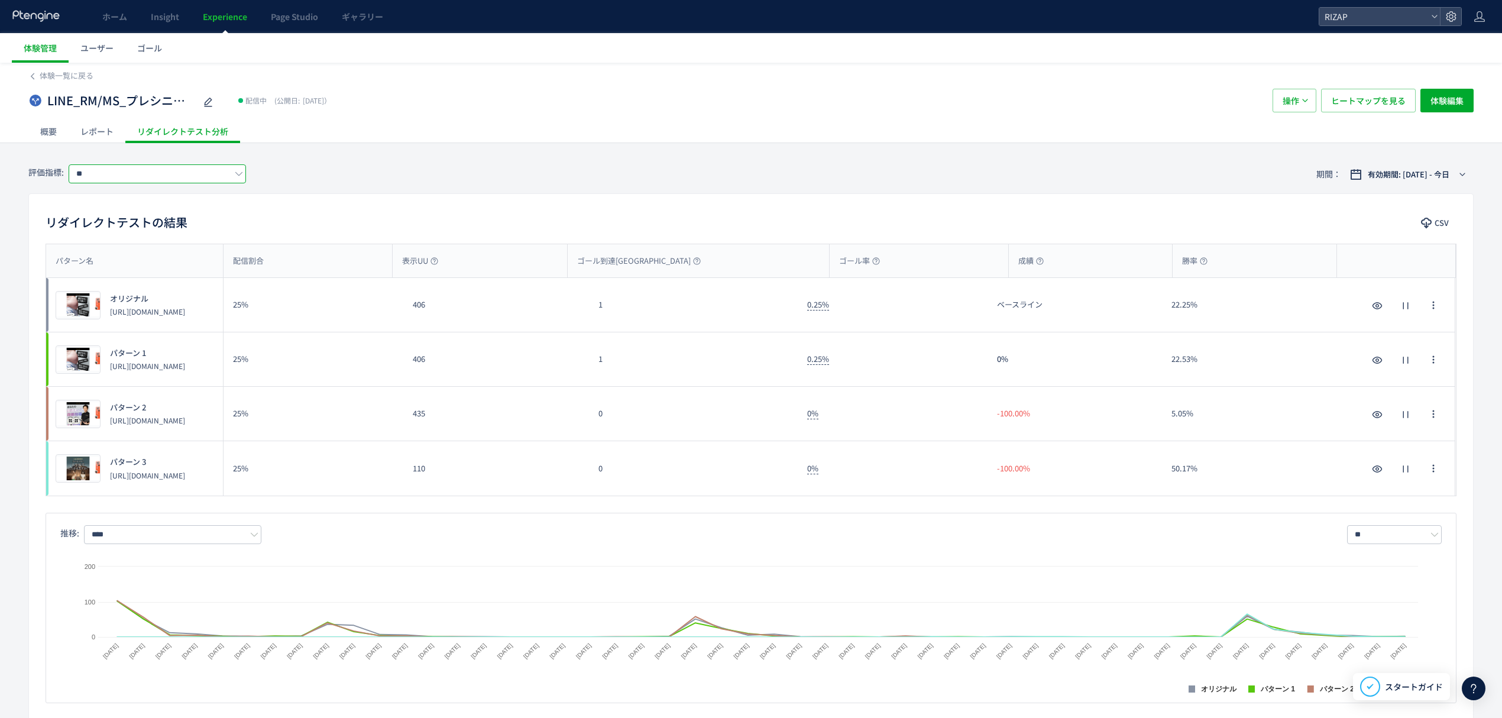
click at [119, 176] on input "**" at bounding box center [157, 173] width 177 height 19
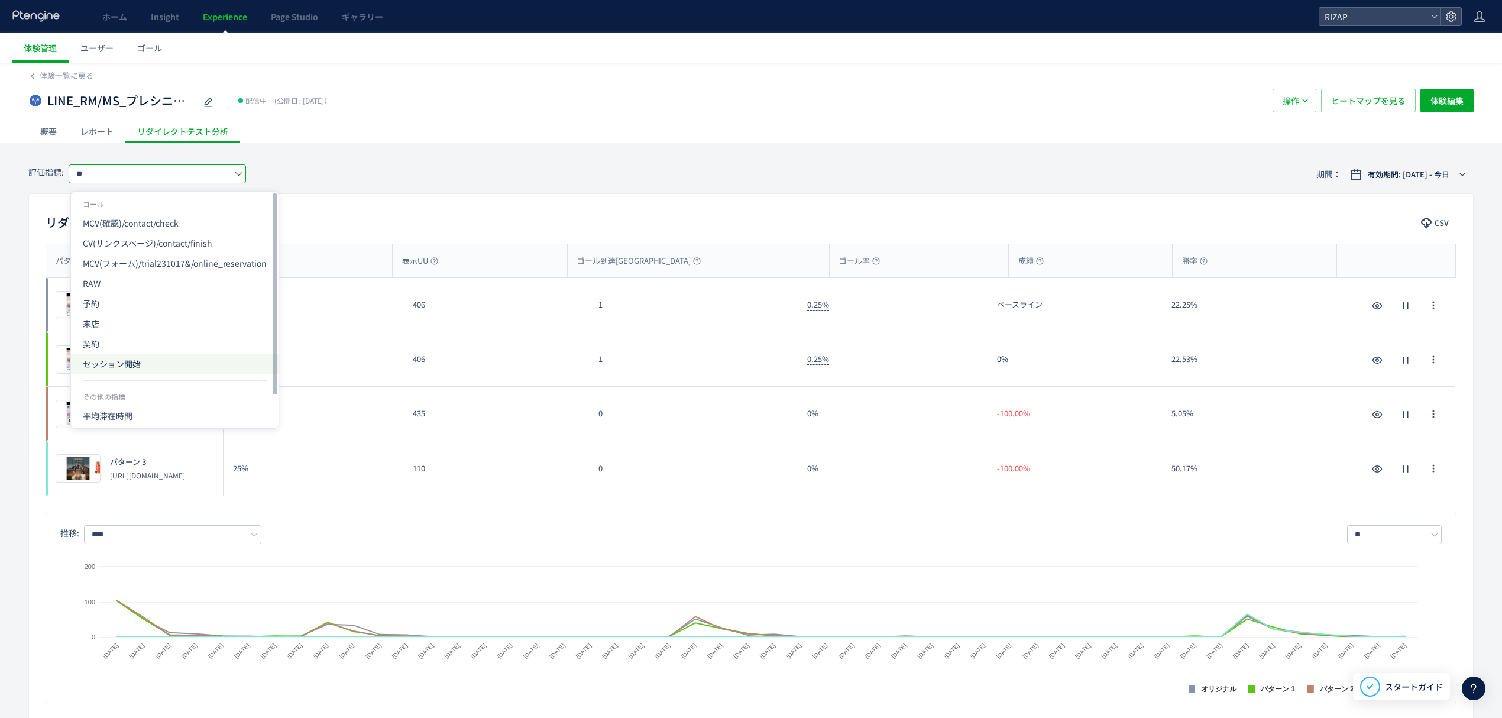
click at [109, 367] on span "セッション開始" at bounding box center [175, 364] width 184 height 20
type input "*******"
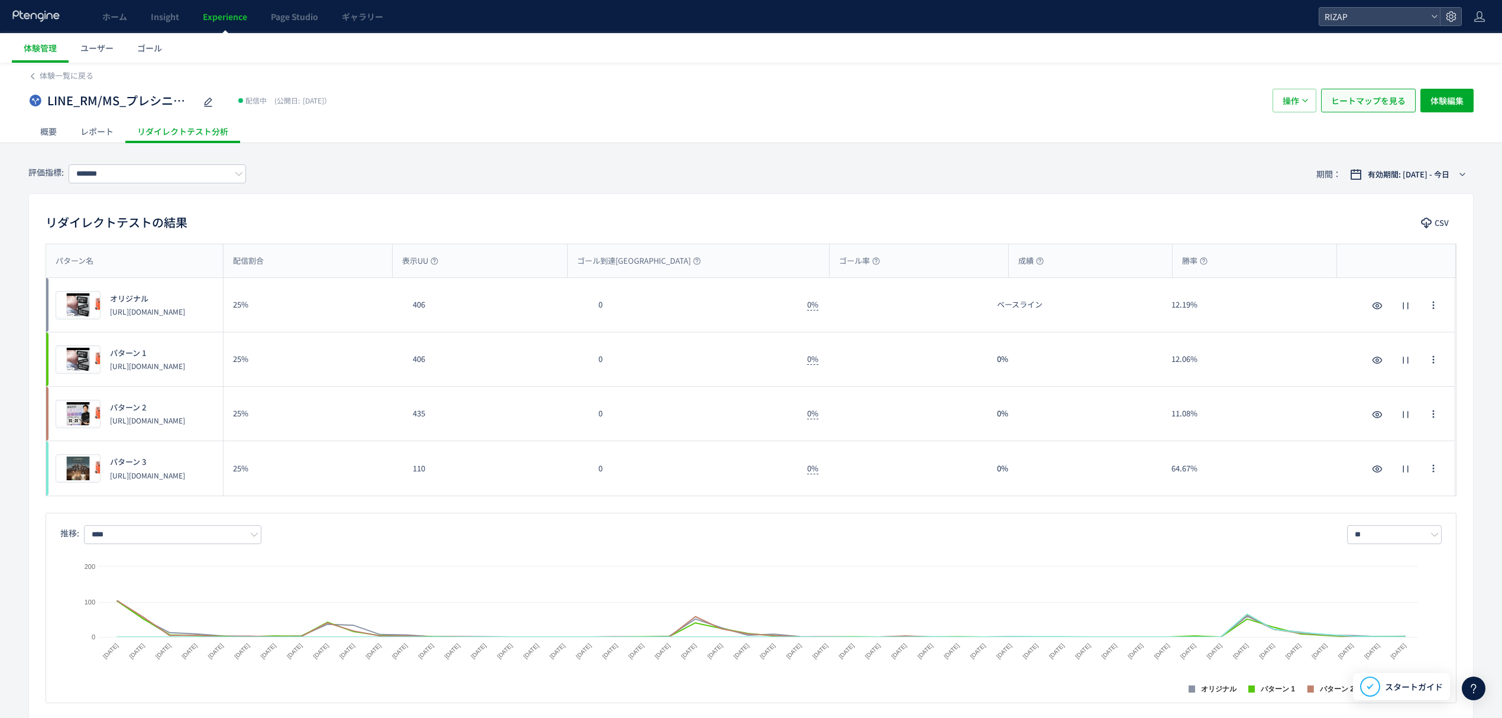
click at [1359, 98] on span "ヒートマップを見る" at bounding box center [1368, 101] width 74 height 24
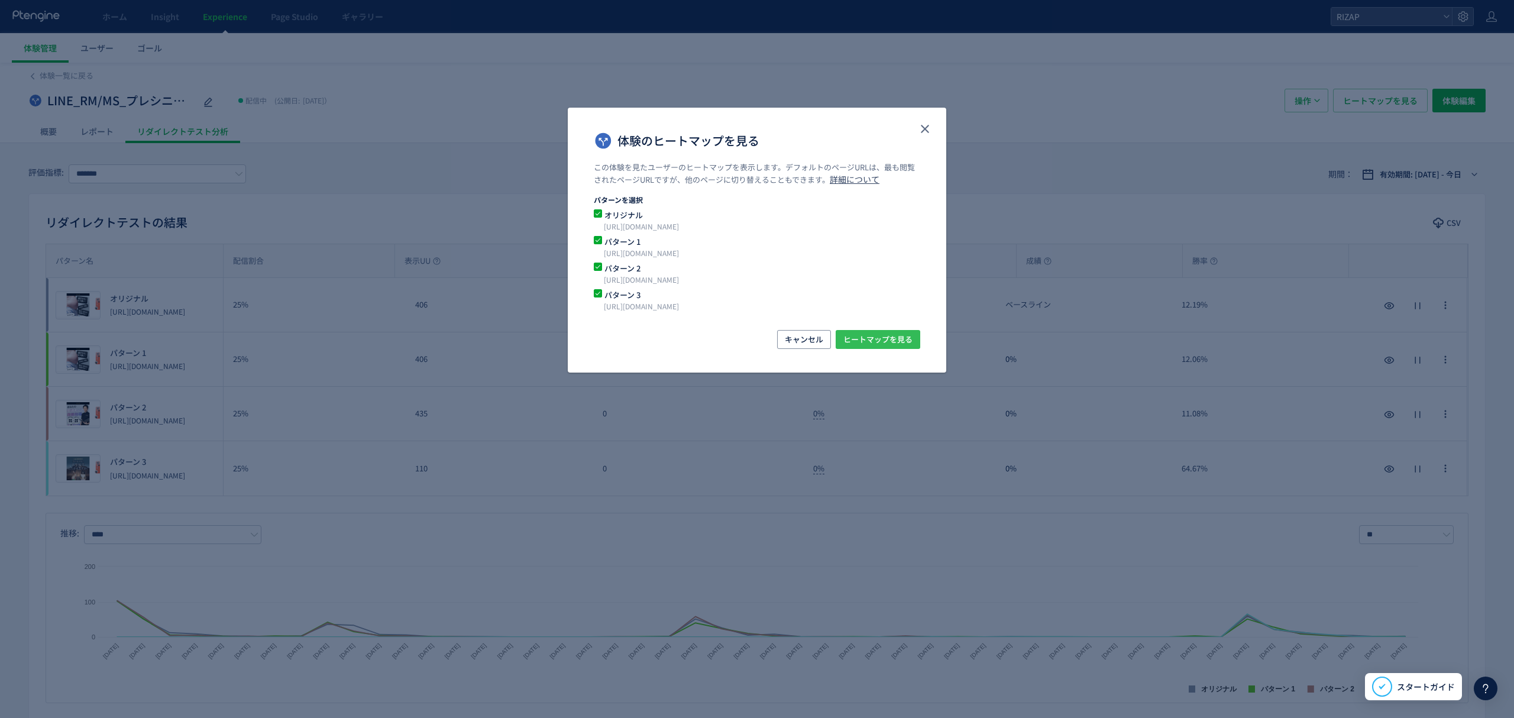
click at [883, 342] on span "ヒートマップを見る" at bounding box center [877, 339] width 69 height 19
click at [918, 135] on icon "close" at bounding box center [925, 129] width 14 height 14
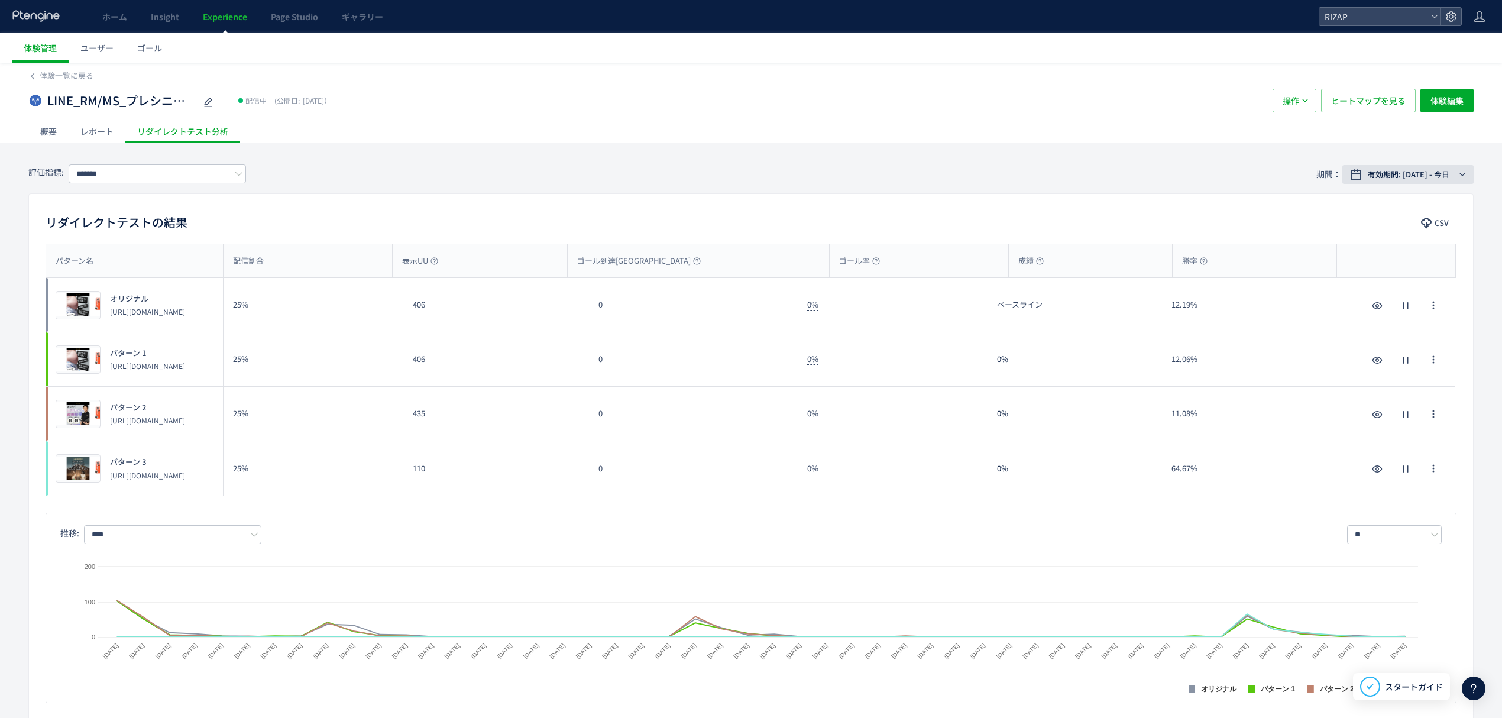
click at [1422, 180] on button "有効期間: [DATE] - 今日" at bounding box center [1407, 174] width 131 height 19
click at [1365, 369] on span "期間指定" at bounding box center [1366, 369] width 33 height 11
click at [1382, 371] on input "**********" at bounding box center [1381, 369] width 44 height 9
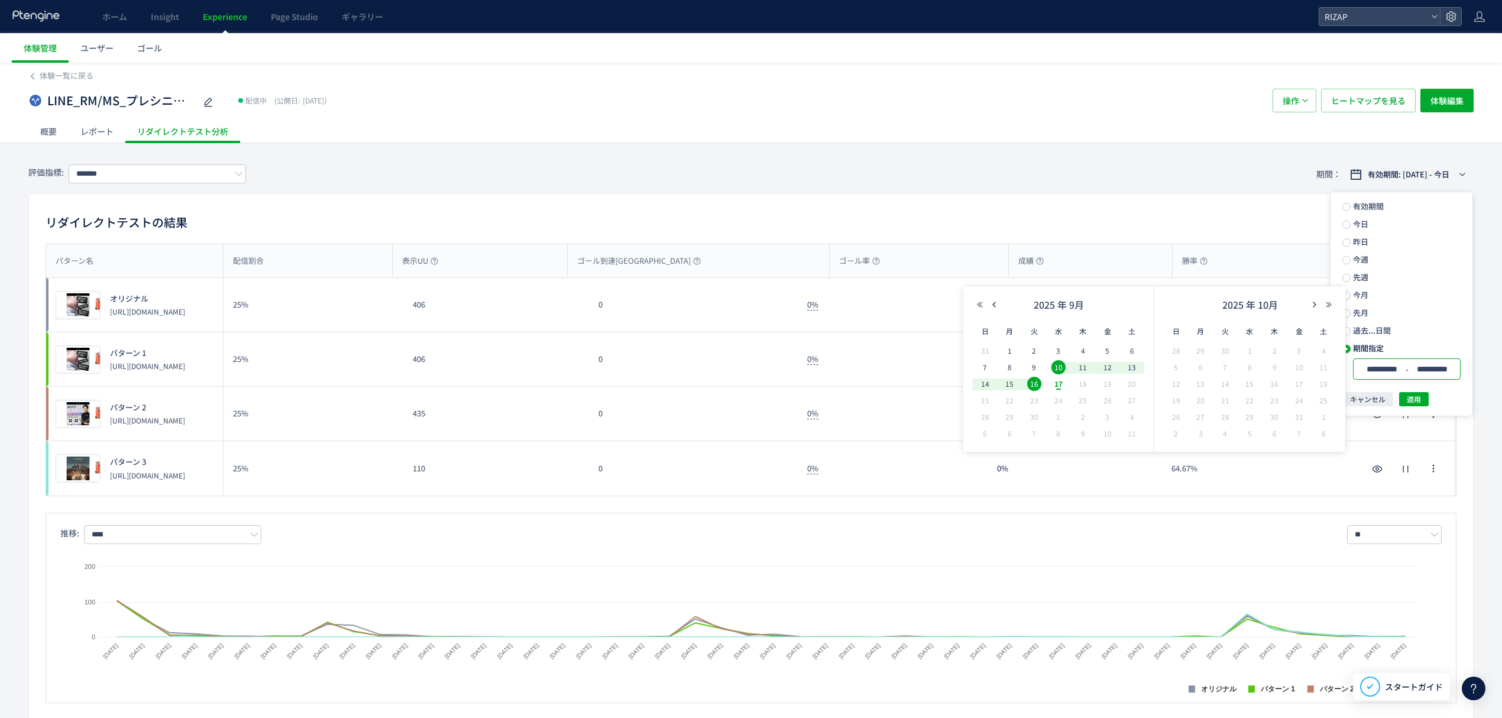
click at [992, 309] on div "2025 年 9月" at bounding box center [1058, 308] width 171 height 24
click at [1011, 353] on span "1" at bounding box center [1009, 351] width 14 height 14
click at [1058, 381] on span "17" at bounding box center [1058, 384] width 14 height 14
type input "**********"
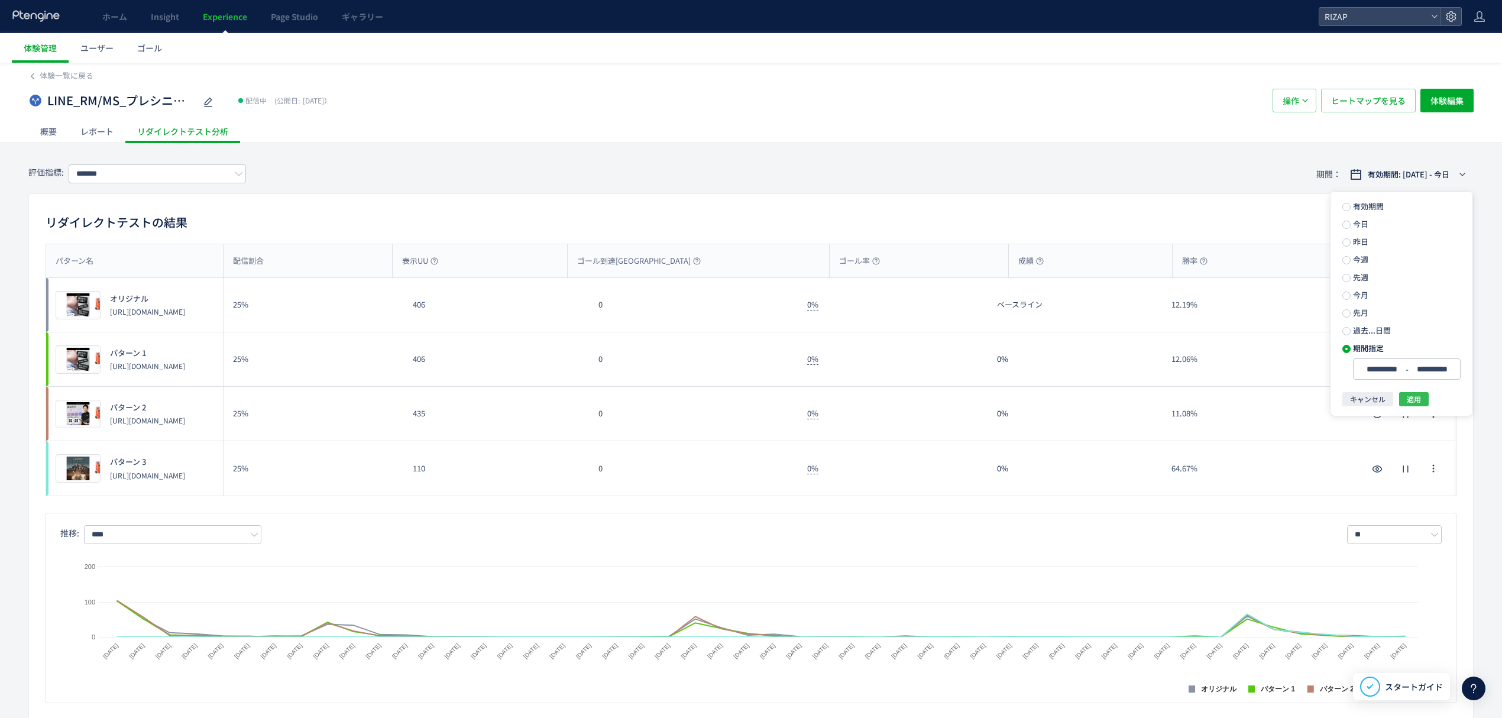
click at [1421, 400] on span "適用" at bounding box center [1414, 399] width 14 height 14
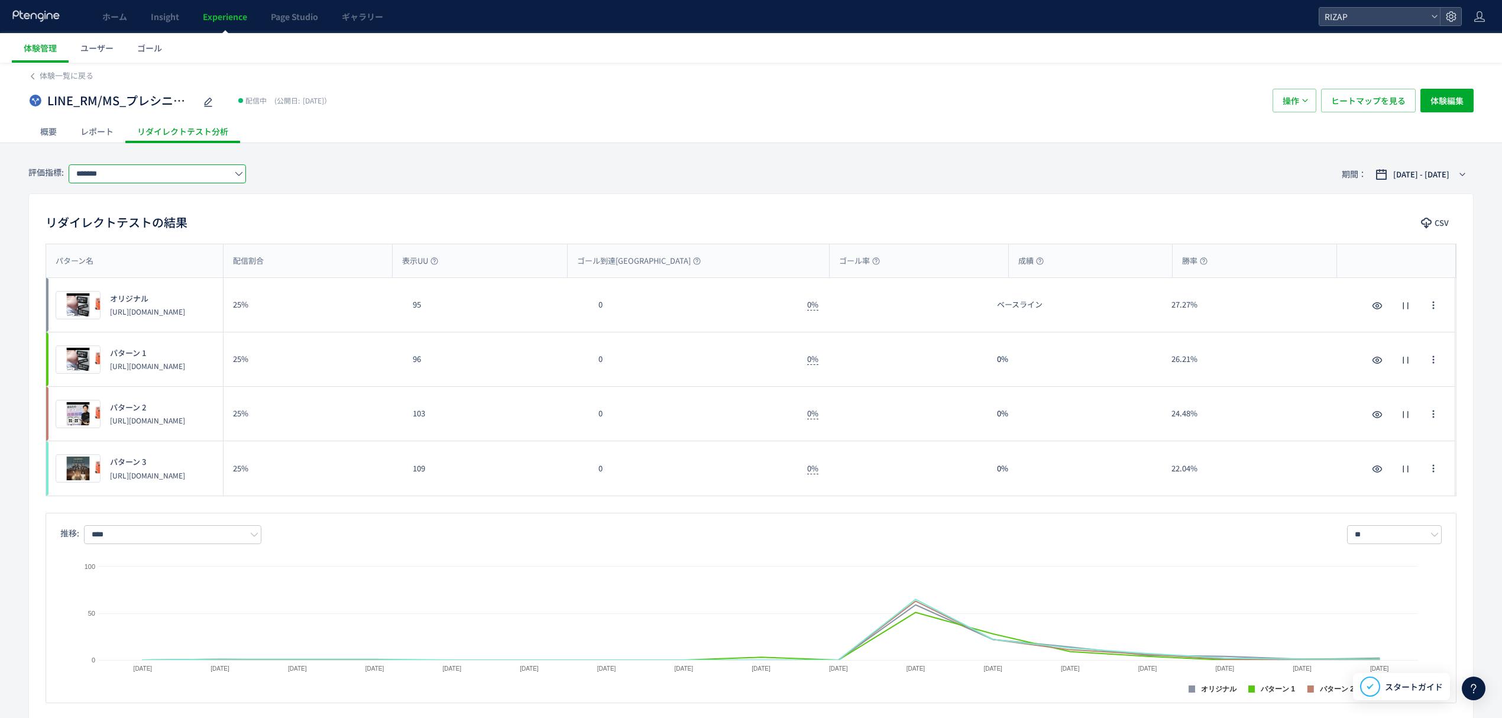
click at [145, 170] on input "*******" at bounding box center [157, 173] width 177 height 19
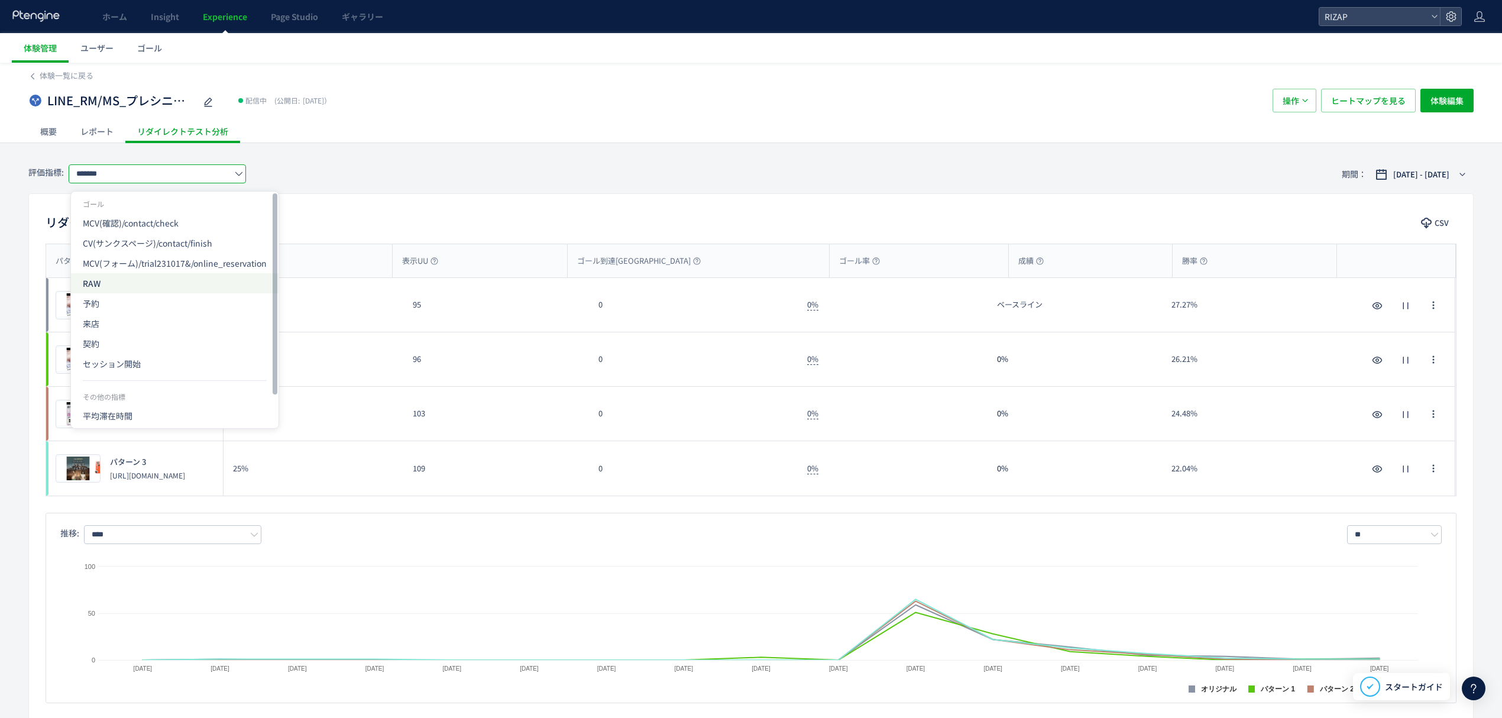
click at [129, 285] on span "RAW" at bounding box center [175, 283] width 184 height 20
type input "***"
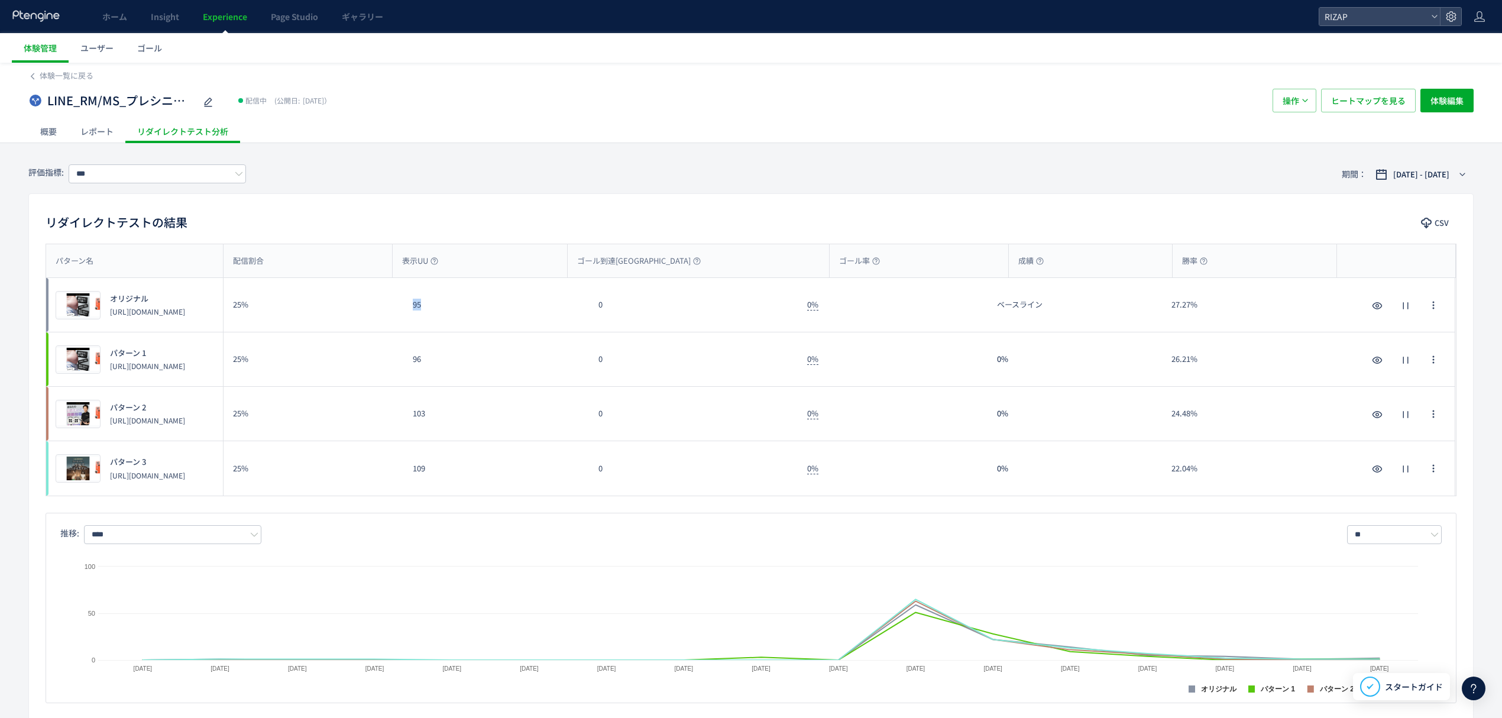
drag, startPoint x: 417, startPoint y: 305, endPoint x: 408, endPoint y: 305, distance: 9.5
click at [408, 305] on div "95" at bounding box center [496, 305] width 186 height 54
copy div "95"
drag, startPoint x: 438, startPoint y: 358, endPoint x: 406, endPoint y: 362, distance: 32.2
click at [406, 362] on div "96" at bounding box center [496, 359] width 186 height 54
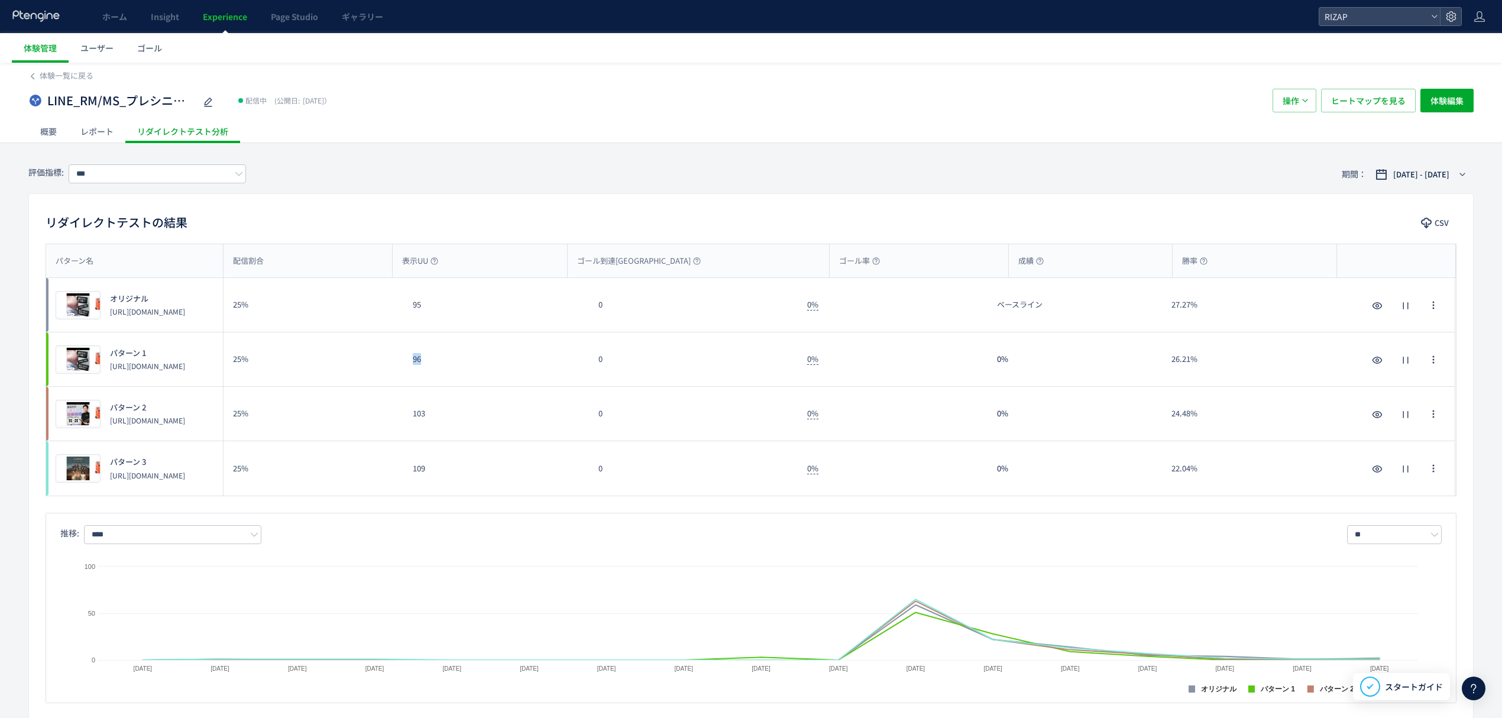
copy div "96"
drag, startPoint x: 436, startPoint y: 414, endPoint x: 411, endPoint y: 416, distance: 24.9
click at [414, 414] on div "103" at bounding box center [496, 414] width 186 height 54
copy div "103"
drag, startPoint x: 433, startPoint y: 466, endPoint x: 409, endPoint y: 467, distance: 24.2
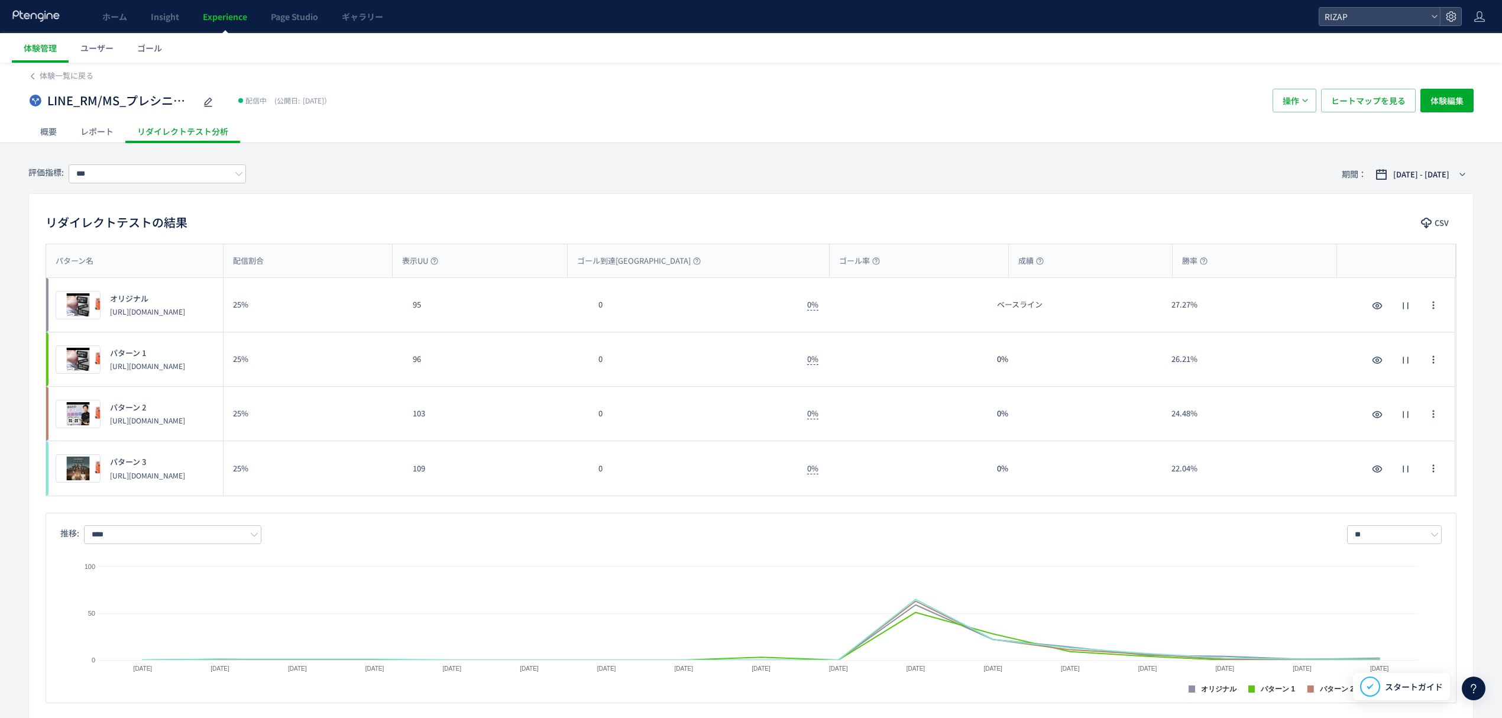
click at [423, 466] on div "109" at bounding box center [496, 468] width 186 height 54
click at [409, 467] on div "109" at bounding box center [496, 468] width 186 height 54
drag, startPoint x: 433, startPoint y: 478, endPoint x: 410, endPoint y: 478, distance: 23.6
click at [410, 478] on div "109" at bounding box center [496, 468] width 186 height 54
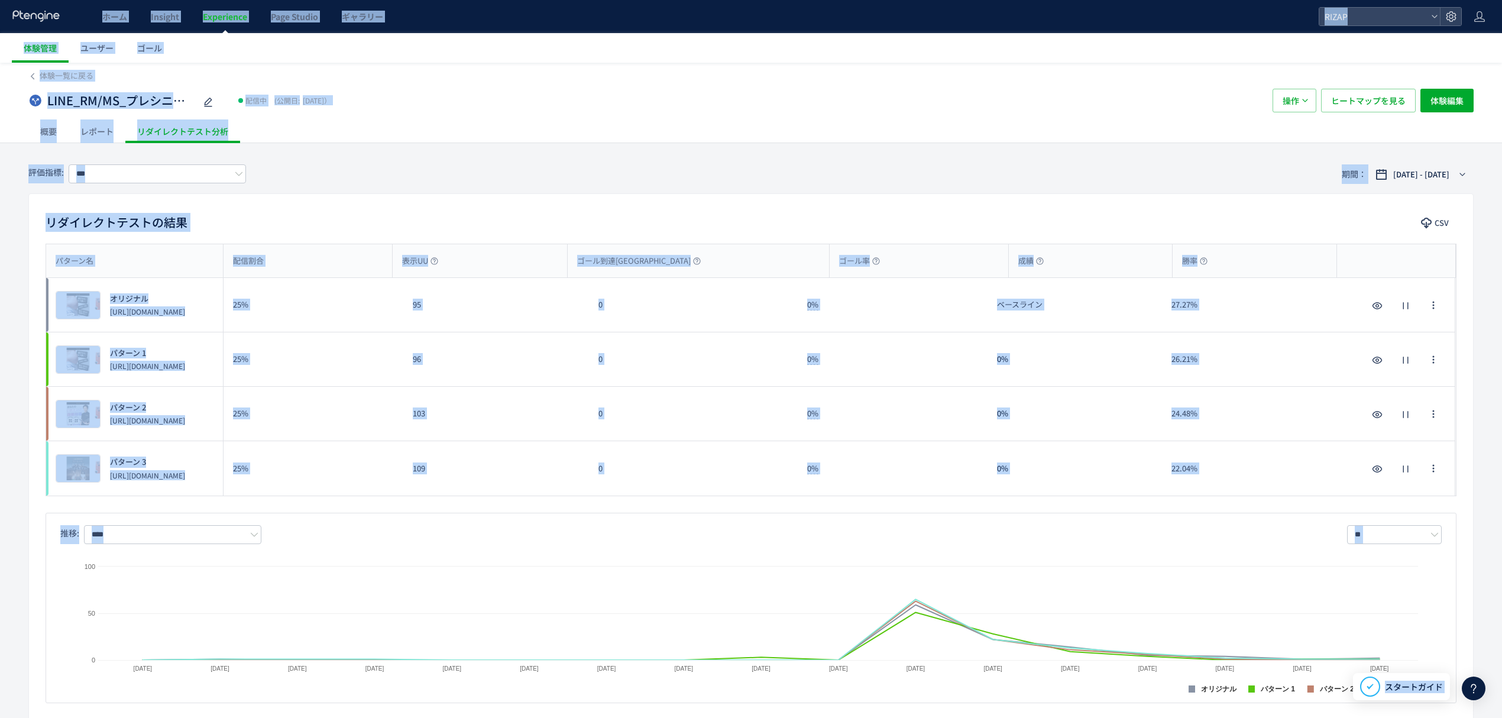
copy body "ホーム Insight Experience Page Studio ギャラリー RIZAP 体験管理 ユーザー ゴール 体験一覧に戻る LINE_RM/MS…"
click at [413, 508] on div "パターン名 配信割合 表示UU ゴール到達UU ゴール率 成績 勝率 パターン名 プレビュー オリジナル https://lp.rizap.jp/lp/pre…" at bounding box center [751, 473] width 1444 height 459
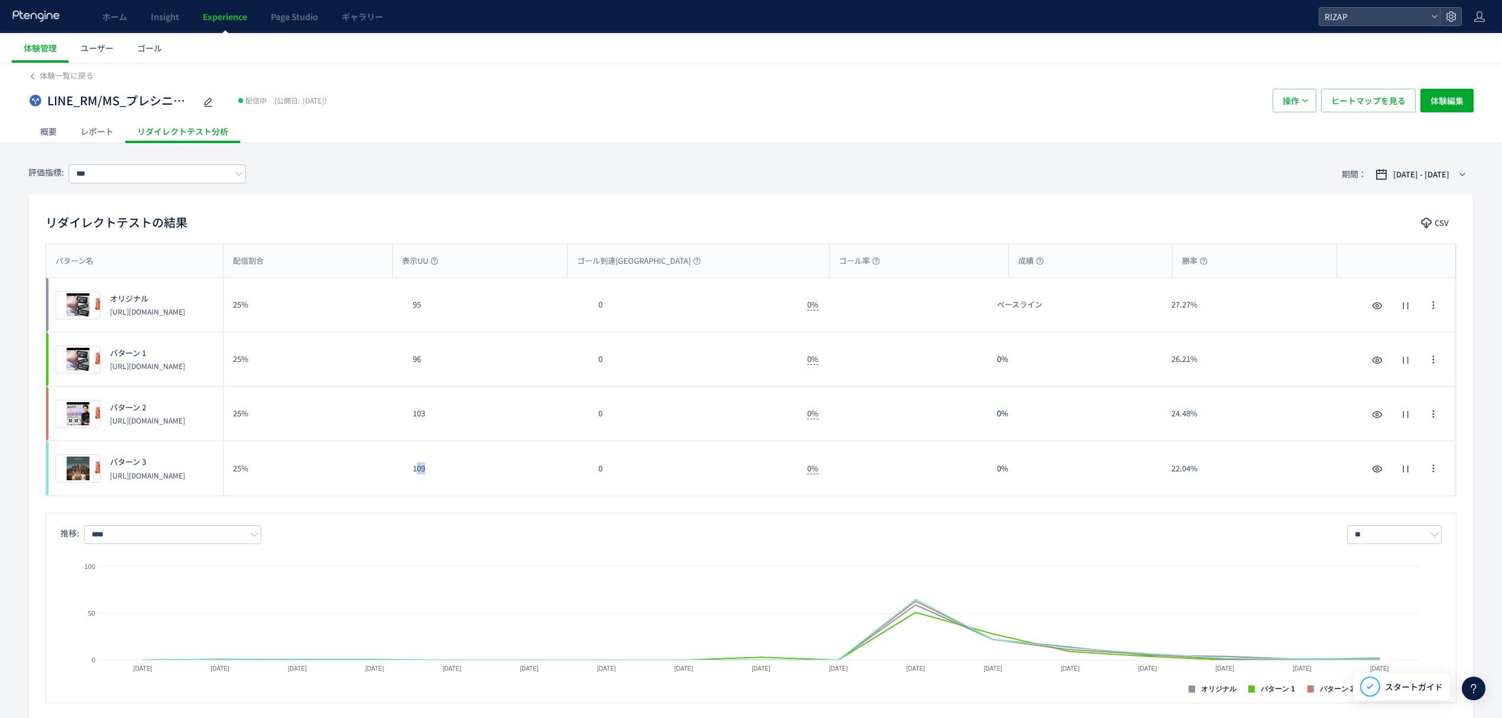
drag, startPoint x: 440, startPoint y: 471, endPoint x: 415, endPoint y: 471, distance: 25.4
click at [415, 471] on div "109" at bounding box center [496, 468] width 186 height 54
drag, startPoint x: 408, startPoint y: 471, endPoint x: 429, endPoint y: 471, distance: 20.7
click at [429, 471] on div "109" at bounding box center [496, 468] width 186 height 54
copy div "109"
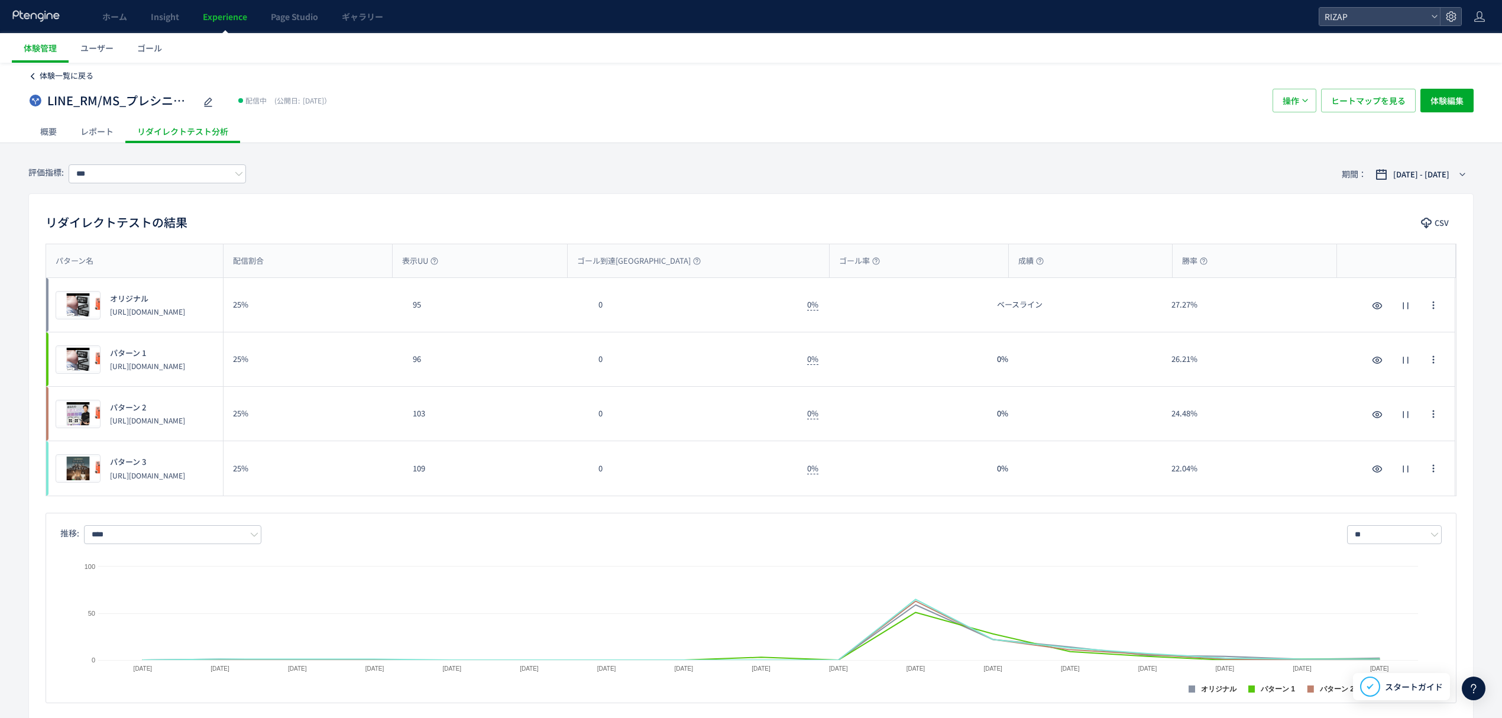
click at [57, 74] on span "体験一覧に戻る" at bounding box center [67, 75] width 54 height 11
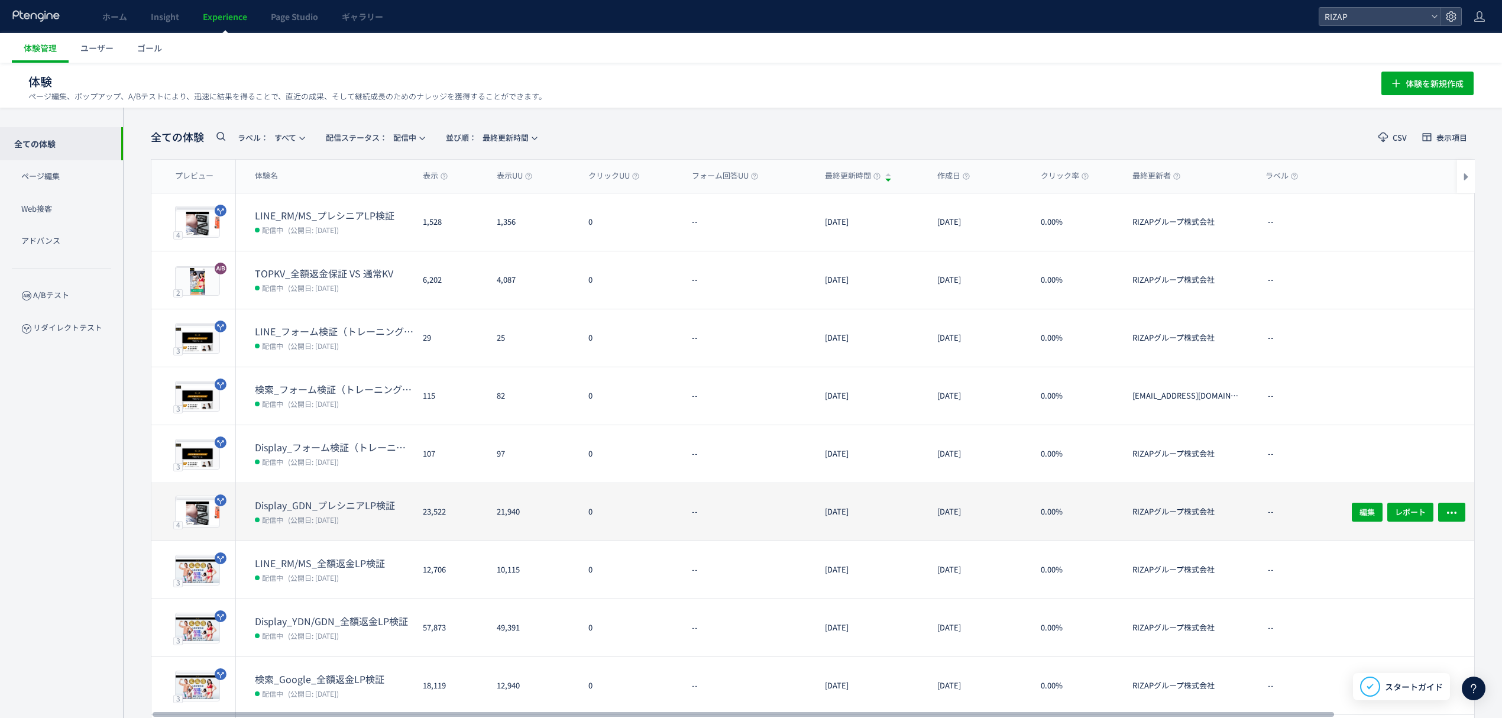
click at [329, 508] on dt "Display_GDN_プレシニアLP検証" at bounding box center [334, 505] width 158 height 14
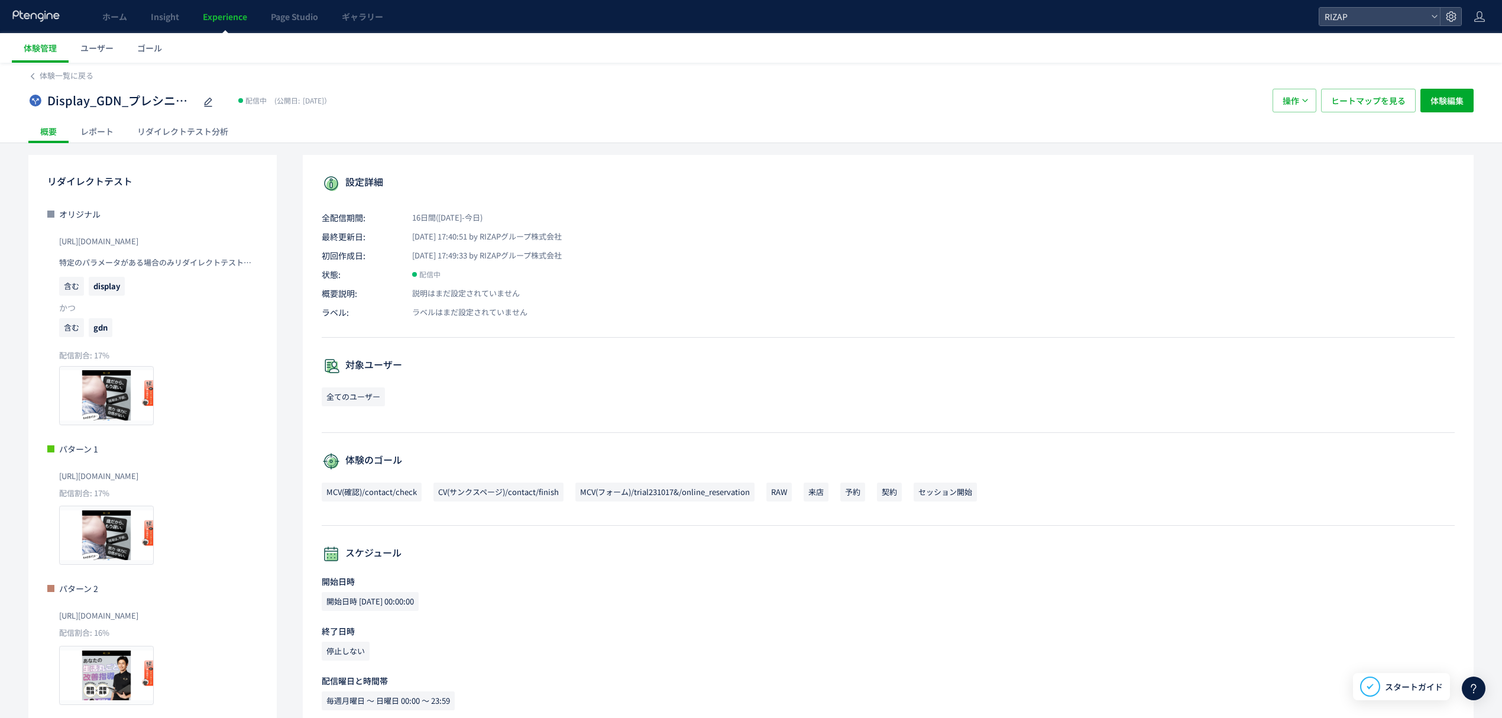
click at [99, 127] on div "レポート" at bounding box center [97, 131] width 57 height 24
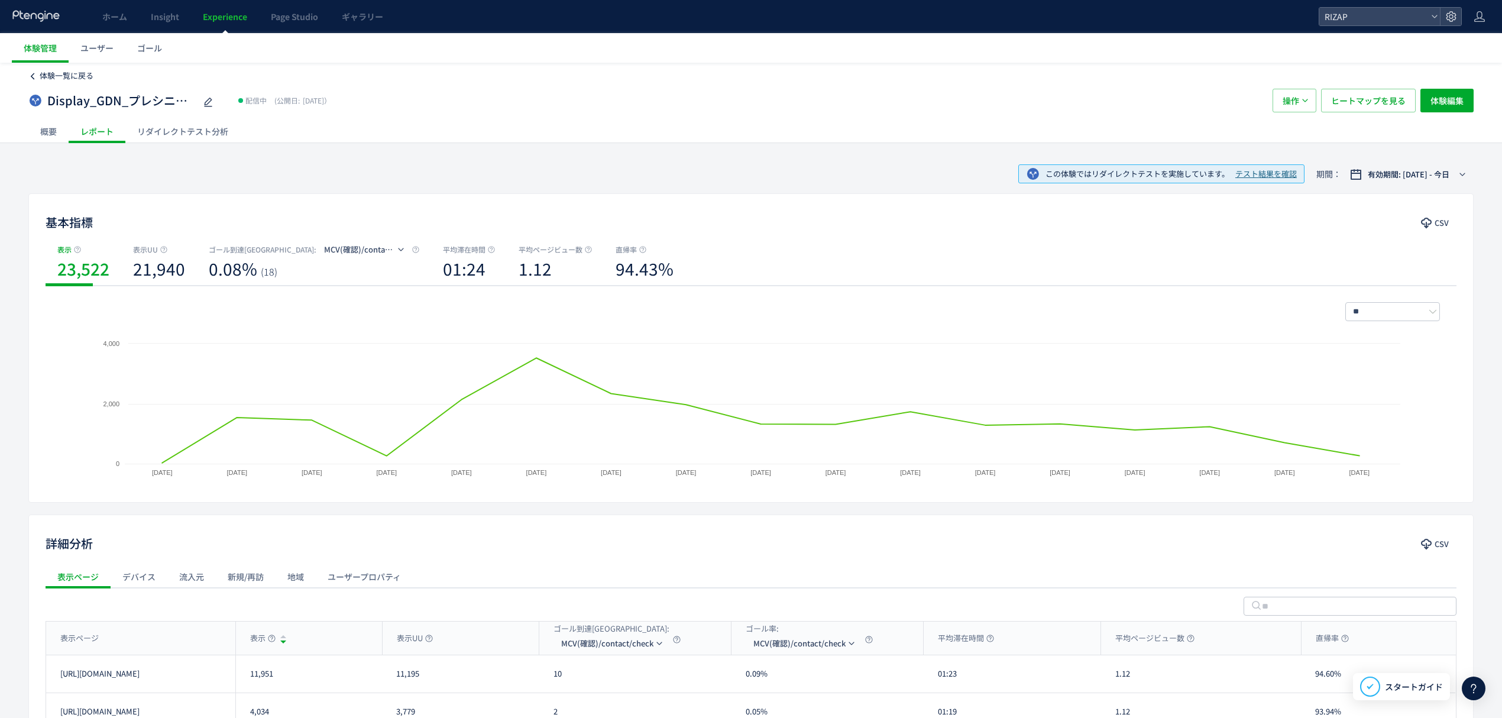
click at [64, 76] on span "体験一覧に戻る" at bounding box center [67, 75] width 54 height 11
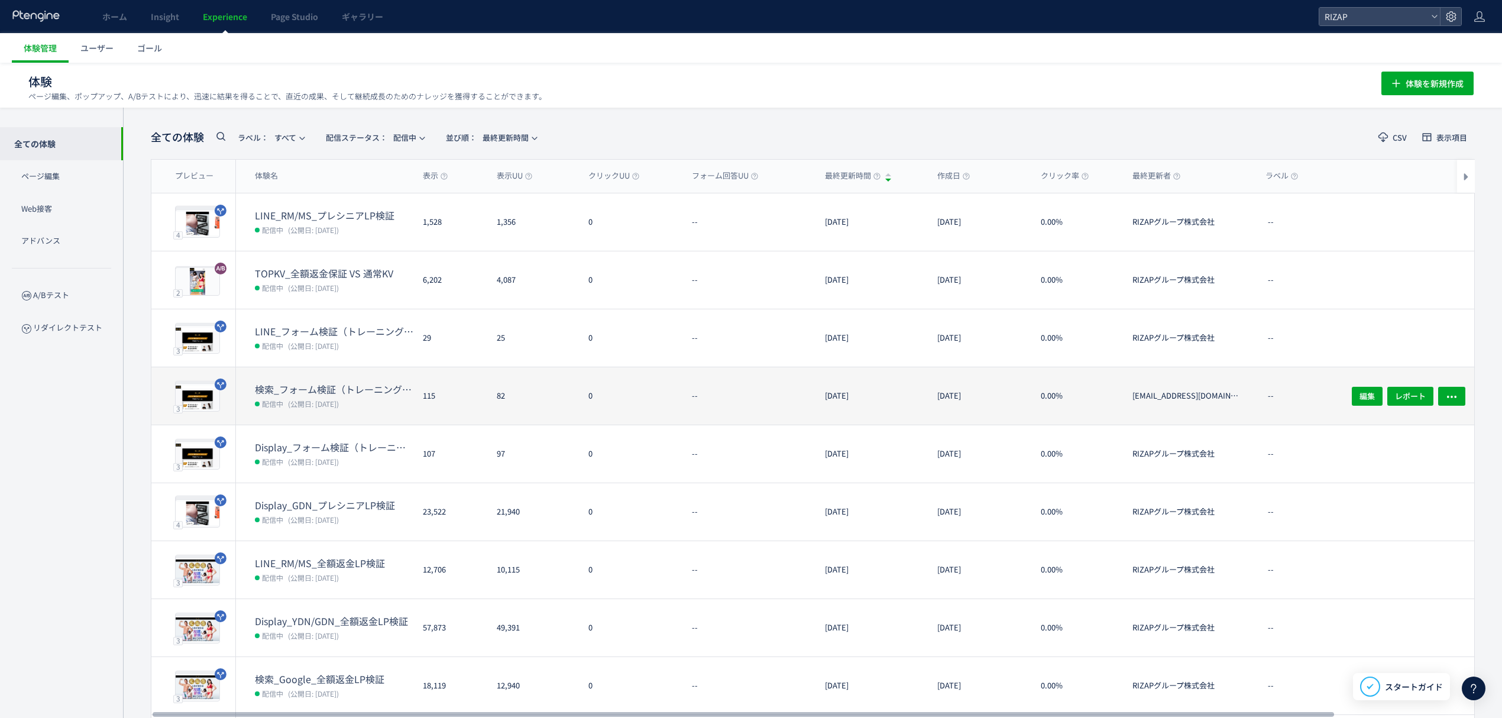
click at [317, 395] on dt "検索_フォーム検証（トレーニング体験なし・オンラインカウンセリング訴求）" at bounding box center [334, 390] width 158 height 14
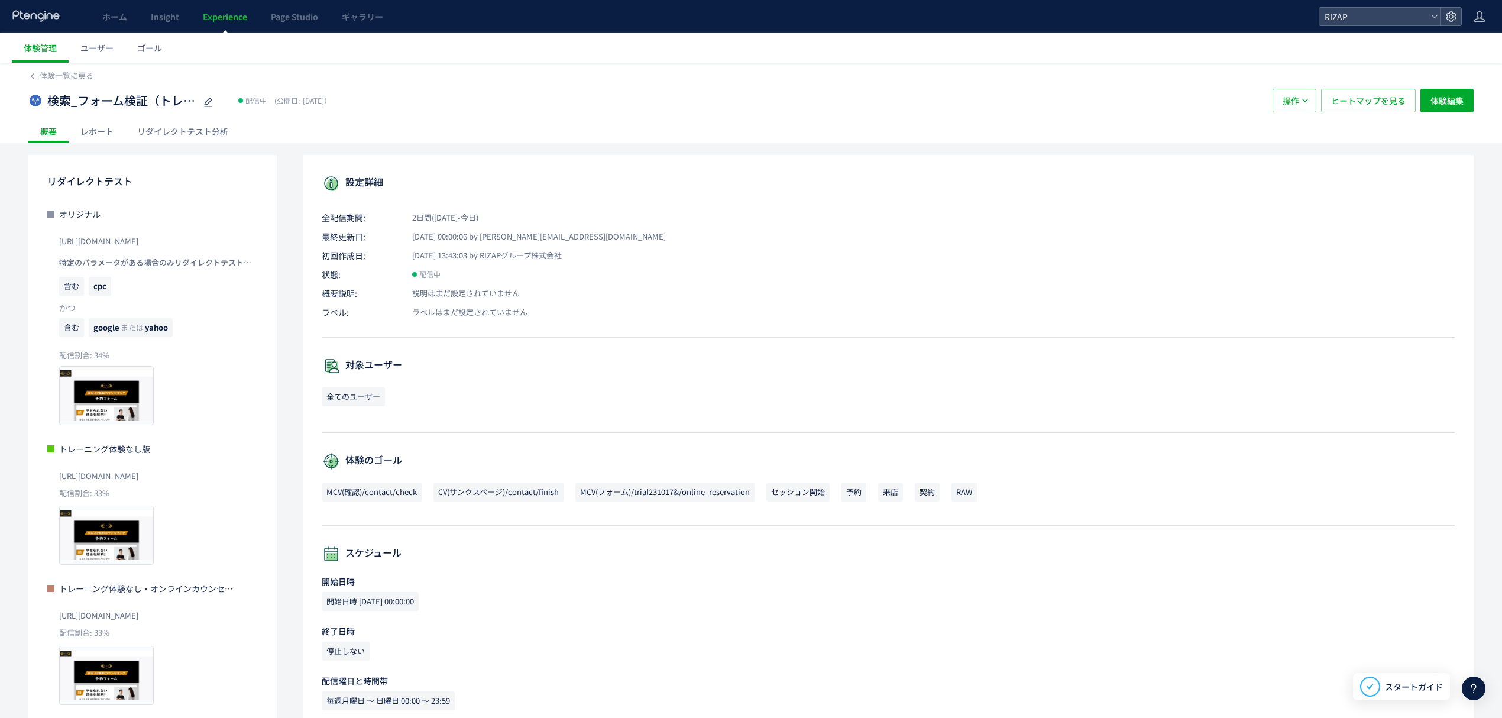
click at [105, 132] on div "レポート" at bounding box center [97, 131] width 57 height 24
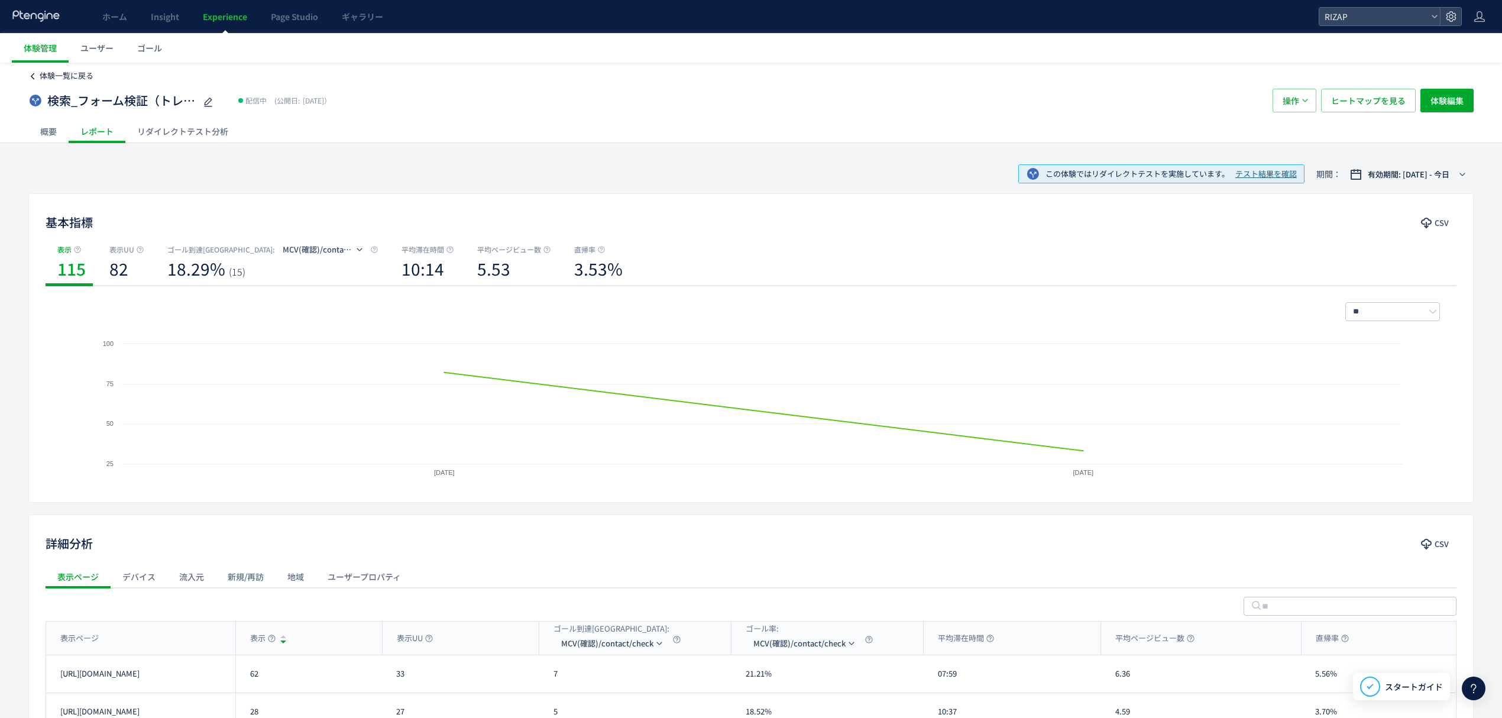
click at [64, 76] on span "体験一覧に戻る" at bounding box center [67, 75] width 54 height 11
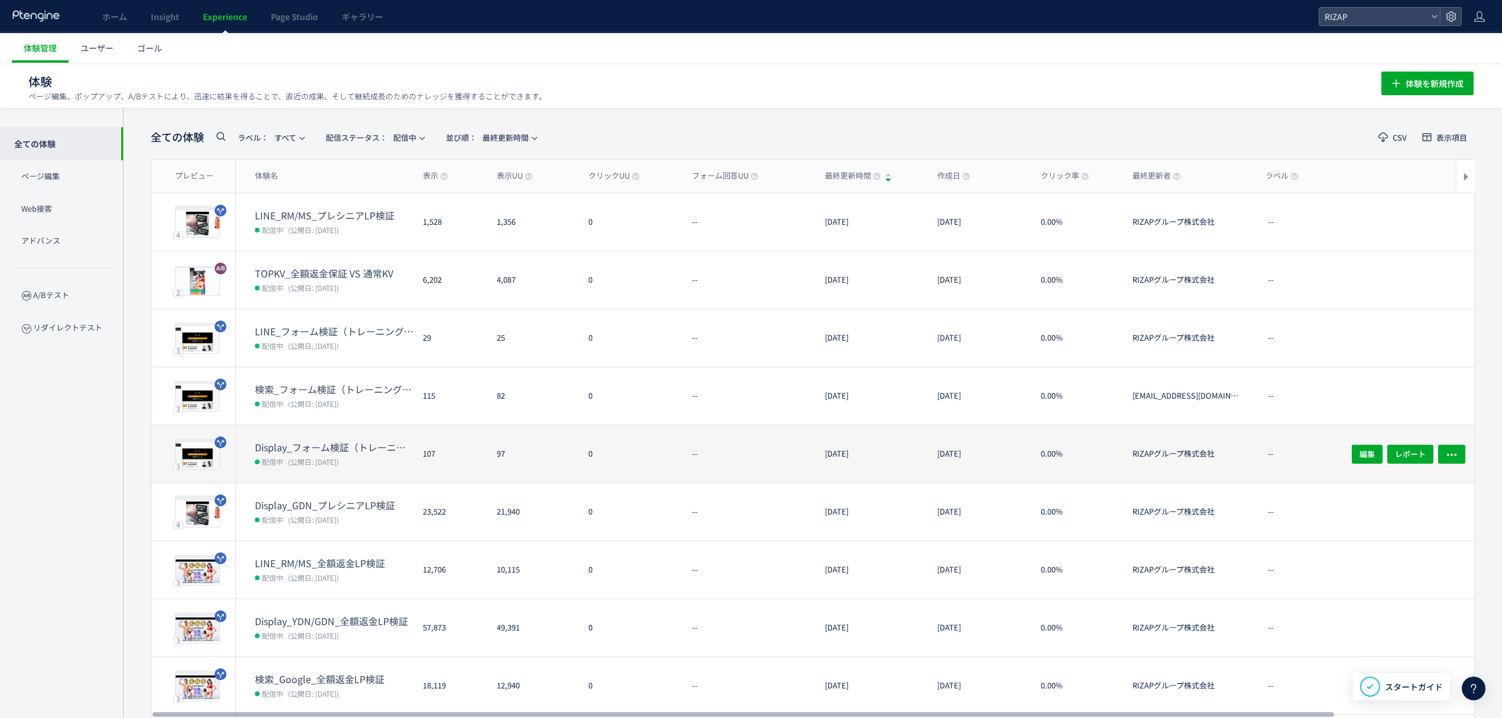
click at [303, 443] on dt "Display_フォーム検証（トレーニング体験なし・オンラインカウンセリング訴求）(copy)" at bounding box center [334, 447] width 158 height 14
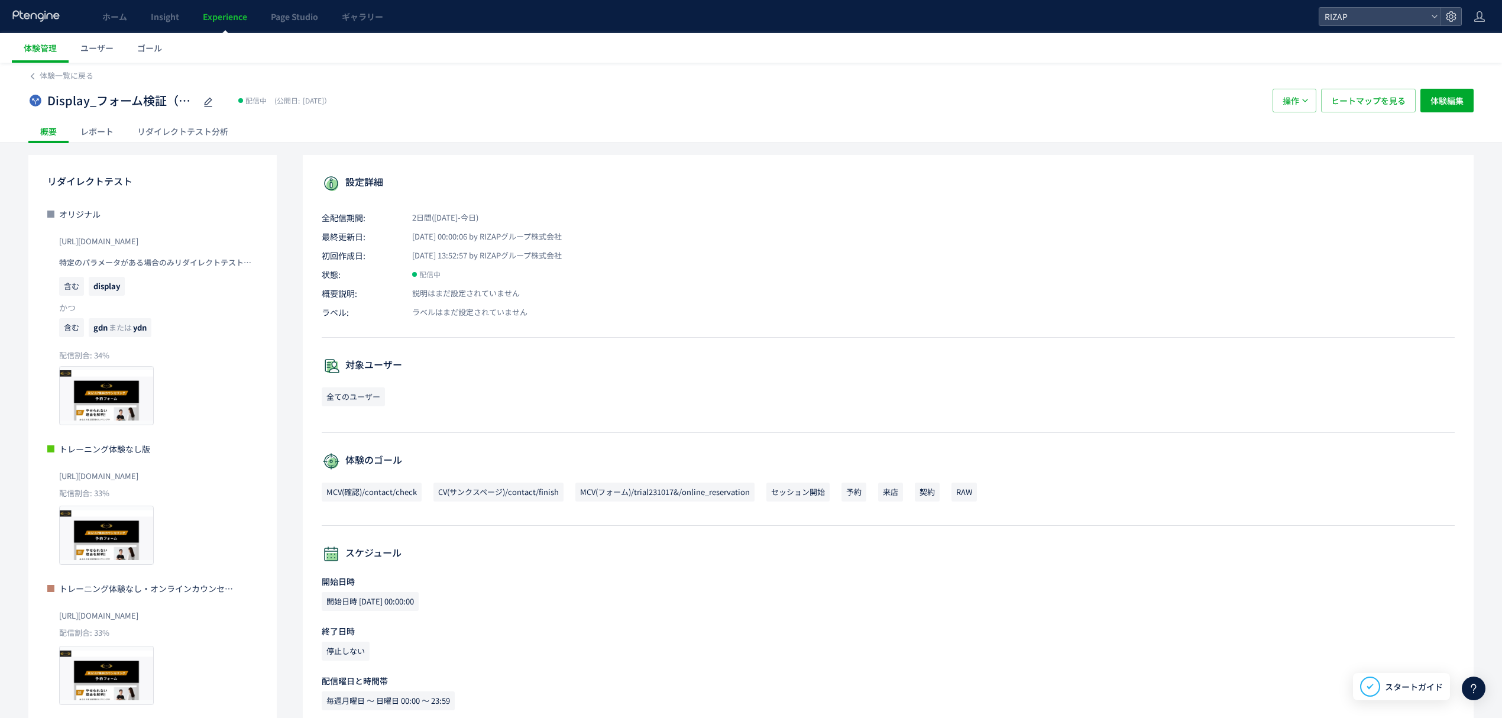
click at [86, 130] on div "レポート" at bounding box center [97, 131] width 57 height 24
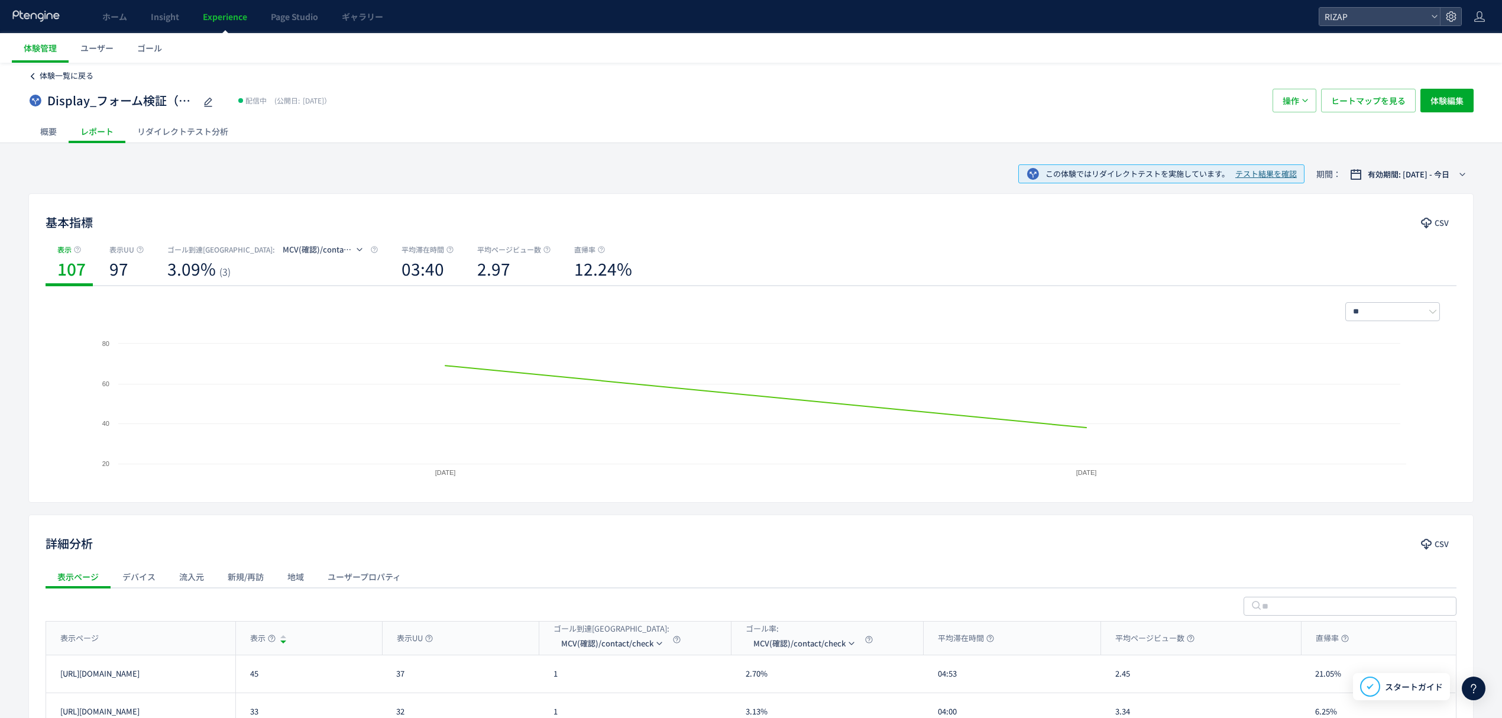
click at [77, 72] on span "体験一覧に戻る" at bounding box center [67, 75] width 54 height 11
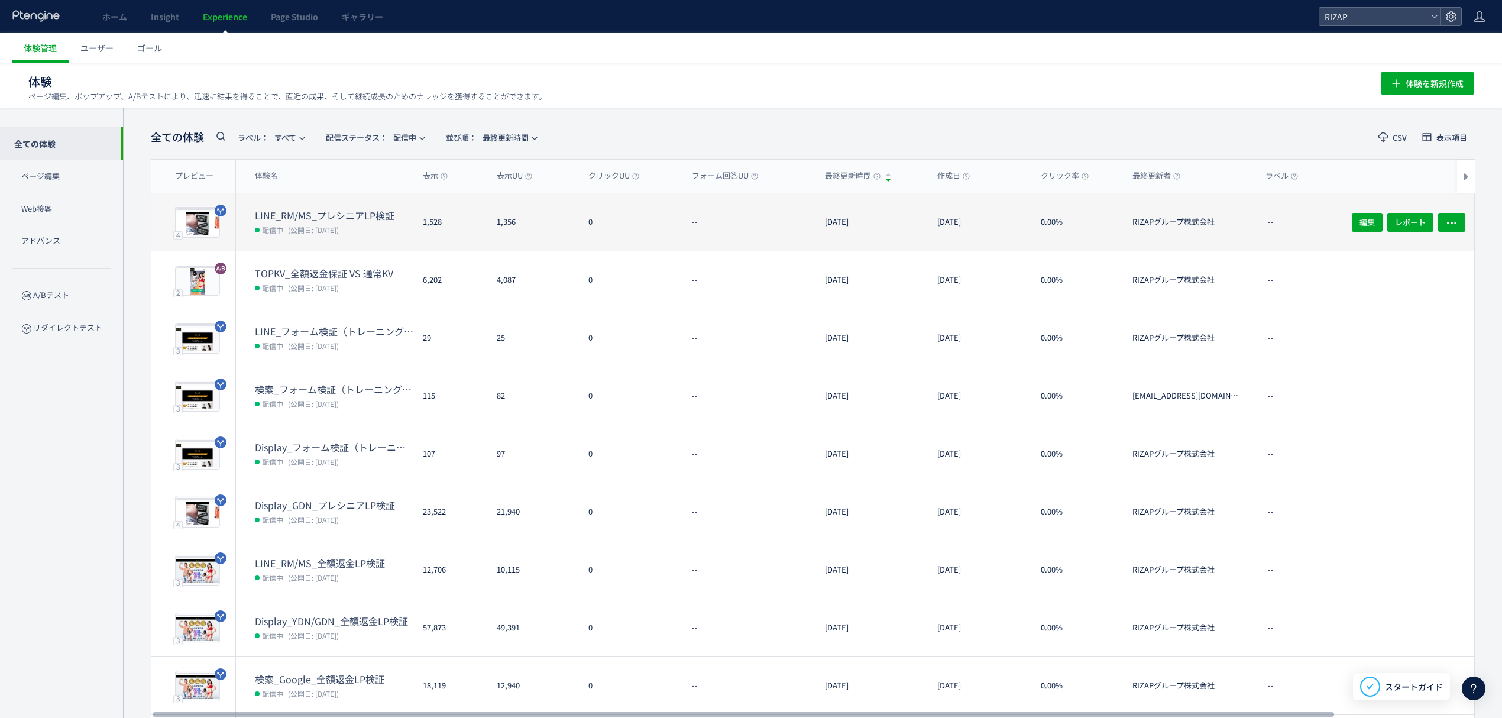
click at [354, 220] on dt "LINE_RM/MS_プレシニアLP検証" at bounding box center [334, 216] width 158 height 14
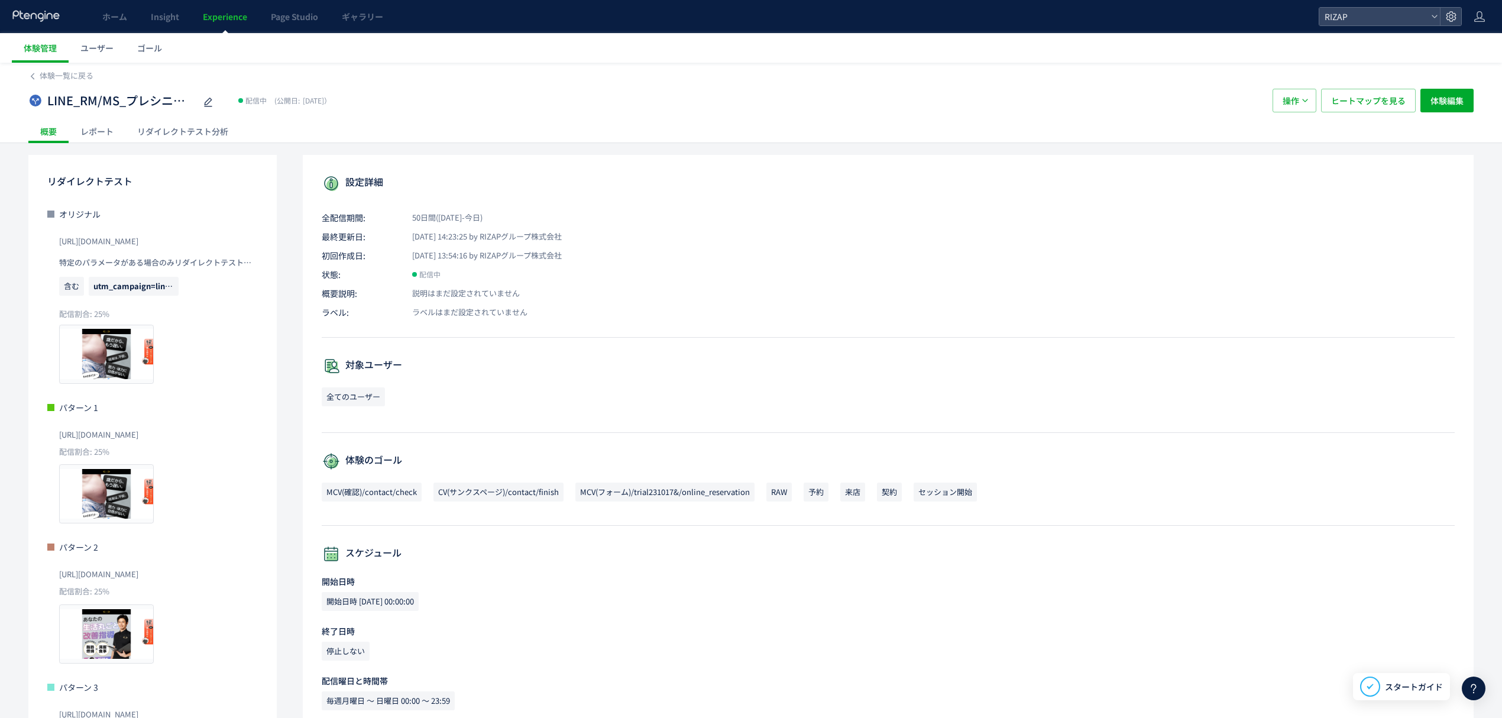
click at [95, 137] on div "レポート" at bounding box center [97, 131] width 57 height 24
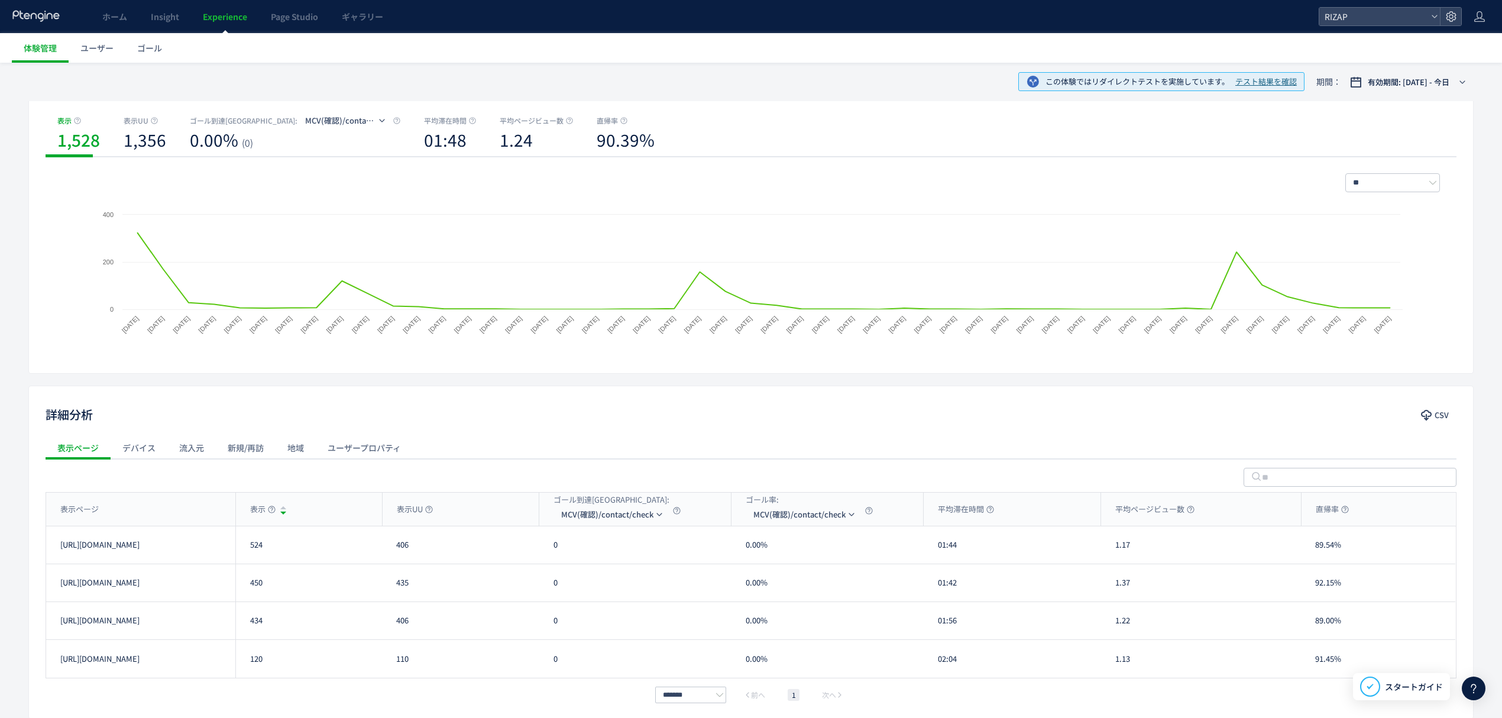
scroll to position [157, 0]
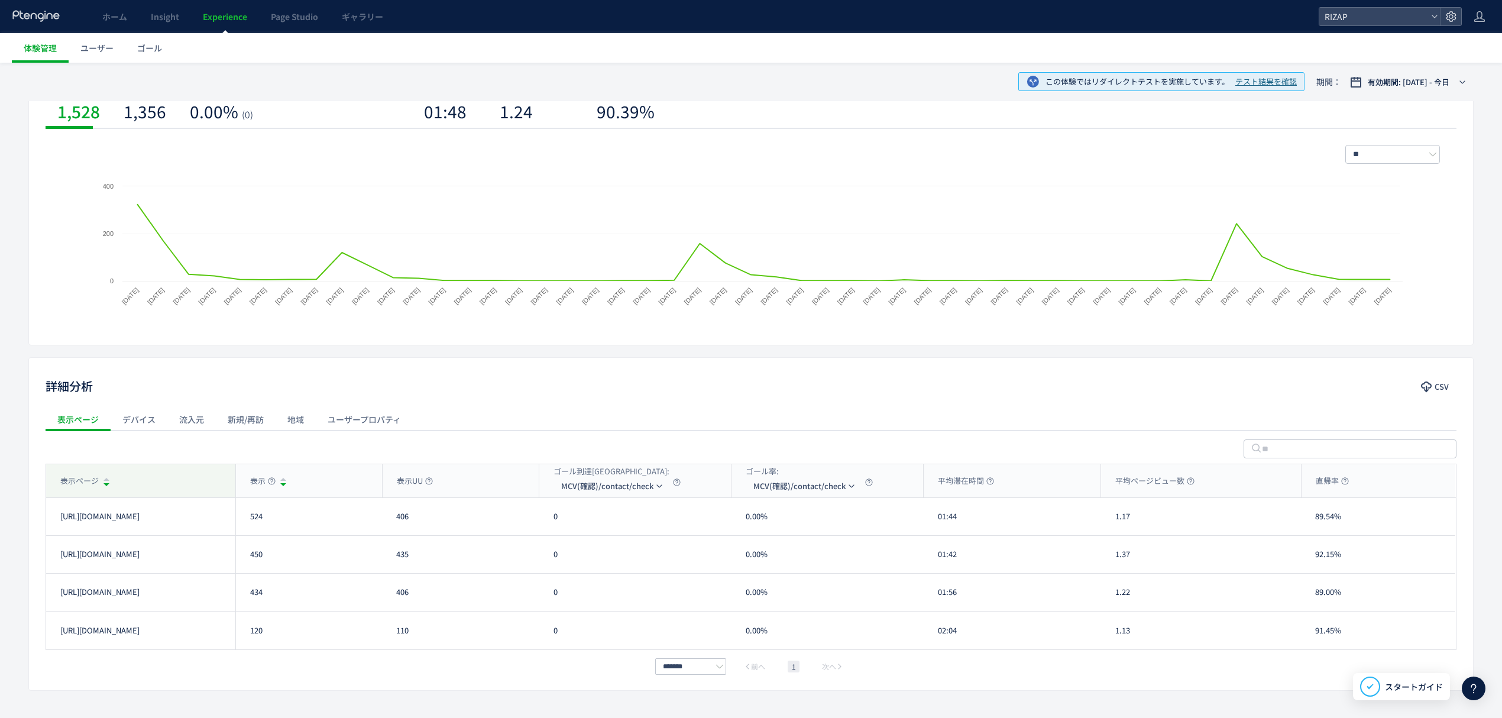
click at [187, 481] on div "表示ページ" at bounding box center [140, 480] width 189 height 33
drag, startPoint x: 961, startPoint y: 523, endPoint x: 938, endPoint y: 523, distance: 23.1
click at [938, 523] on div "01:44" at bounding box center [1011, 516] width 177 height 37
copy div "01:44"
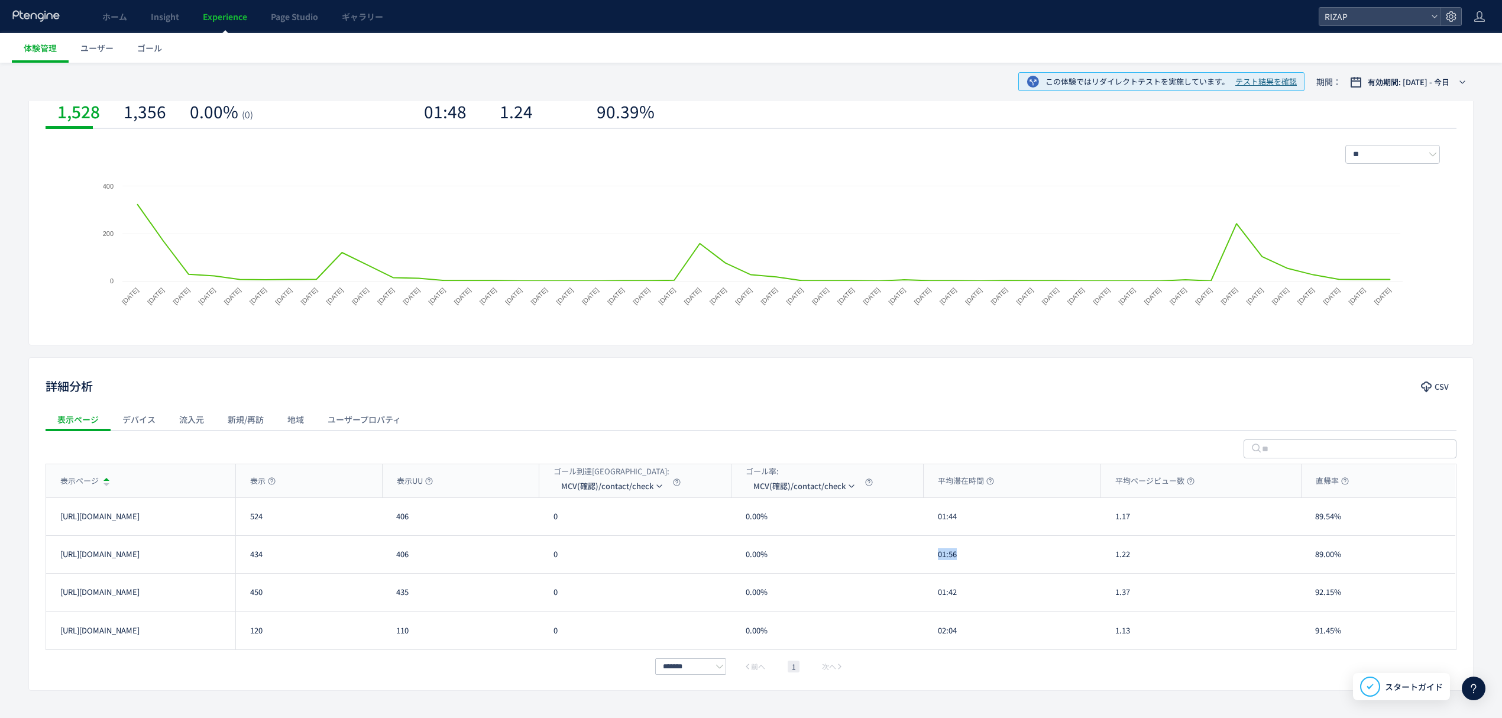
drag, startPoint x: 973, startPoint y: 568, endPoint x: 935, endPoint y: 566, distance: 37.9
click at [935, 566] on div "01:56" at bounding box center [1011, 554] width 177 height 37
copy div "01:56"
drag, startPoint x: 970, startPoint y: 588, endPoint x: 931, endPoint y: 590, distance: 39.7
click at [931, 590] on div "01:42" at bounding box center [1011, 591] width 177 height 37
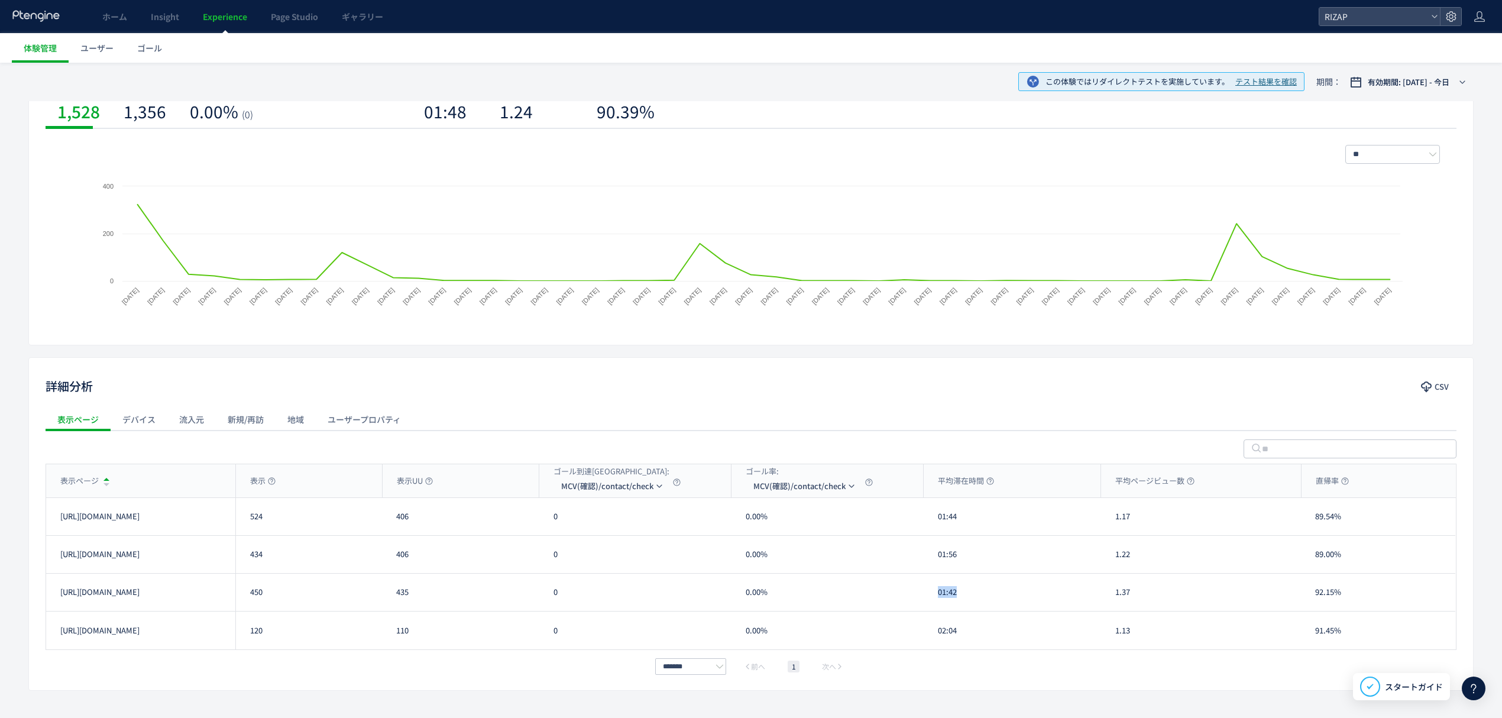
copy div "01:42"
drag, startPoint x: 966, startPoint y: 637, endPoint x: 934, endPoint y: 639, distance: 32.0
click at [934, 639] on div "02:04" at bounding box center [1011, 630] width 177 height 38
copy div "02:04"
drag, startPoint x: 1143, startPoint y: 530, endPoint x: 1112, endPoint y: 524, distance: 32.5
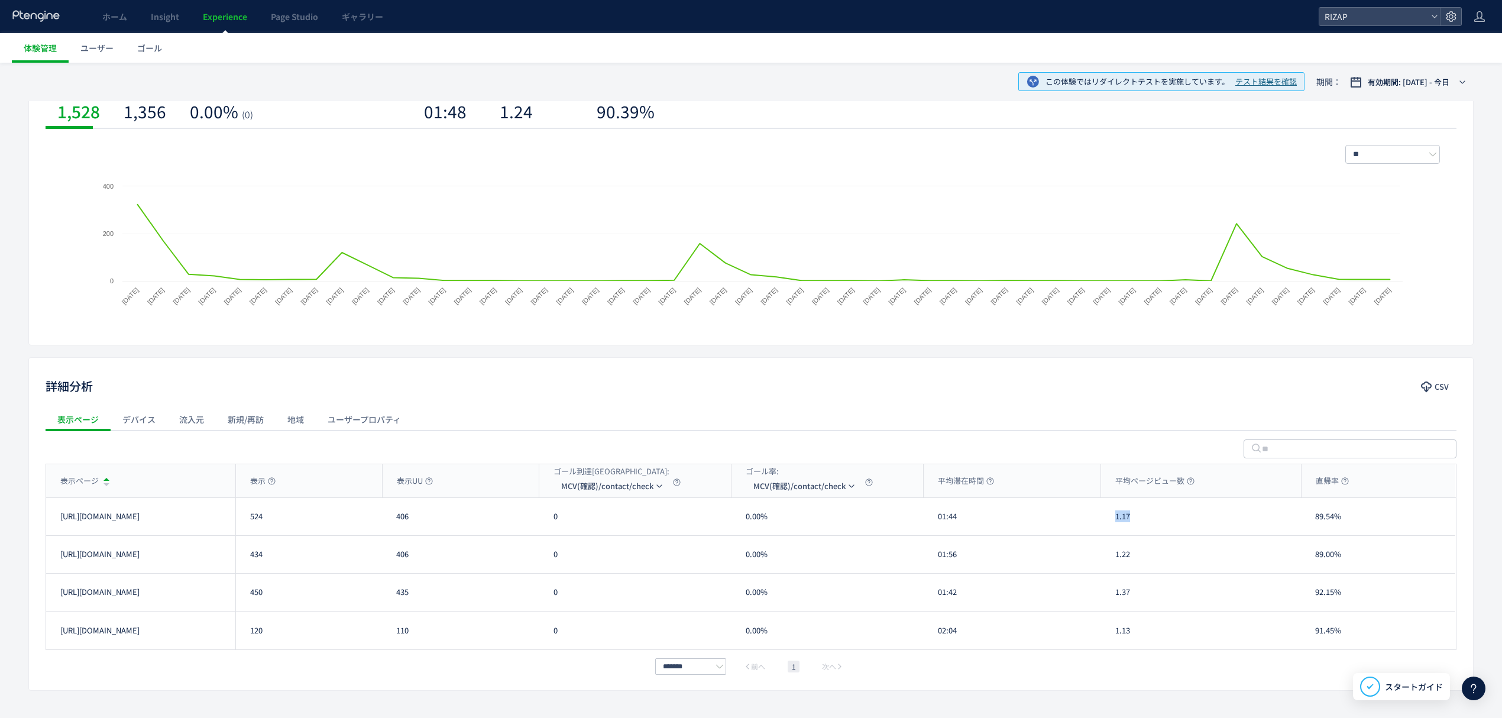
click at [1112, 524] on div "1.17" at bounding box center [1201, 516] width 200 height 37
copy div "1.17"
drag, startPoint x: 1126, startPoint y: 559, endPoint x: 1114, endPoint y: 559, distance: 11.8
click at [1114, 559] on div "1.22" at bounding box center [1201, 554] width 200 height 37
drag, startPoint x: 1143, startPoint y: 597, endPoint x: 1110, endPoint y: 599, distance: 32.6
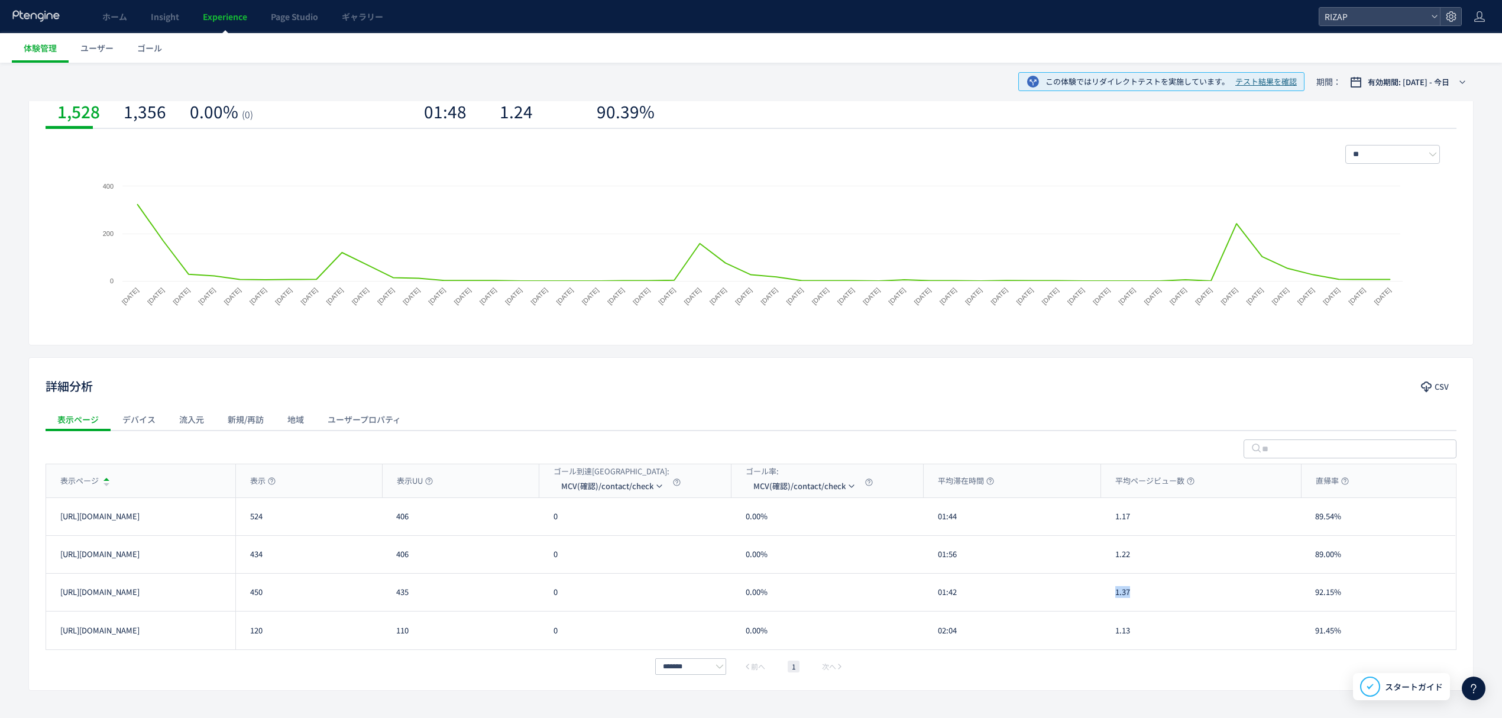
click at [1110, 599] on div "1.37" at bounding box center [1201, 591] width 200 height 37
drag, startPoint x: 1145, startPoint y: 635, endPoint x: 1112, endPoint y: 634, distance: 33.7
click at [1112, 634] on div "1.13" at bounding box center [1201, 630] width 200 height 38
drag, startPoint x: 1346, startPoint y: 523, endPoint x: 1308, endPoint y: 518, distance: 38.7
click at [1308, 518] on div "89.54%" at bounding box center [1378, 516] width 154 height 37
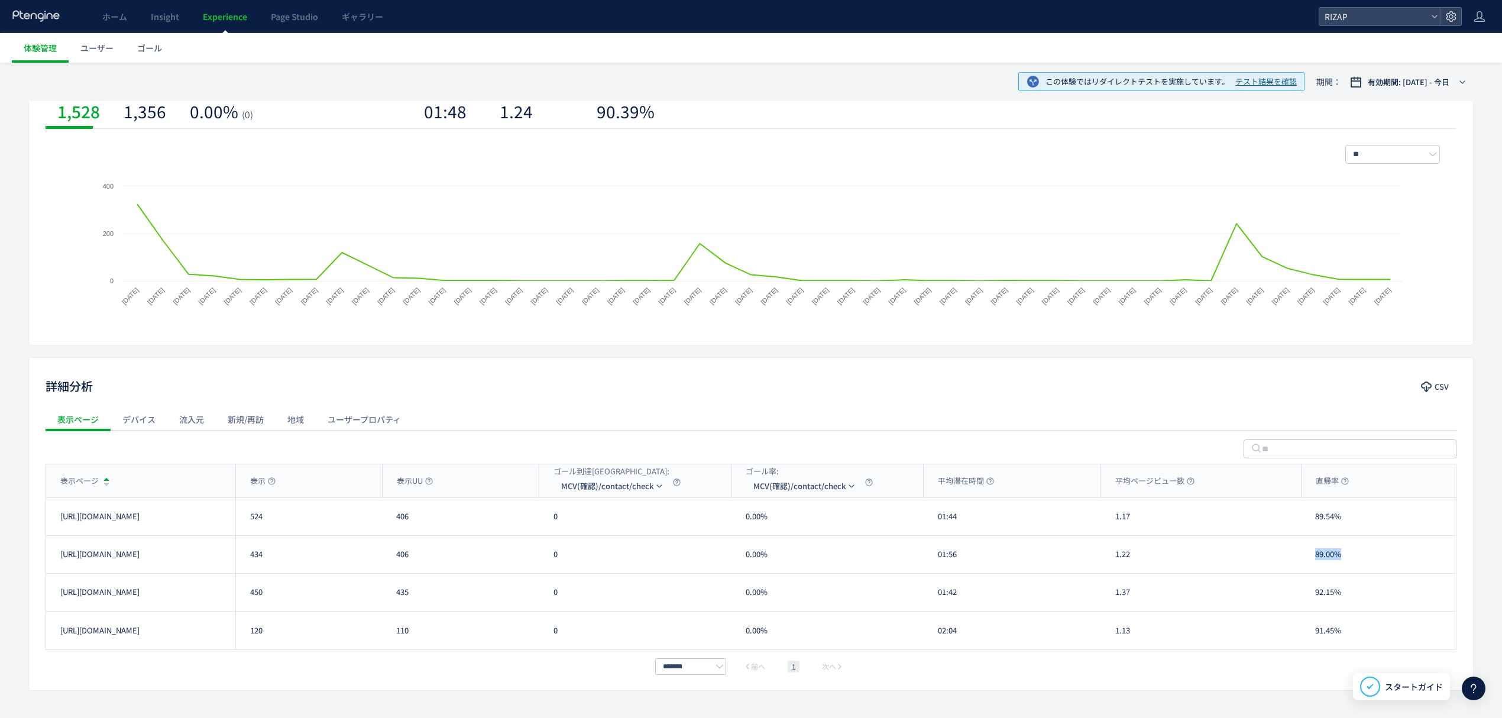
drag, startPoint x: 1332, startPoint y: 556, endPoint x: 1309, endPoint y: 556, distance: 23.1
click at [1309, 556] on div "89.00%" at bounding box center [1378, 554] width 154 height 37
drag, startPoint x: 1353, startPoint y: 598, endPoint x: 1310, endPoint y: 597, distance: 43.2
click at [1310, 597] on div "92.15%" at bounding box center [1378, 591] width 154 height 37
drag, startPoint x: 1348, startPoint y: 634, endPoint x: 1316, endPoint y: 634, distance: 31.9
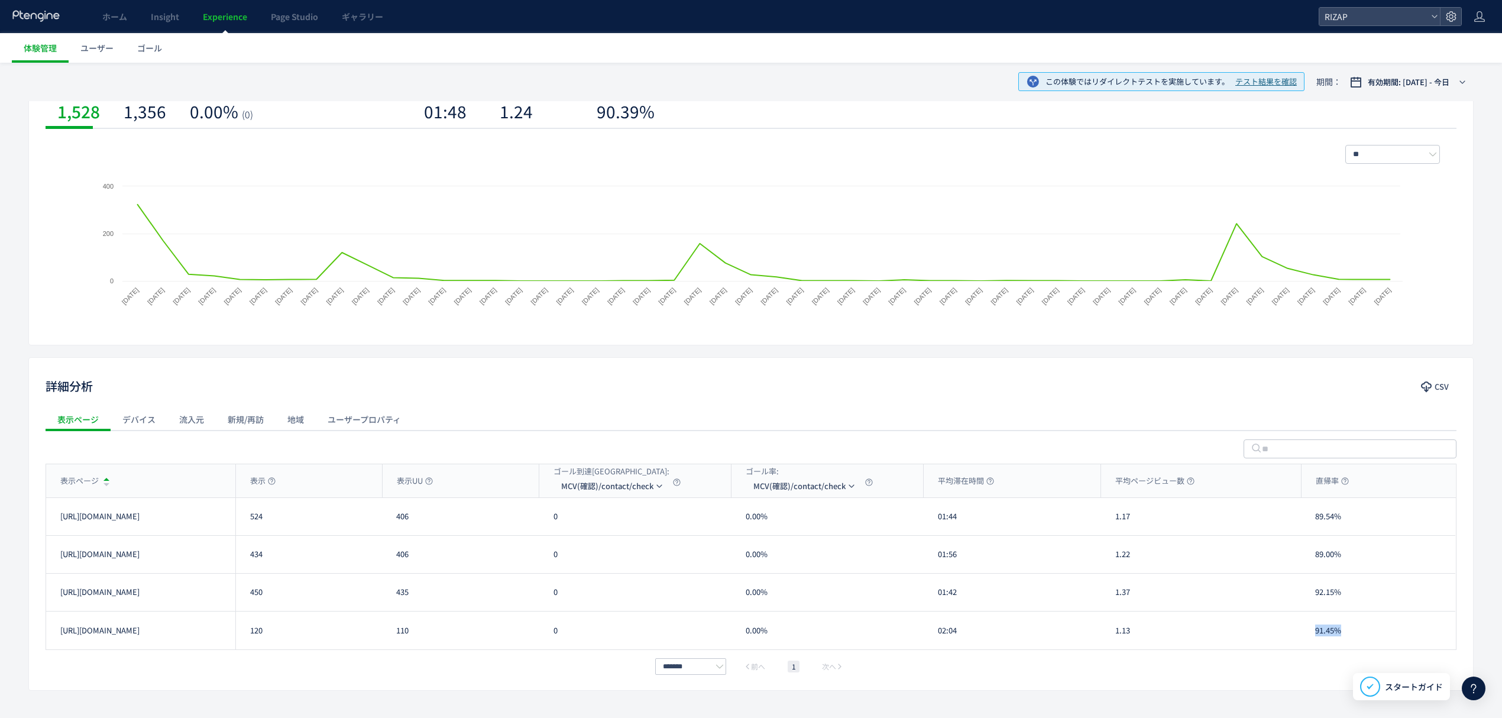
click at [1316, 634] on div "91.45%" at bounding box center [1378, 630] width 154 height 38
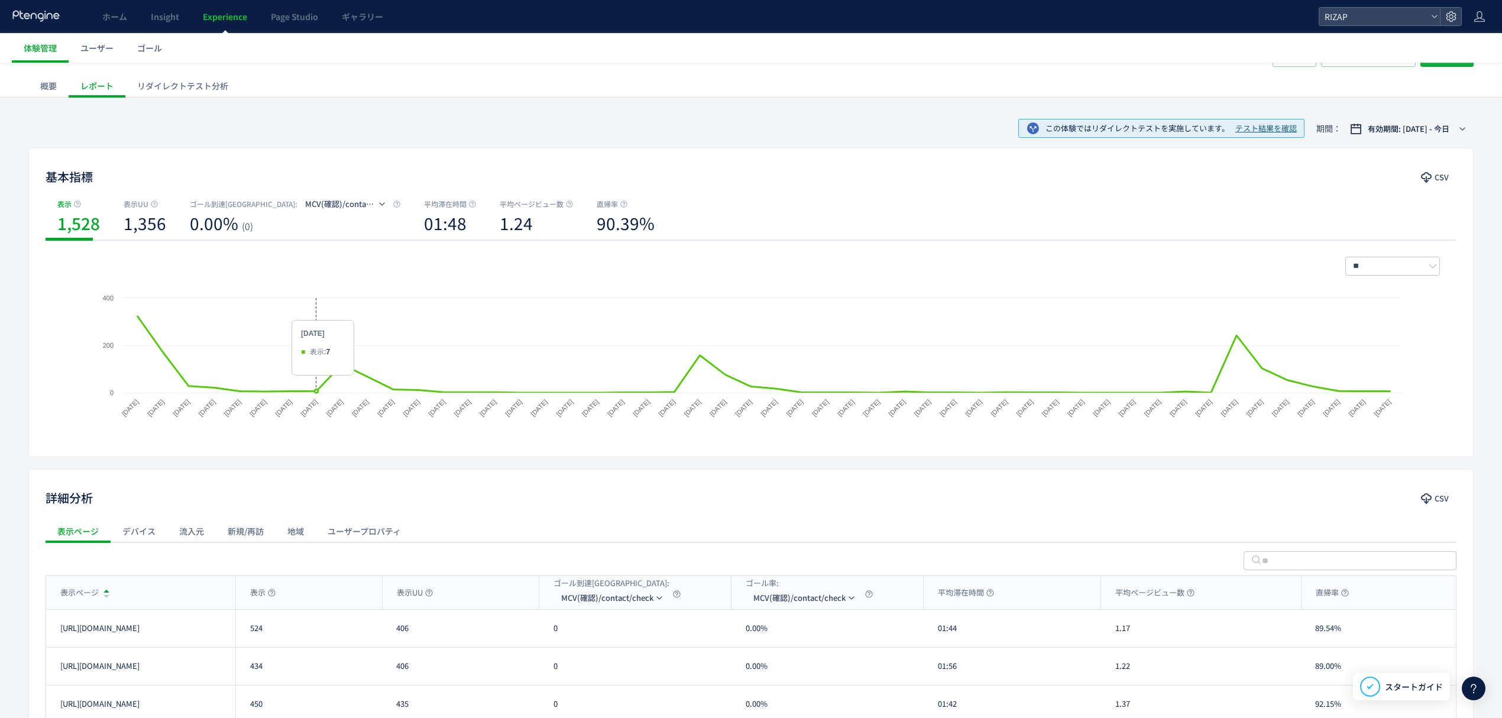
scroll to position [0, 0]
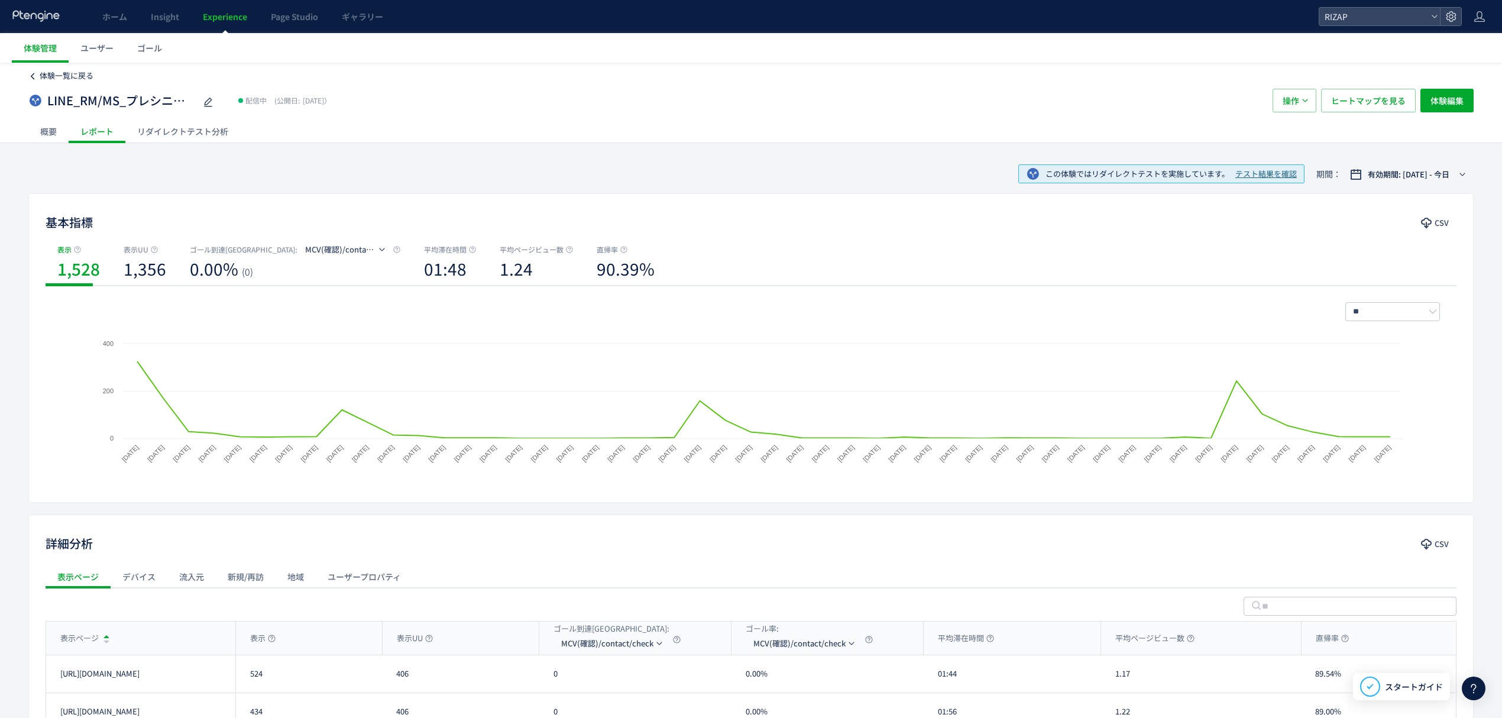
click at [80, 71] on span "体験一覧に戻る" at bounding box center [67, 75] width 54 height 11
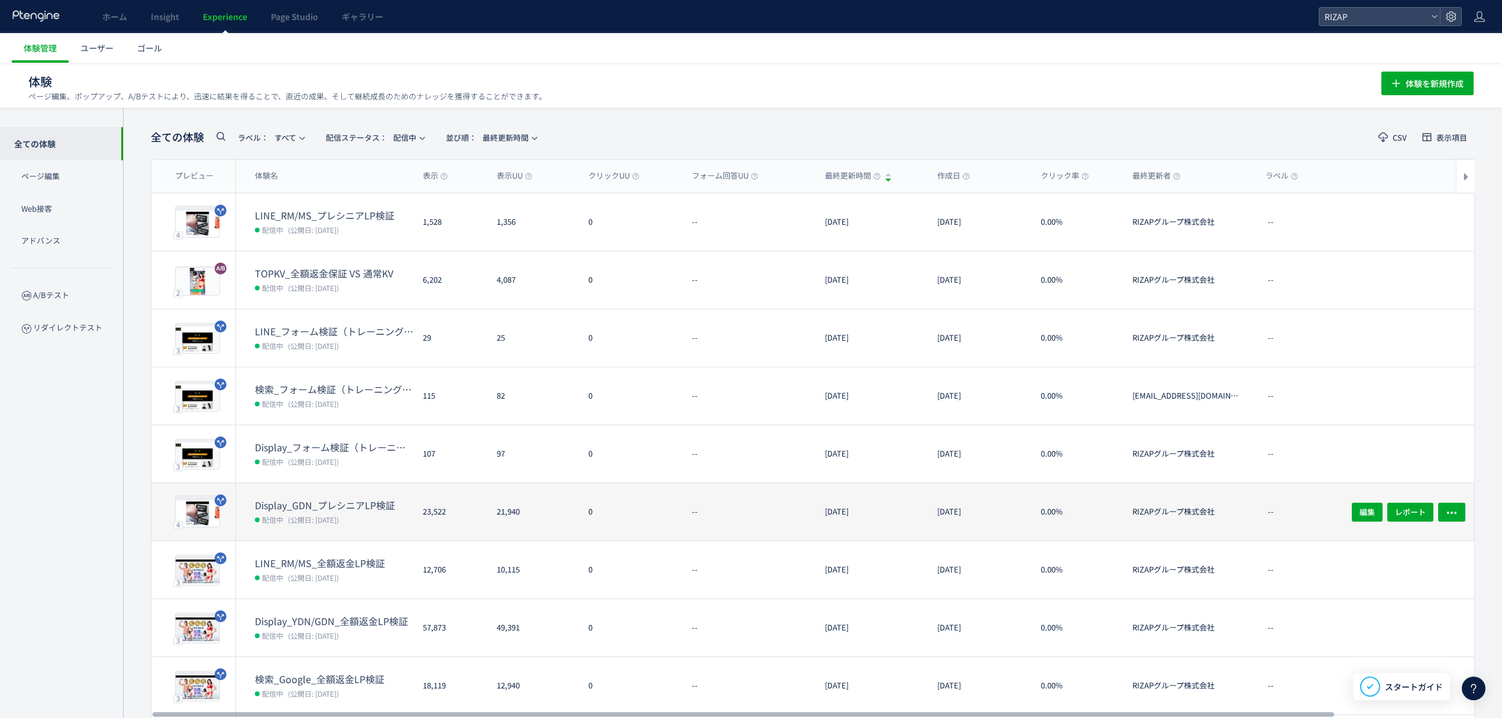
click at [352, 511] on dd "配信中 (公開日: 2025/09/01)" at bounding box center [334, 518] width 158 height 15
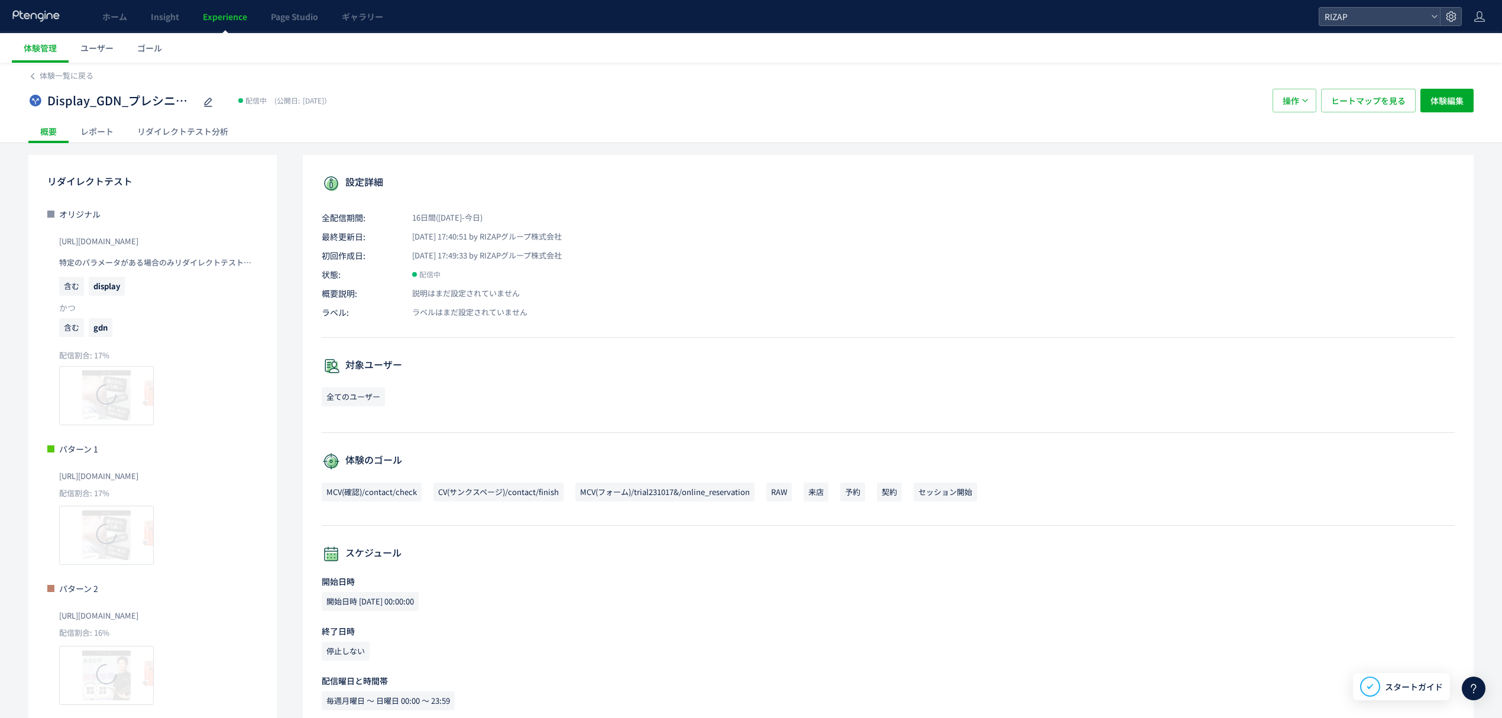
click at [168, 134] on div "リダイレクトテスト分析" at bounding box center [182, 131] width 115 height 24
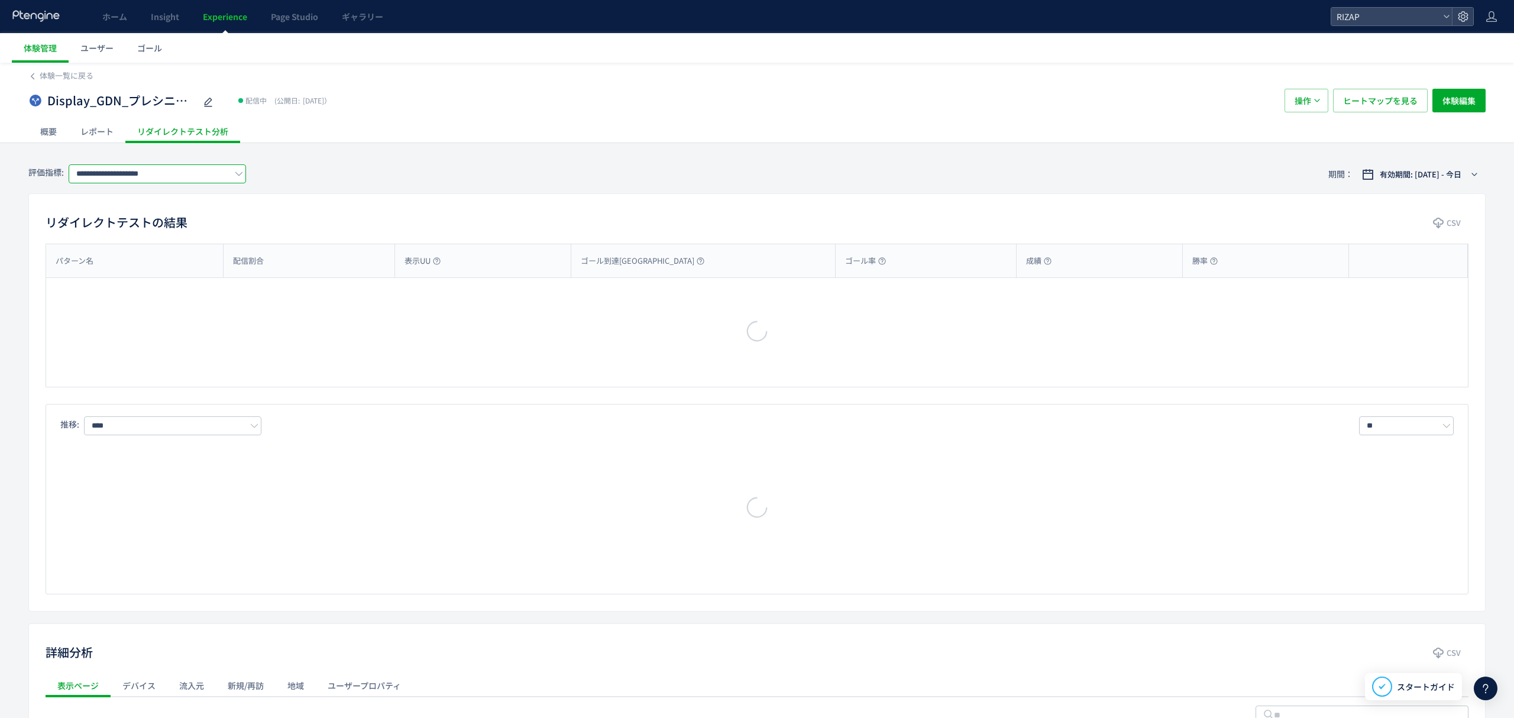
click at [144, 182] on input "**********" at bounding box center [157, 173] width 177 height 19
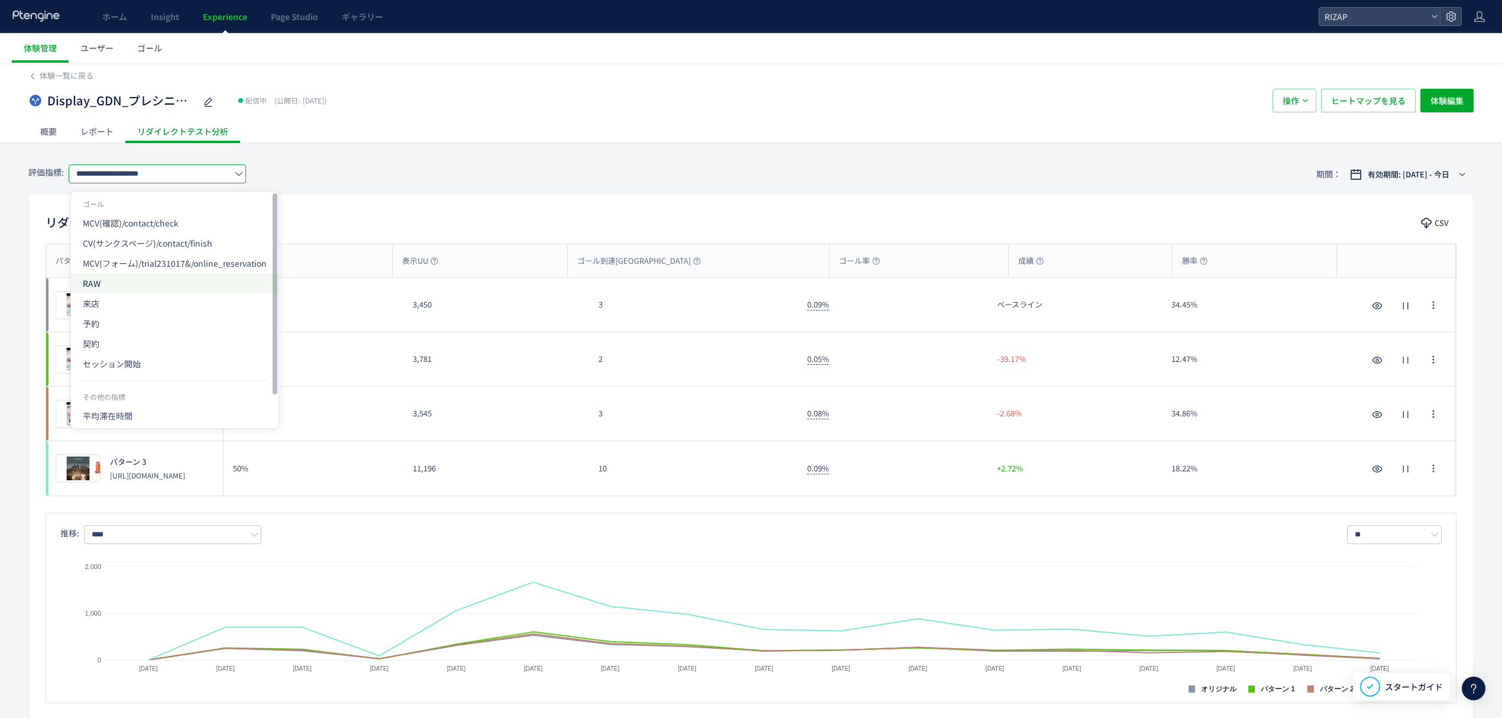
click at [109, 289] on span "RAW" at bounding box center [175, 283] width 184 height 20
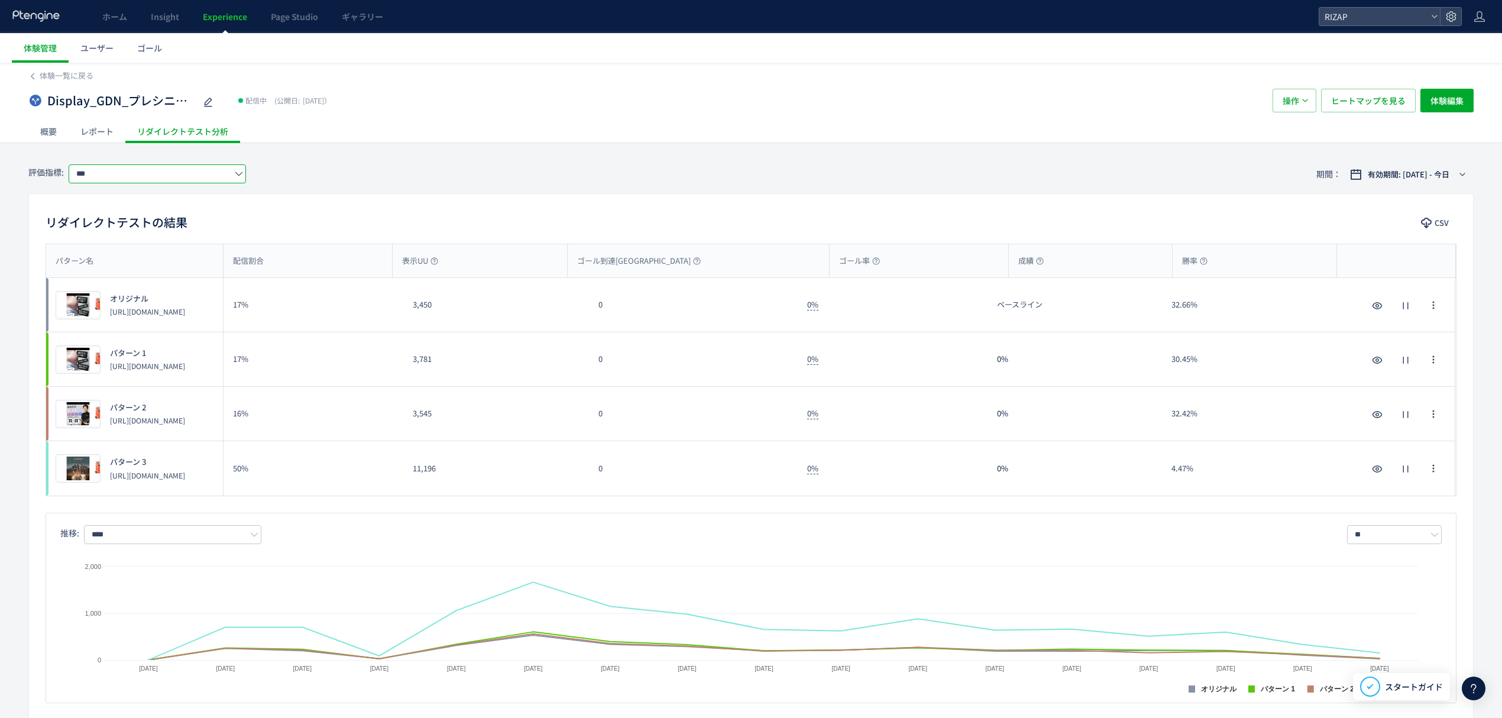
click at [114, 174] on input "***" at bounding box center [157, 173] width 177 height 19
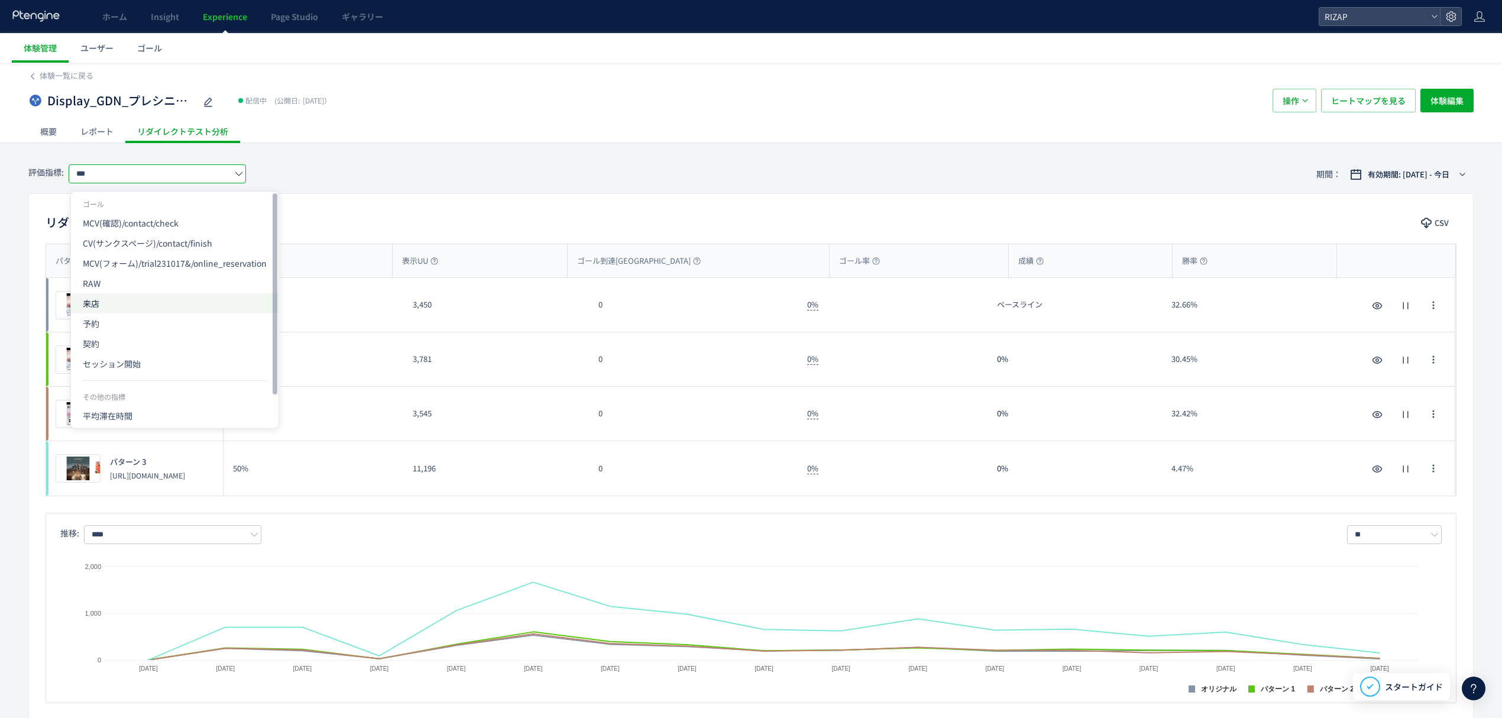
click at [119, 304] on span "来店" at bounding box center [175, 303] width 184 height 20
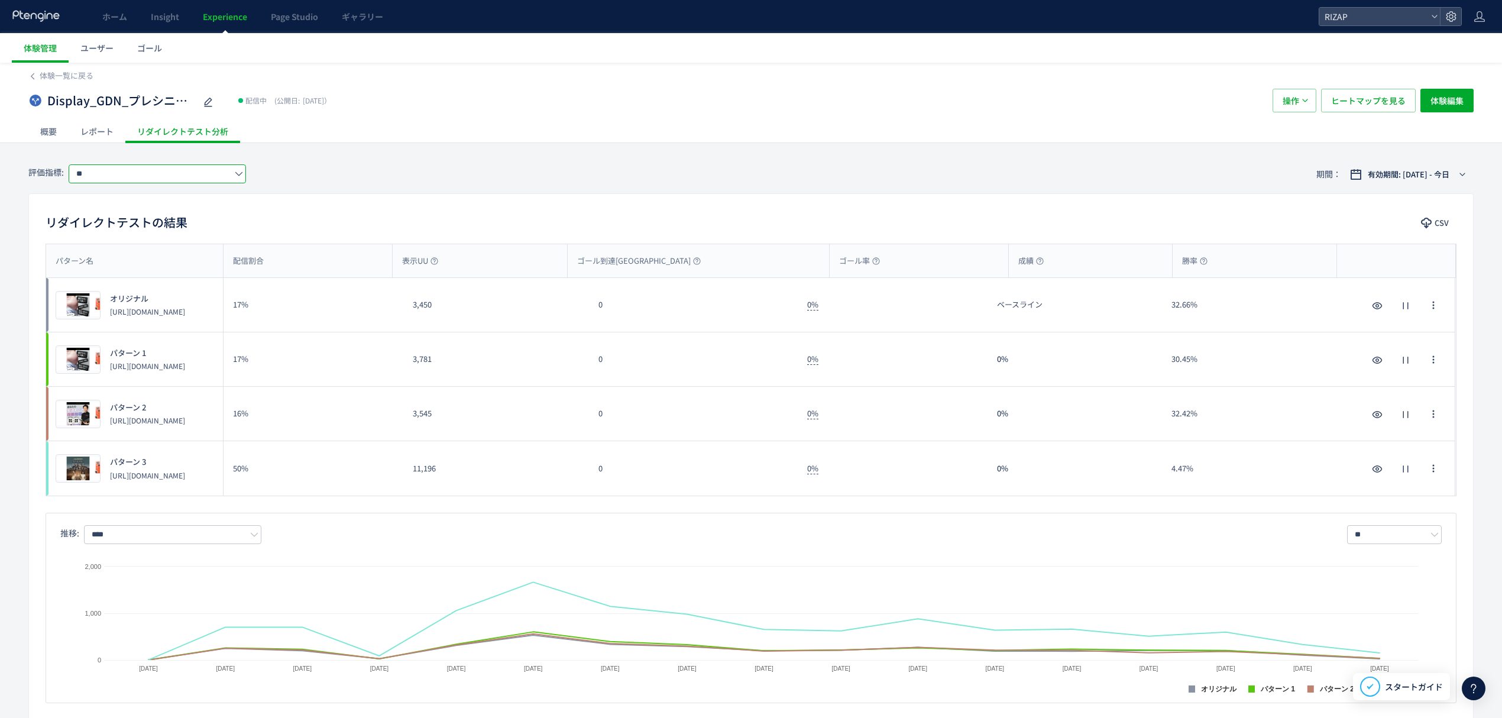
click at [109, 181] on input "**" at bounding box center [157, 173] width 177 height 19
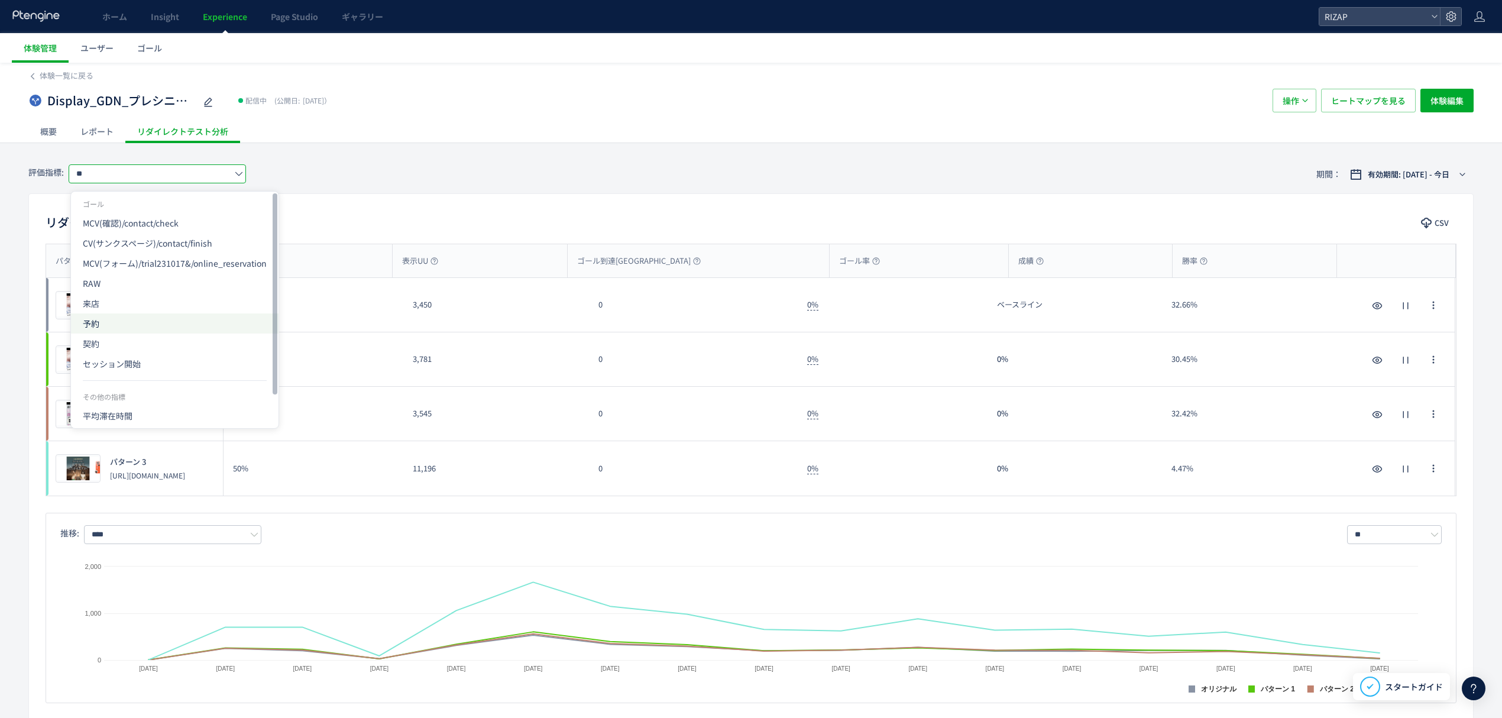
click at [114, 317] on span "予約" at bounding box center [175, 323] width 184 height 20
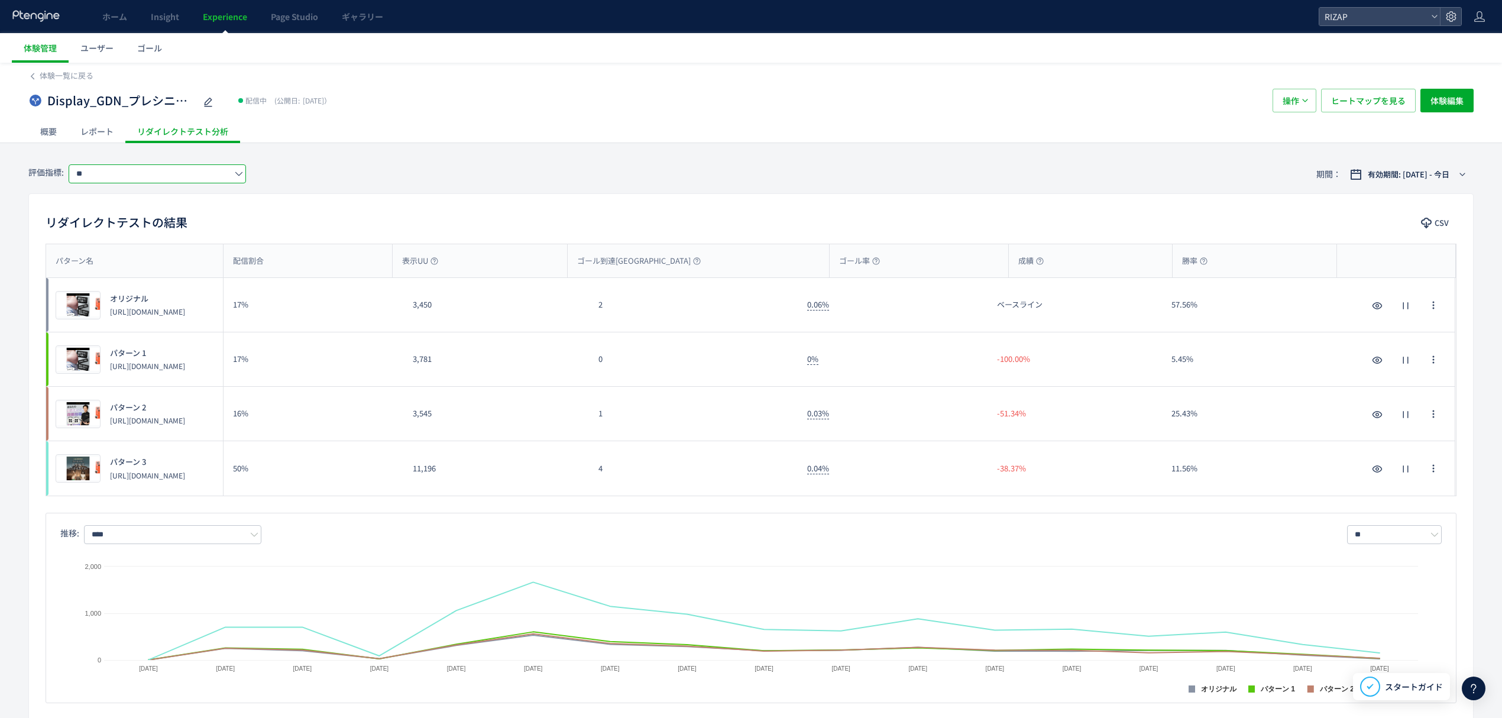
click at [128, 176] on input "**" at bounding box center [157, 173] width 177 height 19
click at [384, 215] on div "リダイレクトテストの結果 CSV" at bounding box center [751, 223] width 1444 height 21
click at [150, 174] on input "**" at bounding box center [157, 173] width 177 height 19
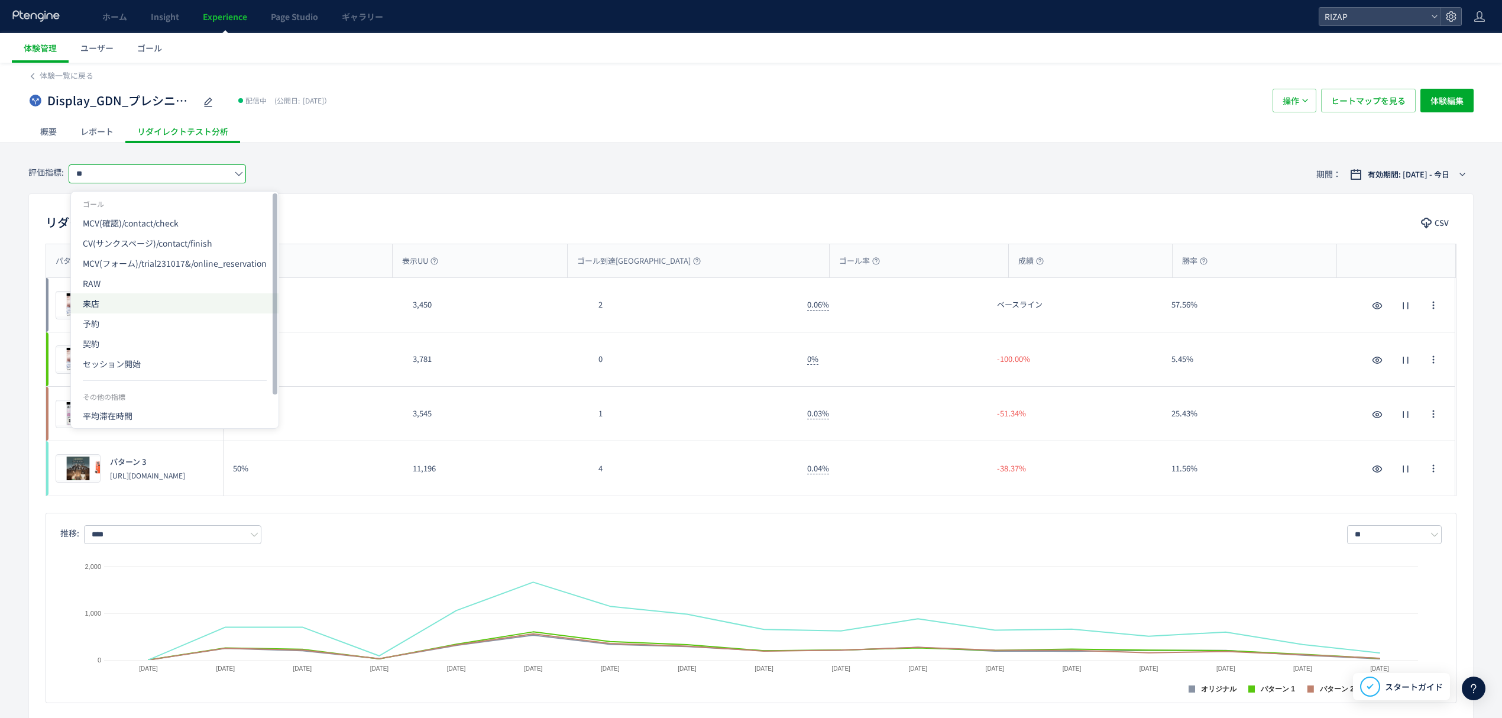
click at [110, 309] on span "来店" at bounding box center [175, 303] width 184 height 20
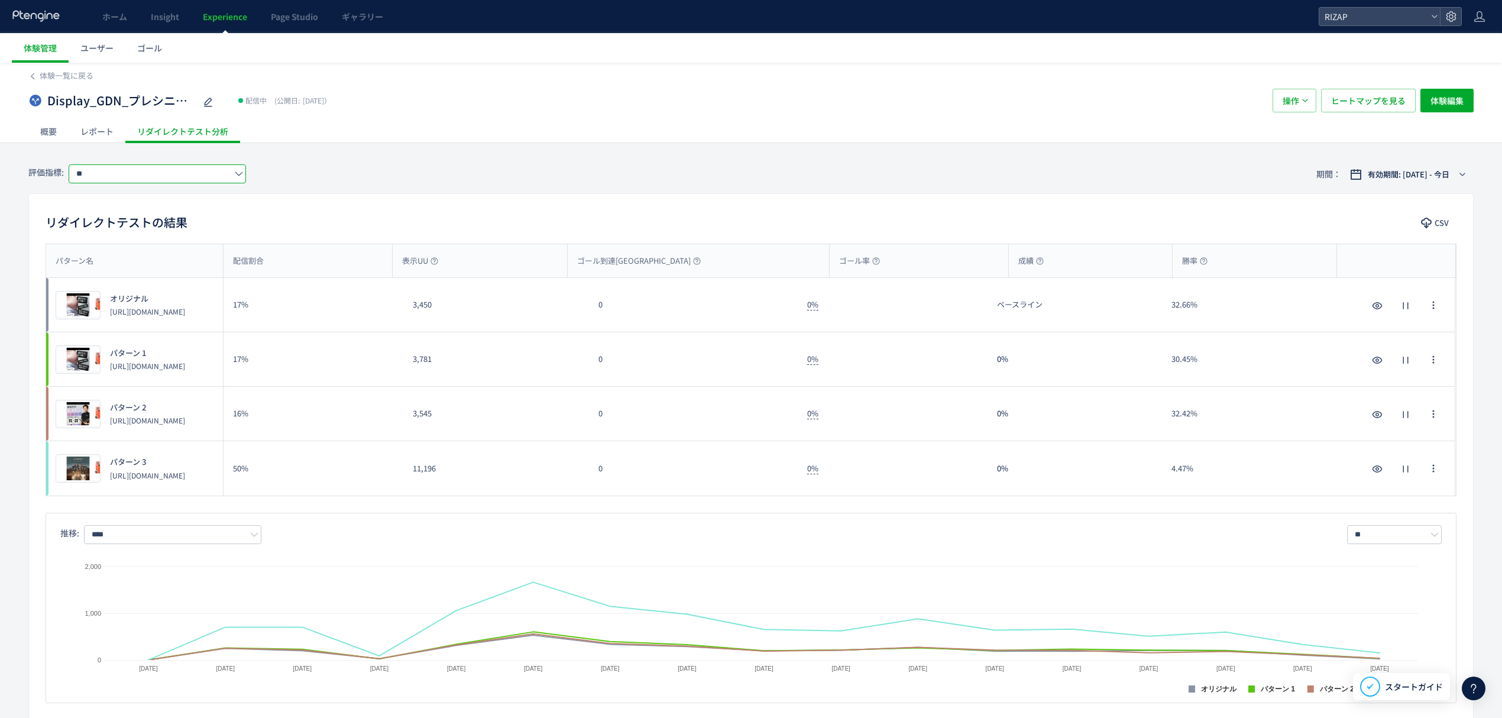
click at [109, 174] on input "**" at bounding box center [157, 173] width 177 height 19
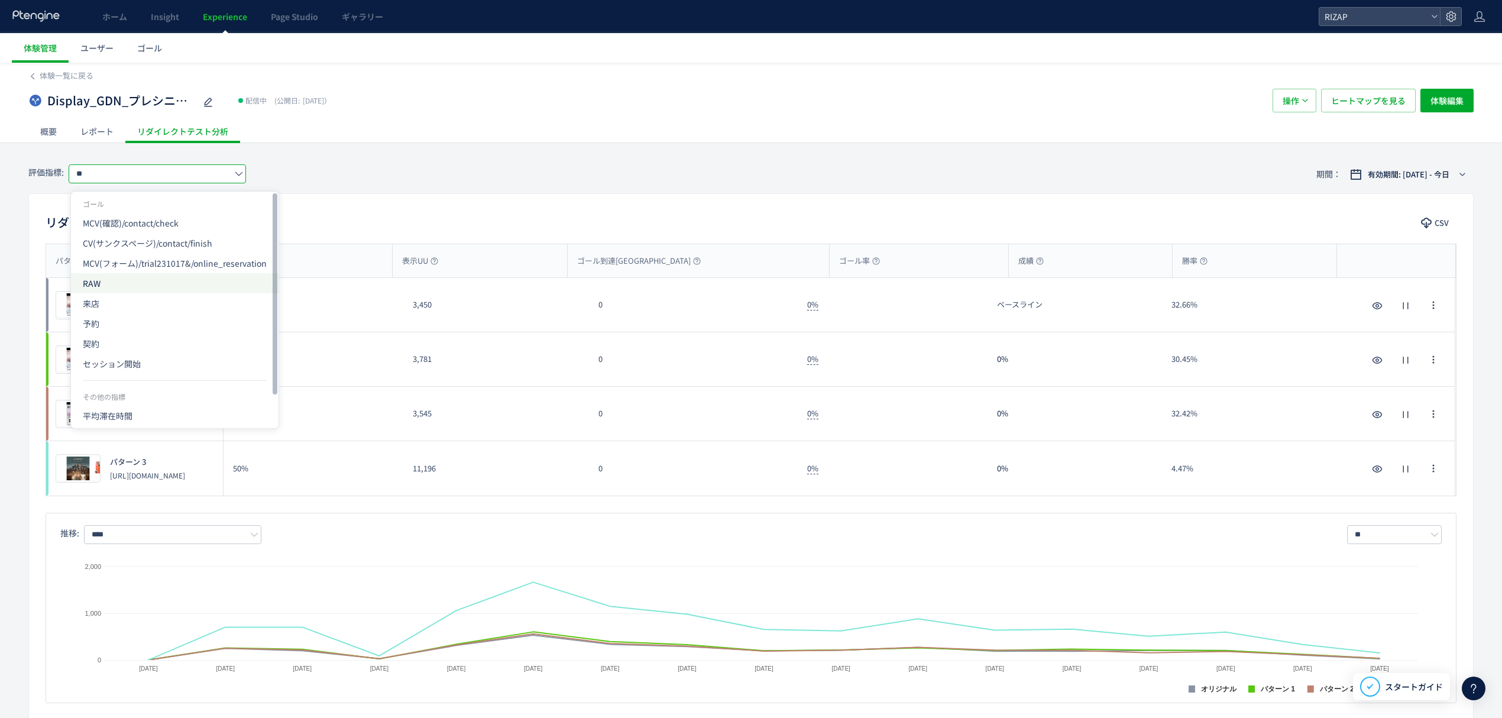
click at [116, 280] on span "RAW" at bounding box center [175, 283] width 184 height 20
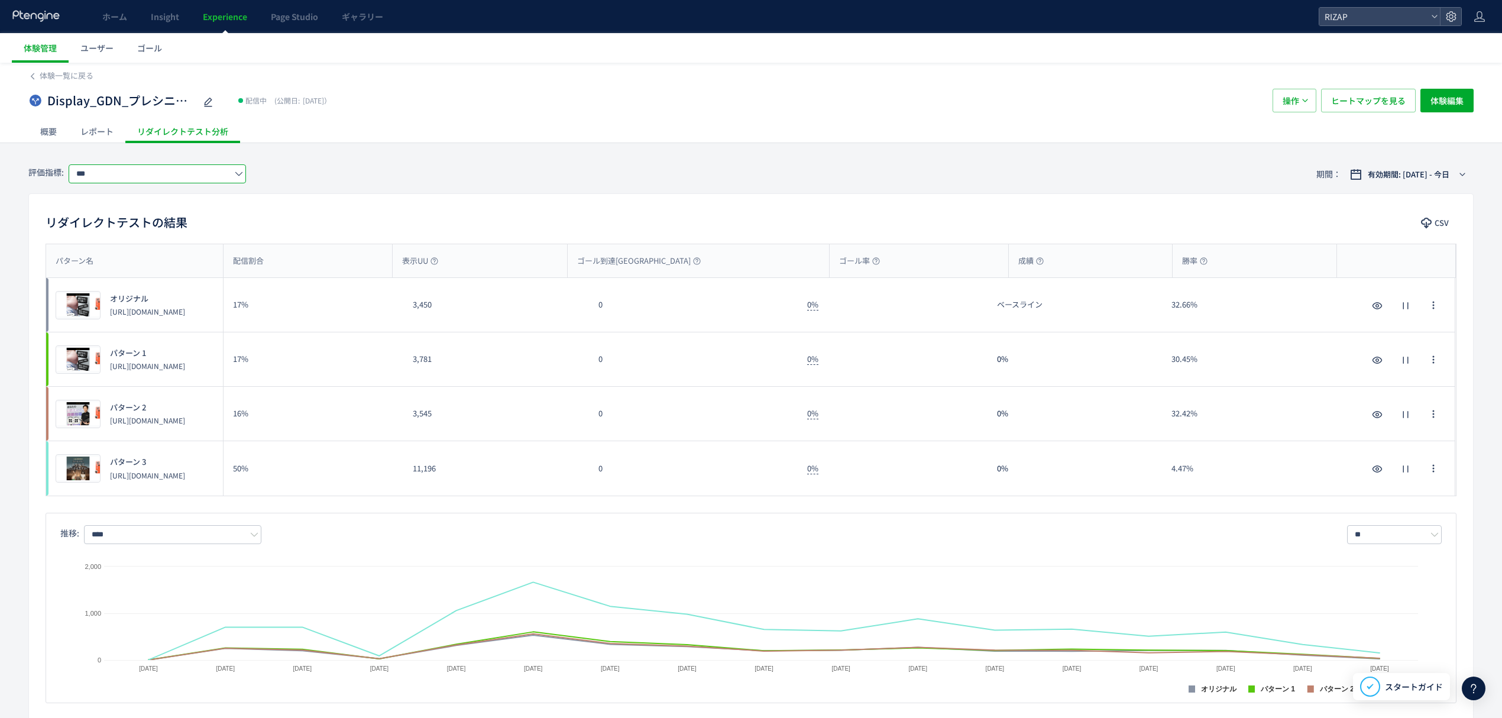
click at [128, 175] on input "***" at bounding box center [157, 173] width 177 height 19
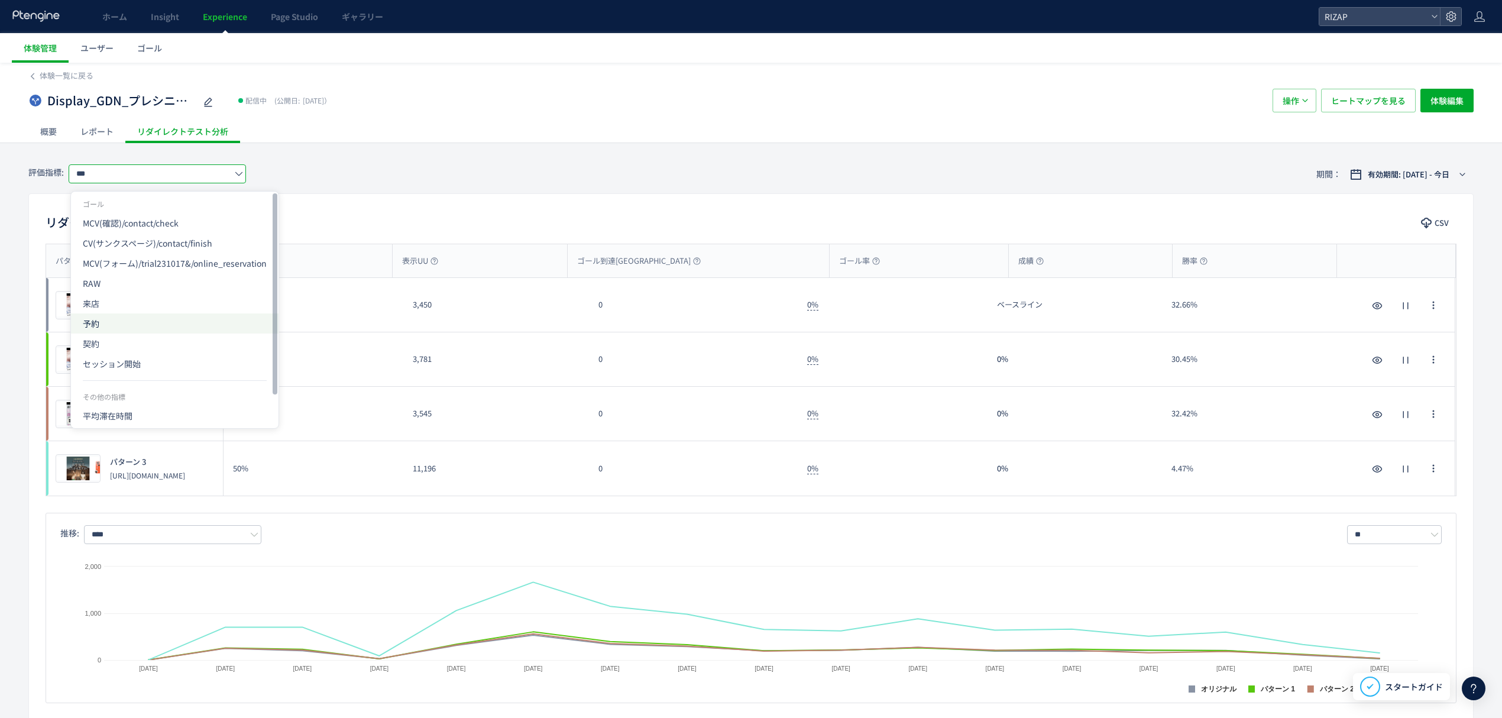
click at [116, 320] on span "予約" at bounding box center [175, 323] width 184 height 20
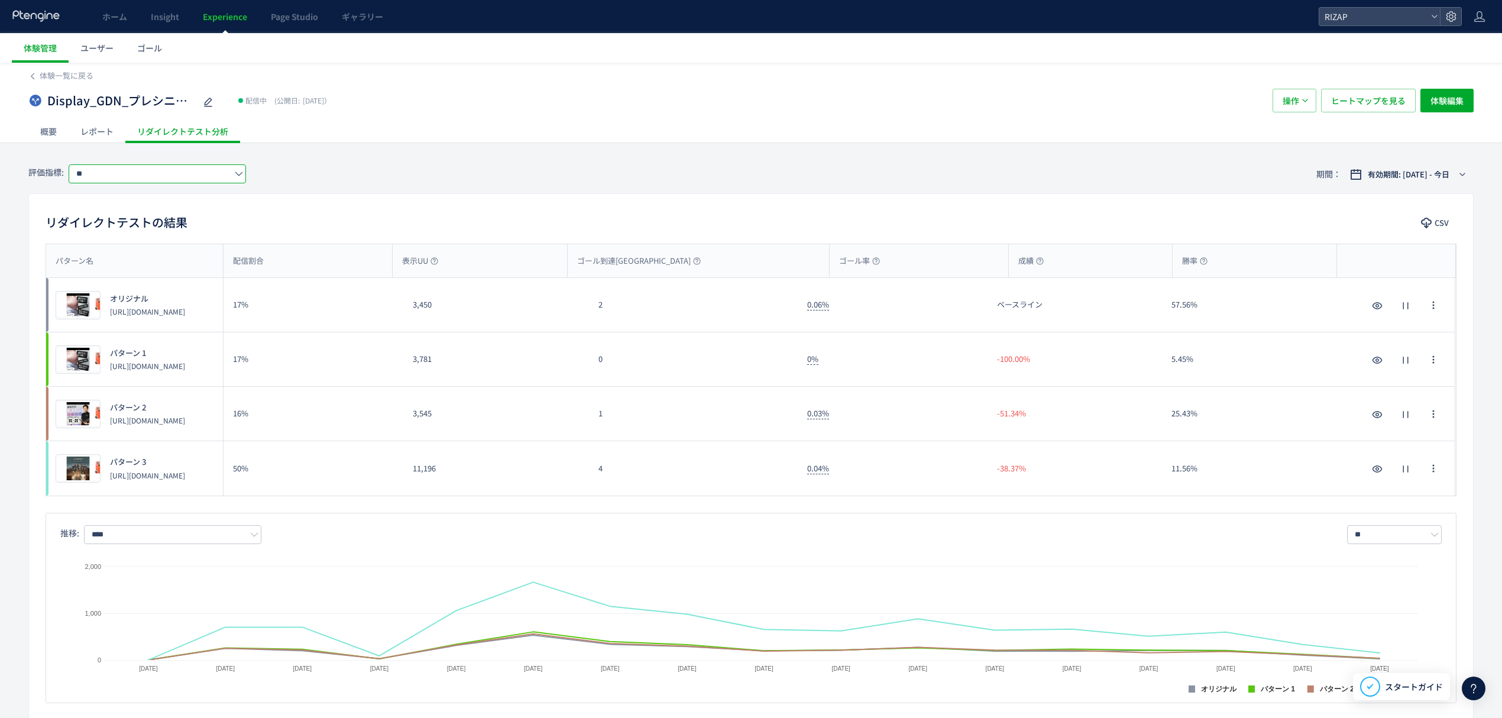
click at [111, 170] on input "**" at bounding box center [157, 173] width 177 height 19
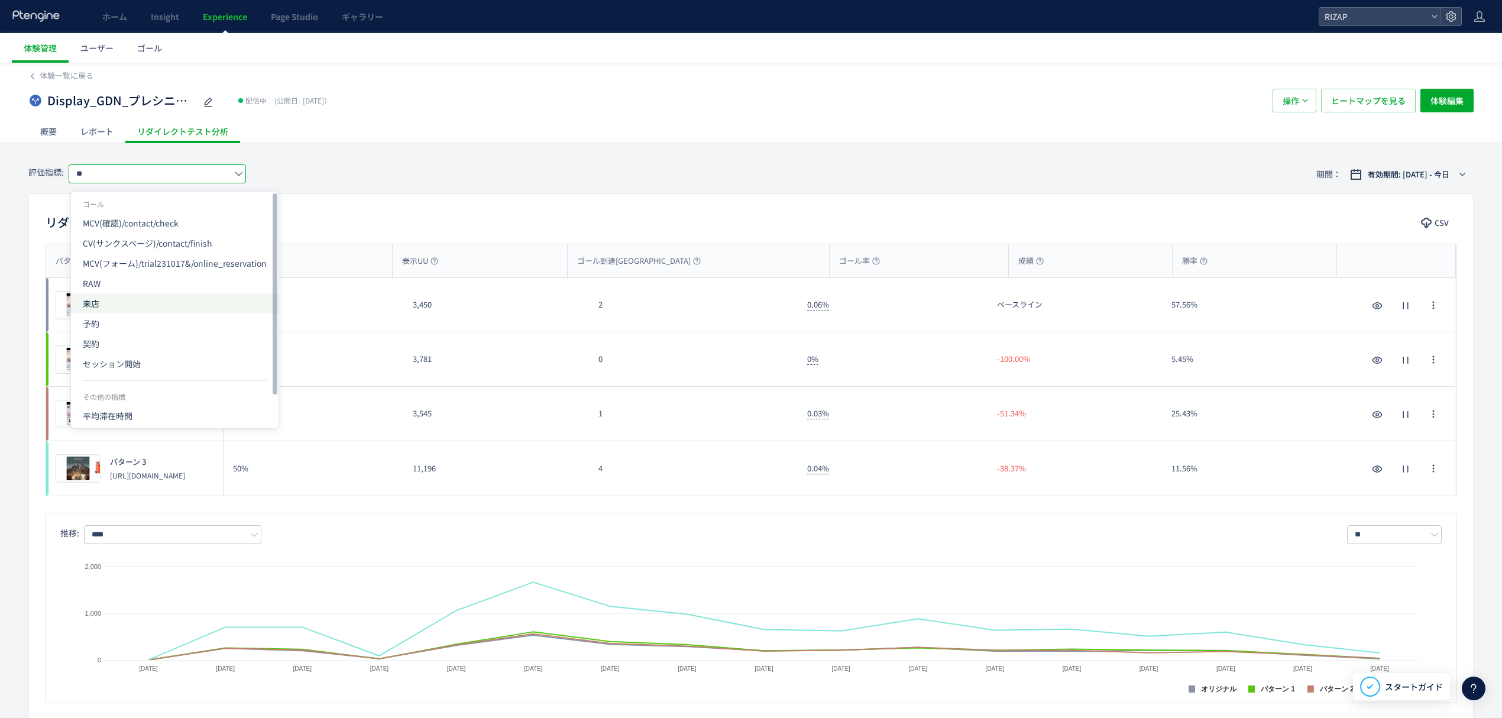
click at [131, 310] on span "来店" at bounding box center [175, 303] width 184 height 20
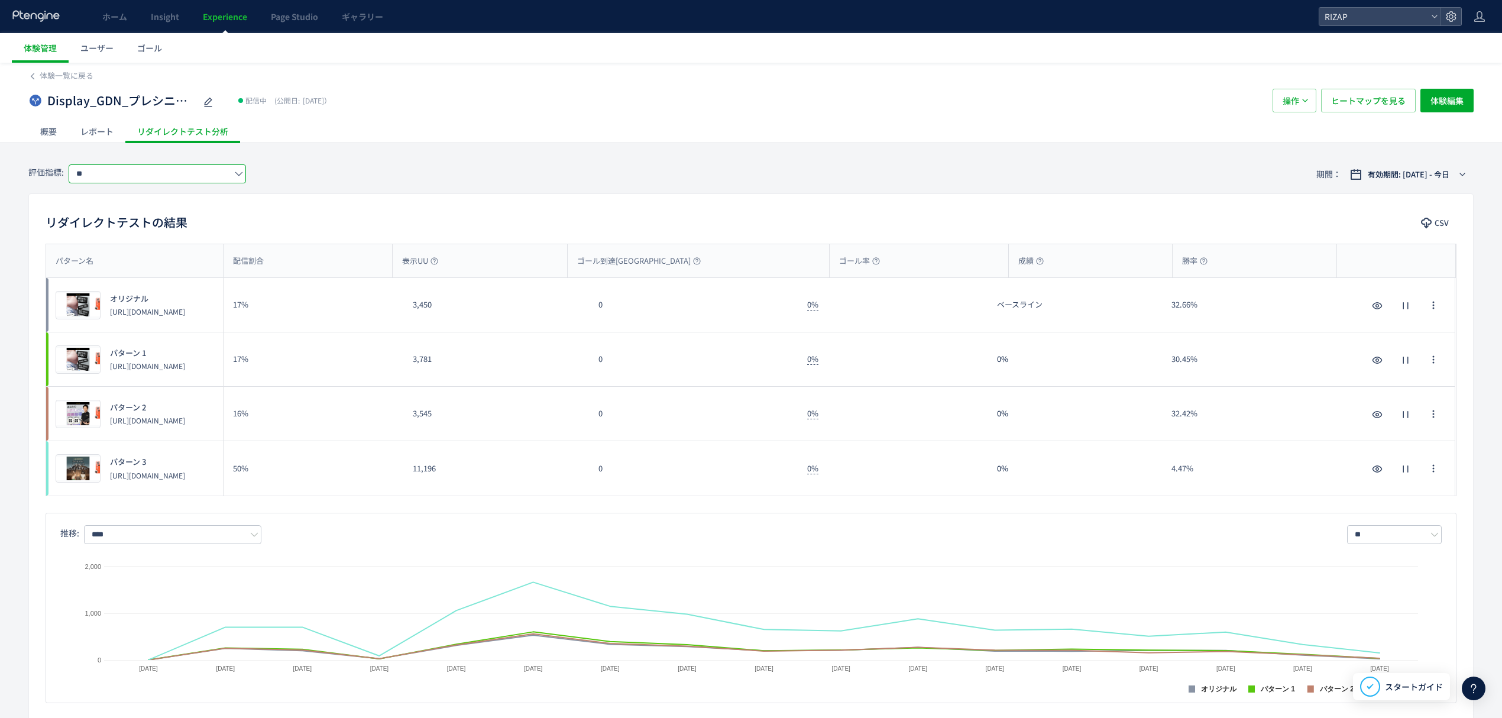
click at [127, 177] on input "**" at bounding box center [157, 173] width 177 height 19
click at [300, 155] on div "評価指標: ** 期間： 有効期間: 2025/09/01 - 今日" at bounding box center [750, 174] width 1445 height 38
click at [108, 173] on input "**" at bounding box center [157, 173] width 177 height 19
click at [108, 289] on span "RAW" at bounding box center [175, 283] width 184 height 20
click at [112, 168] on input "***" at bounding box center [157, 173] width 177 height 19
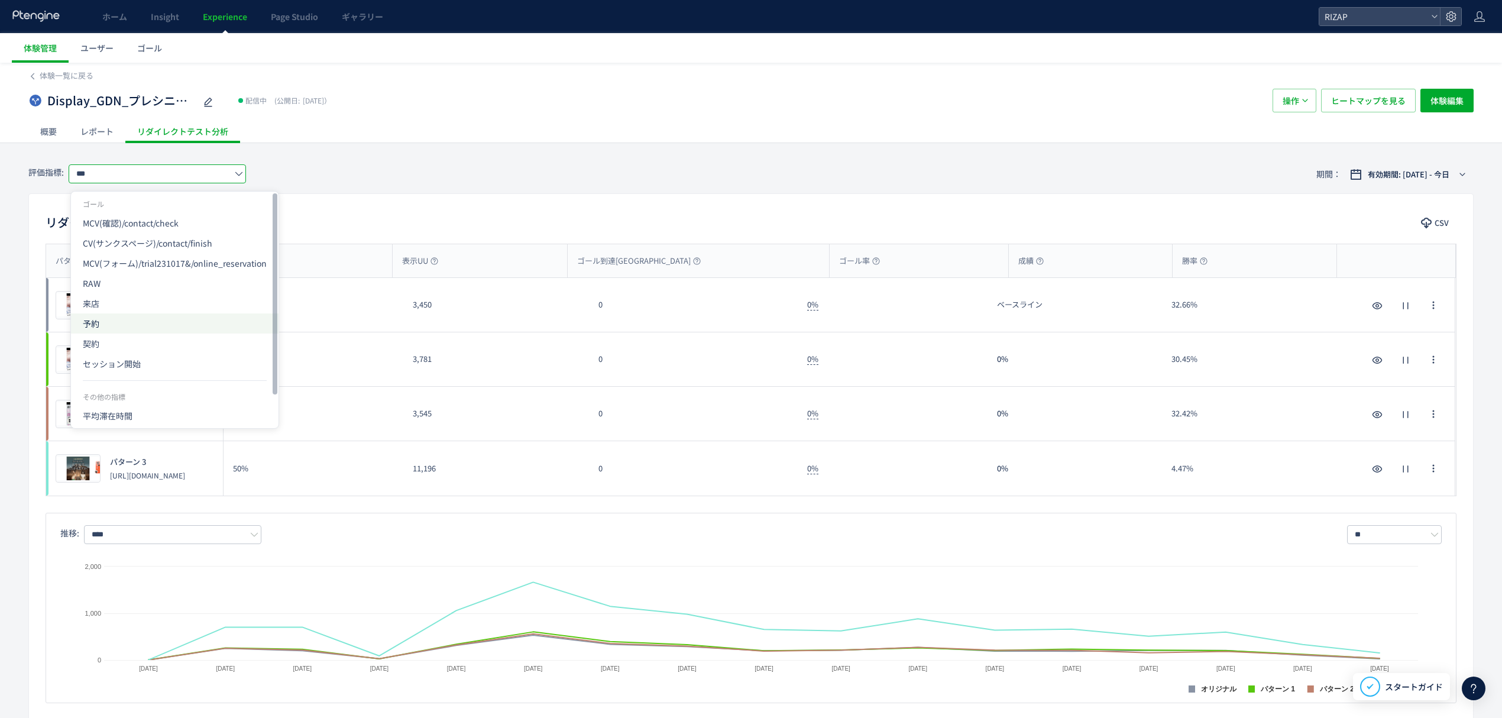
click at [112, 320] on span "予約" at bounding box center [175, 323] width 184 height 20
type input "**"
